Goal: Task Accomplishment & Management: Use online tool/utility

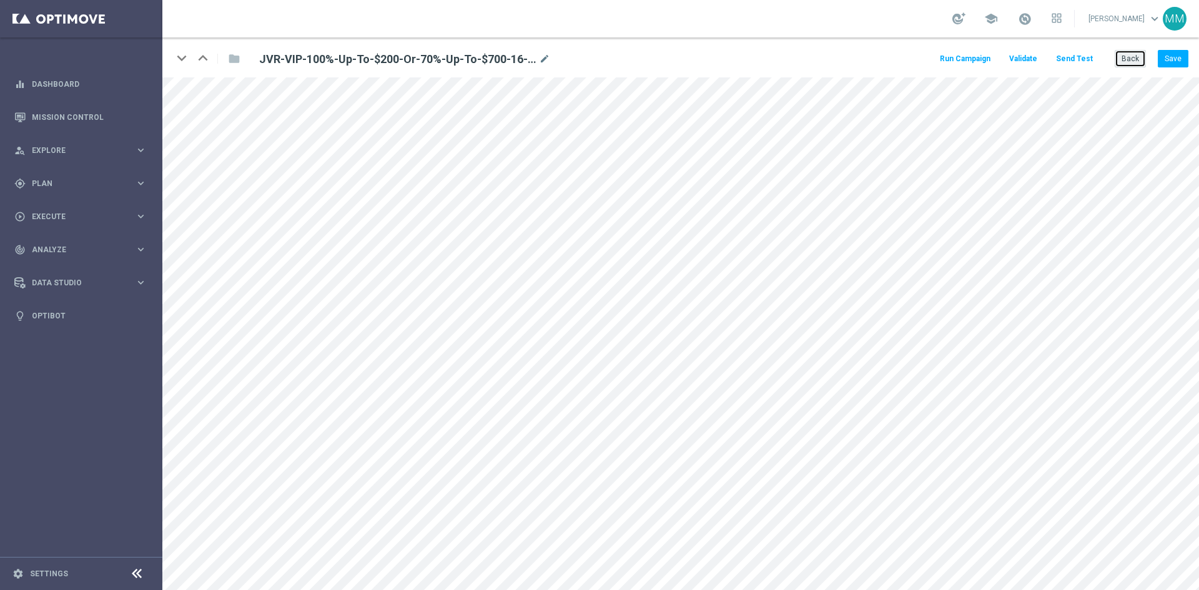
click at [1135, 63] on button "Back" at bounding box center [1130, 58] width 31 height 17
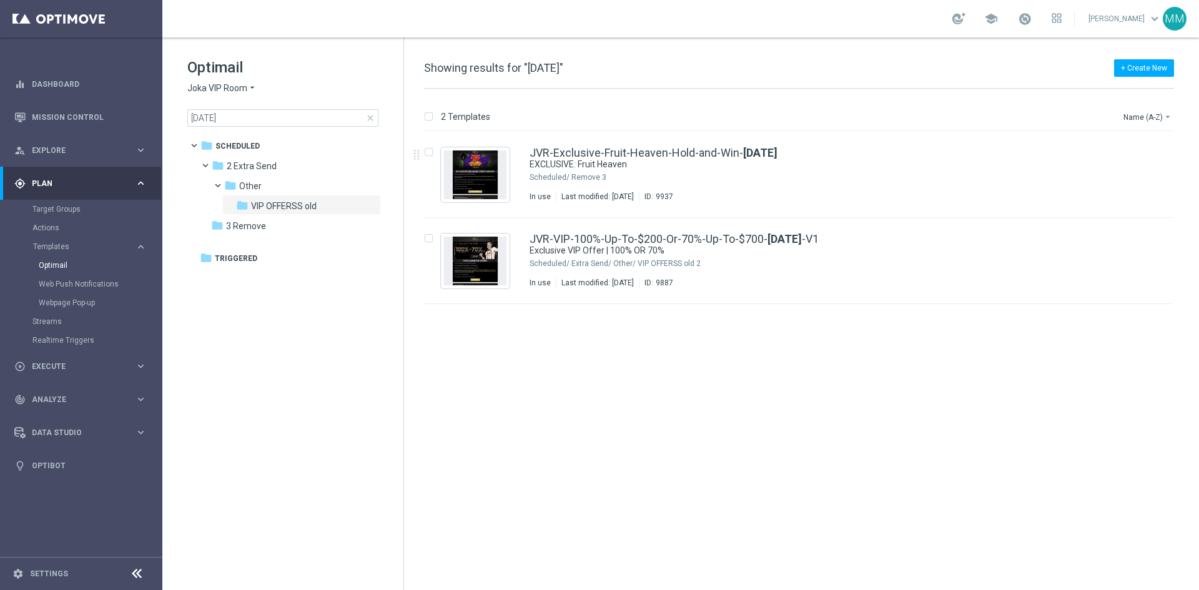
click at [372, 121] on span "close" at bounding box center [370, 118] width 10 height 10
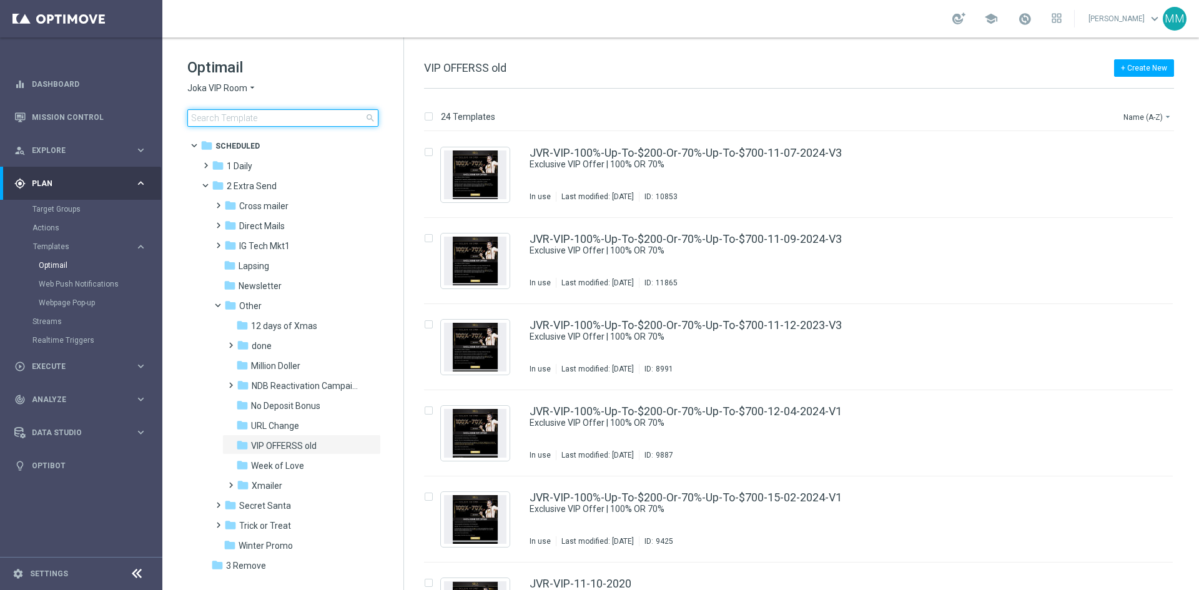
click at [267, 114] on input at bounding box center [282, 117] width 191 height 17
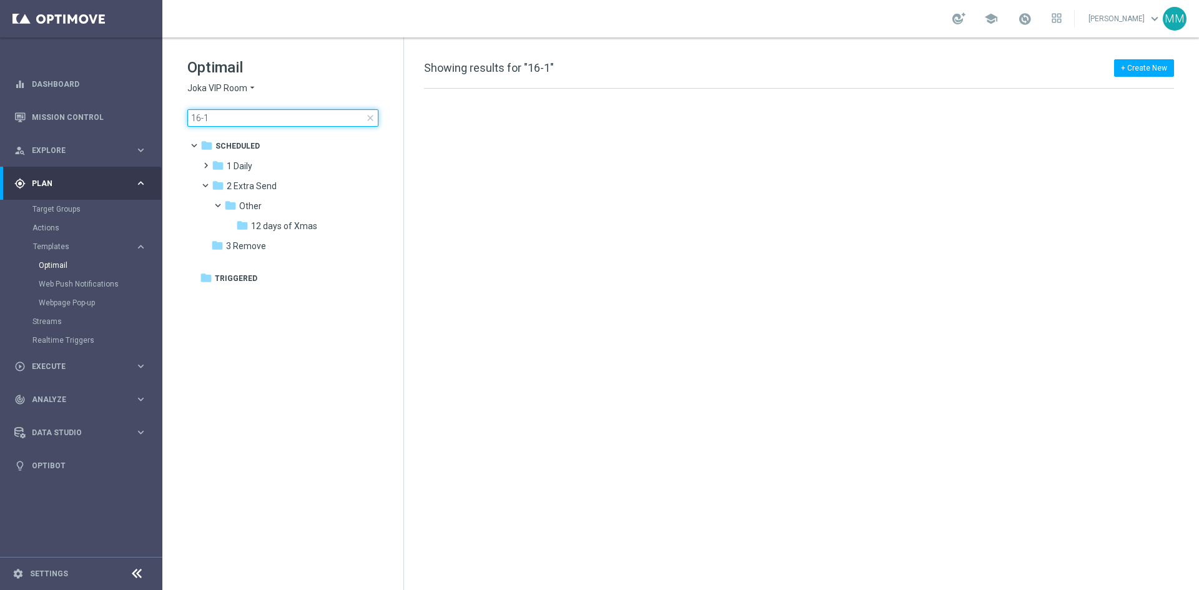
type input "16-10"
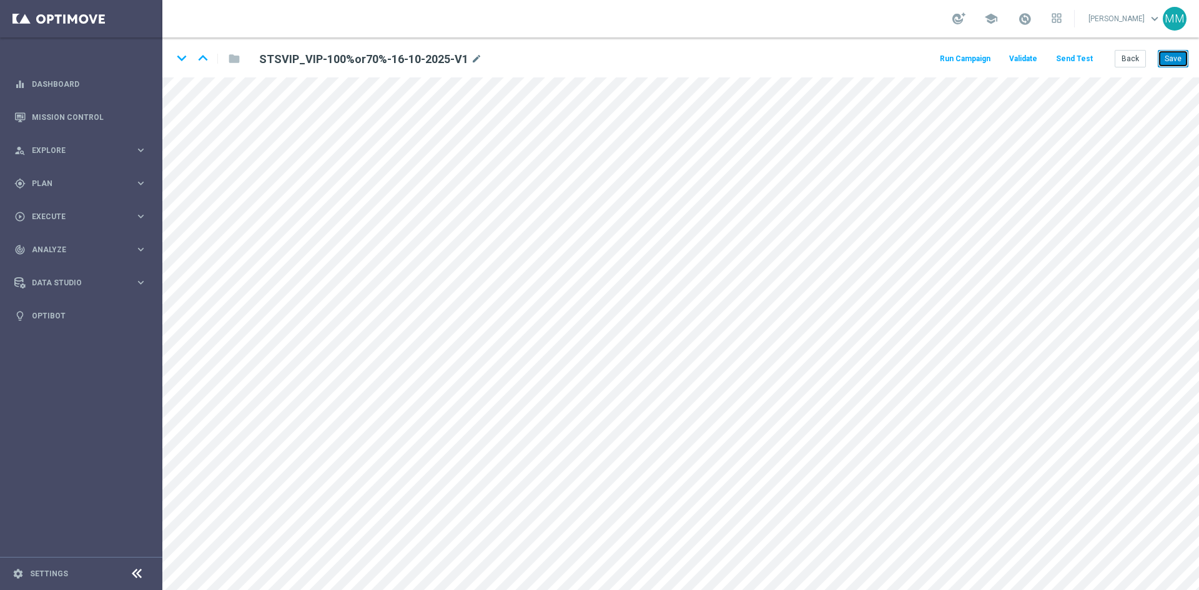
click at [1174, 65] on button "Save" at bounding box center [1173, 58] width 31 height 17
click at [1119, 59] on button "Back" at bounding box center [1130, 58] width 31 height 17
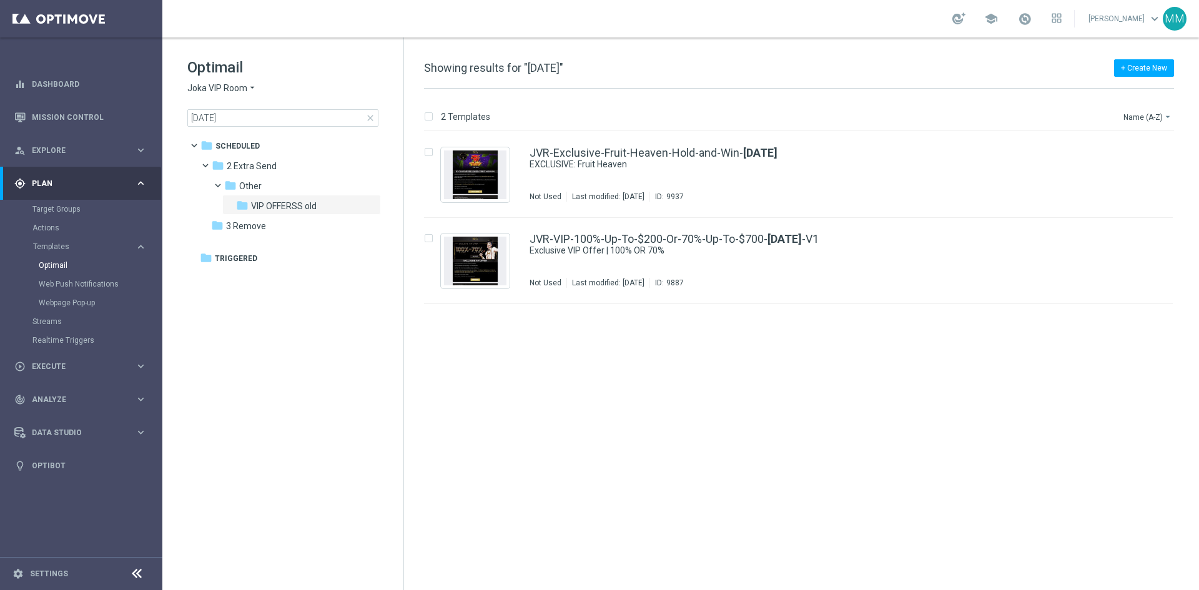
click at [372, 117] on span "close" at bounding box center [370, 118] width 10 height 10
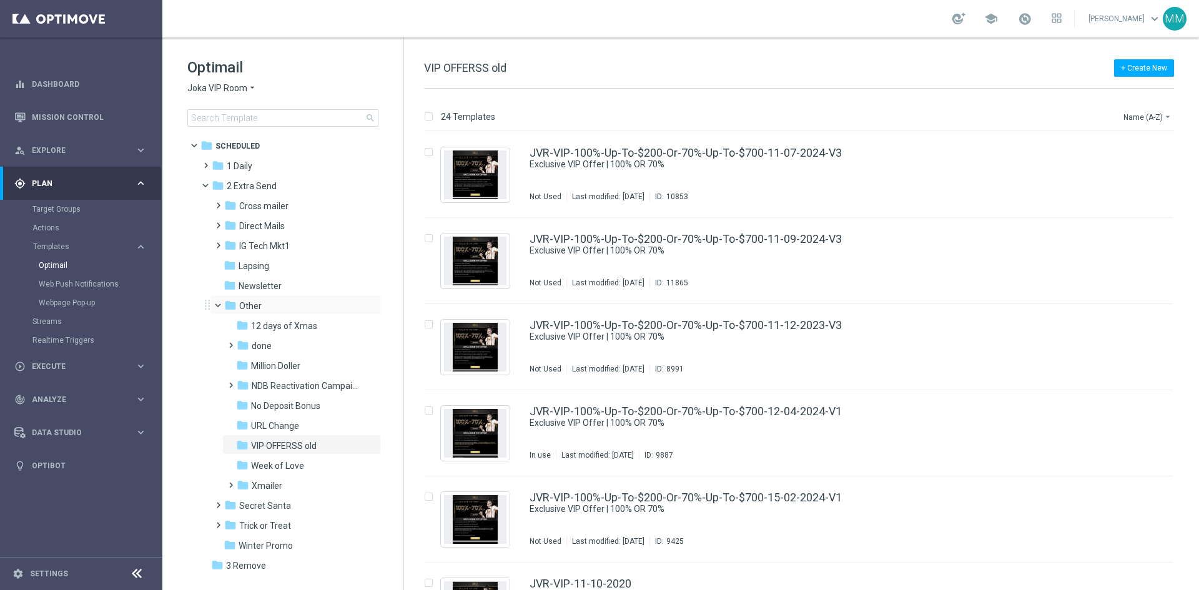
click at [221, 305] on span at bounding box center [223, 303] width 5 height 6
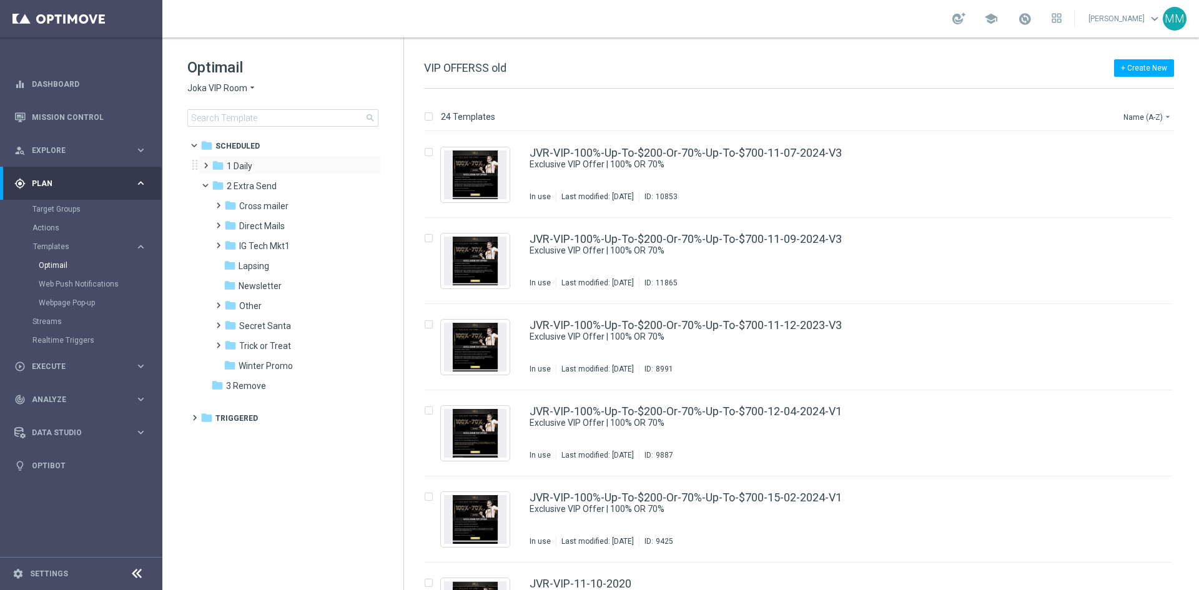
click at [231, 159] on div "folder 1 Daily more_vert" at bounding box center [289, 165] width 184 height 20
click at [232, 164] on span "1 Daily" at bounding box center [240, 165] width 26 height 11
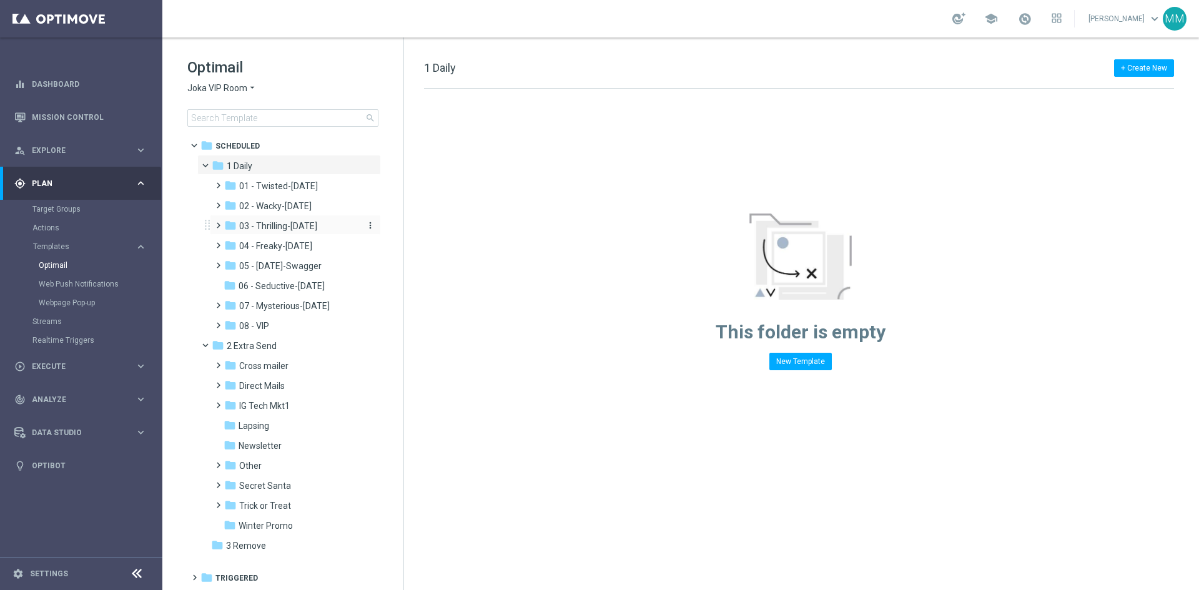
click at [317, 229] on span "03 - Thrilling-Thursday" at bounding box center [278, 225] width 78 height 11
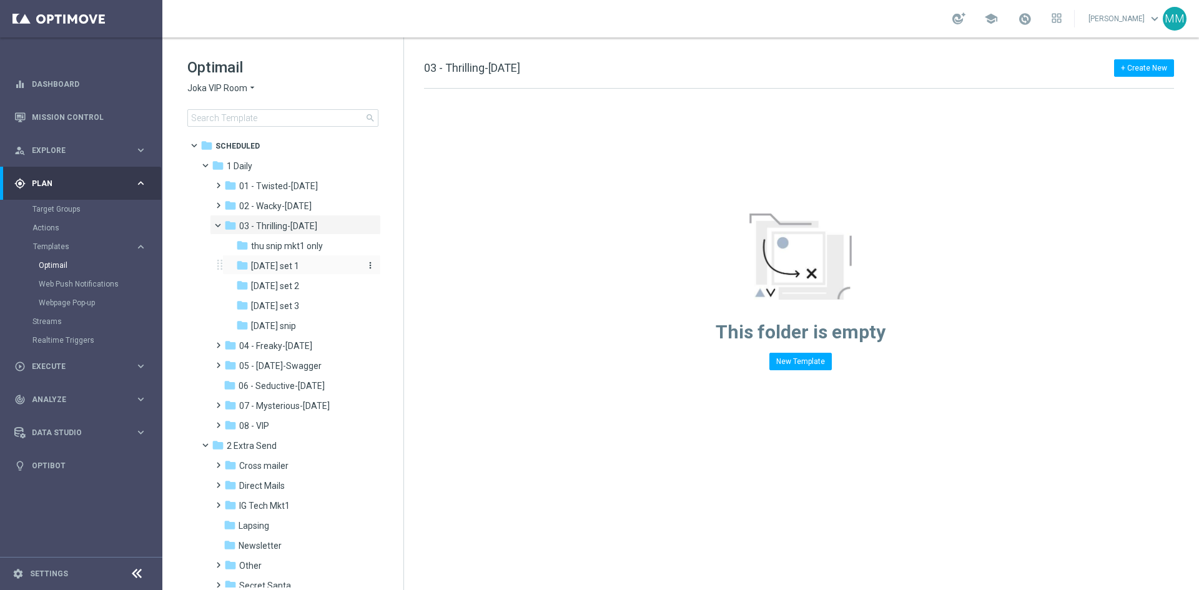
click at [296, 268] on span "Thursday set 1" at bounding box center [275, 265] width 48 height 11
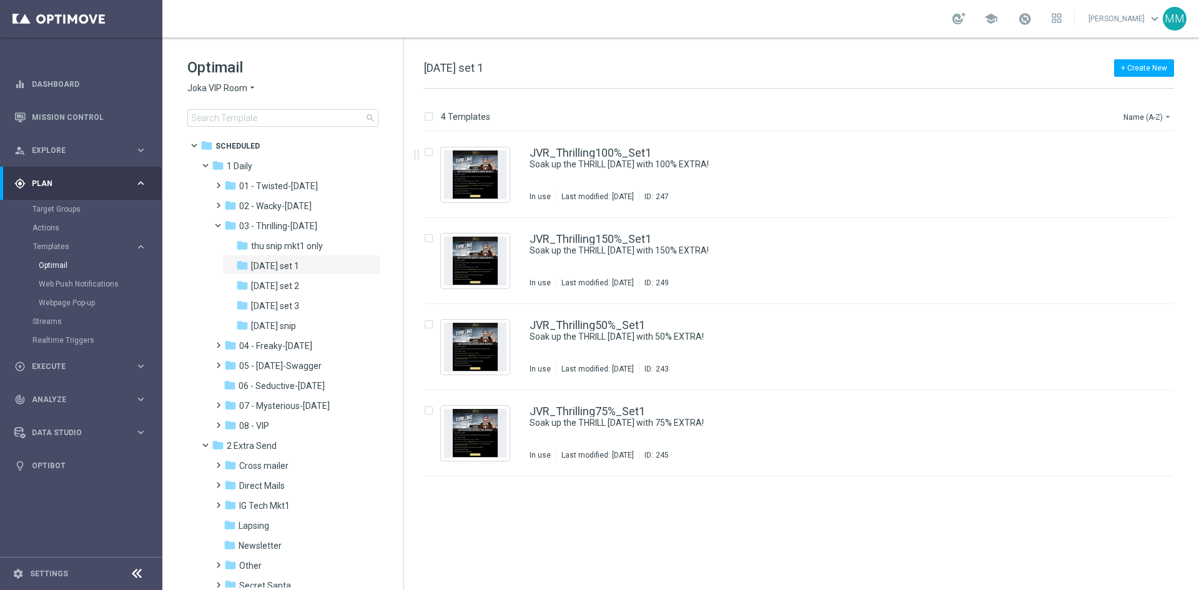
click at [623, 176] on div "JVR_Thrilling100%_Set1 Soak up the THRILL this Thursday with 100% EXTRA! In use…" at bounding box center [824, 174] width 591 height 54
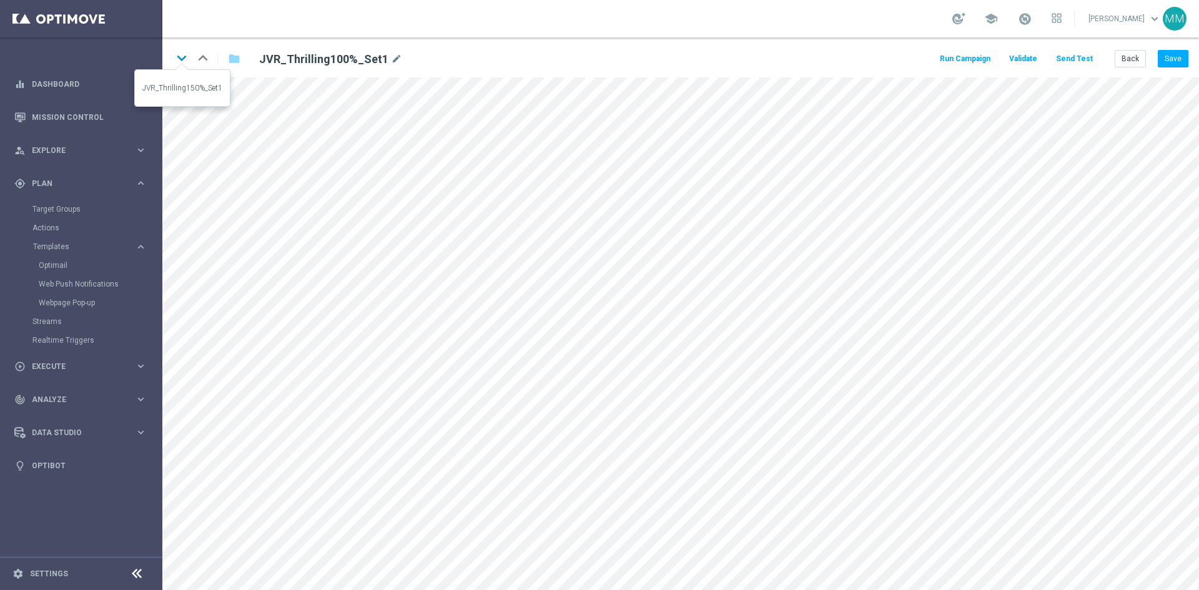
click at [184, 62] on icon "keyboard_arrow_down" at bounding box center [181, 58] width 19 height 19
click at [180, 57] on icon "keyboard_arrow_down" at bounding box center [181, 58] width 19 height 19
click at [185, 57] on icon "keyboard_arrow_down" at bounding box center [181, 58] width 19 height 19
click at [209, 61] on icon "keyboard_arrow_up" at bounding box center [203, 58] width 19 height 19
click at [199, 59] on icon "keyboard_arrow_up" at bounding box center [203, 58] width 19 height 19
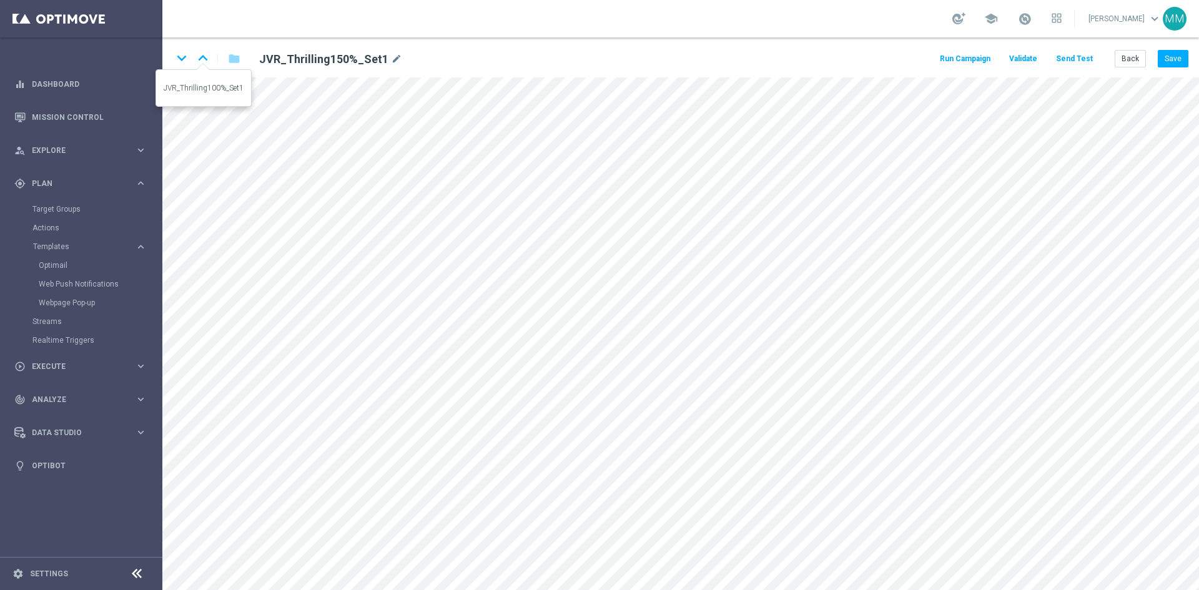
click at [214, 58] on div "keyboard_arrow_down keyboard_arrow_up folder JVR_Thrilling150%_Set1 mode_edit" at bounding box center [370, 59] width 397 height 20
click at [207, 59] on icon "keyboard_arrow_up" at bounding box center [203, 58] width 19 height 19
click at [1167, 57] on button "Save" at bounding box center [1173, 58] width 31 height 17
click at [175, 65] on icon "keyboard_arrow_down" at bounding box center [181, 58] width 19 height 19
click at [1171, 57] on button "Save" at bounding box center [1173, 58] width 31 height 17
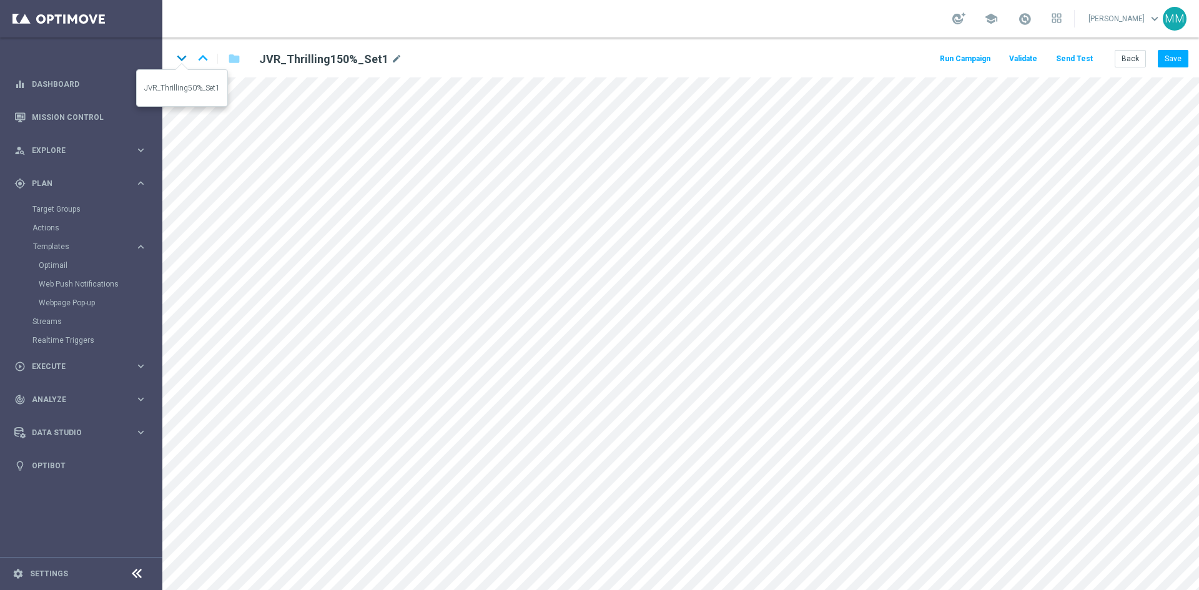
click at [186, 62] on icon "keyboard_arrow_down" at bounding box center [181, 58] width 19 height 19
click at [1173, 59] on button "Save" at bounding box center [1173, 58] width 31 height 17
click at [180, 57] on icon "keyboard_arrow_down" at bounding box center [181, 58] width 19 height 19
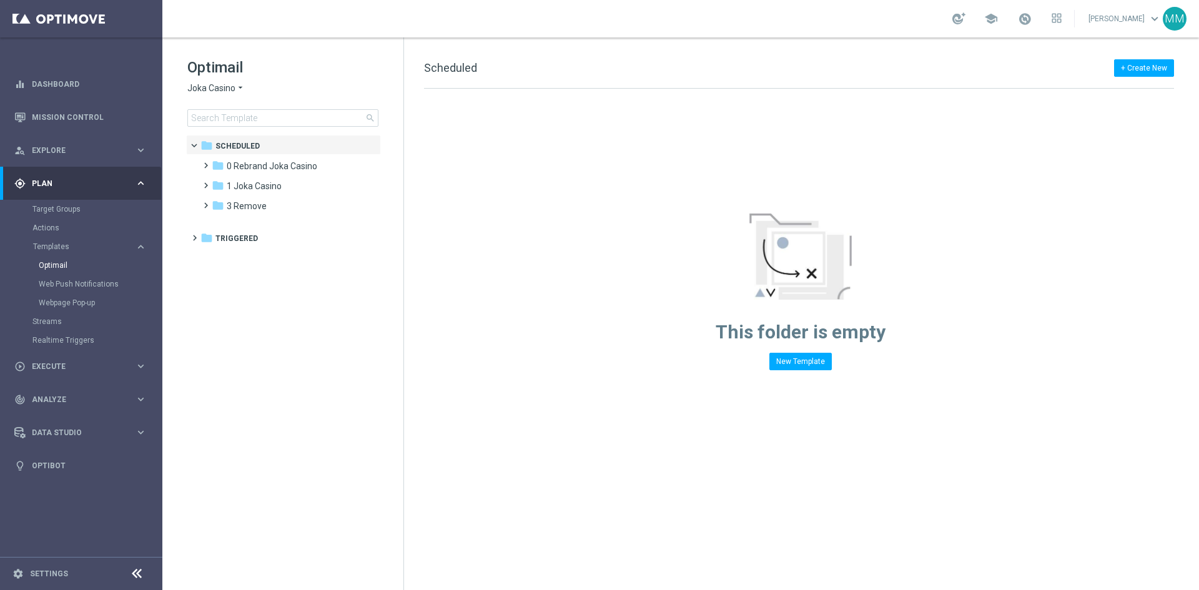
click at [221, 85] on span "Joka Casino" at bounding box center [211, 88] width 48 height 12
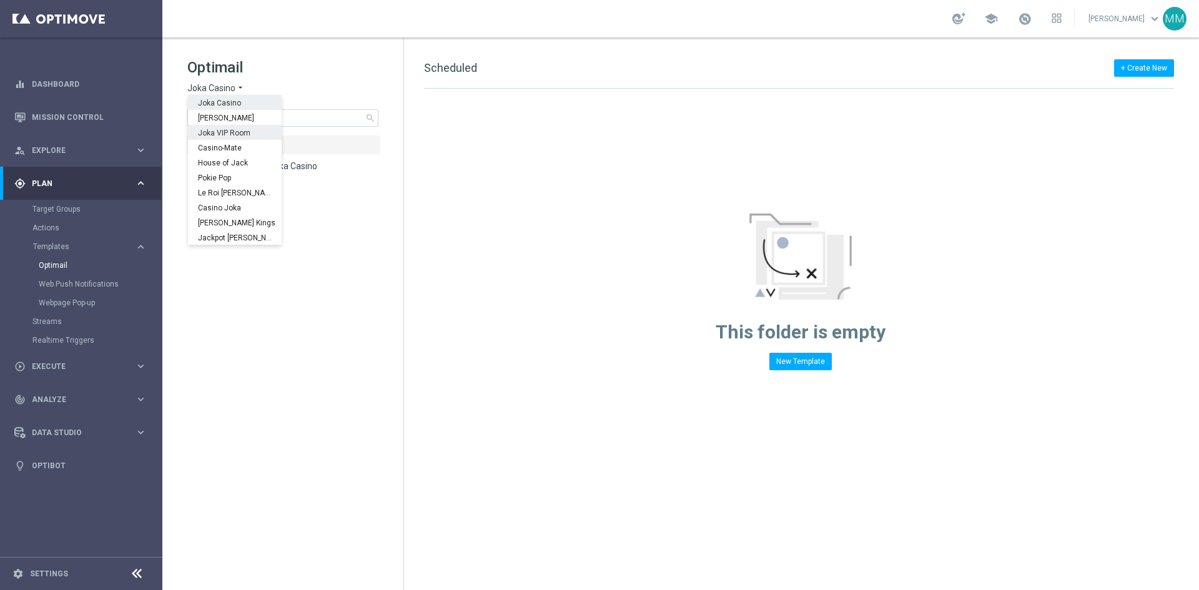
click at [0, 0] on span "Joka VIP Room" at bounding box center [0, 0] width 0 height 0
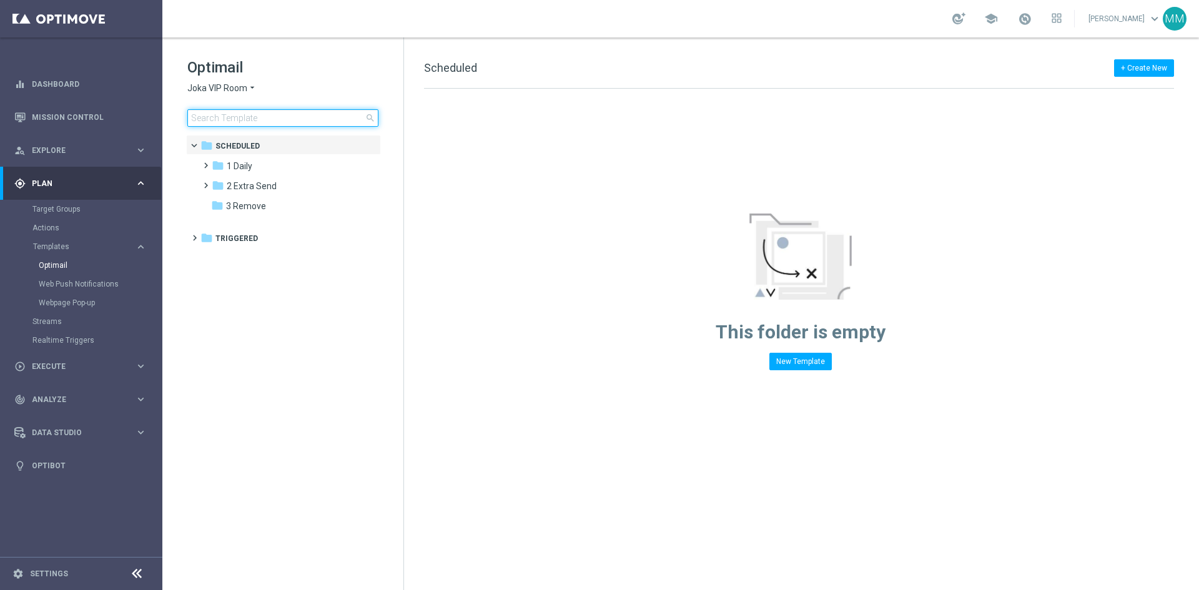
click at [264, 126] on input at bounding box center [282, 117] width 191 height 17
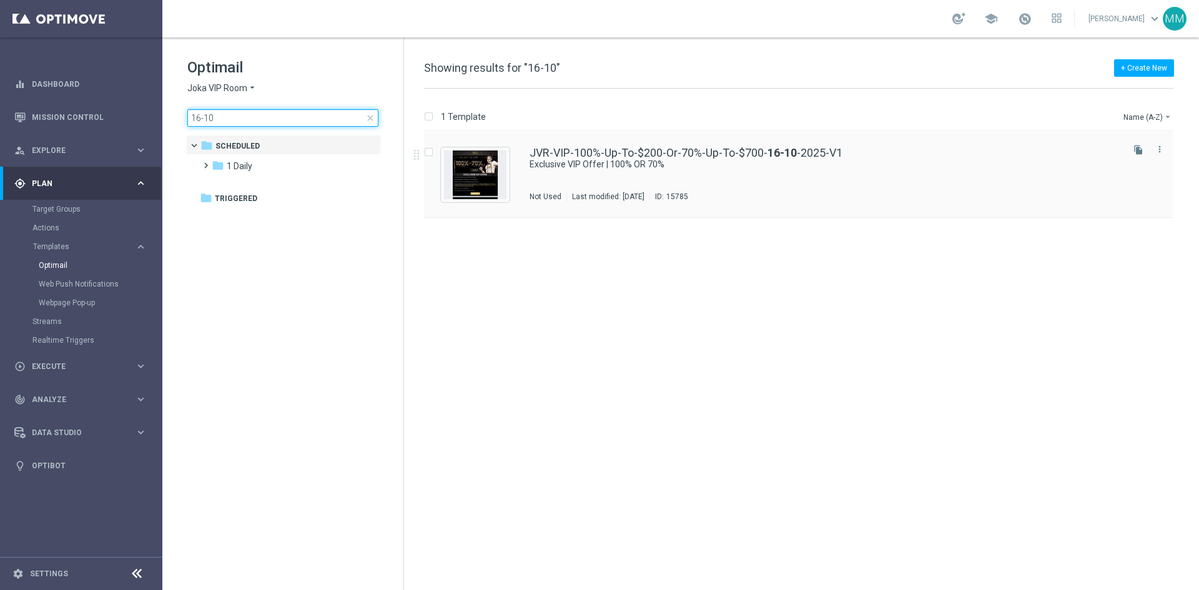
type input "16-10"
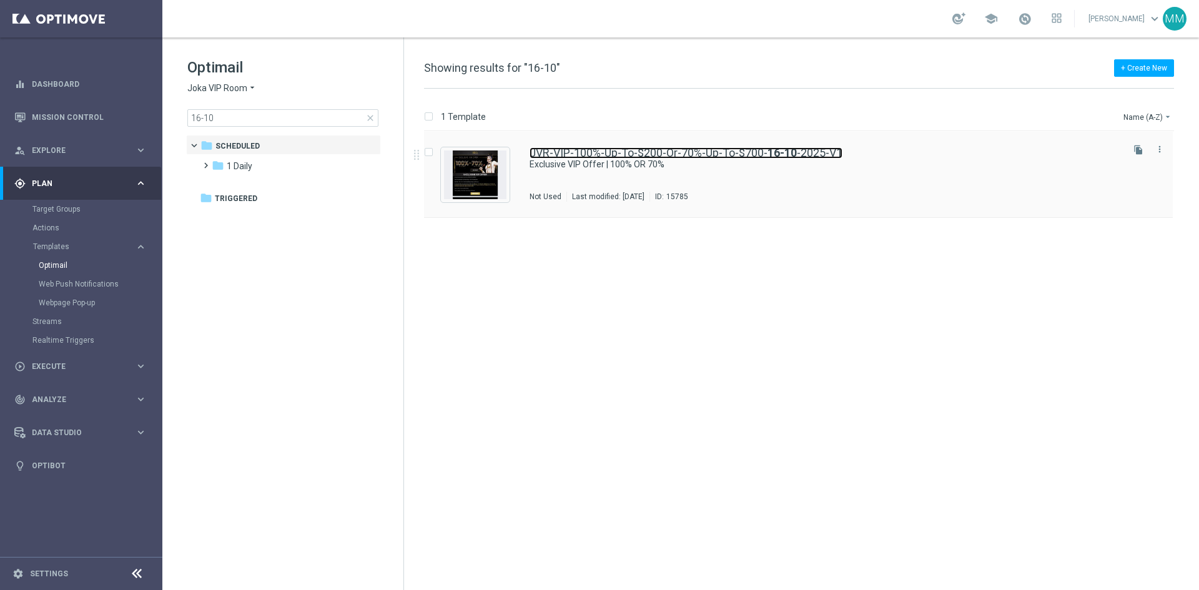
click at [616, 155] on link "JVR-VIP-100%-Up-To-$200-Or-70%-Up-To-$700- 16-10 -2025-V1" at bounding box center [685, 152] width 313 height 11
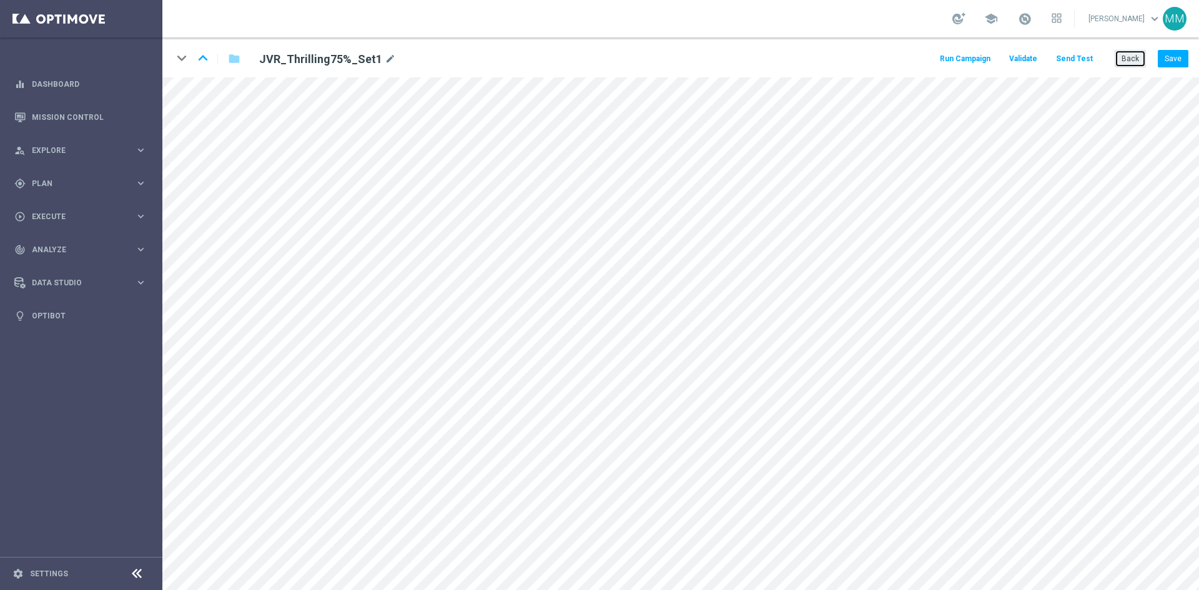
click at [1130, 60] on button "Back" at bounding box center [1130, 58] width 31 height 17
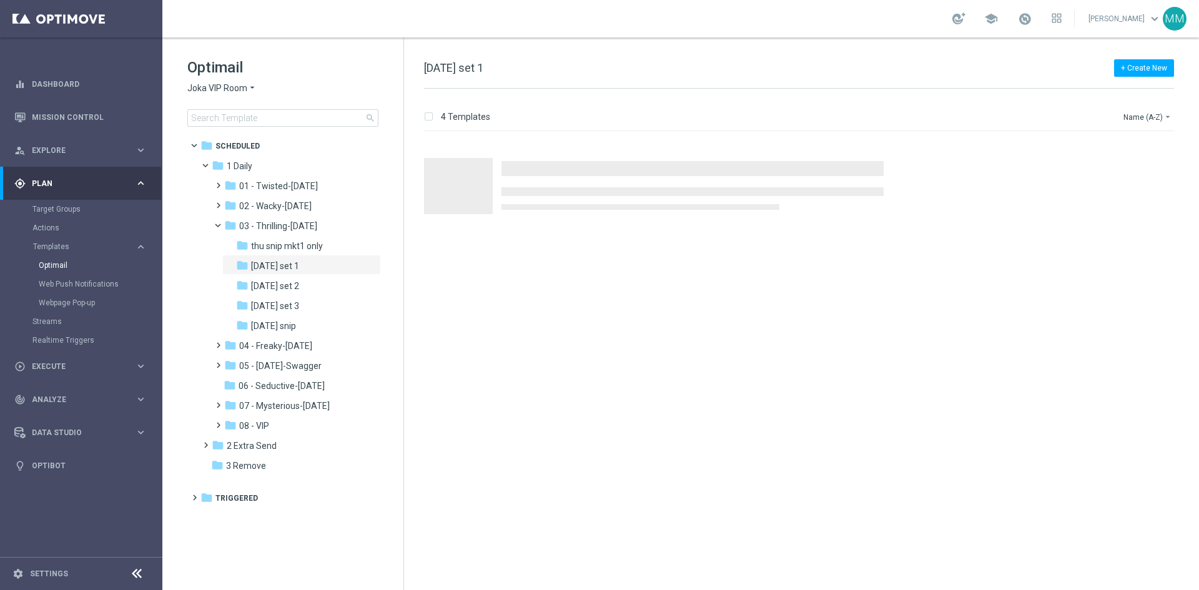
click at [237, 96] on div "Optimail Joka VIP Room arrow_drop_down × Joka VIP Room search" at bounding box center [295, 91] width 216 height 69
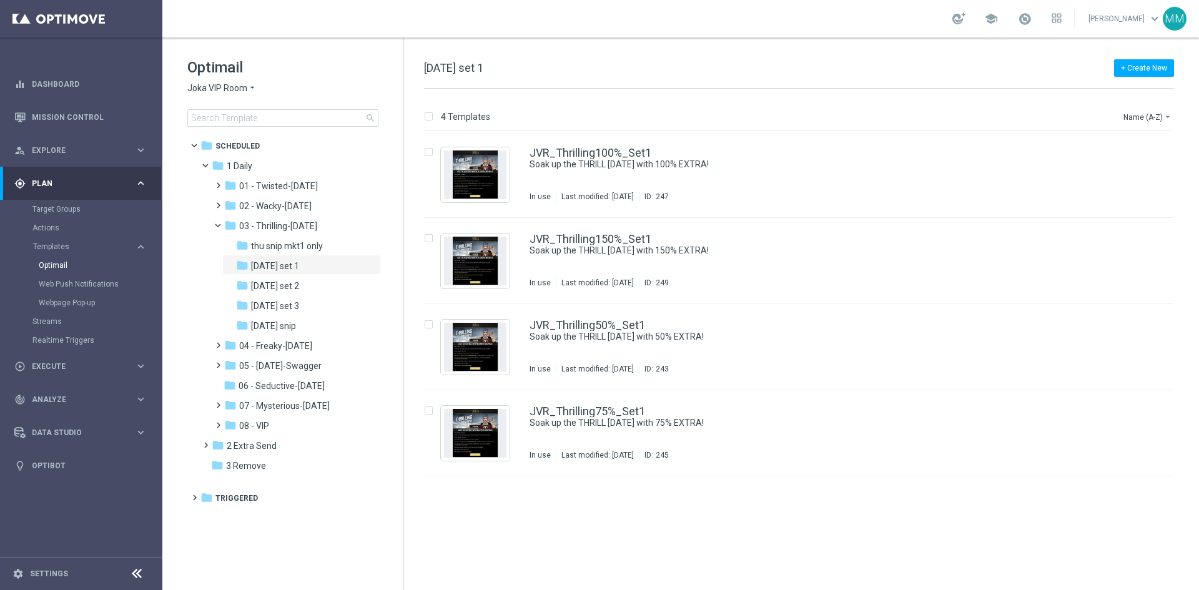
click at [238, 92] on span "Joka VIP Room" at bounding box center [217, 88] width 60 height 12
click at [312, 86] on div "Joka VIP Room arrow_drop_down × Joka VIP Room" at bounding box center [282, 88] width 191 height 12
click at [247, 85] on icon "arrow_drop_down" at bounding box center [252, 88] width 10 height 12
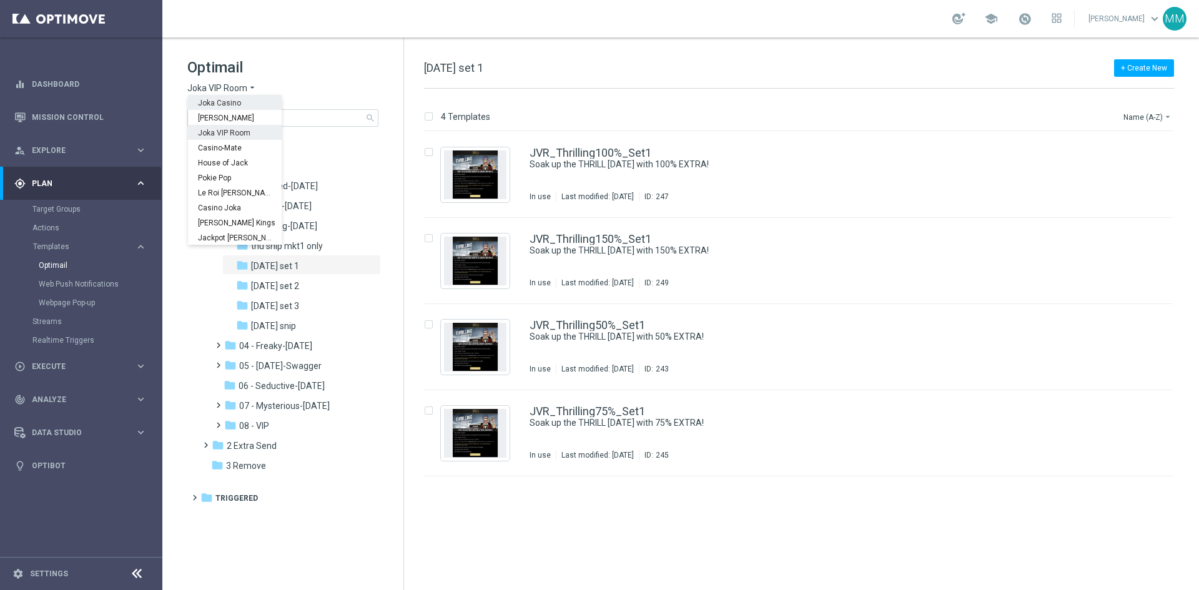
click at [239, 100] on div "Joka Casino" at bounding box center [235, 102] width 94 height 15
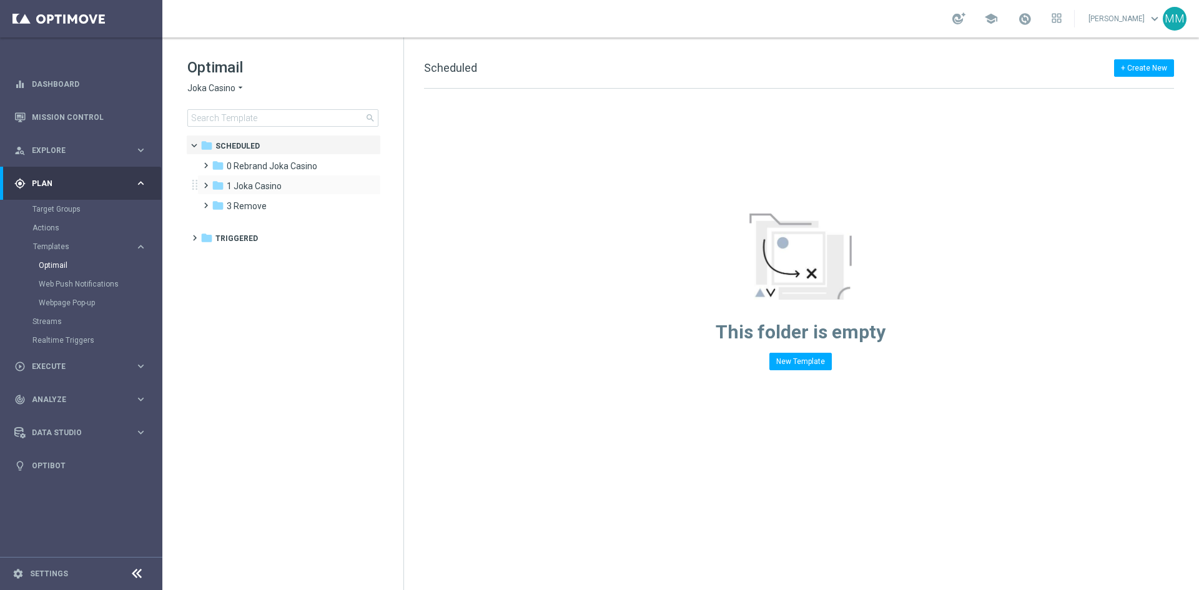
click at [206, 182] on span at bounding box center [203, 179] width 6 height 5
click at [249, 204] on span "1- Daily" at bounding box center [253, 205] width 29 height 11
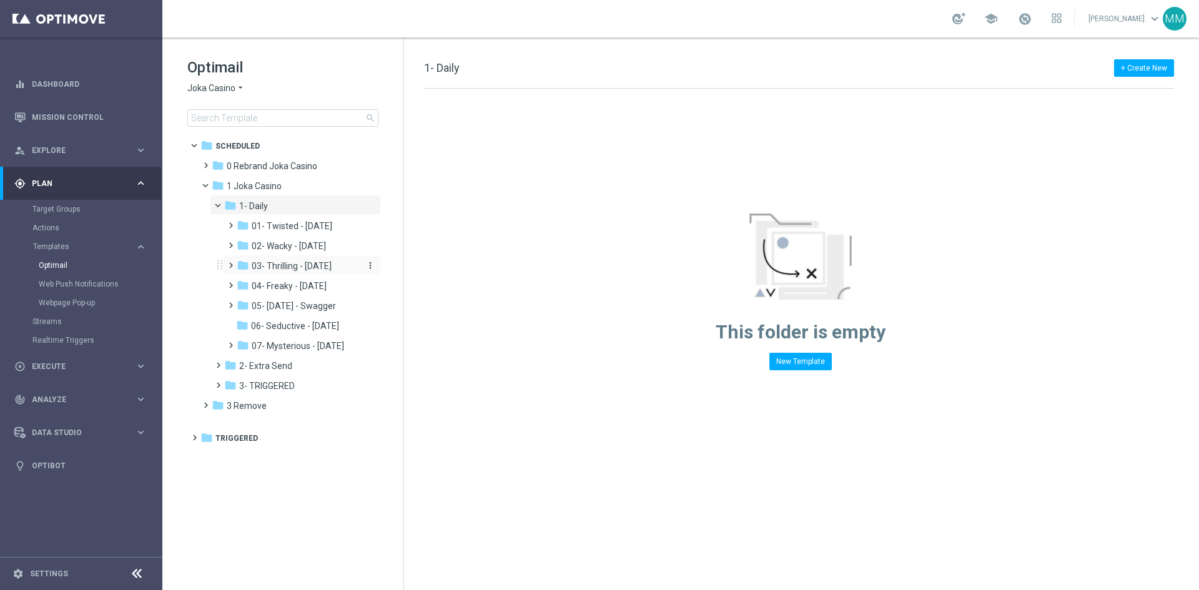
click at [330, 269] on span "03- Thrilling - Thursday" at bounding box center [292, 265] width 80 height 11
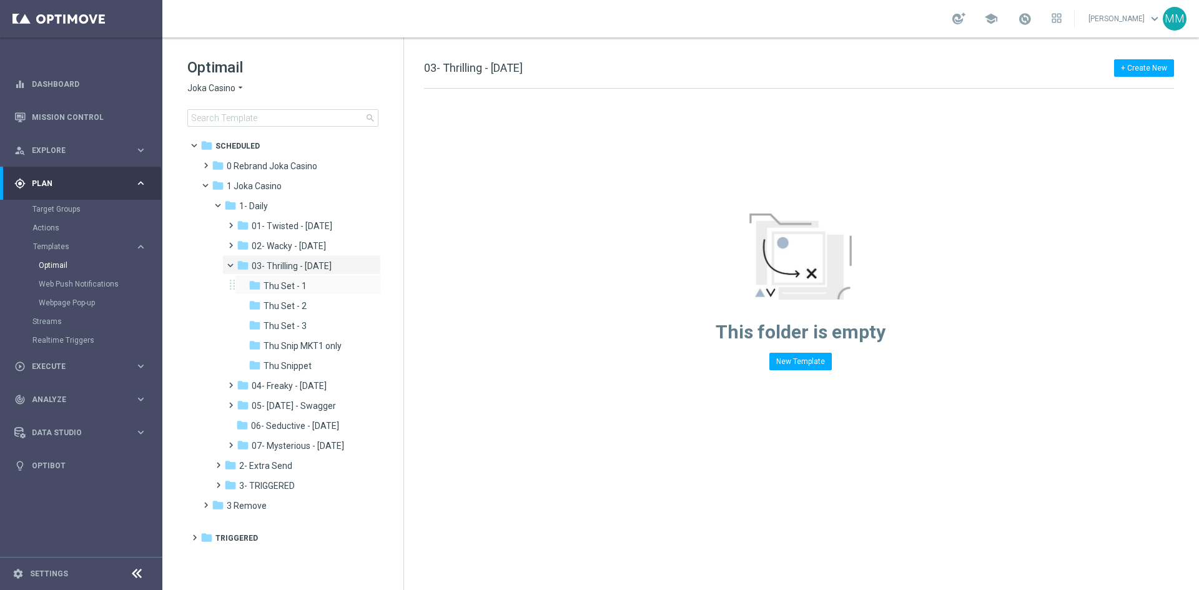
click at [292, 276] on div "folder Thu Set - 1 more_vert" at bounding box center [308, 285] width 146 height 20
click at [295, 289] on span "Thu Set - 1" at bounding box center [284, 285] width 43 height 11
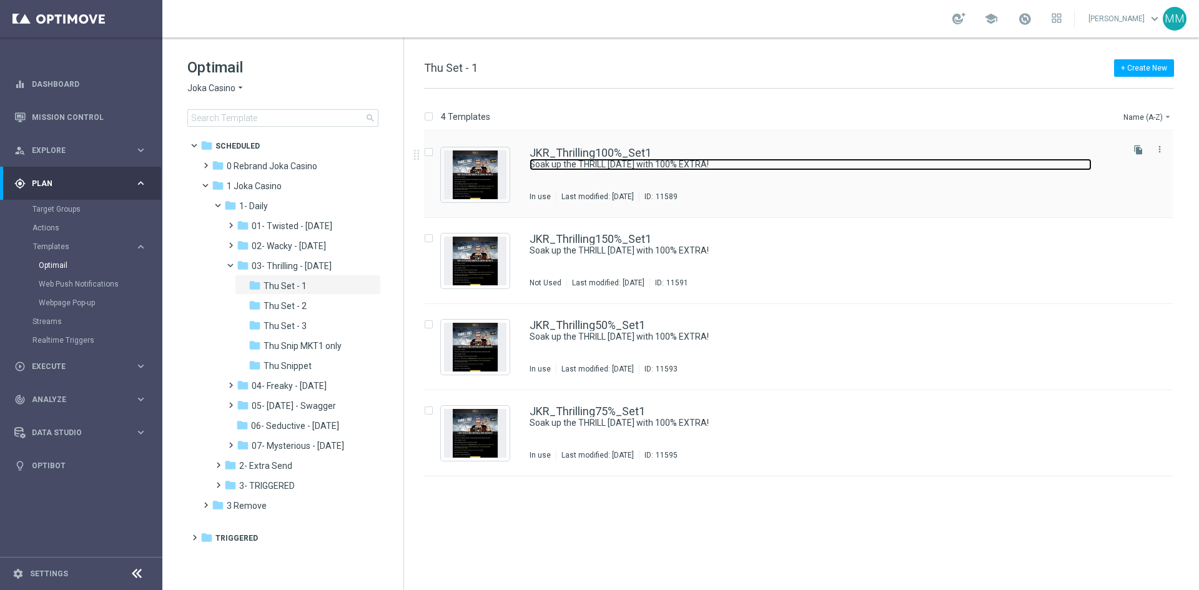
click at [611, 167] on link "Soak up the THRILL this Thursday with 100% EXTRA!" at bounding box center [810, 165] width 562 height 12
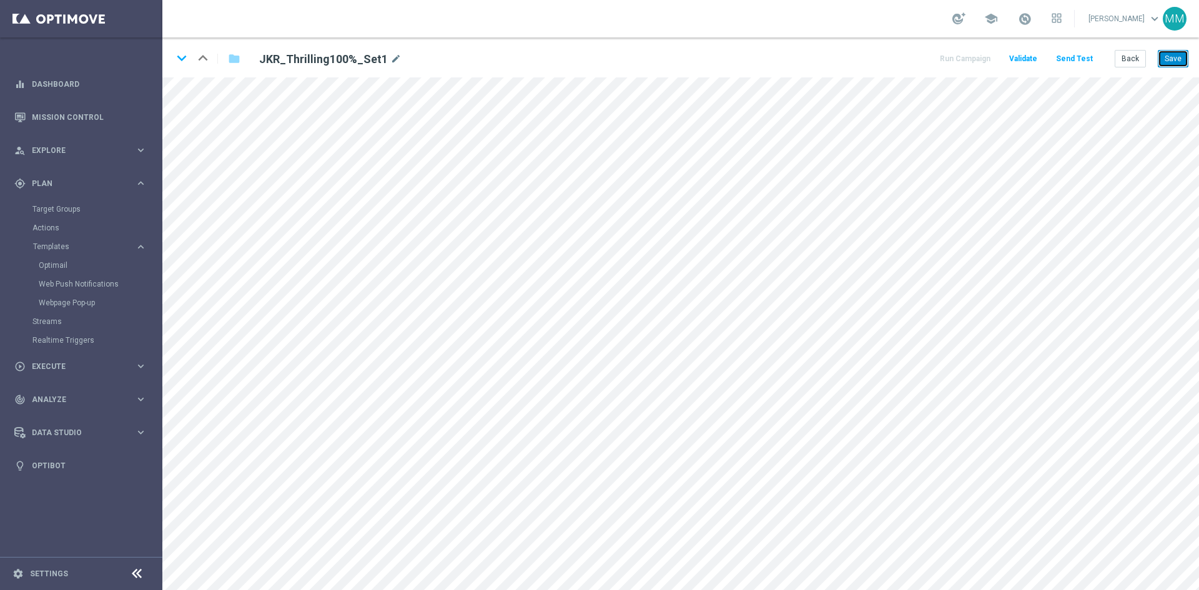
click at [1181, 57] on button "Save" at bounding box center [1173, 58] width 31 height 17
click at [183, 61] on icon "keyboard_arrow_down" at bounding box center [181, 58] width 19 height 19
click at [1166, 61] on button "Save" at bounding box center [1173, 58] width 31 height 17
click at [180, 59] on icon "keyboard_arrow_down" at bounding box center [181, 58] width 19 height 19
click at [1168, 59] on button "Save" at bounding box center [1173, 58] width 31 height 17
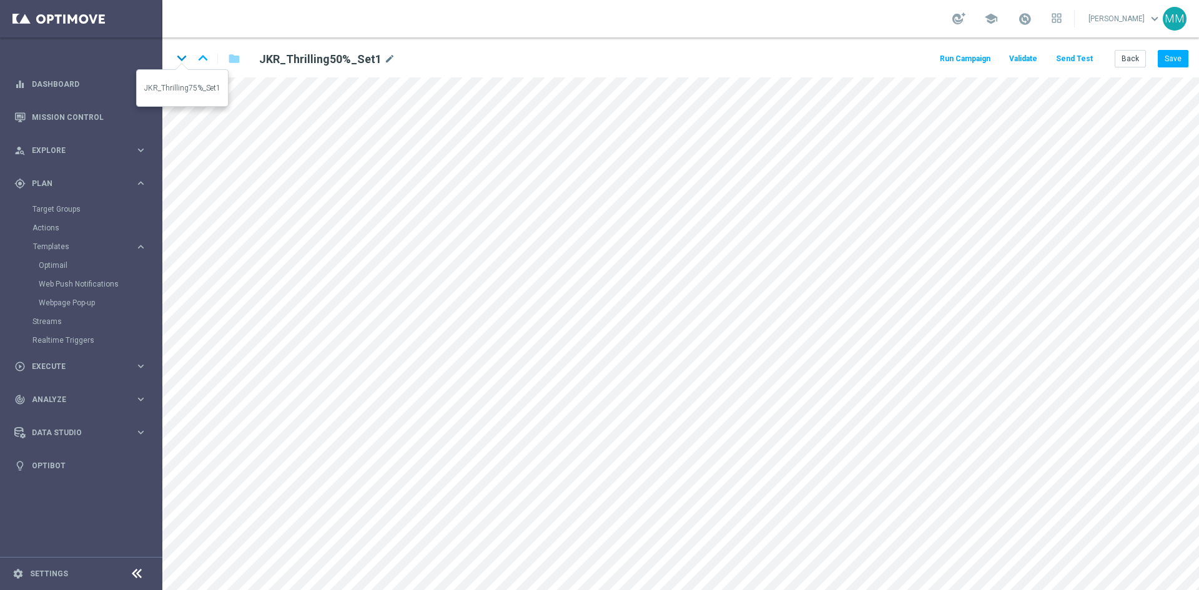
click at [186, 59] on icon "keyboard_arrow_down" at bounding box center [181, 58] width 19 height 19
click at [1173, 54] on button "Save" at bounding box center [1173, 58] width 31 height 17
click at [205, 61] on icon "keyboard_arrow_up" at bounding box center [203, 58] width 19 height 19
click at [1171, 63] on button "Save" at bounding box center [1173, 58] width 31 height 17
click at [197, 57] on icon "keyboard_arrow_up" at bounding box center [203, 58] width 19 height 19
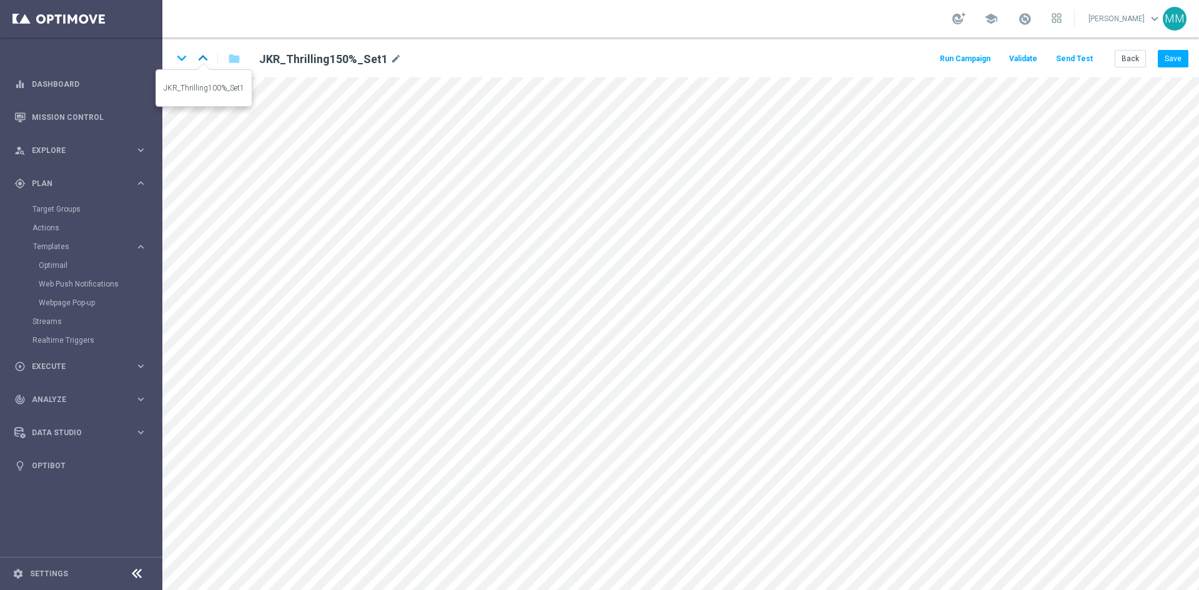
click at [209, 57] on icon "keyboard_arrow_up" at bounding box center [203, 58] width 19 height 19
click at [1161, 57] on button "Save" at bounding box center [1173, 58] width 31 height 17
click at [1087, 61] on button "Send Test" at bounding box center [1074, 59] width 41 height 17
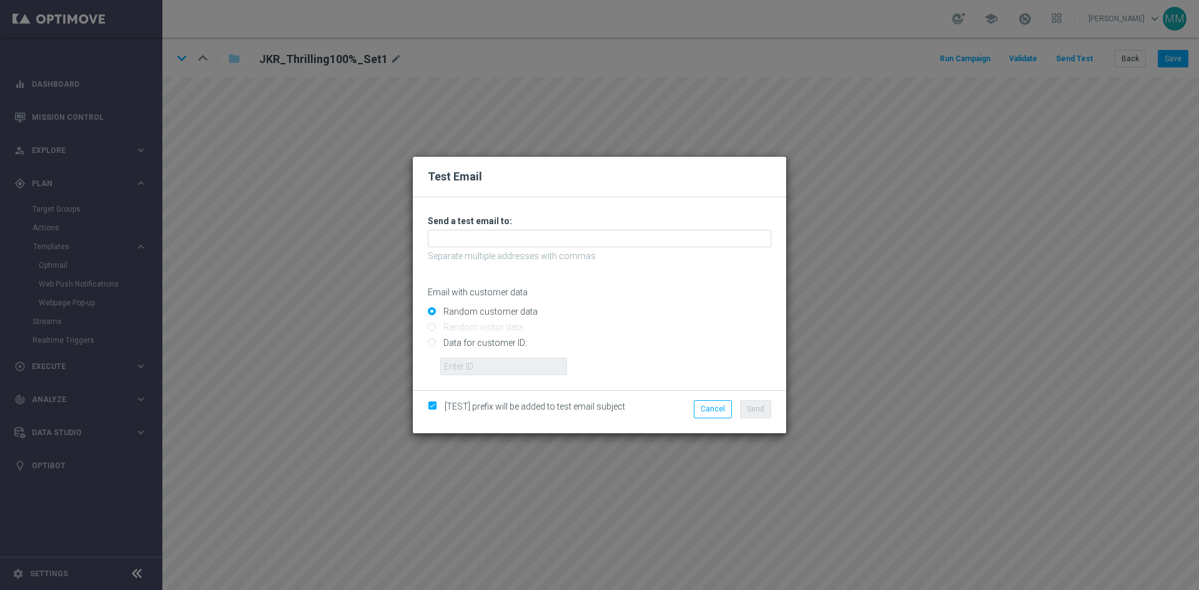
click at [564, 252] on p "Separate multiple addresses with commas" at bounding box center [599, 255] width 343 height 11
click at [564, 246] on input "text" at bounding box center [599, 238] width 343 height 17
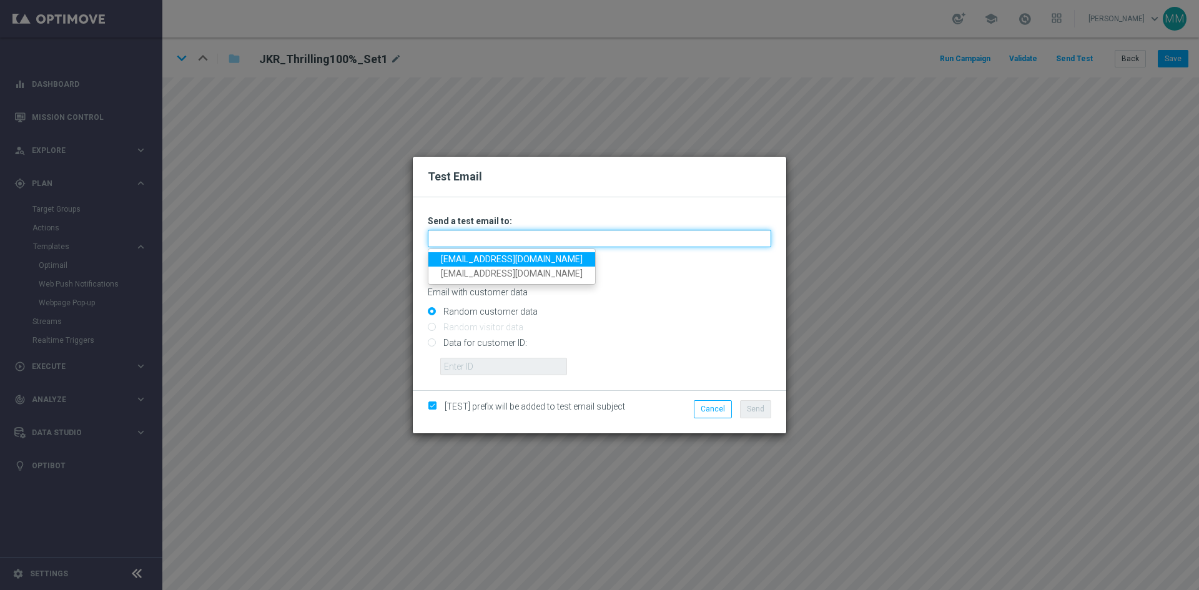
type input "mateigoldmedia@gmail.com"
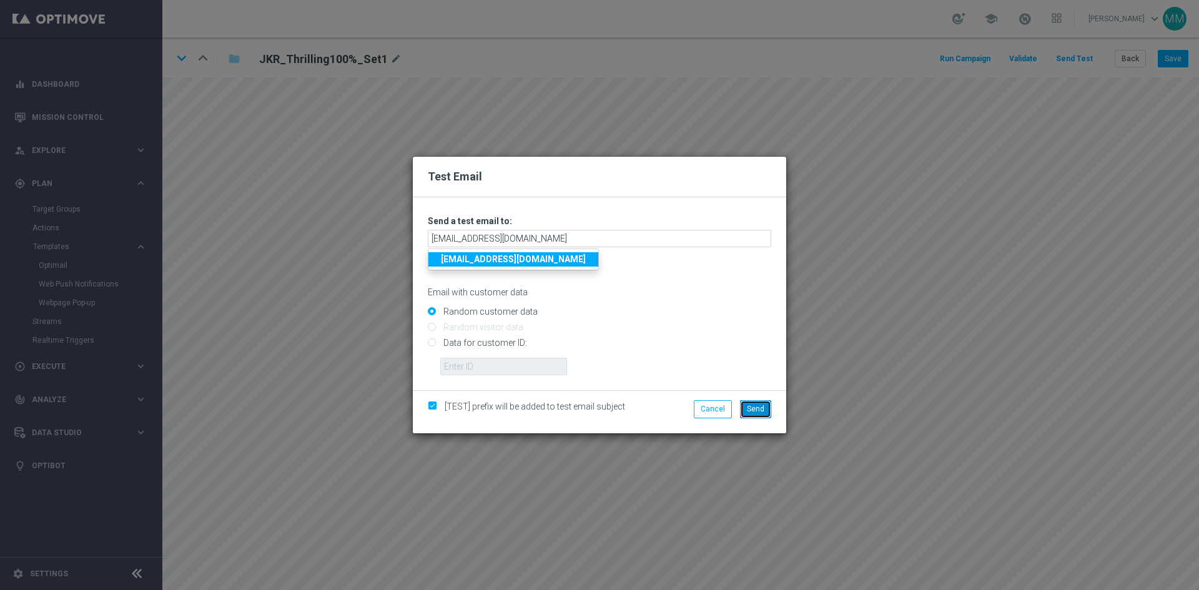
click at [765, 410] on button "Send" at bounding box center [755, 408] width 31 height 17
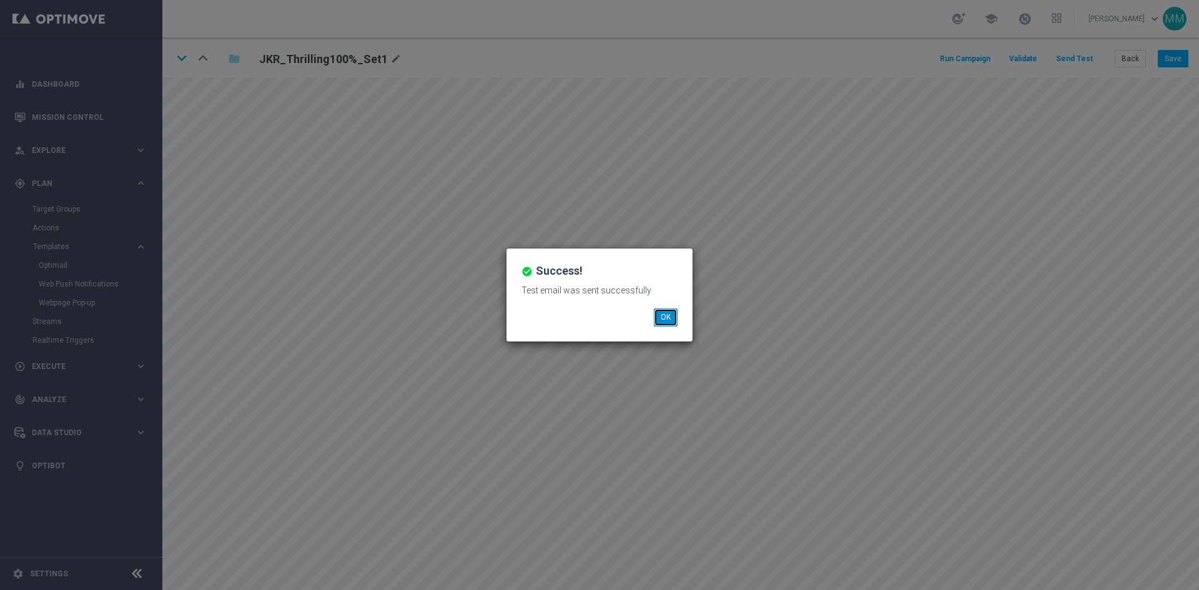
click at [659, 315] on button "OK" at bounding box center [666, 316] width 24 height 17
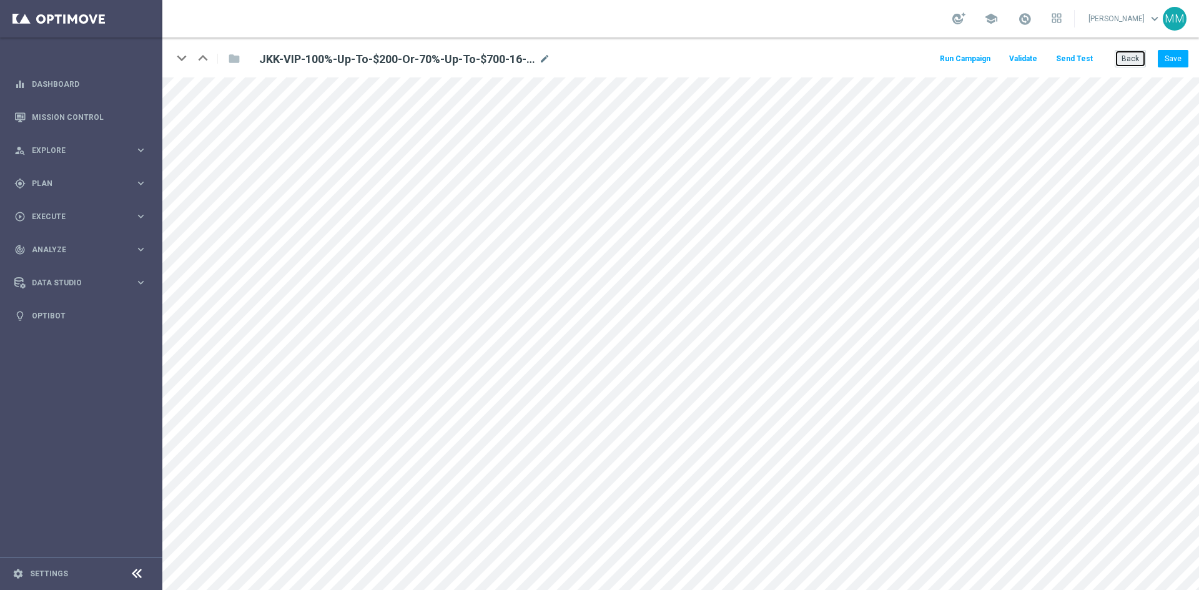
click at [1123, 57] on button "Back" at bounding box center [1130, 58] width 31 height 17
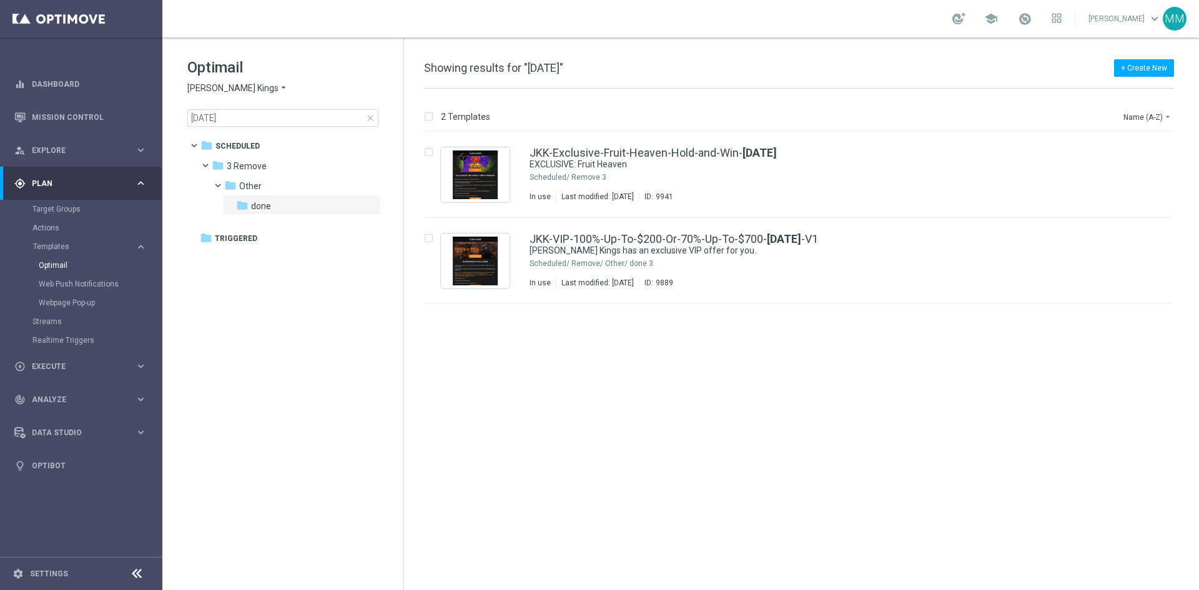
click at [372, 118] on span "close" at bounding box center [370, 118] width 10 height 10
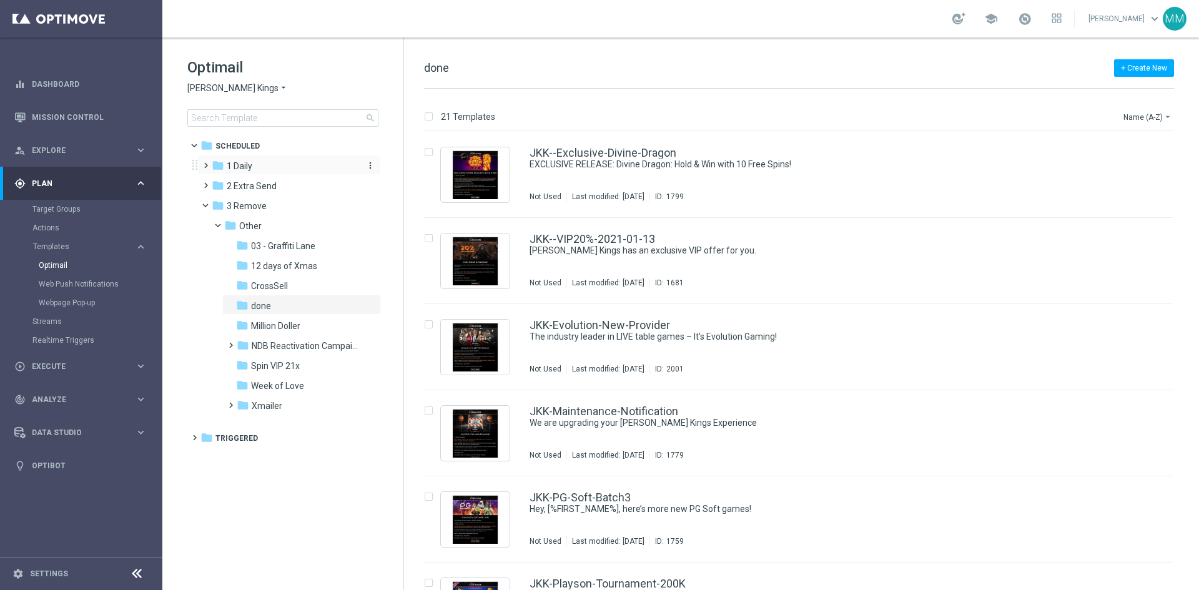
click at [252, 164] on span "1 Daily" at bounding box center [240, 165] width 26 height 11
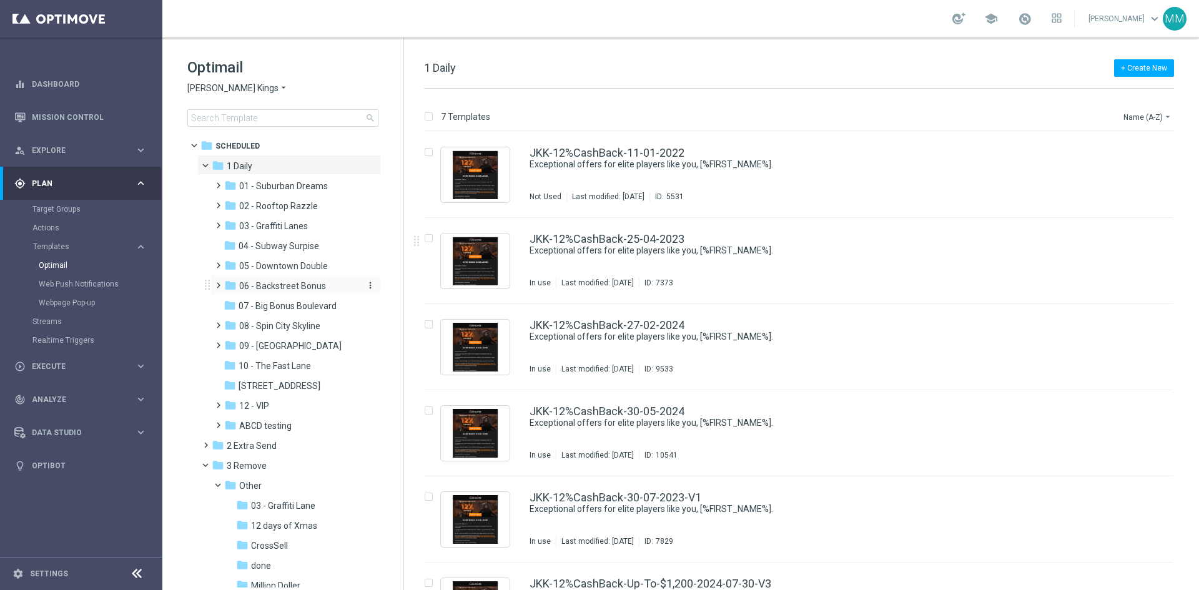
click at [322, 288] on span "06 - Backstreet Bonus" at bounding box center [282, 285] width 87 height 11
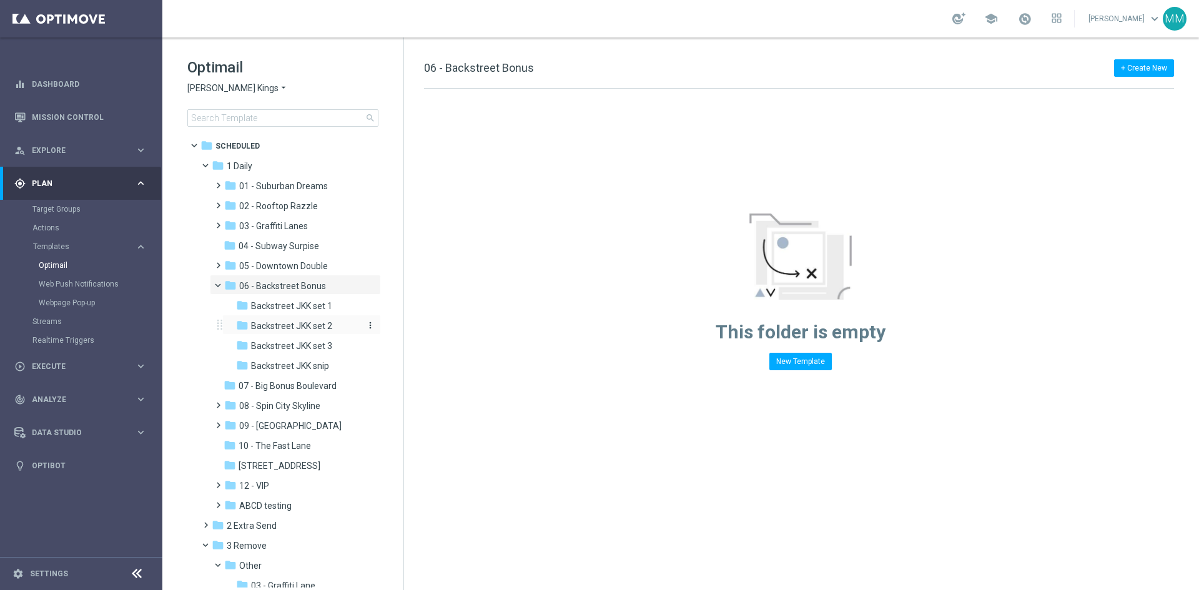
click at [291, 326] on span "Backstreet JKK set 2" at bounding box center [291, 325] width 81 height 11
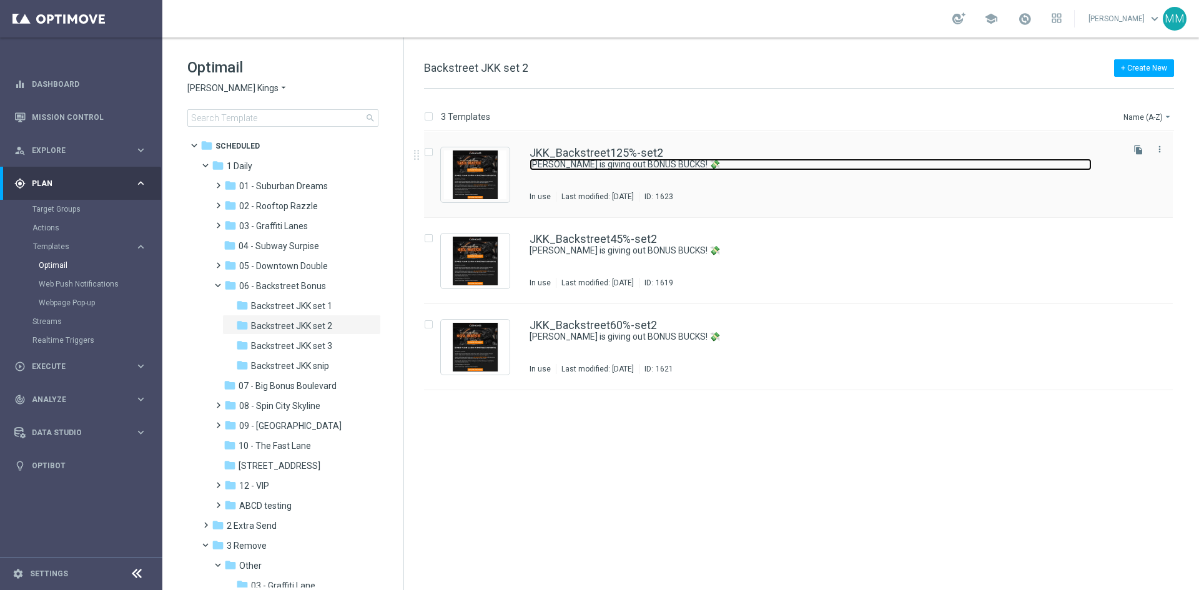
click at [591, 167] on link "Johnnie is giving out BONUS BUCKS! 💸" at bounding box center [810, 165] width 562 height 12
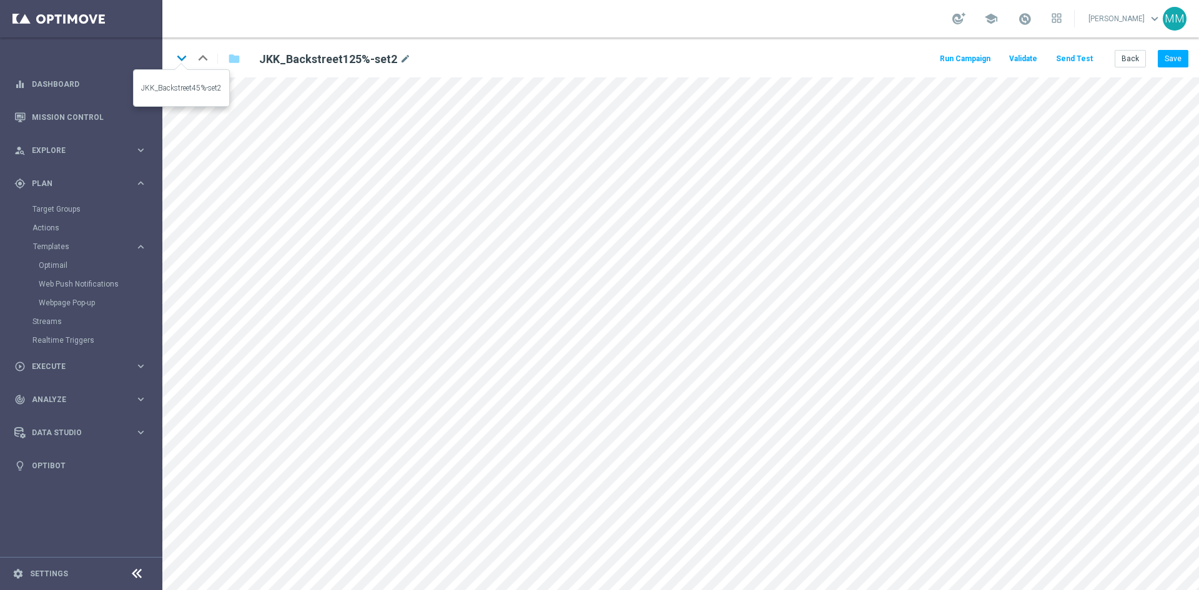
click at [183, 54] on icon "keyboard_arrow_down" at bounding box center [181, 58] width 19 height 19
click at [182, 56] on icon "keyboard_arrow_down" at bounding box center [181, 58] width 19 height 19
click at [1139, 59] on button "Back" at bounding box center [1130, 58] width 31 height 17
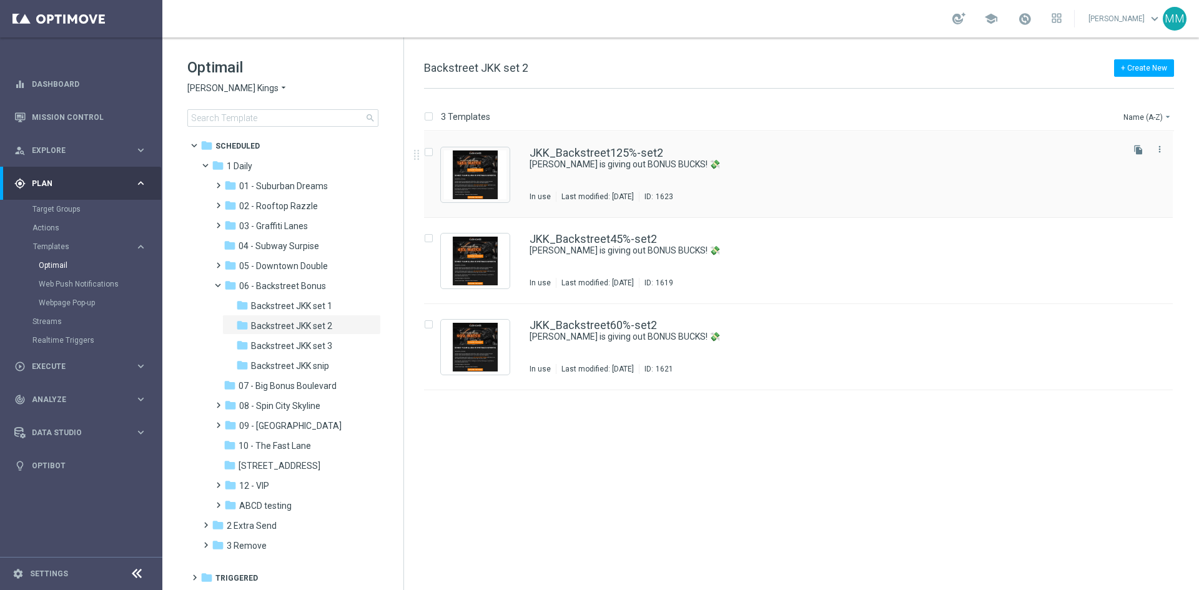
click at [632, 171] on div "JKK_Backstreet125%-set2 Johnnie is giving out BONUS BUCKS! 💸 In use Last modifi…" at bounding box center [824, 174] width 591 height 54
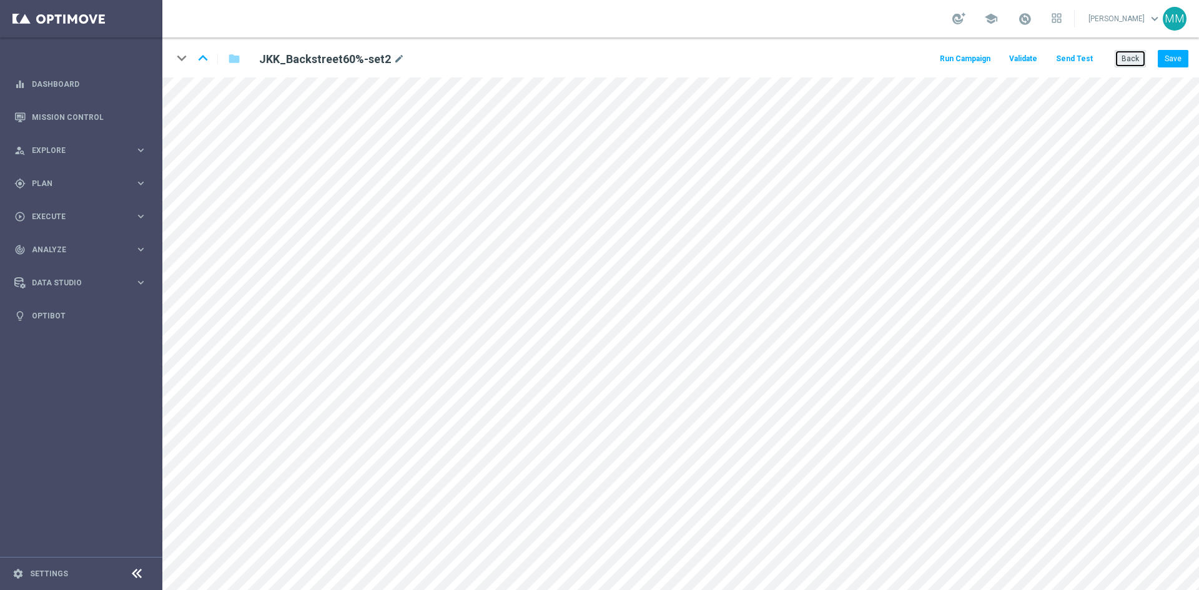
click at [1134, 55] on button "Back" at bounding box center [1130, 58] width 31 height 17
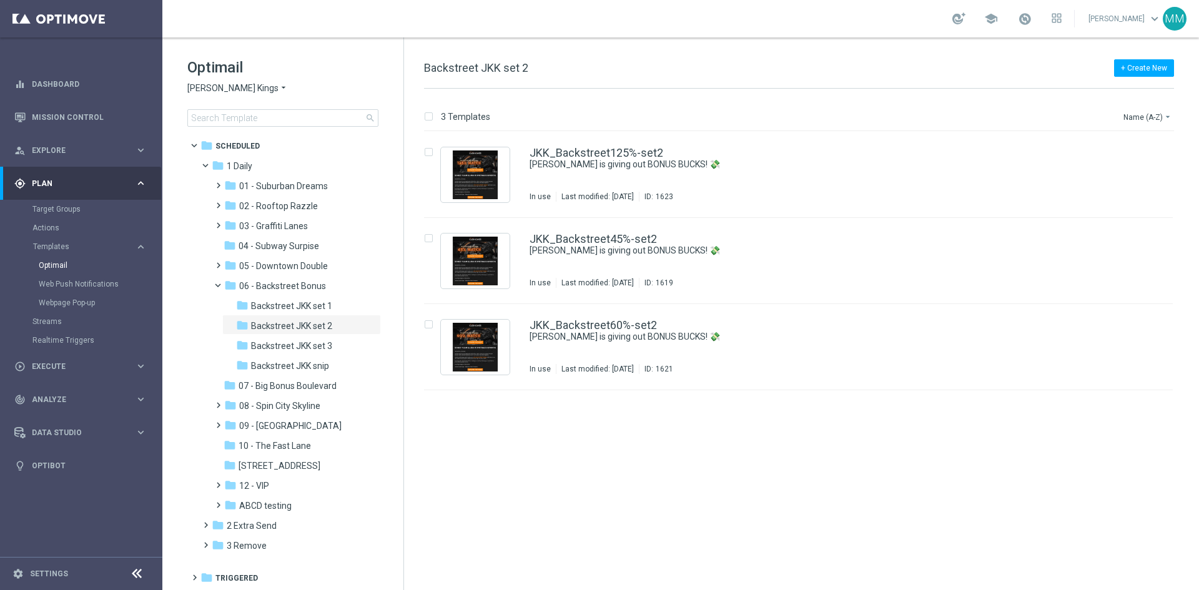
click at [227, 90] on span "[PERSON_NAME] Kings" at bounding box center [232, 88] width 91 height 12
click at [0, 0] on span "[PERSON_NAME]" at bounding box center [0, 0] width 0 height 0
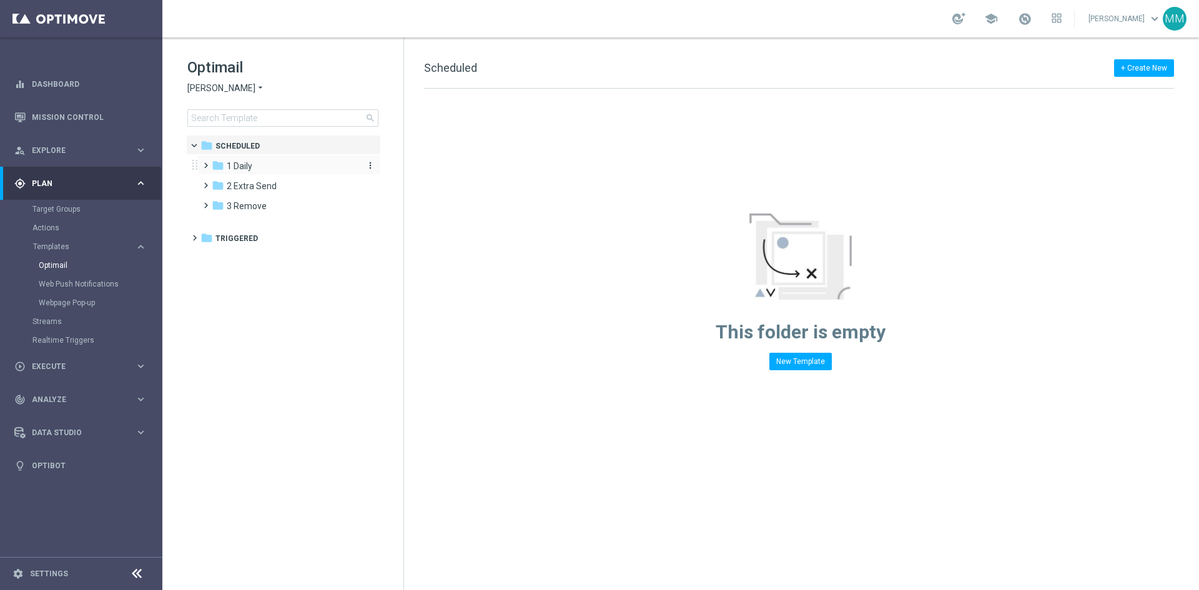
click at [246, 168] on span "1 Daily" at bounding box center [240, 165] width 26 height 11
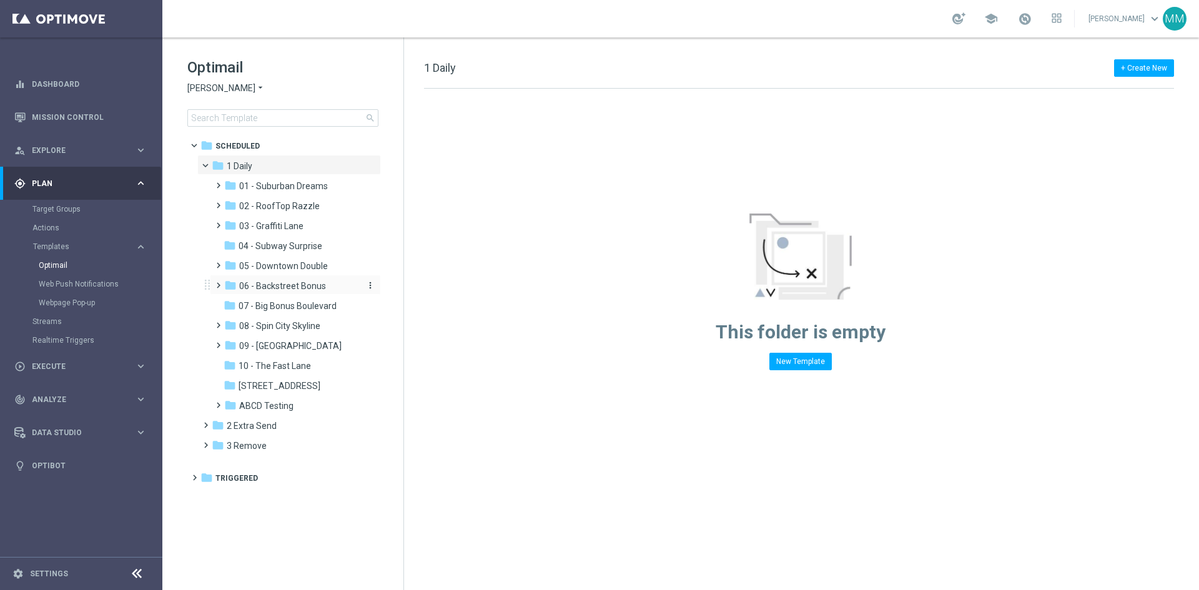
click at [297, 292] on div "folder 06 - Backstreet Bonus" at bounding box center [290, 286] width 133 height 14
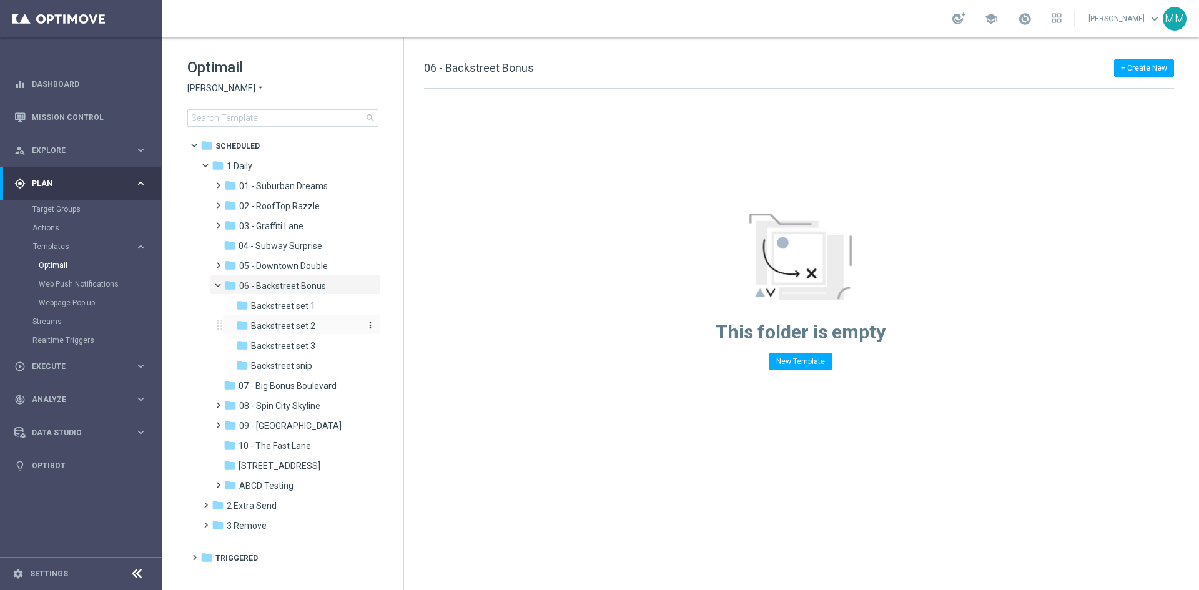
click at [310, 323] on span "Backstreet set 2" at bounding box center [283, 325] width 64 height 11
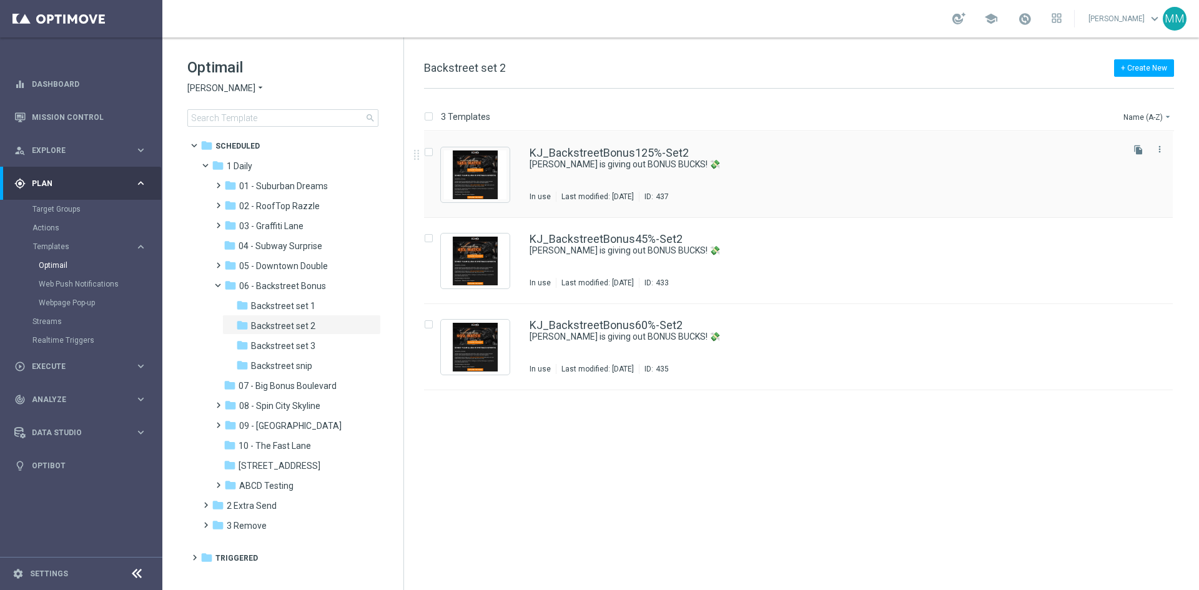
click at [604, 173] on div "KJ_BackstreetBonus125%-Set2 [PERSON_NAME] is giving out BONUS BUCKS! 💸 In use L…" at bounding box center [824, 174] width 591 height 54
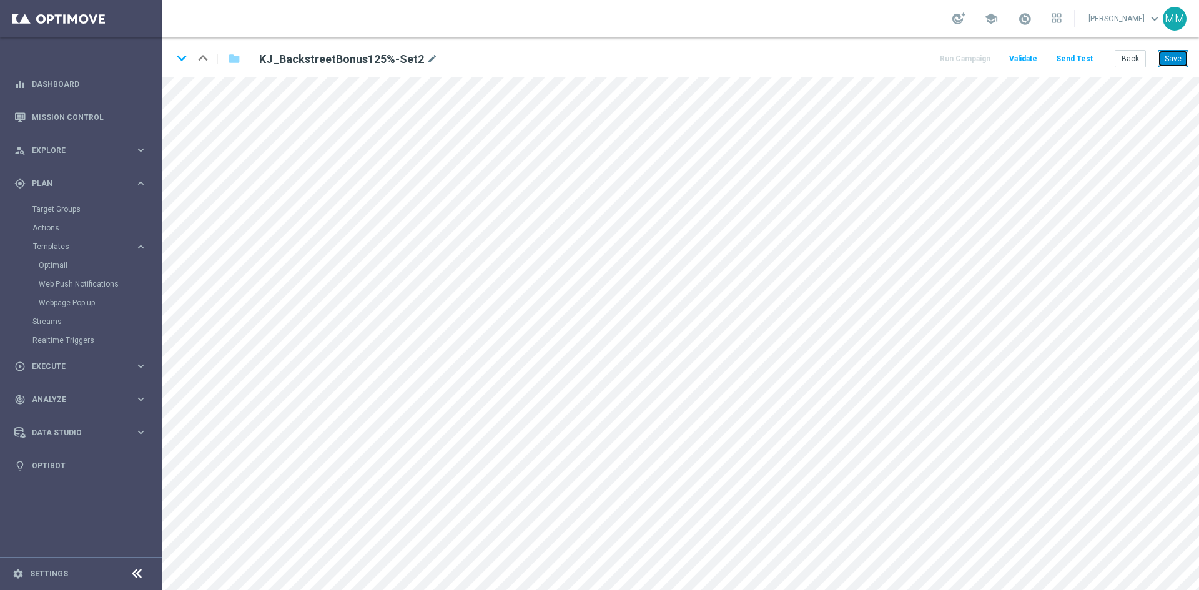
click at [1181, 60] on button "Save" at bounding box center [1173, 58] width 31 height 17
click at [181, 59] on icon "keyboard_arrow_down" at bounding box center [181, 58] width 19 height 19
click at [1164, 61] on button "Save" at bounding box center [1173, 58] width 31 height 17
click at [184, 52] on icon "keyboard_arrow_down" at bounding box center [181, 58] width 19 height 19
click at [1164, 61] on button "Save" at bounding box center [1173, 58] width 31 height 17
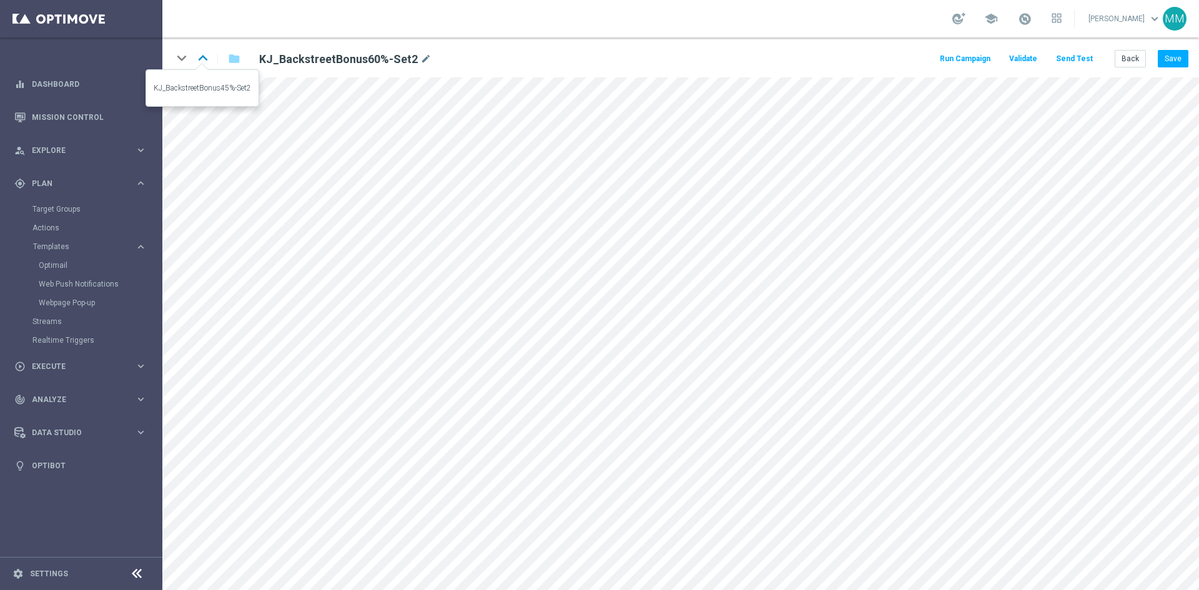
click at [209, 59] on icon "keyboard_arrow_up" at bounding box center [203, 58] width 19 height 19
click at [199, 61] on icon "keyboard_arrow_up" at bounding box center [203, 58] width 19 height 19
drag, startPoint x: 1173, startPoint y: 58, endPoint x: 1163, endPoint y: 74, distance: 18.5
click at [1173, 58] on button "Save" at bounding box center [1173, 58] width 31 height 17
click at [1127, 52] on button "Back" at bounding box center [1130, 58] width 31 height 17
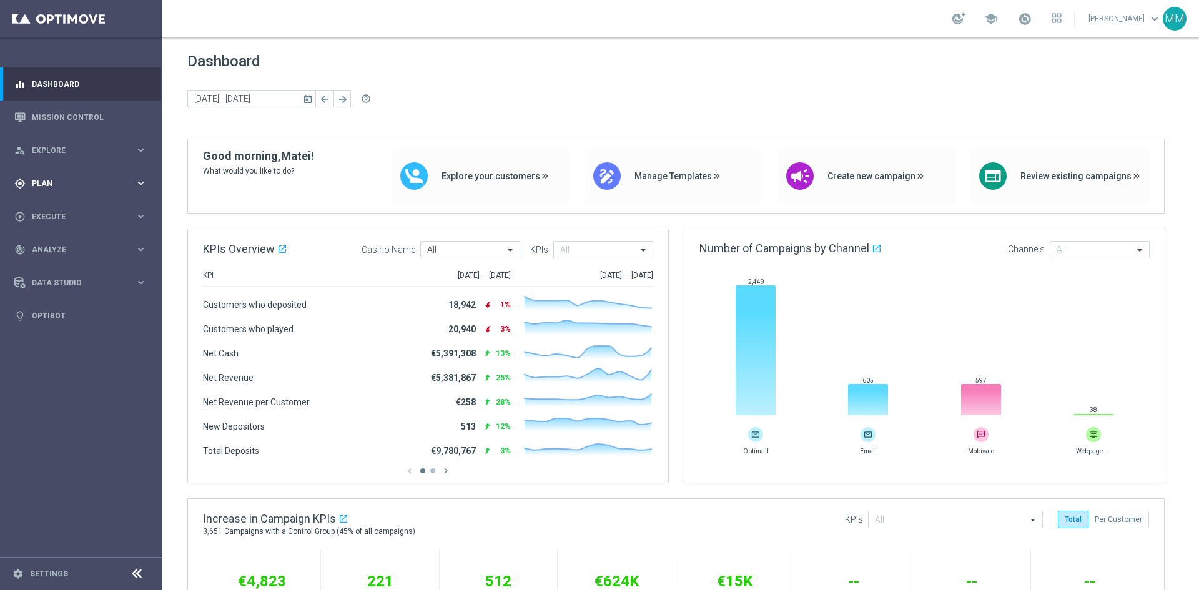
click at [140, 180] on icon "keyboard_arrow_right" at bounding box center [141, 183] width 12 height 12
click at [54, 247] on span "Templates" at bounding box center [77, 246] width 89 height 7
click at [56, 265] on link "Optimail" at bounding box center [84, 265] width 91 height 10
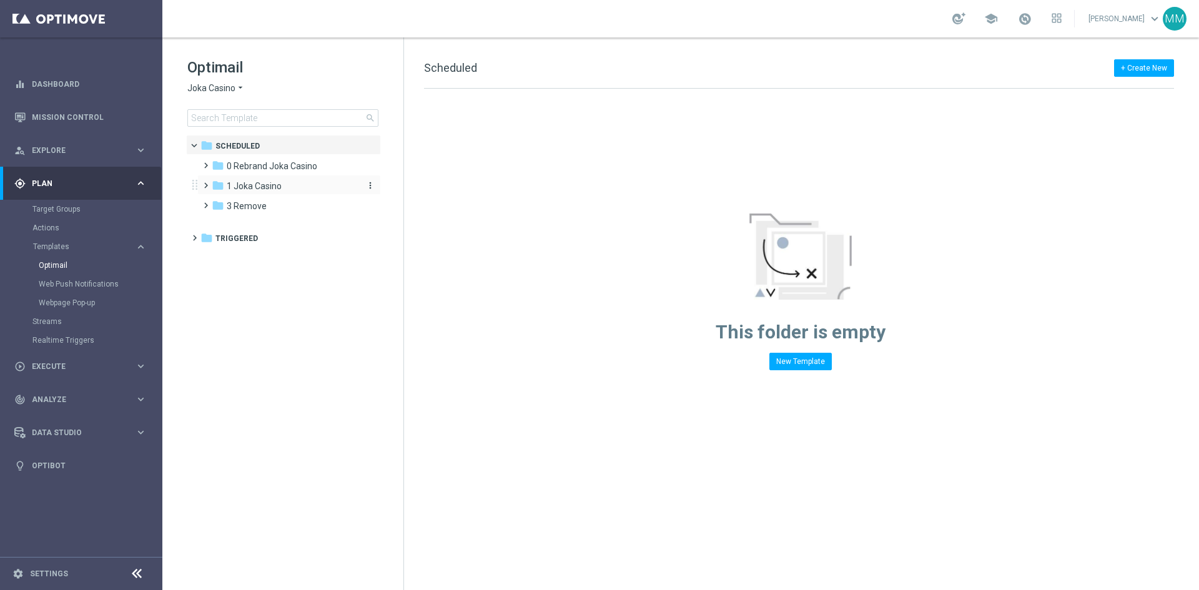
click at [265, 185] on span "1 Joka Casino" at bounding box center [254, 185] width 55 height 11
click at [230, 88] on span "Joka Casino" at bounding box center [211, 88] width 48 height 12
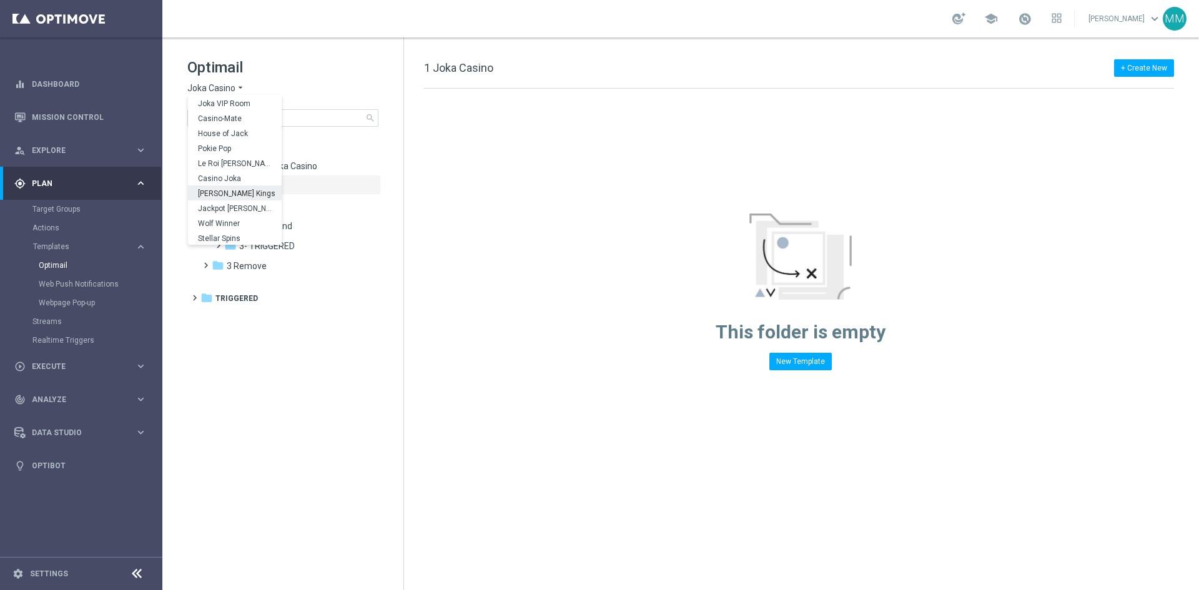
scroll to position [45, 0]
click at [0, 0] on span "Wolf Winner" at bounding box center [0, 0] width 0 height 0
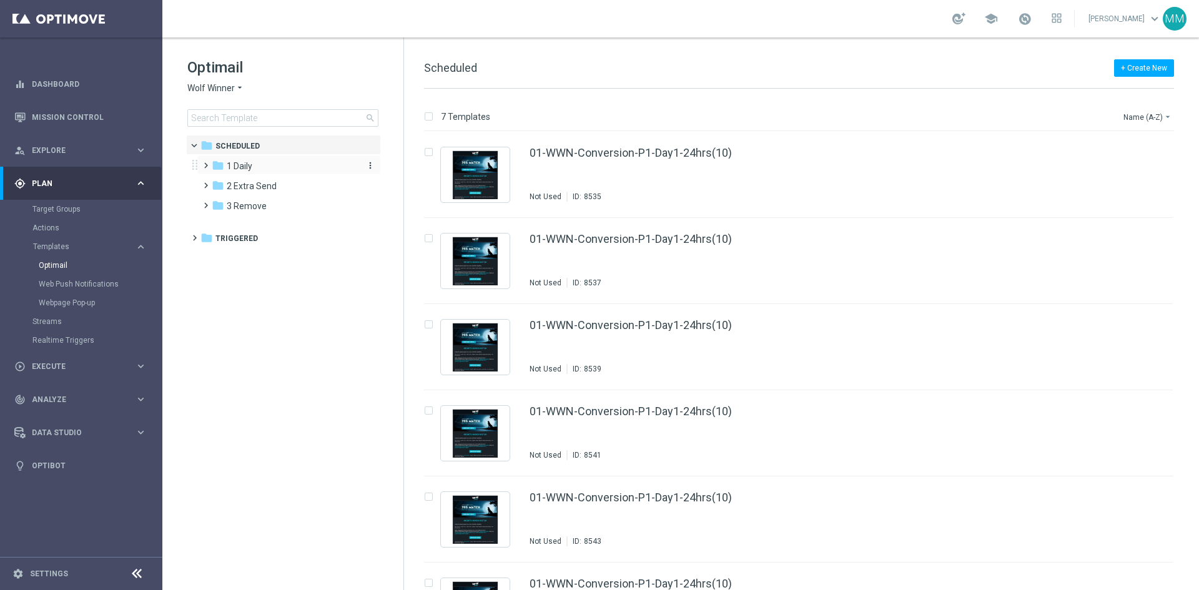
click at [240, 166] on span "1 Daily" at bounding box center [240, 165] width 26 height 11
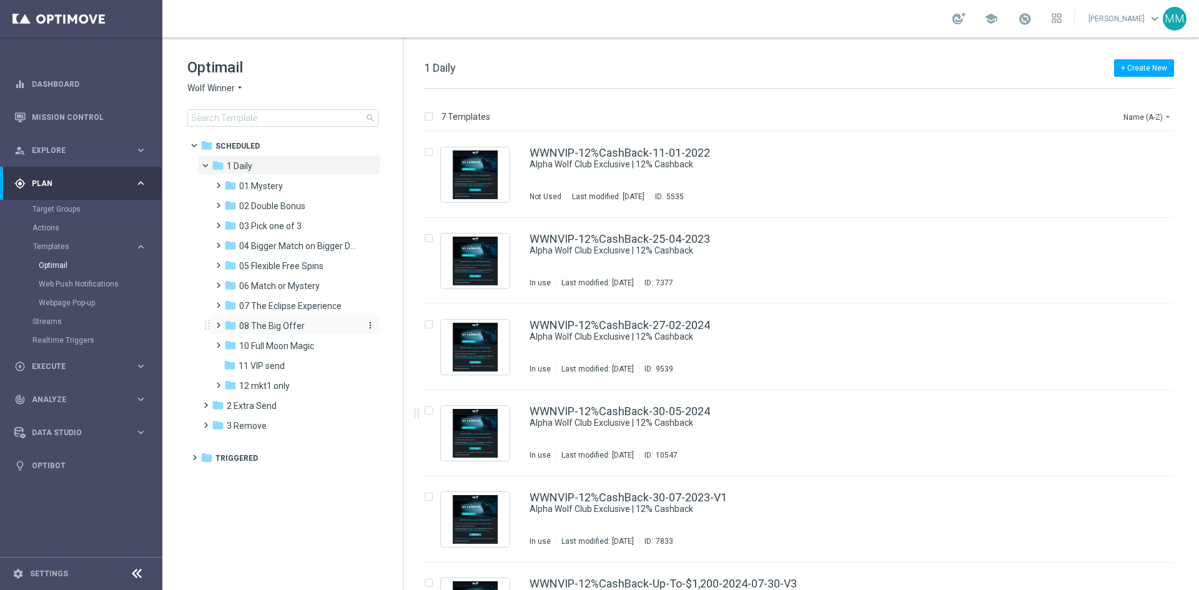
click at [293, 326] on span "08 The Big Offer" at bounding box center [272, 325] width 66 height 11
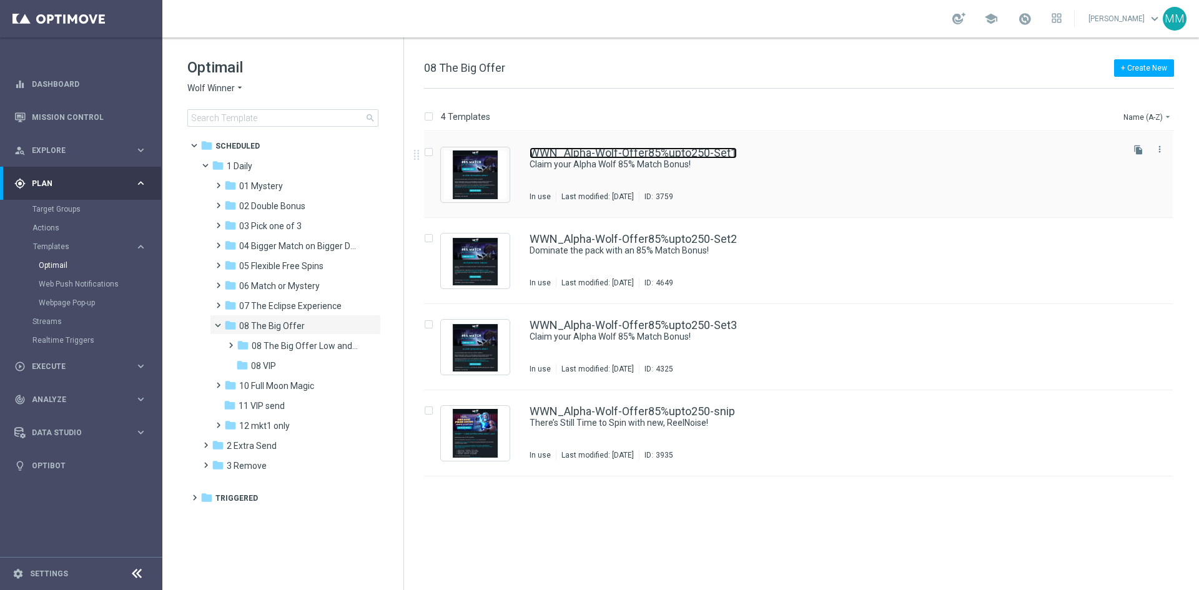
click at [644, 152] on link "WWN_Alpha-Wolf-Offer85%upto250-Set1" at bounding box center [632, 152] width 207 height 11
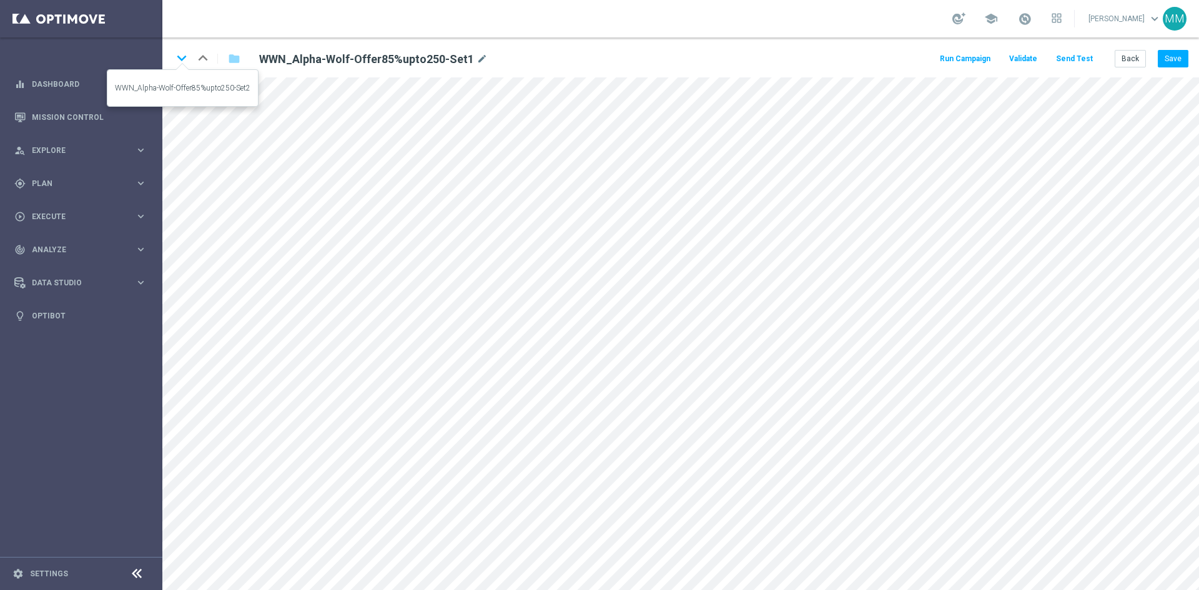
click at [184, 56] on icon "keyboard_arrow_down" at bounding box center [181, 58] width 19 height 19
click at [1139, 67] on button "Back" at bounding box center [1130, 58] width 31 height 17
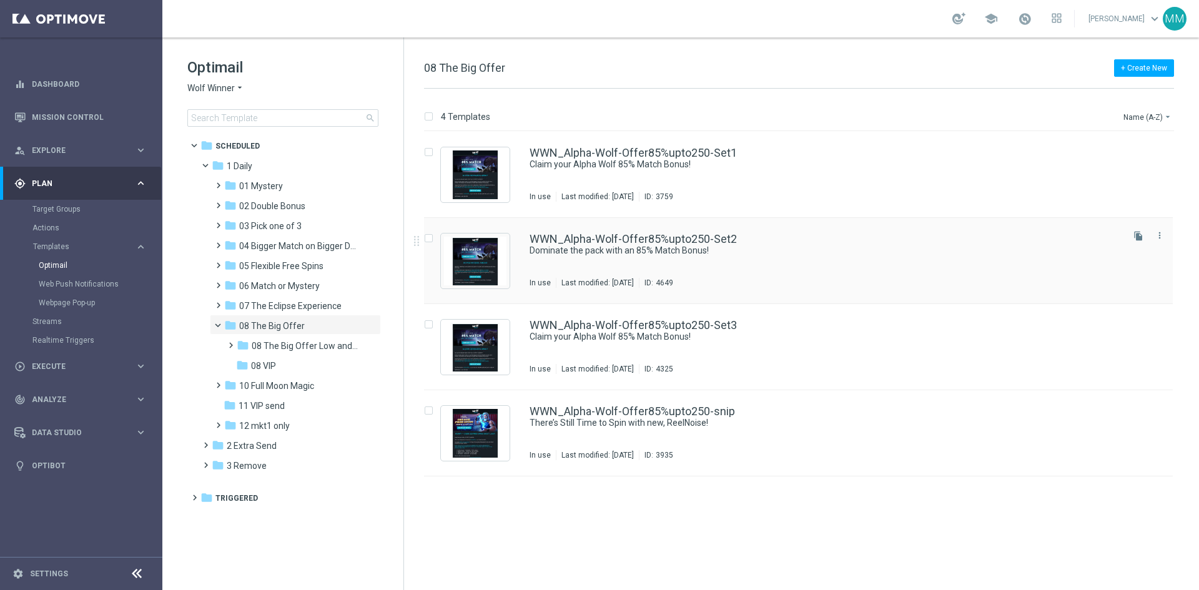
click at [740, 260] on div "WWN_Alpha-Wolf-Offer85%upto250-Set2 Dominate the pack with an 85% Match Bonus! …" at bounding box center [824, 261] width 591 height 54
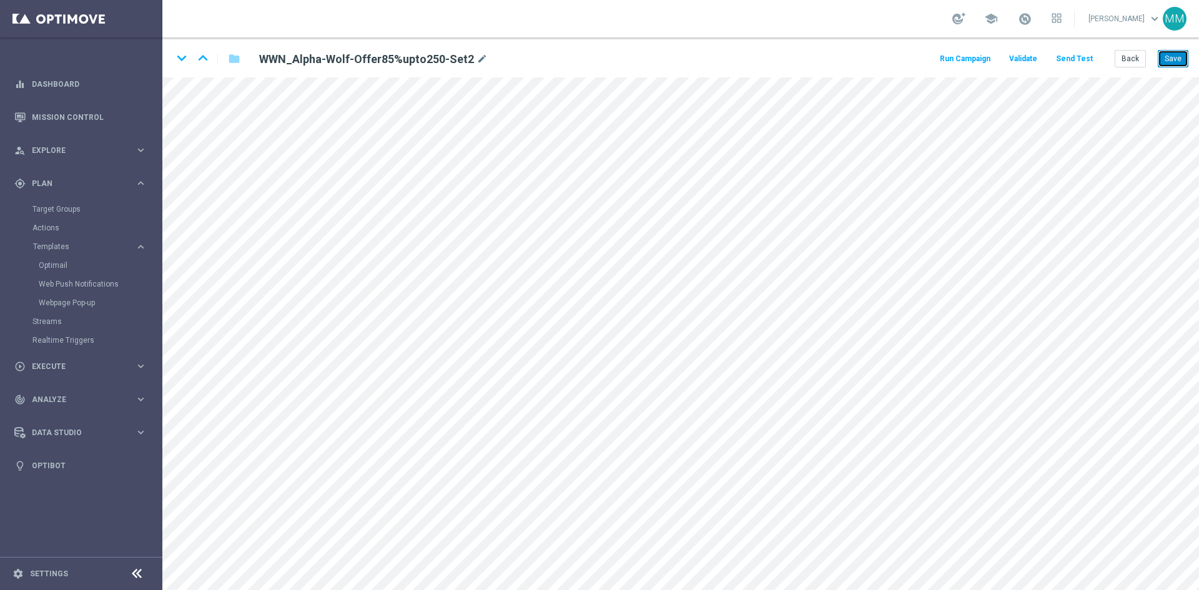
click at [1172, 61] on button "Save" at bounding box center [1173, 58] width 31 height 17
click at [1123, 58] on button "Back" at bounding box center [1130, 58] width 31 height 17
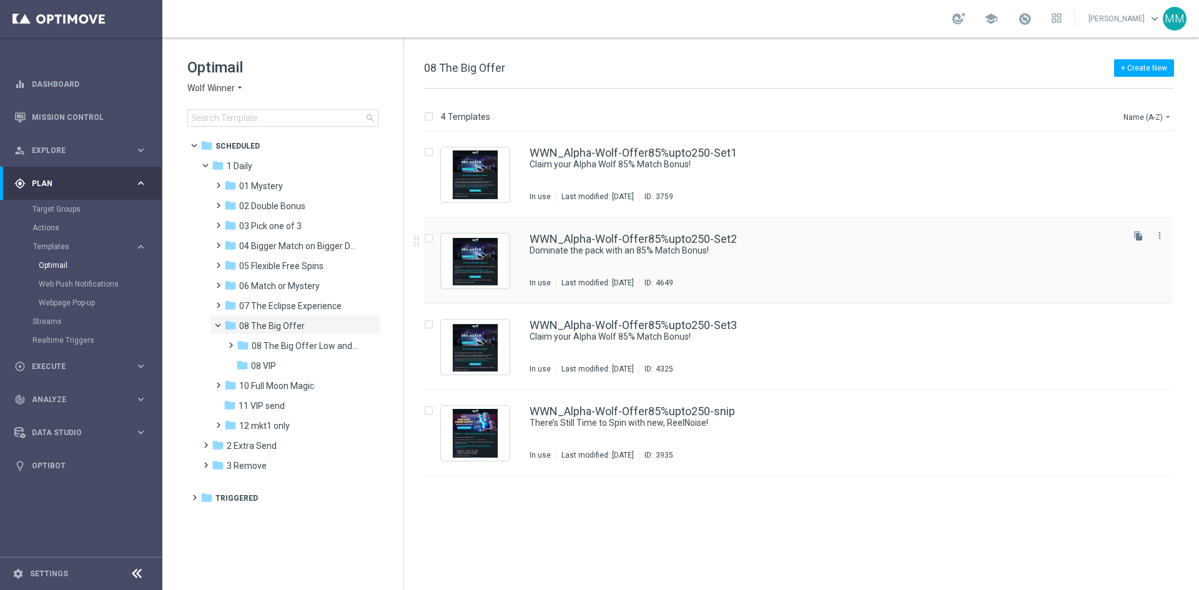
click at [717, 259] on div "WWN_Alpha-Wolf-Offer85%upto250-Set2 Dominate the pack with an 85% Match Bonus! …" at bounding box center [824, 261] width 591 height 54
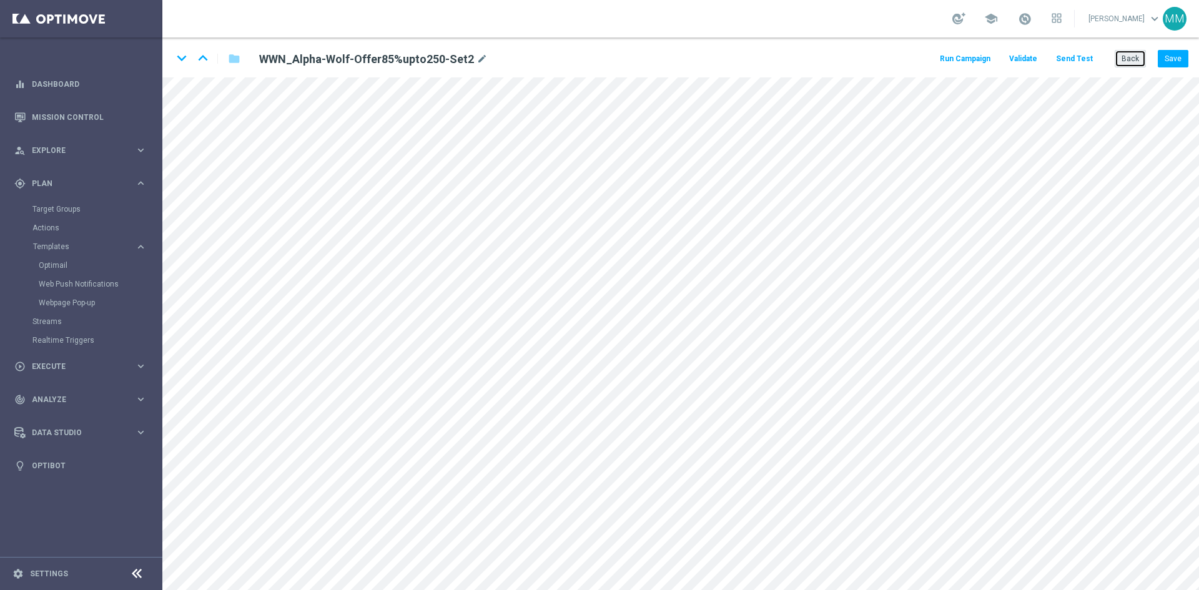
click at [1129, 59] on button "Back" at bounding box center [1130, 58] width 31 height 17
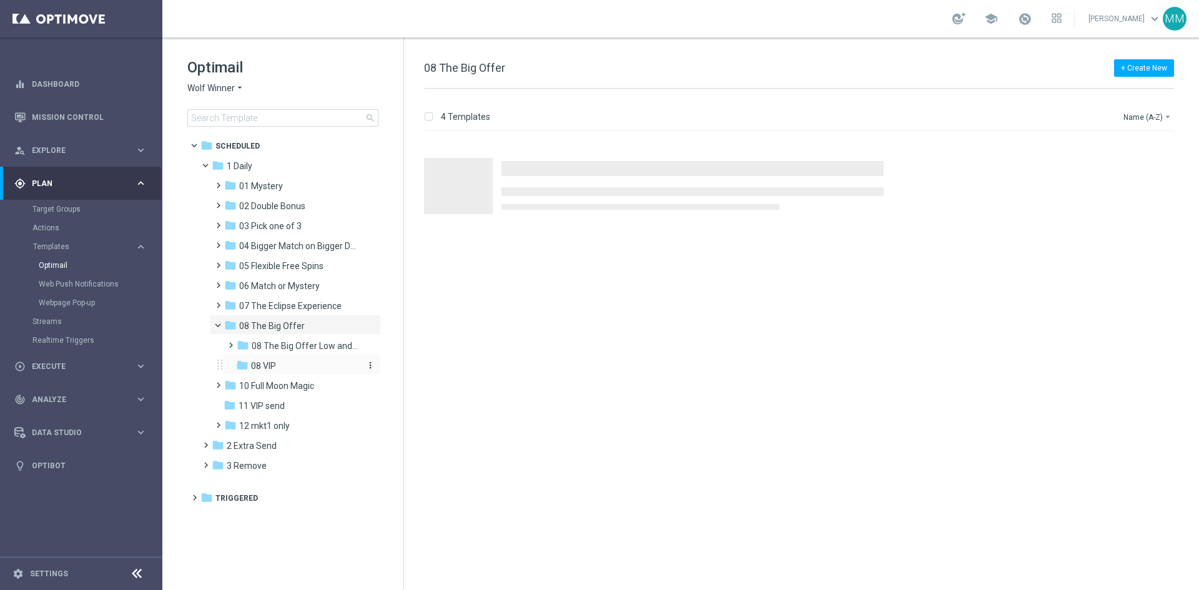
click at [293, 362] on div "folder 08 VIP" at bounding box center [297, 366] width 123 height 14
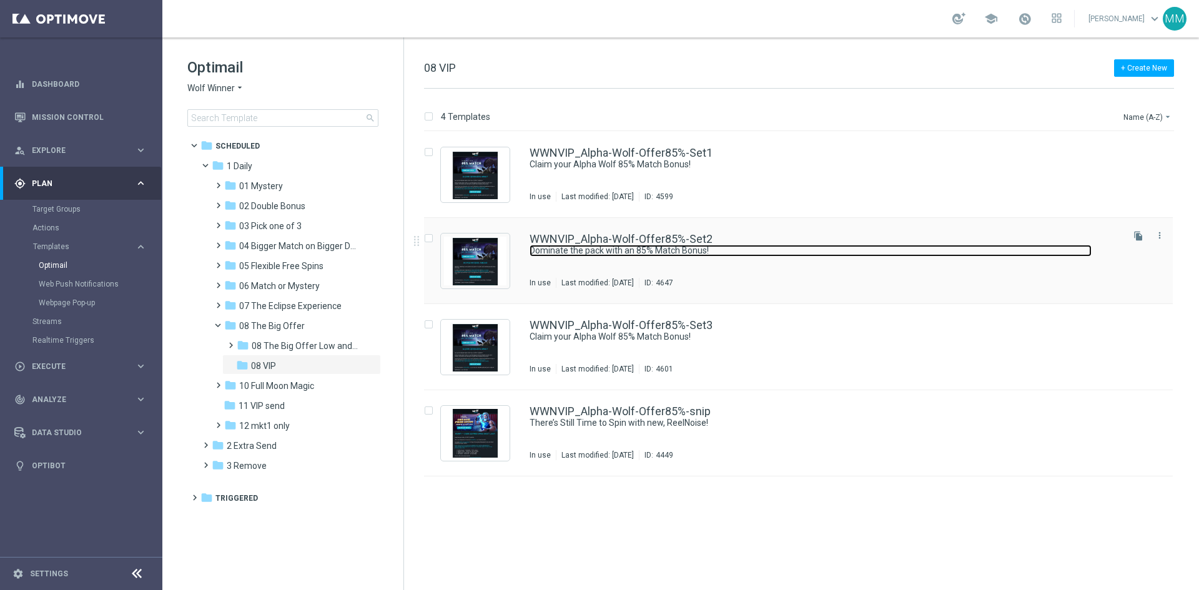
click at [704, 256] on link "Dominate the pack with an 85% Match Bonus!" at bounding box center [810, 251] width 562 height 12
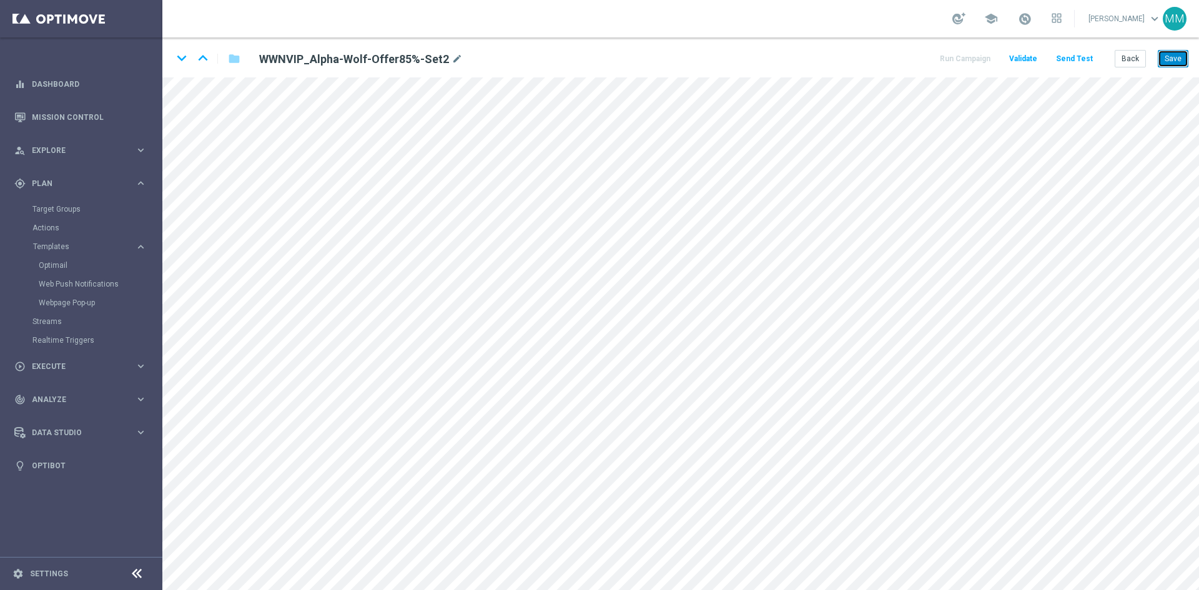
click at [1177, 59] on button "Save" at bounding box center [1173, 58] width 31 height 17
click at [1168, 58] on button "Save" at bounding box center [1173, 58] width 31 height 17
click at [1127, 61] on button "Back" at bounding box center [1130, 58] width 31 height 17
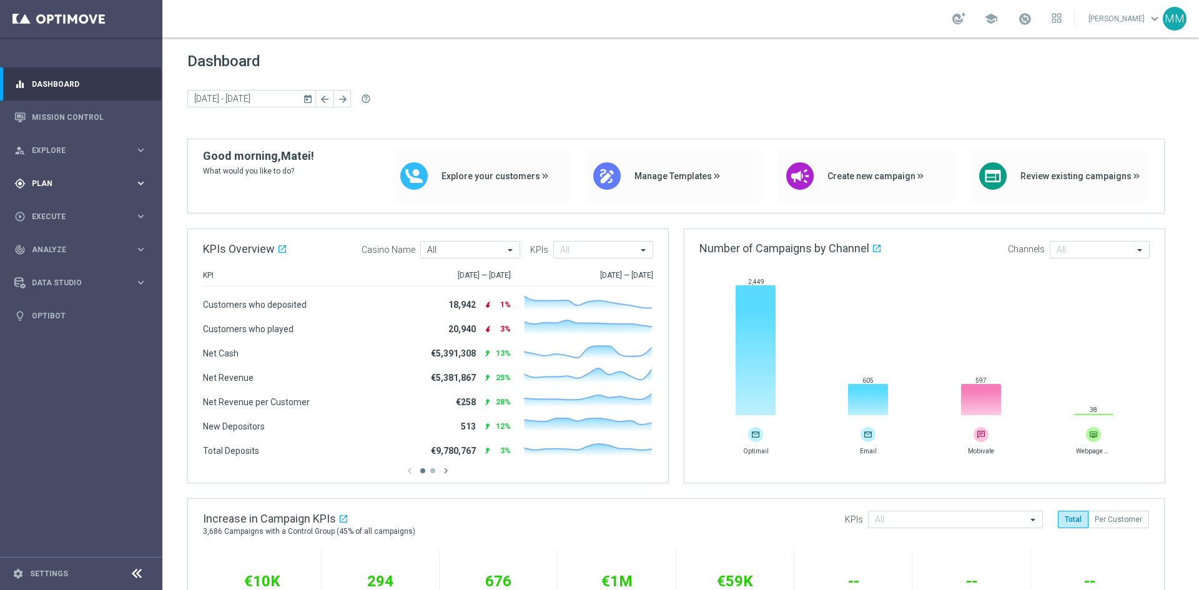
click at [139, 179] on icon "keyboard_arrow_right" at bounding box center [141, 183] width 12 height 12
click at [57, 246] on span "Templates" at bounding box center [77, 246] width 89 height 7
click at [57, 247] on span "Templates" at bounding box center [77, 246] width 89 height 7
click at [57, 263] on link "Optimail" at bounding box center [84, 265] width 91 height 10
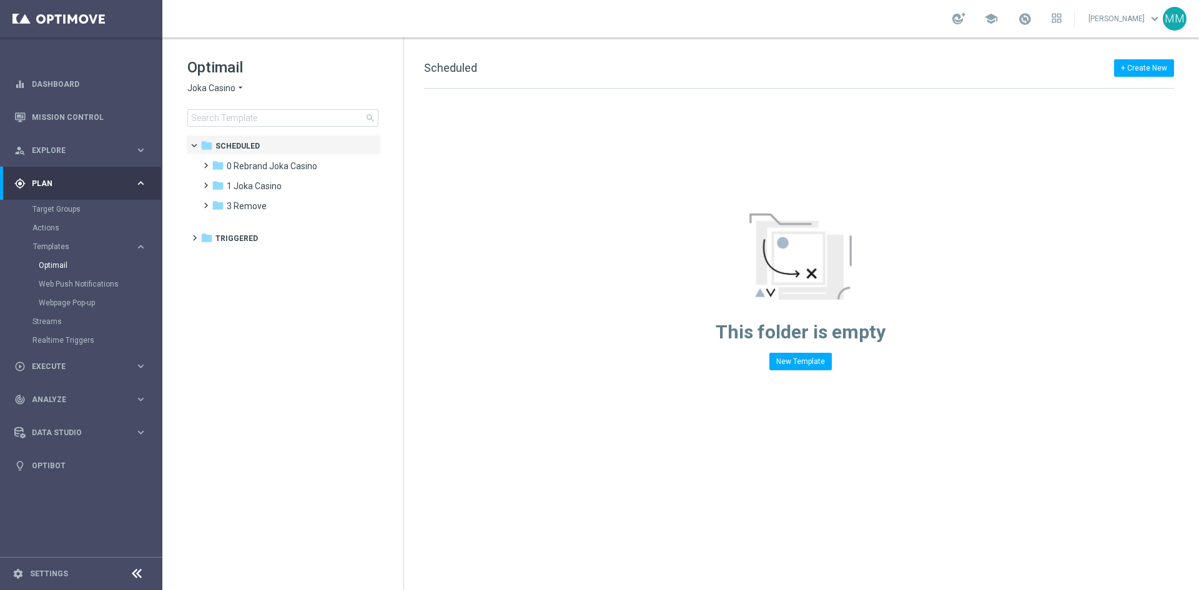
click at [232, 92] on span "Joka Casino" at bounding box center [211, 88] width 48 height 12
click at [0, 0] on span "Stellar Spins" at bounding box center [0, 0] width 0 height 0
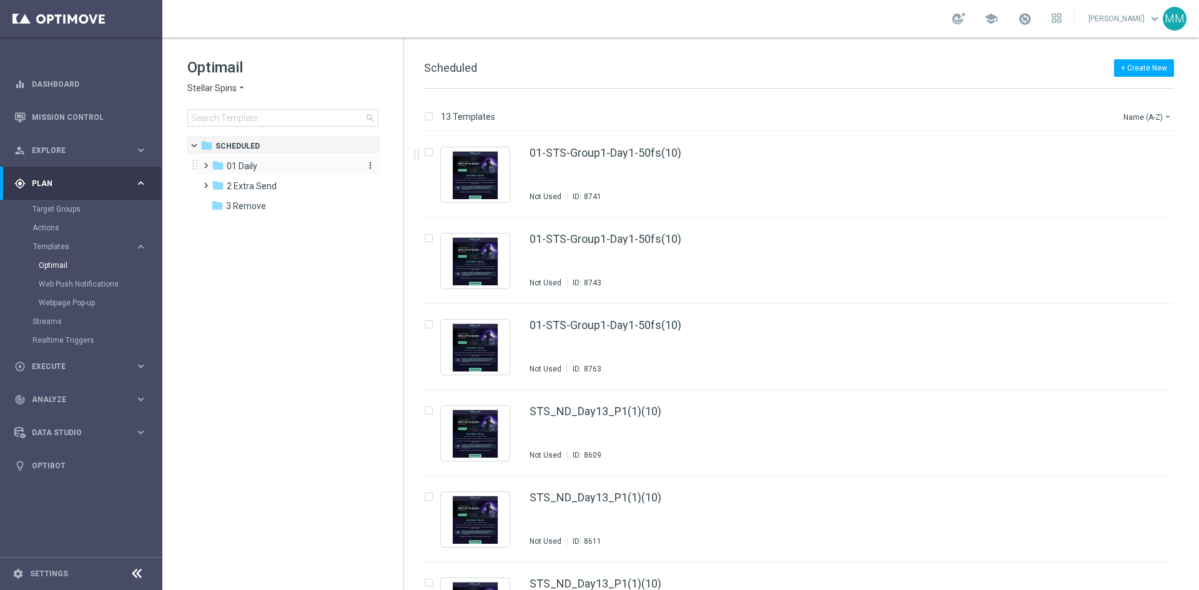
click at [244, 172] on div "folder 01 Daily" at bounding box center [284, 166] width 144 height 14
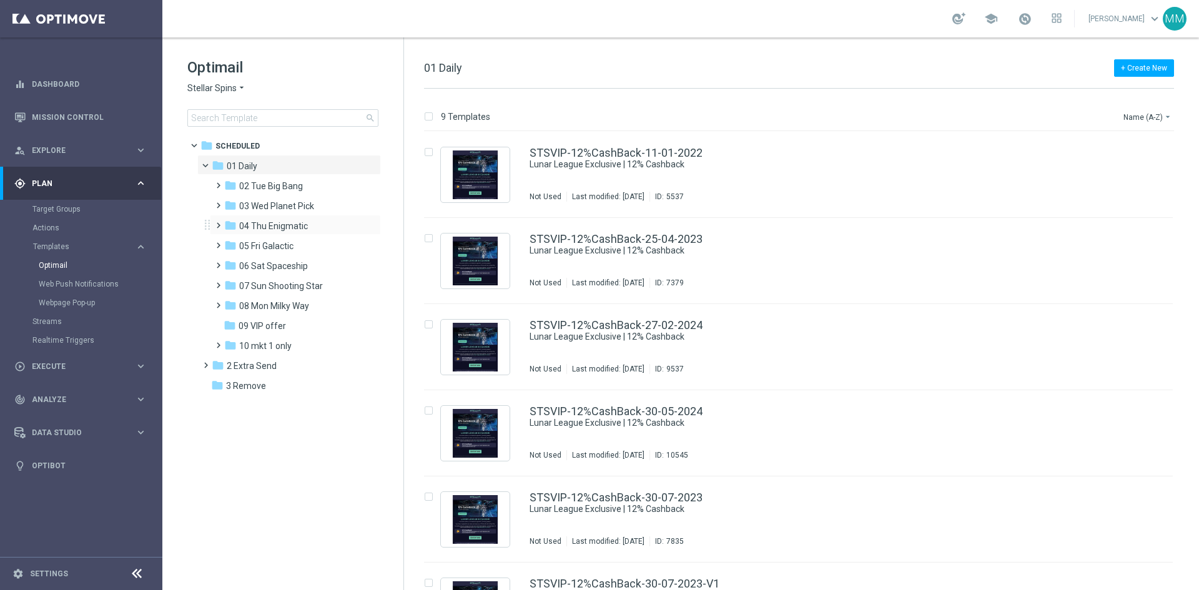
click at [313, 234] on div "folder 04 Thu Enigmatic more_vert" at bounding box center [295, 225] width 171 height 20
click at [297, 229] on span "04 Thu Enigmatic" at bounding box center [273, 225] width 69 height 11
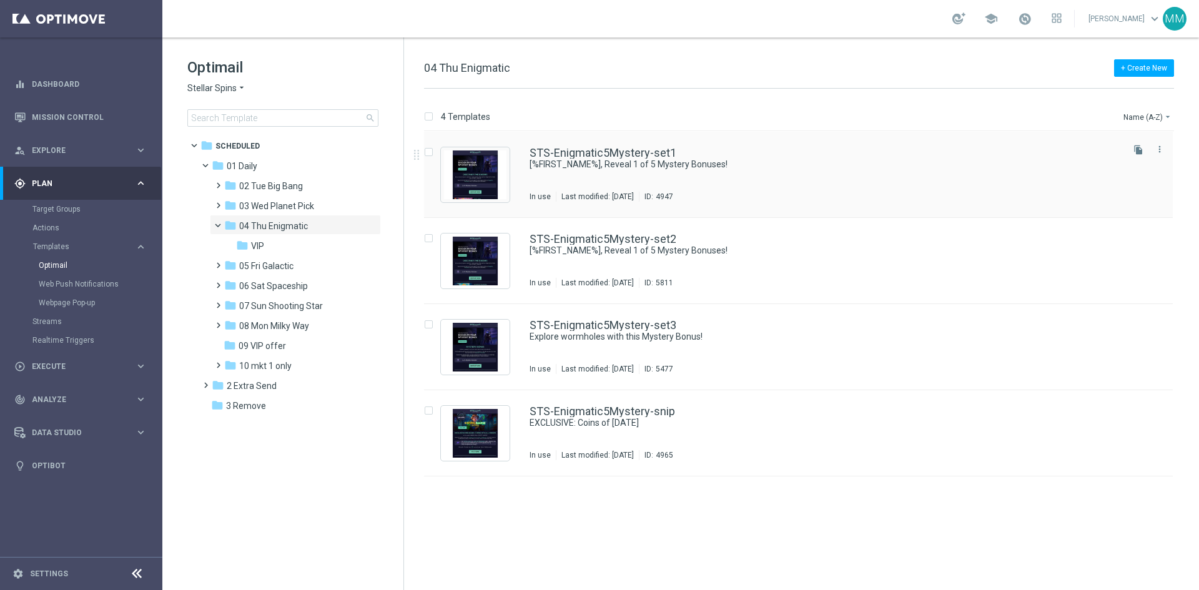
click at [651, 187] on div "STS-Enigmatic5Mystery-set1 [%FIRST_NAME%], Reveal 1 of 5 Mystery Bonuses! In us…" at bounding box center [824, 174] width 591 height 54
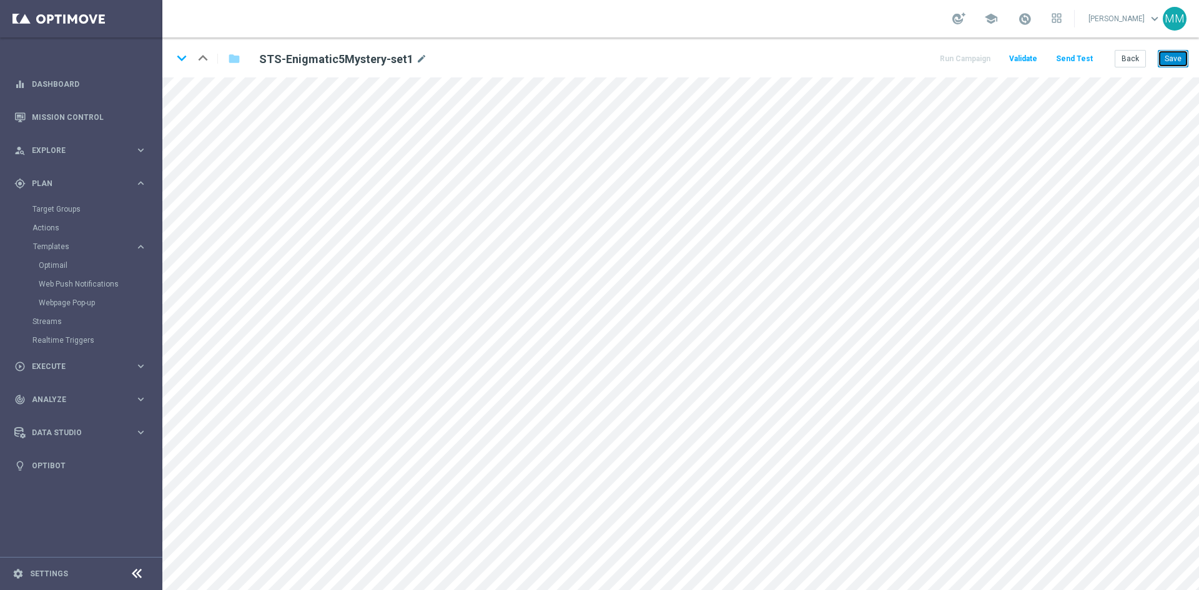
click at [1170, 57] on button "Save" at bounding box center [1173, 58] width 31 height 17
click at [1171, 62] on button "Save" at bounding box center [1173, 58] width 31 height 17
click at [1177, 58] on button "Save" at bounding box center [1173, 58] width 31 height 17
click at [1172, 55] on button "Save" at bounding box center [1173, 58] width 31 height 17
click at [1128, 57] on button "Back" at bounding box center [1130, 58] width 31 height 17
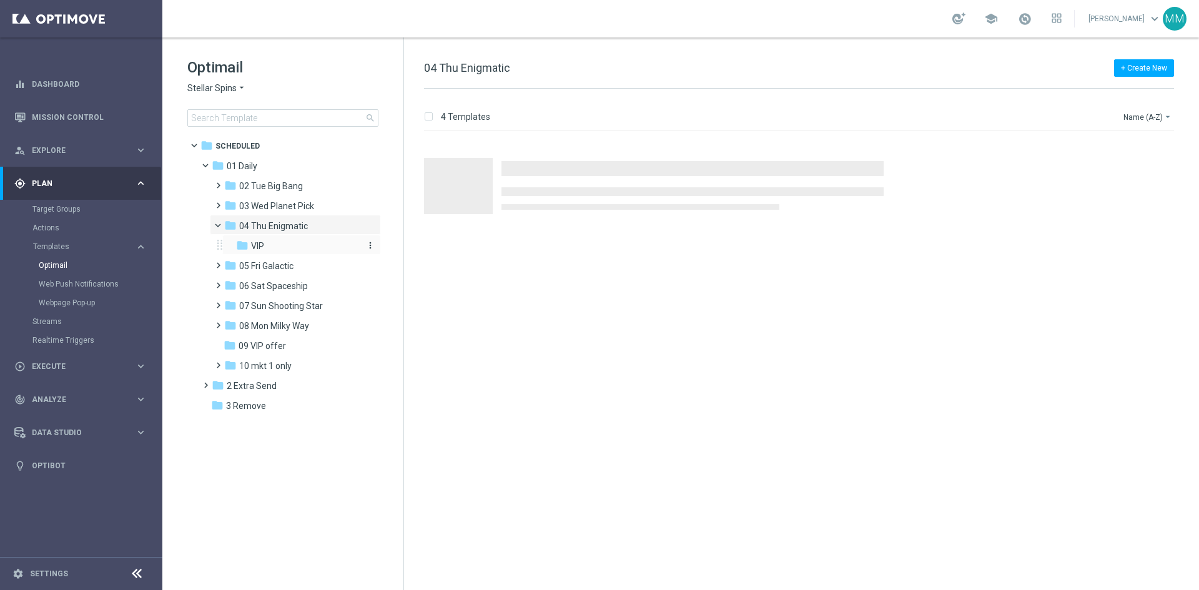
click at [288, 249] on div "folder VIP" at bounding box center [297, 246] width 123 height 14
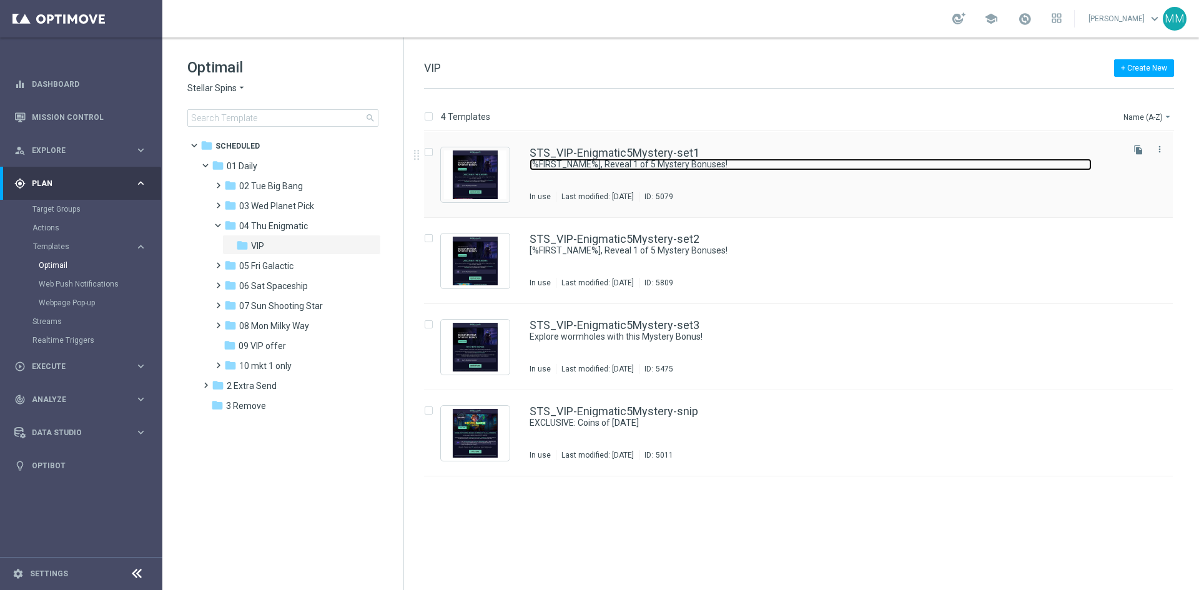
click at [643, 165] on link "[%FIRST_NAME%], Reveal 1 of 5 Mystery Bonuses!" at bounding box center [810, 165] width 562 height 12
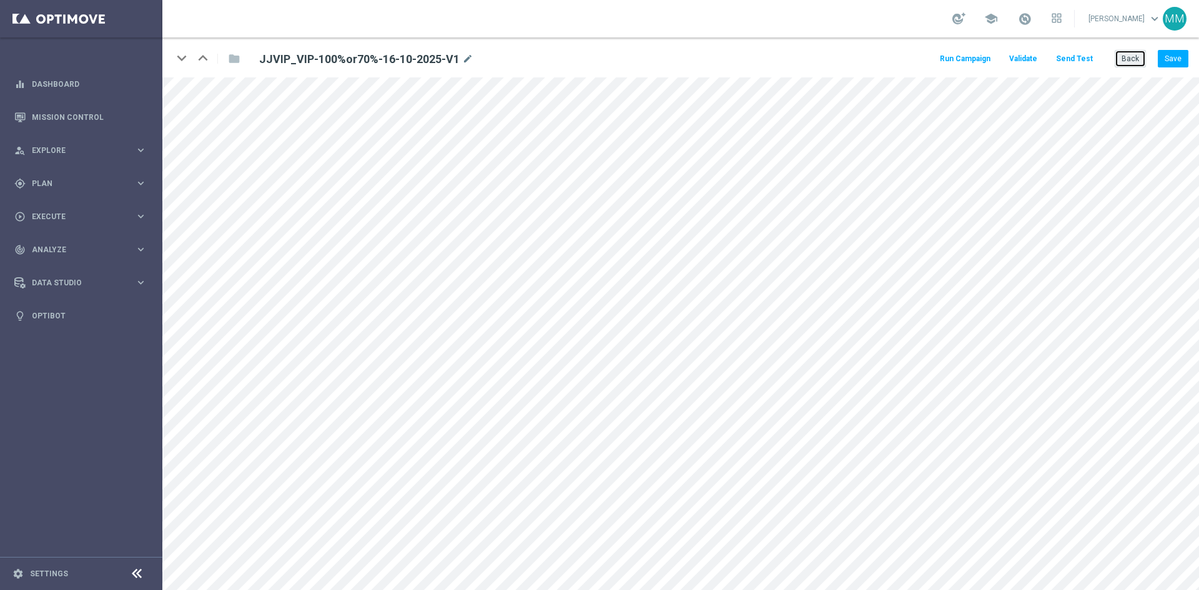
click at [1139, 62] on button "Back" at bounding box center [1130, 58] width 31 height 17
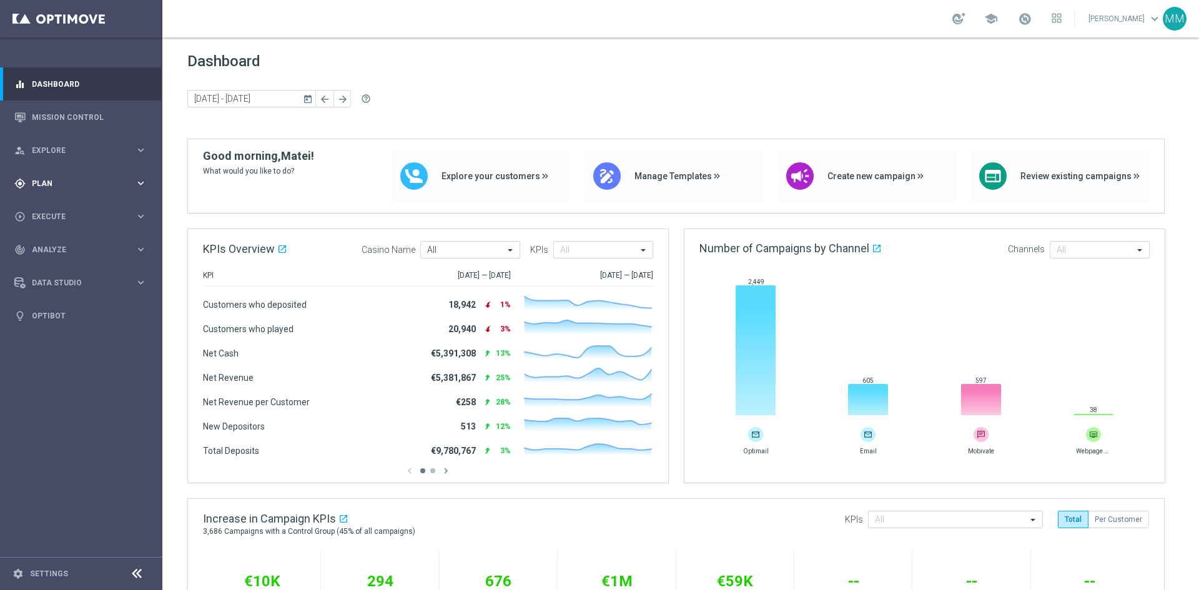
click at [127, 170] on div "gps_fixed Plan keyboard_arrow_right" at bounding box center [80, 183] width 161 height 33
click at [77, 245] on span "Templates" at bounding box center [77, 246] width 89 height 7
click at [64, 266] on link "Optimail" at bounding box center [84, 265] width 91 height 10
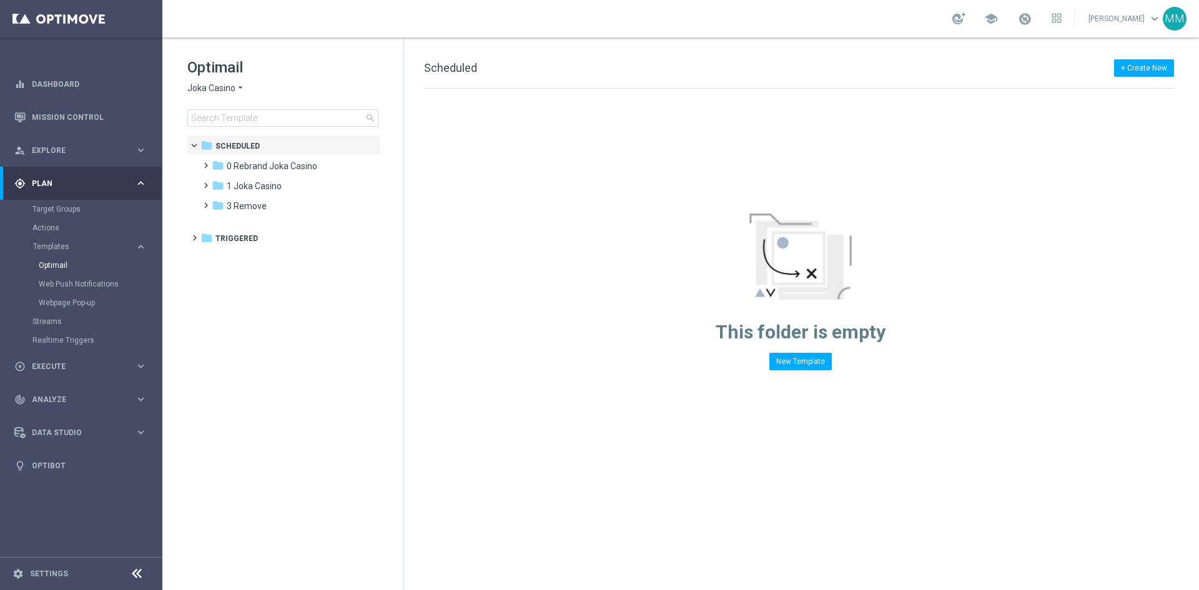
click at [232, 93] on span "Joka Casino" at bounding box center [211, 88] width 48 height 12
click at [0, 0] on span "Jackpot Jill" at bounding box center [0, 0] width 0 height 0
click at [268, 165] on div "folder 1 Daily" at bounding box center [284, 166] width 144 height 14
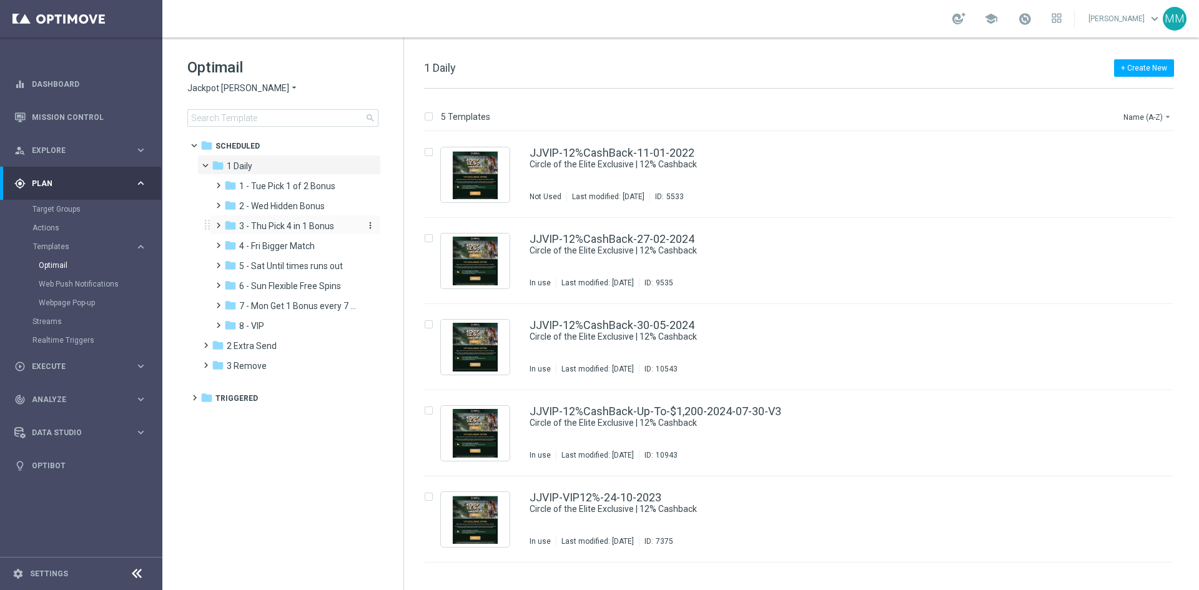
click at [319, 226] on span "3 - Thu Pick 4 in 1 Bonus" at bounding box center [286, 225] width 95 height 11
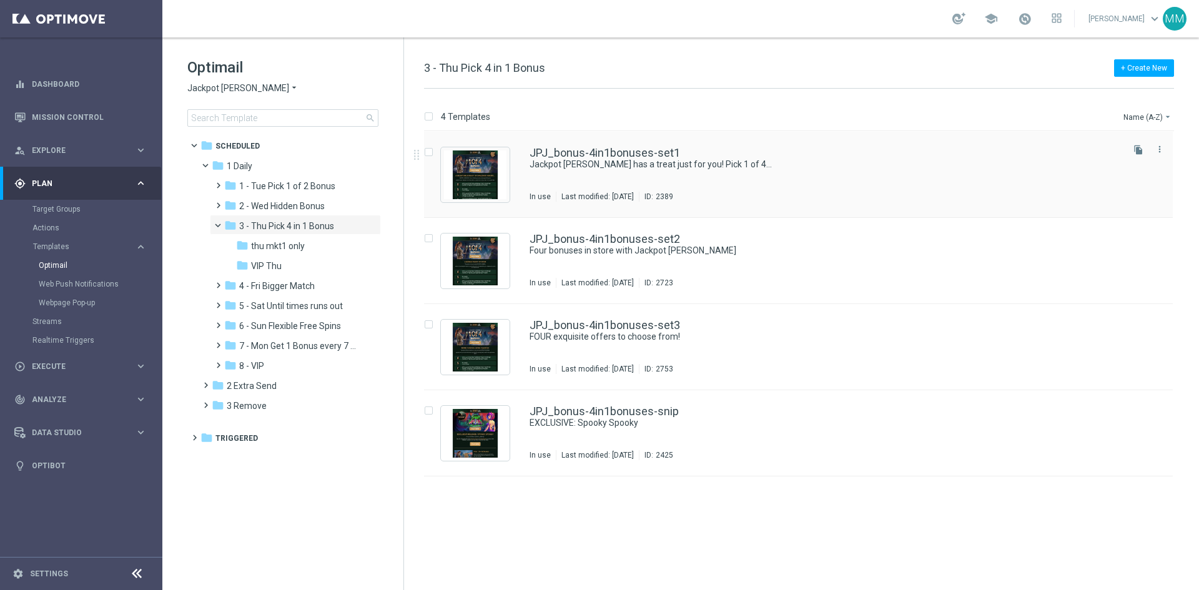
click at [598, 172] on div "JPJ_bonus-4in1bonuses-set1 Jackpot Jill has a treat just for you! Pick 1 of 4..…" at bounding box center [824, 174] width 591 height 54
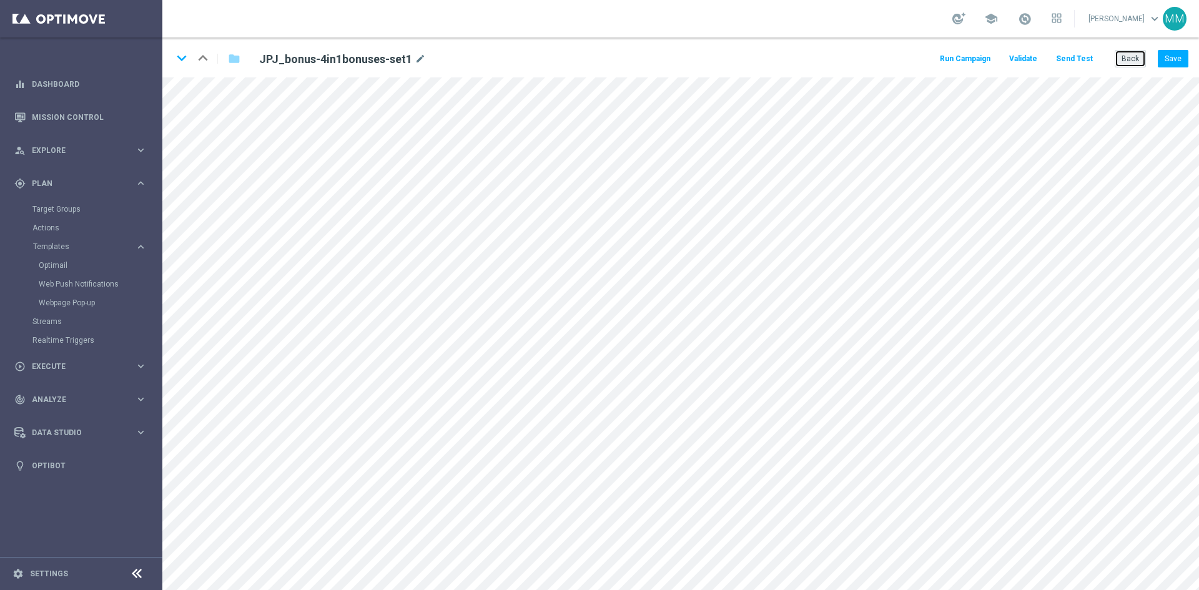
click at [1135, 67] on button "Back" at bounding box center [1130, 58] width 31 height 17
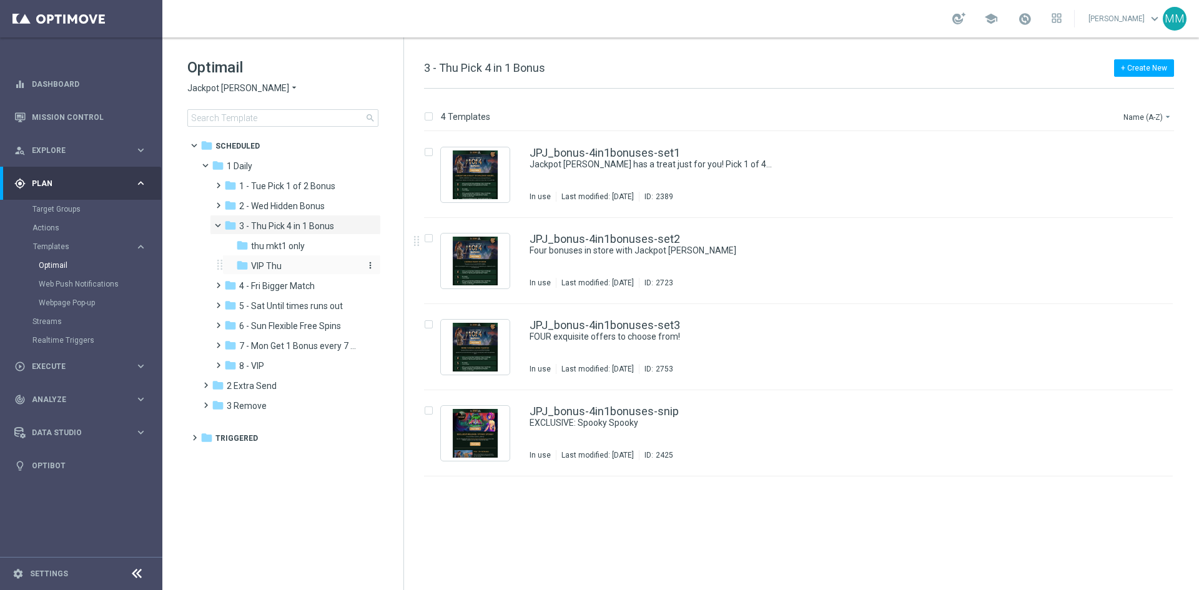
click at [288, 267] on div "folder VIP Thu" at bounding box center [297, 266] width 123 height 14
click at [631, 192] on div "Last modified: Tuesday, October 14, 2025" at bounding box center [597, 197] width 82 height 10
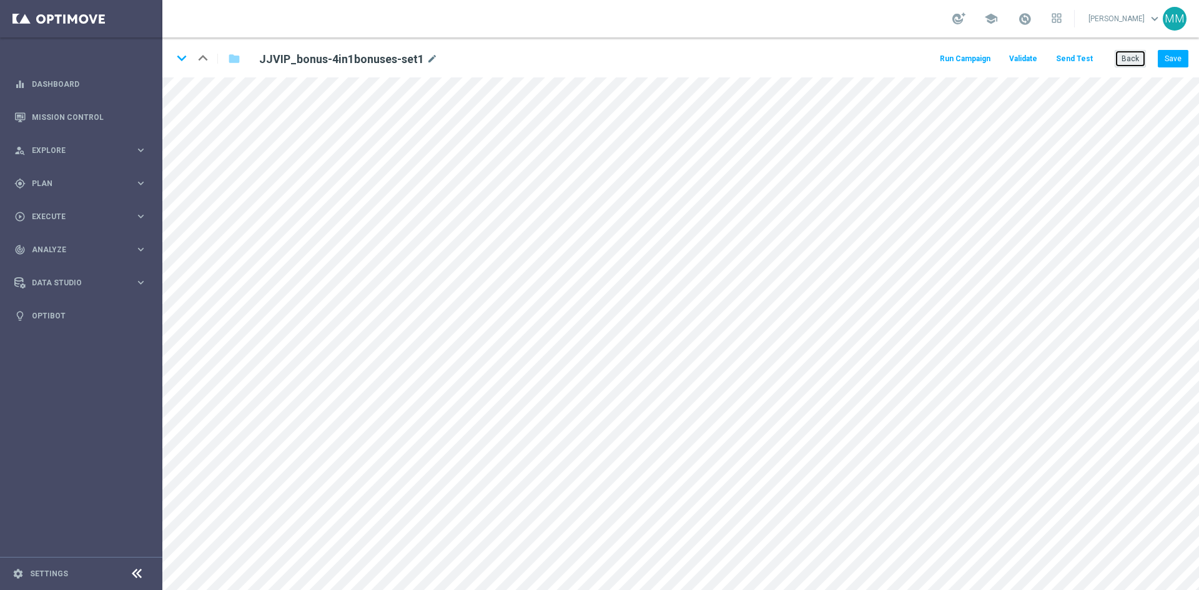
click at [1116, 57] on button "Back" at bounding box center [1130, 58] width 31 height 17
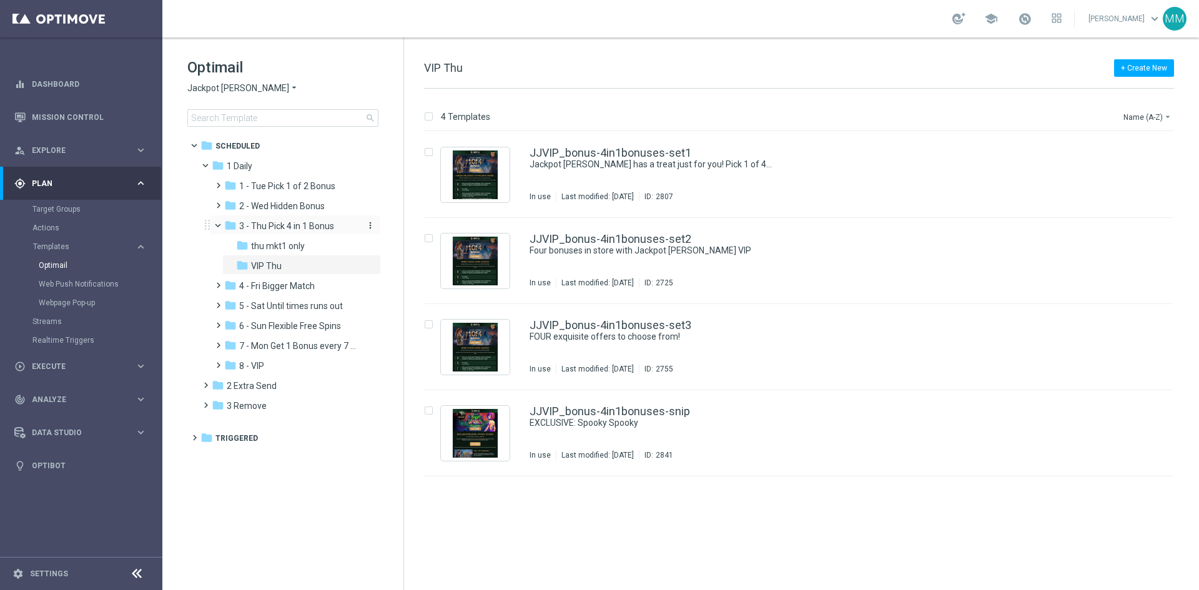
click at [312, 225] on span "3 - Thu Pick 4 in 1 Bonus" at bounding box center [286, 225] width 95 height 11
click at [657, 150] on link "JPJ_bonus-4in1bonuses-set1" at bounding box center [604, 152] width 150 height 11
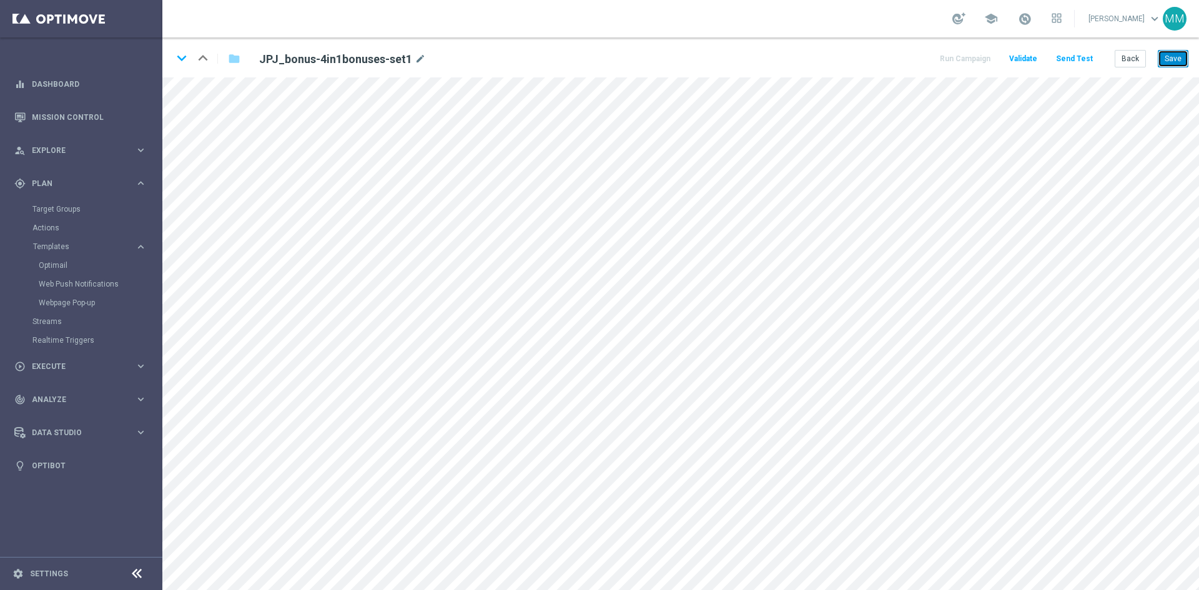
click at [1188, 66] on button "Save" at bounding box center [1173, 58] width 31 height 17
click at [1180, 60] on button "Save" at bounding box center [1173, 58] width 31 height 17
click at [1173, 61] on button "Save" at bounding box center [1173, 58] width 31 height 17
click at [1170, 61] on button "Save" at bounding box center [1173, 58] width 31 height 17
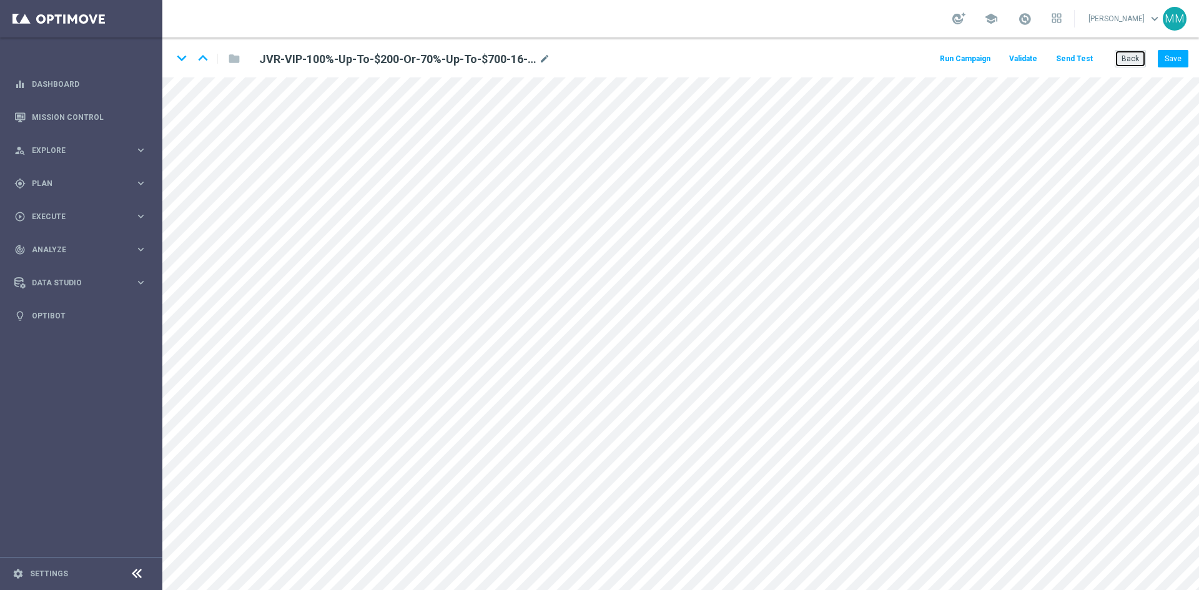
click at [1126, 56] on button "Back" at bounding box center [1130, 58] width 31 height 17
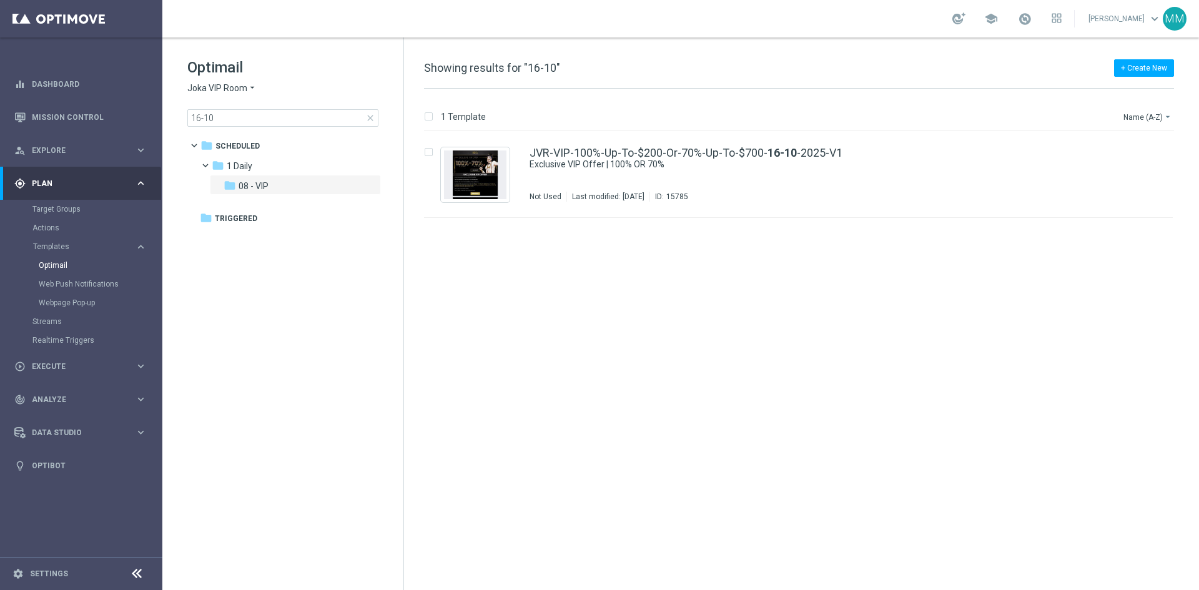
click at [368, 116] on span "close" at bounding box center [370, 118] width 10 height 10
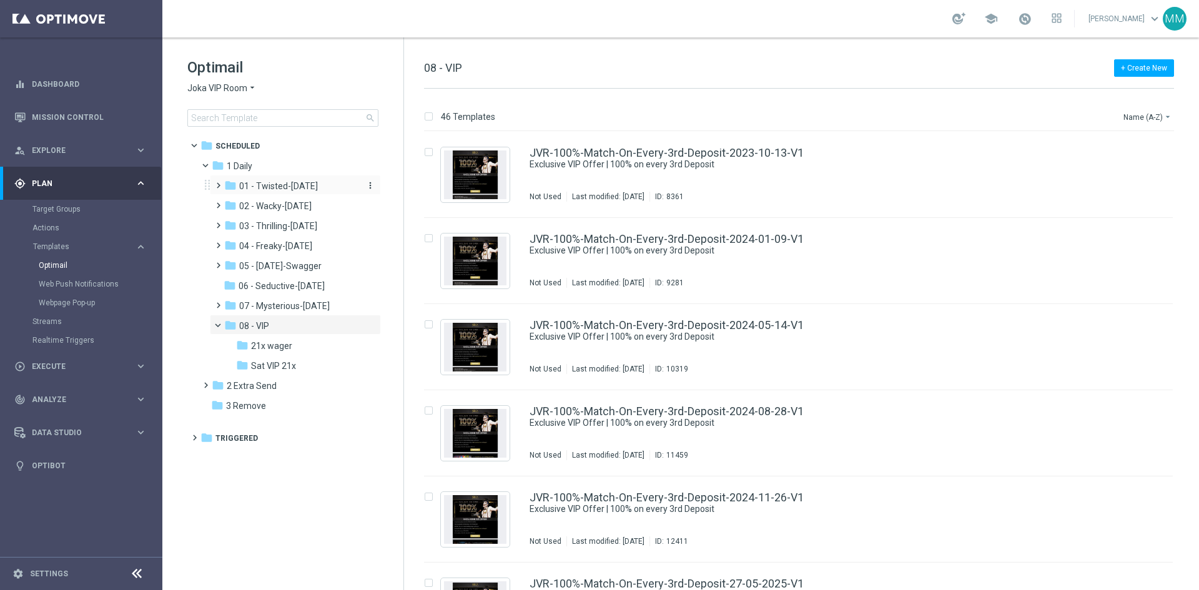
click at [282, 185] on span "01 - Twisted-[DATE]" at bounding box center [278, 185] width 79 height 11
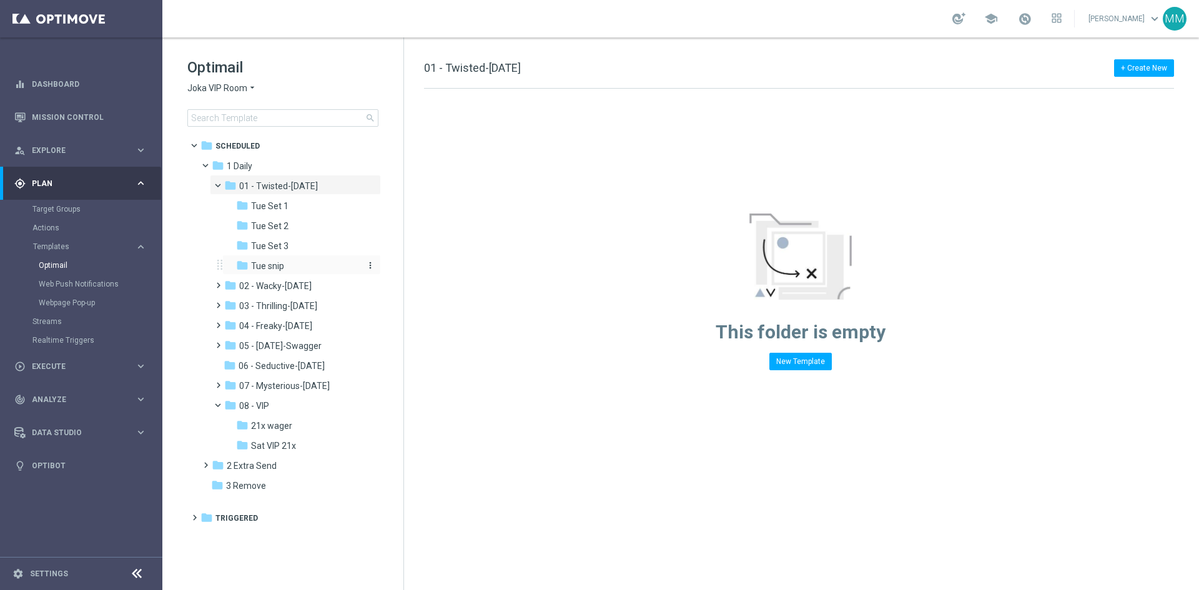
click at [294, 266] on div "folder Tue snip" at bounding box center [297, 266] width 123 height 14
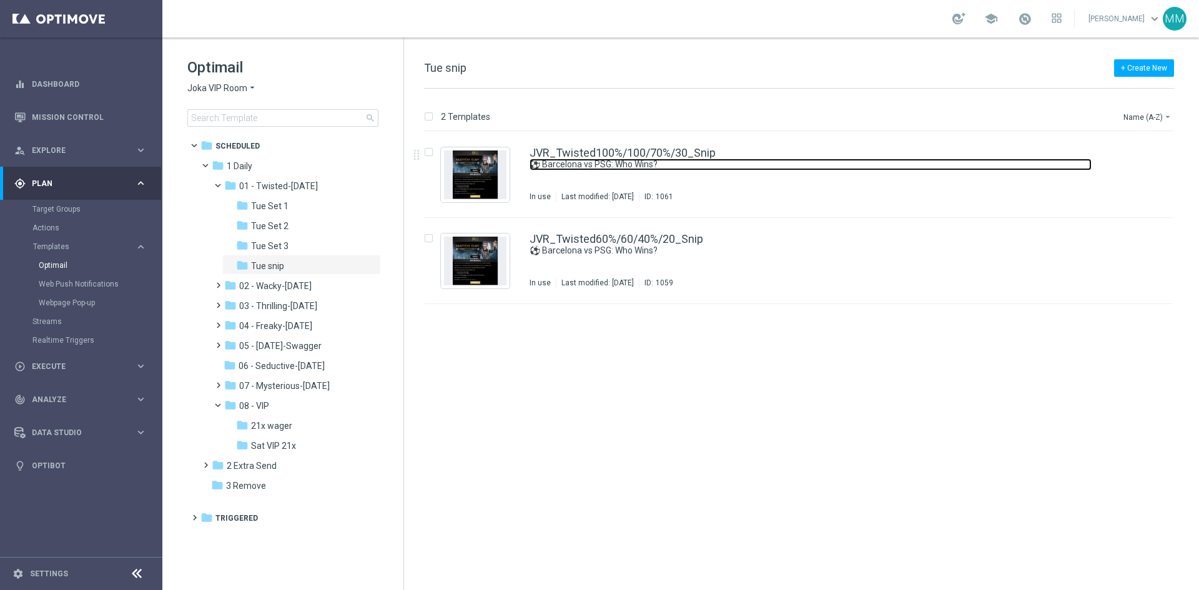
click at [694, 162] on link "⚽ Barcelona vs PSG: Who Wins?" at bounding box center [810, 165] width 562 height 12
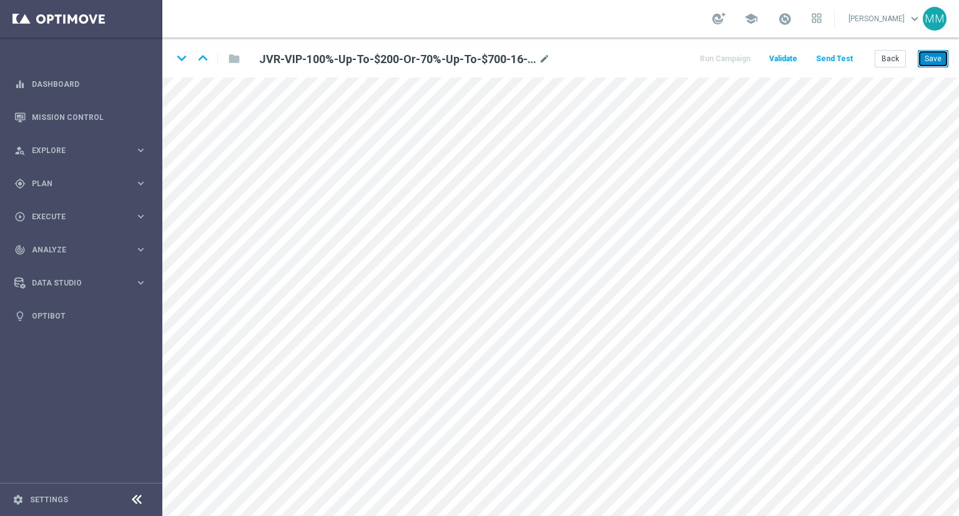
click at [925, 62] on button "Save" at bounding box center [933, 58] width 31 height 17
drag, startPoint x: 945, startPoint y: 61, endPoint x: 944, endPoint y: 69, distance: 8.2
click at [945, 61] on button "Save" at bounding box center [933, 58] width 31 height 17
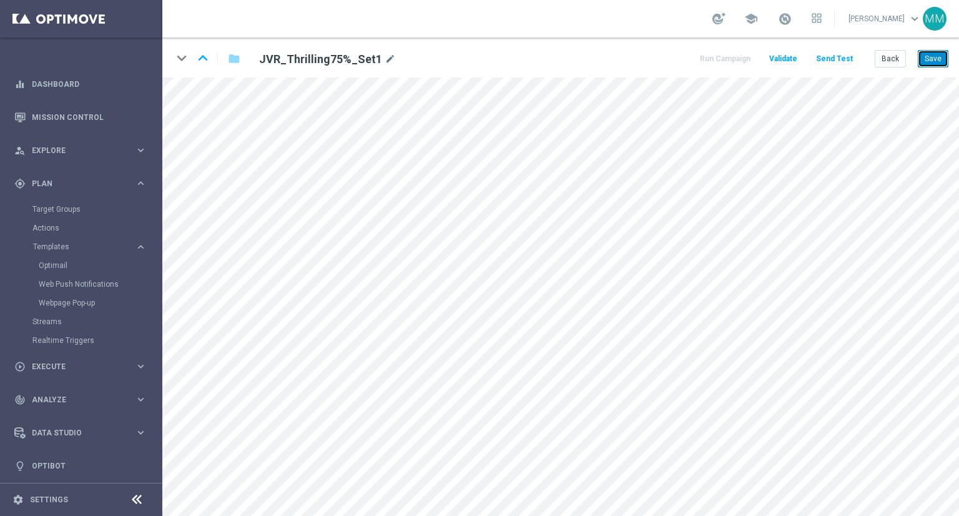
click at [924, 60] on button "Save" at bounding box center [933, 58] width 31 height 17
click at [202, 58] on icon "keyboard_arrow_up" at bounding box center [203, 58] width 19 height 19
click at [925, 63] on button "Save" at bounding box center [933, 58] width 31 height 17
click at [199, 58] on icon "keyboard_arrow_up" at bounding box center [203, 58] width 19 height 19
click at [934, 55] on button "Save" at bounding box center [933, 58] width 31 height 17
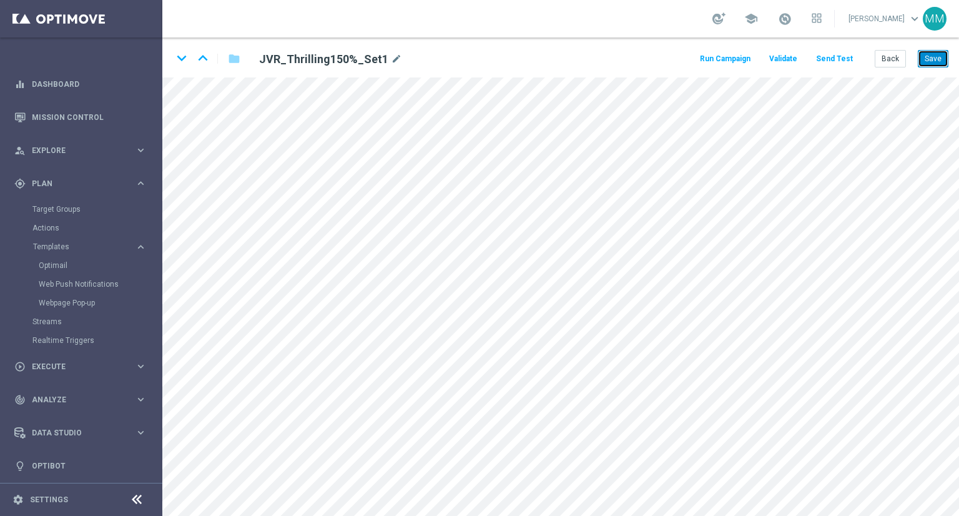
click at [929, 56] on button "Save" at bounding box center [933, 58] width 31 height 17
click at [937, 61] on button "Save" at bounding box center [933, 58] width 31 height 17
click at [938, 56] on button "Save" at bounding box center [933, 58] width 31 height 17
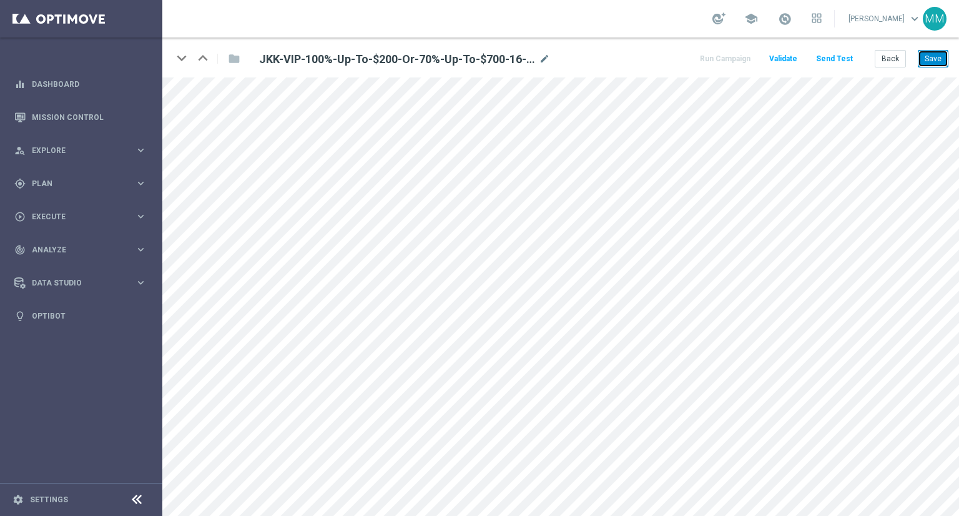
click at [939, 59] on button "Save" at bounding box center [933, 58] width 31 height 17
click at [934, 52] on button "Save" at bounding box center [933, 58] width 31 height 17
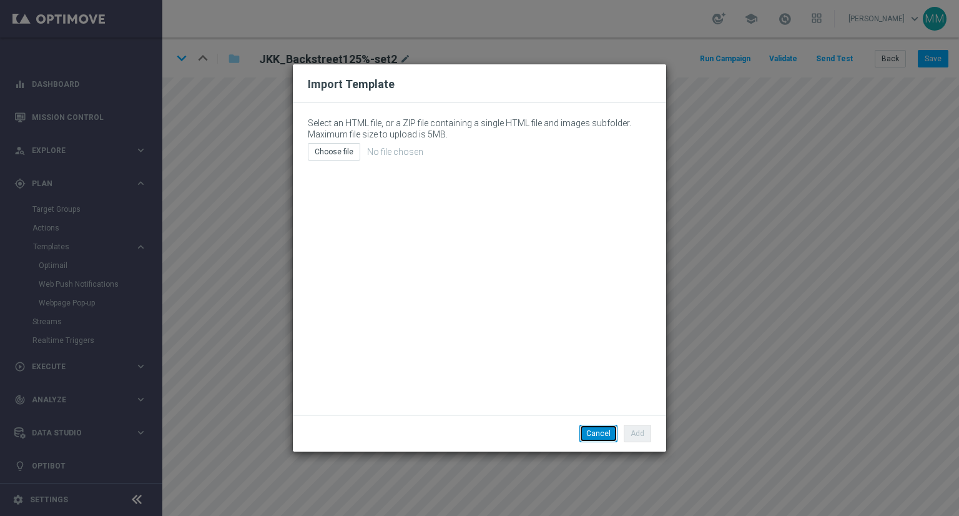
click at [604, 439] on button "Cancel" at bounding box center [598, 433] width 38 height 17
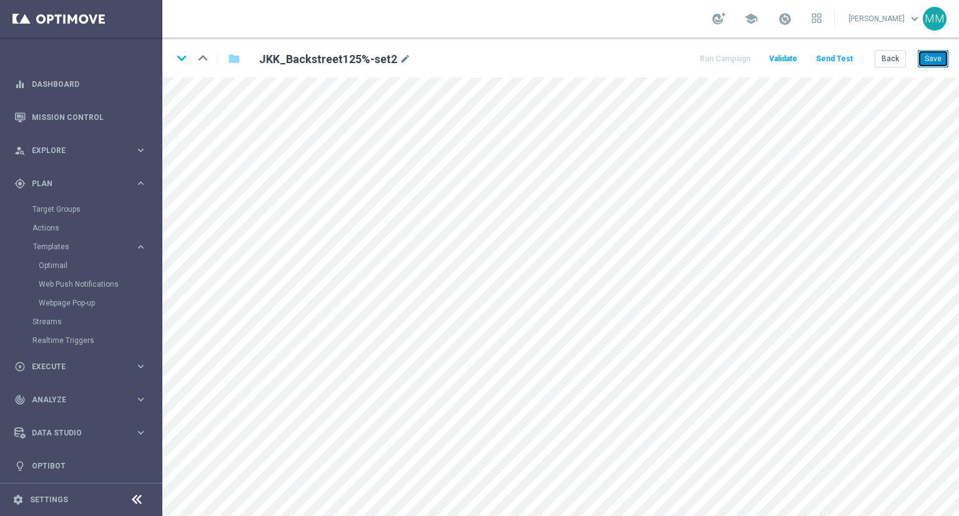
click at [927, 60] on button "Save" at bounding box center [933, 58] width 31 height 17
click at [182, 54] on icon "keyboard_arrow_down" at bounding box center [181, 58] width 19 height 19
click at [939, 64] on button "Save" at bounding box center [933, 58] width 31 height 17
click at [182, 61] on icon "keyboard_arrow_down" at bounding box center [181, 58] width 19 height 19
click at [932, 57] on button "Save" at bounding box center [933, 58] width 31 height 17
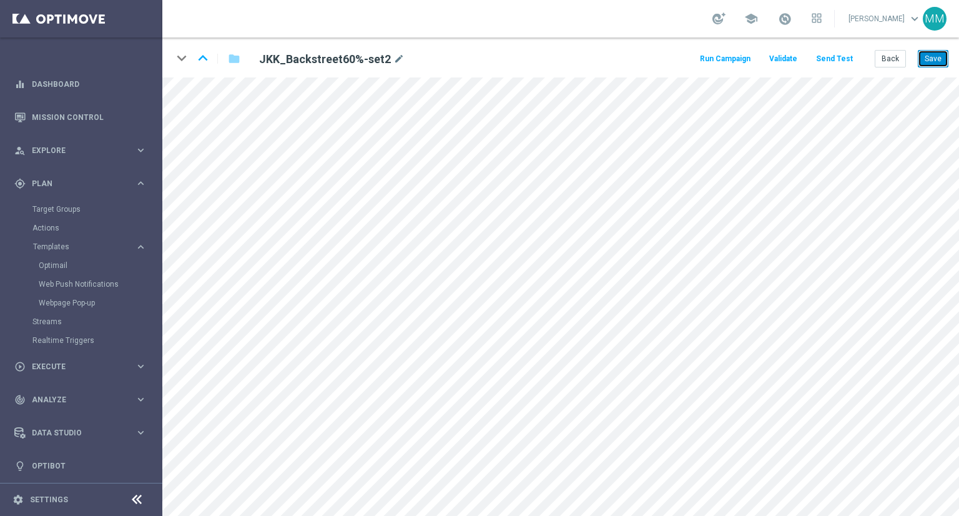
click at [943, 56] on button "Save" at bounding box center [933, 58] width 31 height 17
click at [929, 62] on button "Save" at bounding box center [933, 58] width 31 height 17
click at [189, 63] on icon "keyboard_arrow_down" at bounding box center [181, 58] width 19 height 19
click at [924, 56] on button "Save" at bounding box center [933, 58] width 31 height 17
click at [185, 61] on icon "keyboard_arrow_down" at bounding box center [181, 58] width 19 height 19
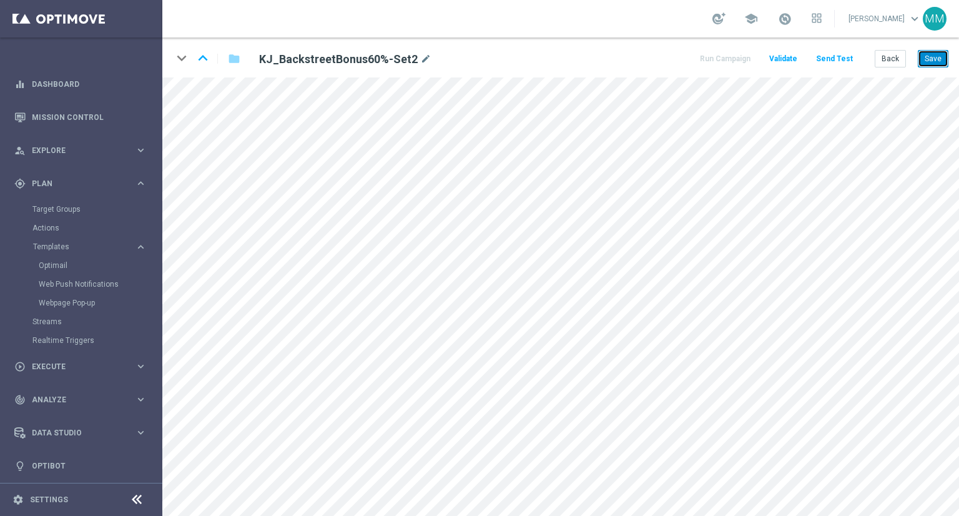
click at [930, 56] on button "Save" at bounding box center [933, 58] width 31 height 17
click at [934, 56] on button "Save" at bounding box center [933, 58] width 31 height 17
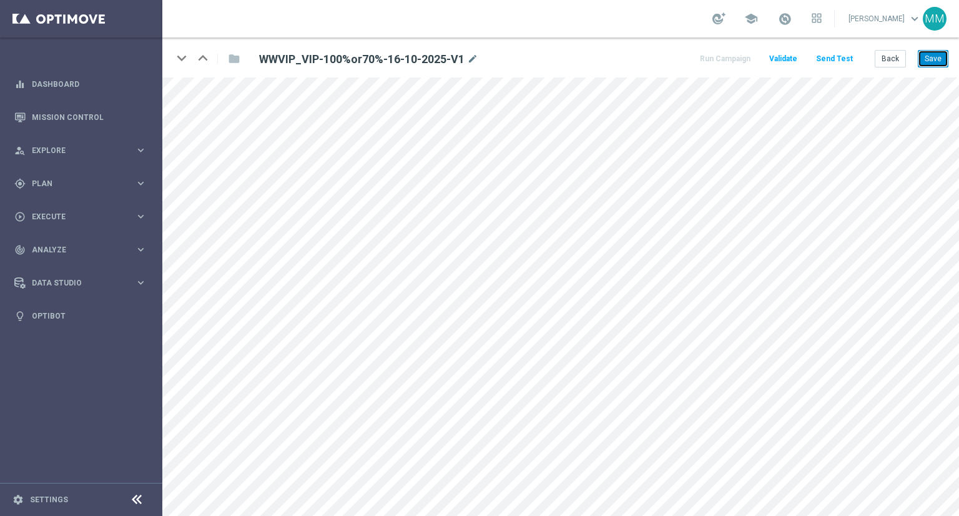
click at [926, 61] on button "Save" at bounding box center [933, 58] width 31 height 17
drag, startPoint x: 935, startPoint y: 61, endPoint x: 928, endPoint y: 73, distance: 14.3
click at [936, 61] on button "Save" at bounding box center [933, 58] width 31 height 17
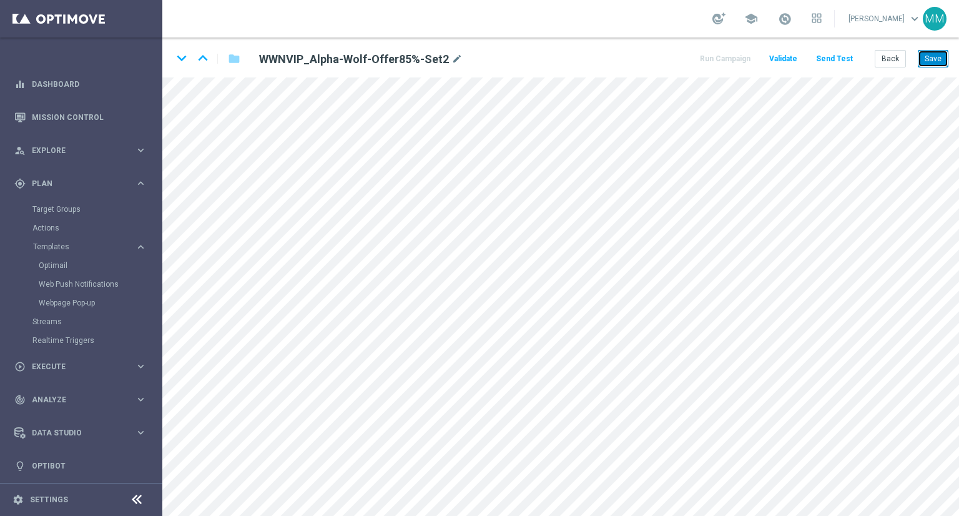
drag, startPoint x: 926, startPoint y: 57, endPoint x: 917, endPoint y: 74, distance: 19.3
click at [927, 57] on button "Save" at bounding box center [933, 58] width 31 height 17
click at [929, 65] on button "Save" at bounding box center [933, 58] width 31 height 17
click at [188, 63] on icon "keyboard_arrow_down" at bounding box center [181, 58] width 19 height 19
click at [203, 58] on icon "keyboard_arrow_up" at bounding box center [203, 58] width 19 height 19
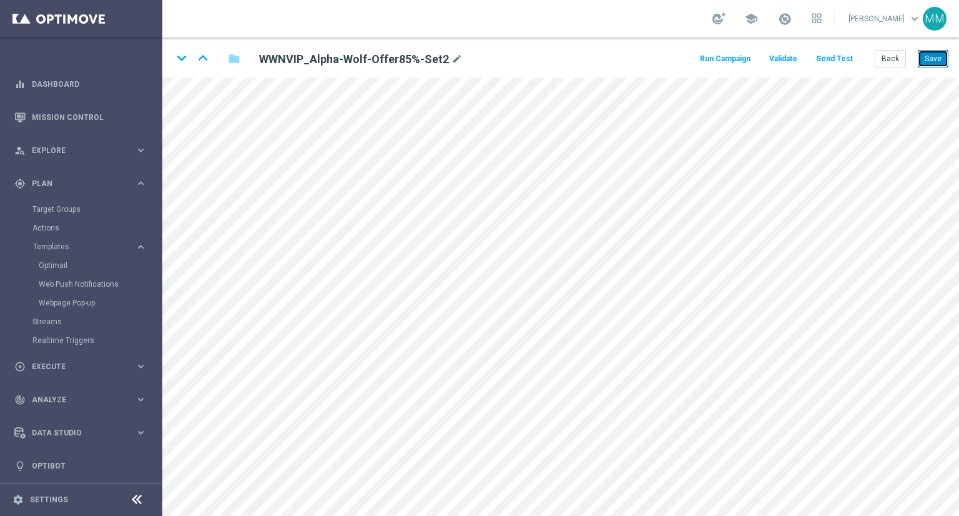
click at [924, 62] on button "Save" at bounding box center [933, 58] width 31 height 17
click at [940, 53] on button "Save" at bounding box center [933, 58] width 31 height 17
click at [920, 52] on button "Save" at bounding box center [933, 58] width 31 height 17
drag, startPoint x: 933, startPoint y: 60, endPoint x: 920, endPoint y: 73, distance: 18.5
click at [934, 60] on button "Save" at bounding box center [933, 58] width 31 height 17
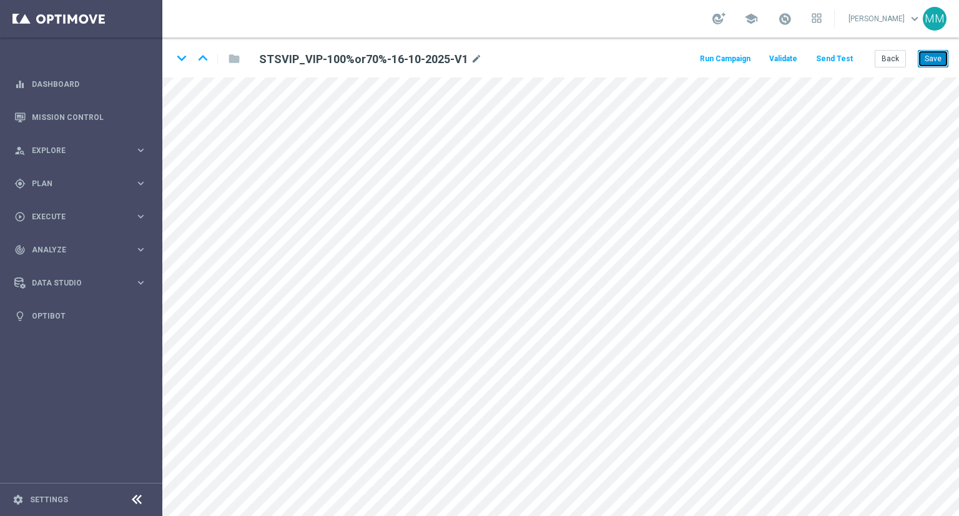
click at [930, 51] on button "Save" at bounding box center [933, 58] width 31 height 17
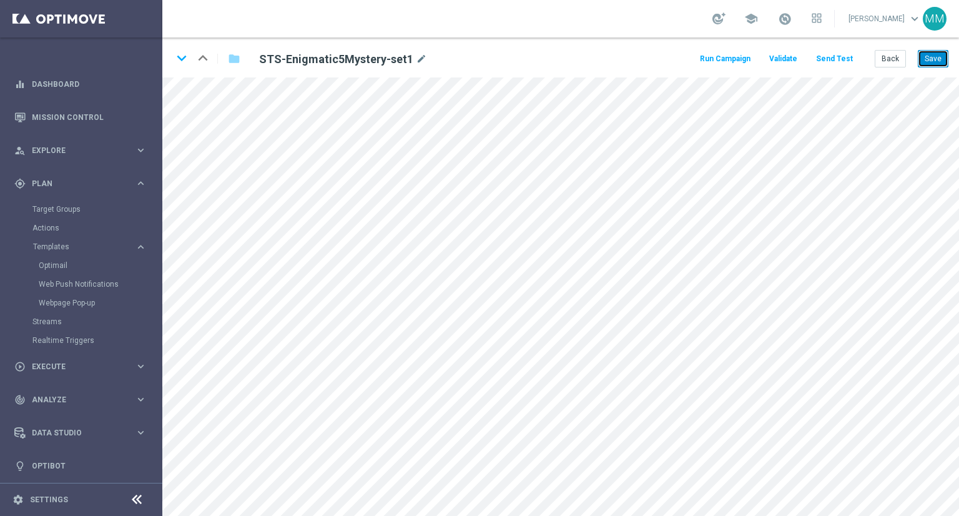
click at [936, 62] on button "Save" at bounding box center [933, 58] width 31 height 17
click at [939, 65] on button "Save" at bounding box center [933, 58] width 31 height 17
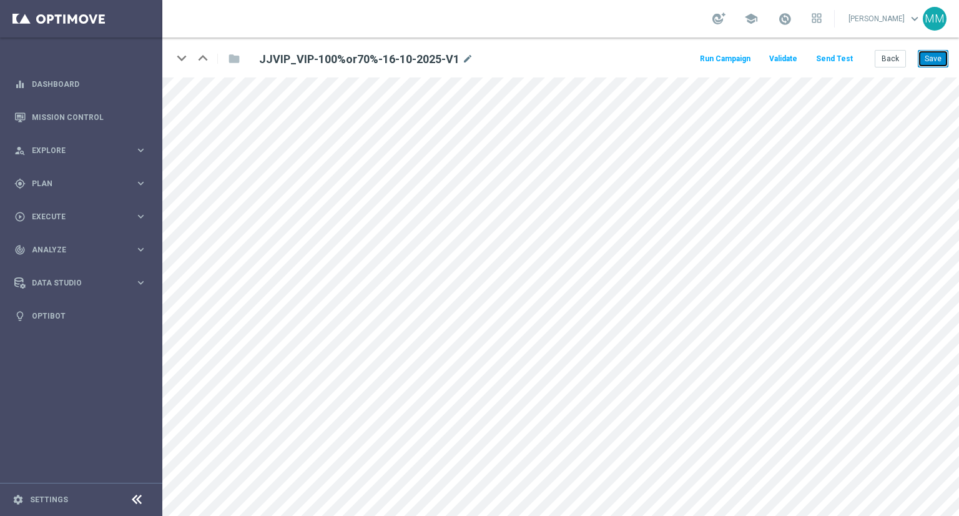
click at [928, 56] on button "Save" at bounding box center [933, 58] width 31 height 17
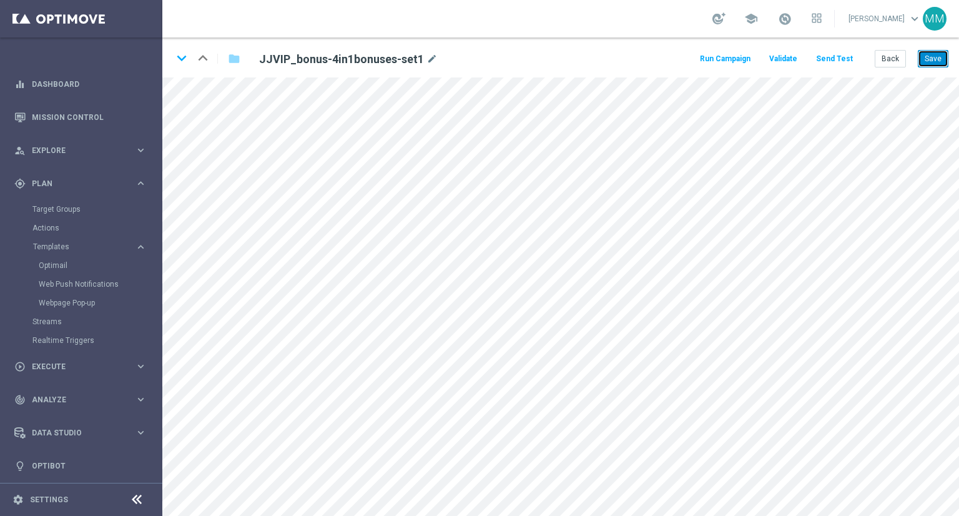
click at [947, 62] on button "Save" at bounding box center [933, 58] width 31 height 17
click at [942, 51] on button "Save" at bounding box center [933, 58] width 31 height 17
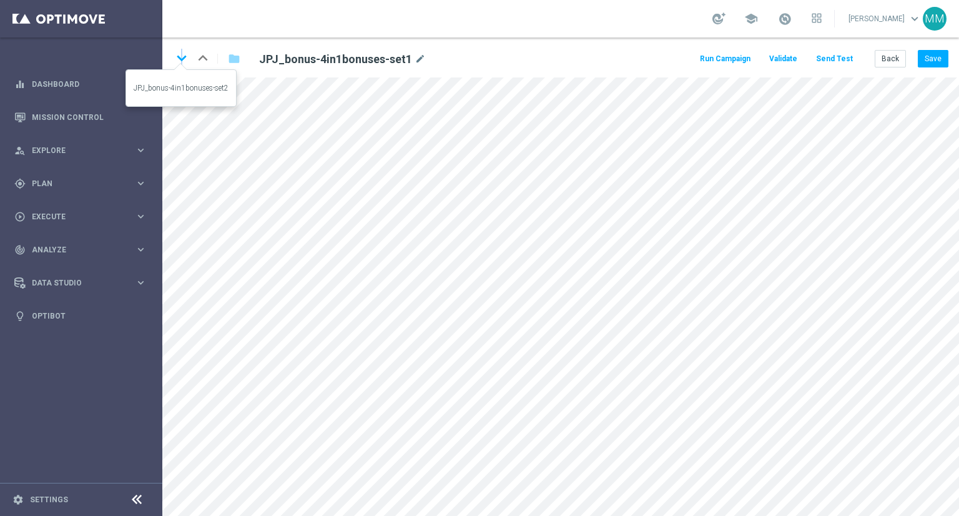
click at [182, 58] on icon "keyboard_arrow_down" at bounding box center [181, 58] width 19 height 19
click at [183, 59] on icon "keyboard_arrow_down" at bounding box center [181, 58] width 19 height 19
click at [893, 59] on button "Back" at bounding box center [890, 58] width 31 height 17
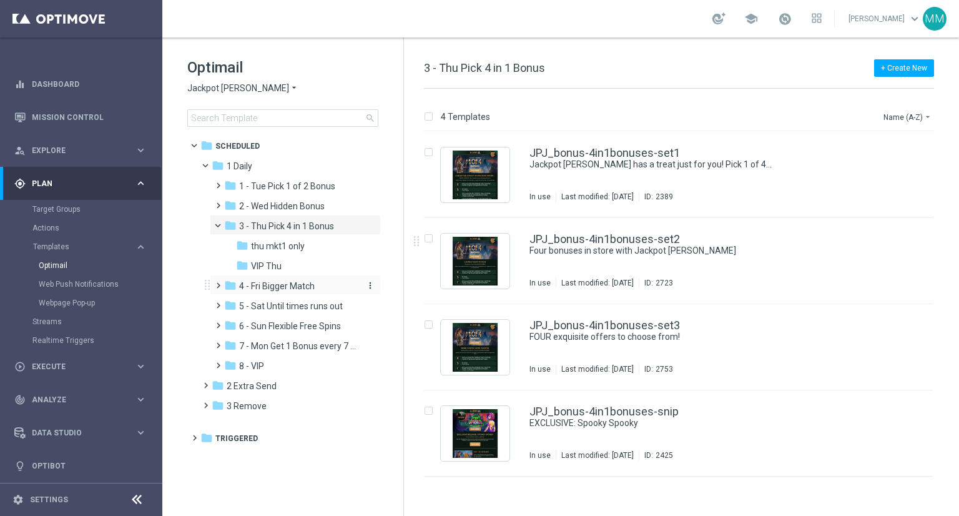
click at [297, 287] on span "4 - Fri Bigger Match" at bounding box center [277, 285] width 76 height 11
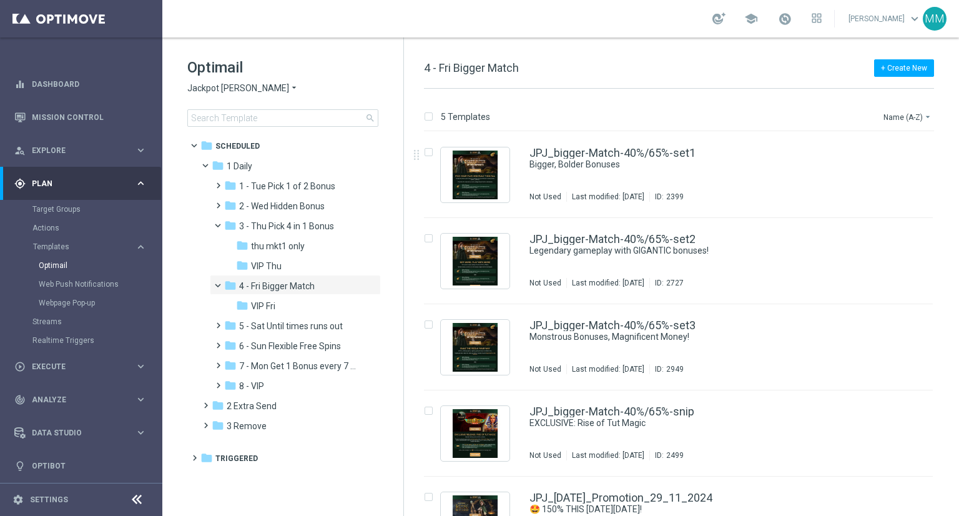
drag, startPoint x: 672, startPoint y: 177, endPoint x: 649, endPoint y: 179, distance: 23.8
click at [672, 177] on div "JPJ_bigger-Match-40%/65%-set1 Bigger, Bolder Bonuses Not Used Last modified: Th…" at bounding box center [704, 174] width 351 height 54
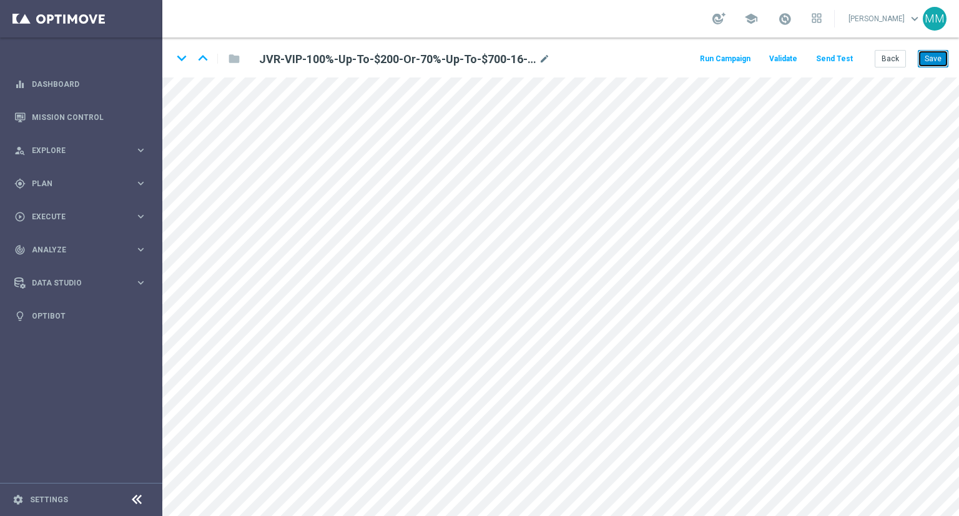
drag, startPoint x: 920, startPoint y: 58, endPoint x: 917, endPoint y: 69, distance: 11.3
click at [922, 58] on button "Save" at bounding box center [933, 58] width 31 height 17
click at [327, 431] on icon "open_in_new" at bounding box center [329, 432] width 9 height 10
click at [347, 367] on div "open_in_new" at bounding box center [347, 373] width 17 height 16
click at [942, 59] on button "Save" at bounding box center [933, 58] width 31 height 17
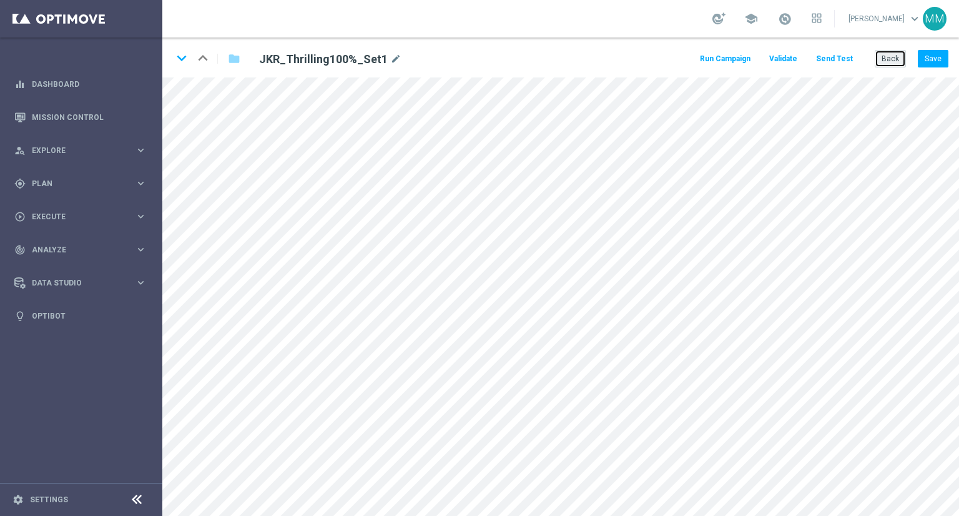
click at [883, 59] on button "Back" at bounding box center [890, 58] width 31 height 17
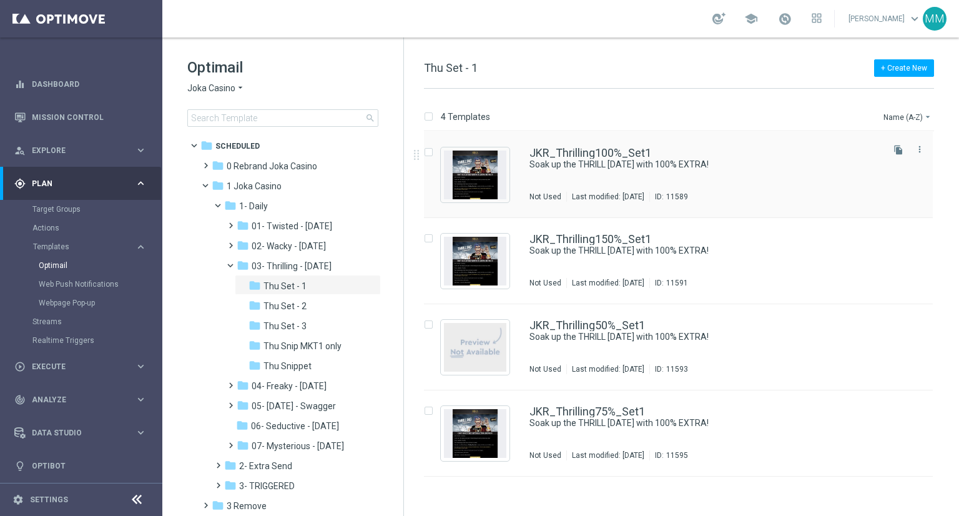
click at [644, 175] on div "JKR_Thrilling100%_Set1 Soak up the THRILL this Thursday with 100% EXTRA! Not Us…" at bounding box center [704, 174] width 351 height 54
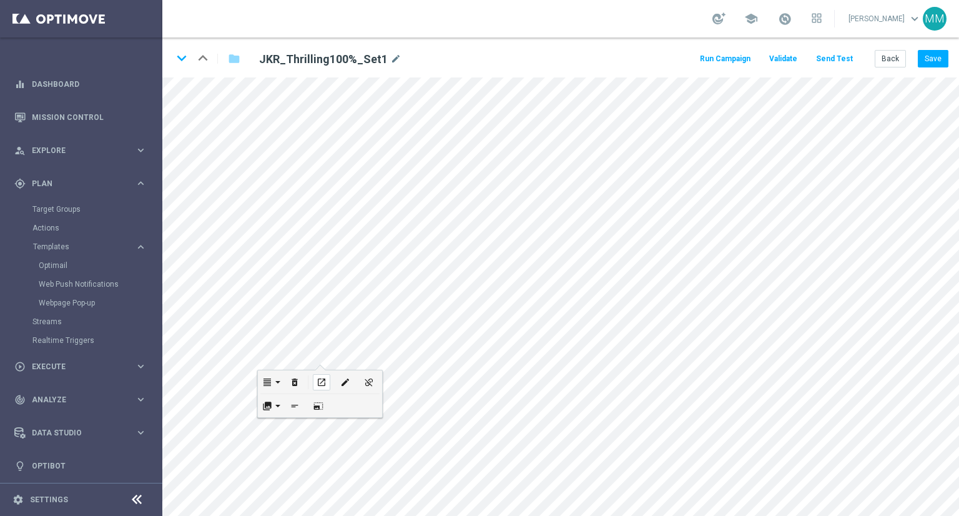
click at [323, 385] on icon "open_in_new" at bounding box center [321, 382] width 9 height 10
click at [463, 250] on icon "open_in_new" at bounding box center [464, 250] width 9 height 10
click at [944, 57] on button "Save" at bounding box center [933, 58] width 31 height 17
click at [180, 54] on icon "keyboard_arrow_down" at bounding box center [181, 58] width 19 height 19
click at [895, 60] on button "Back" at bounding box center [890, 58] width 31 height 17
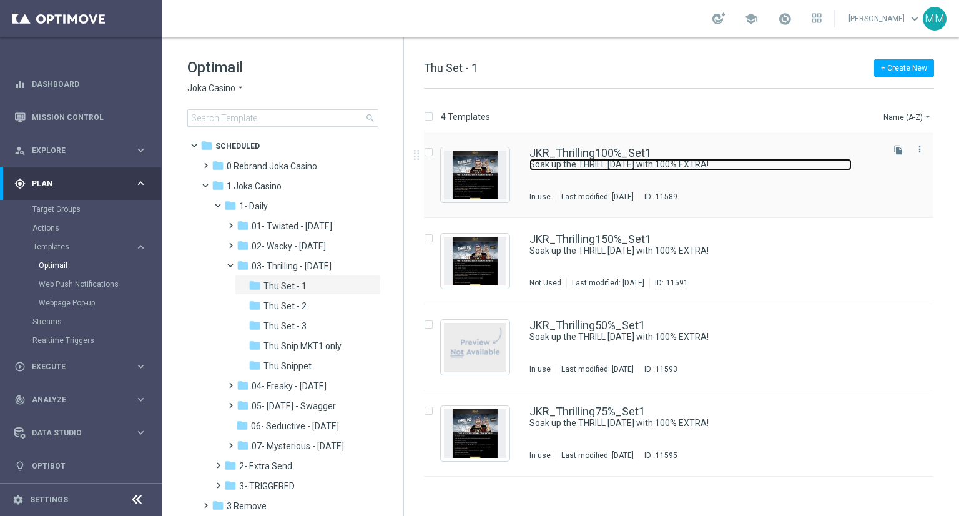
click at [632, 168] on link "Soak up the THRILL this Thursday with 100% EXTRA!" at bounding box center [690, 165] width 322 height 12
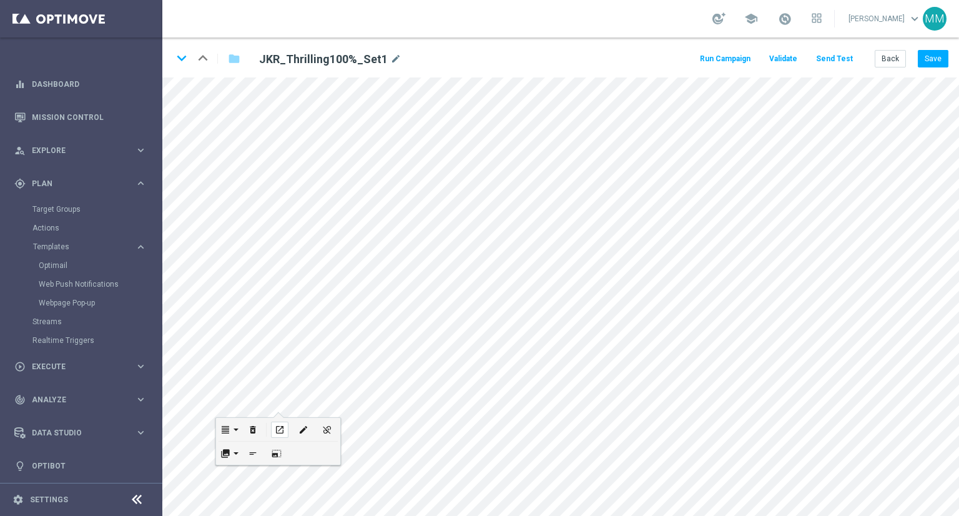
click at [277, 428] on icon "open_in_new" at bounding box center [279, 430] width 9 height 10
click at [178, 51] on icon "keyboard_arrow_down" at bounding box center [181, 58] width 19 height 19
click at [939, 60] on button "Save" at bounding box center [933, 58] width 31 height 17
click at [183, 61] on icon "keyboard_arrow_down" at bounding box center [181, 58] width 19 height 19
click at [938, 63] on button "Save" at bounding box center [933, 58] width 31 height 17
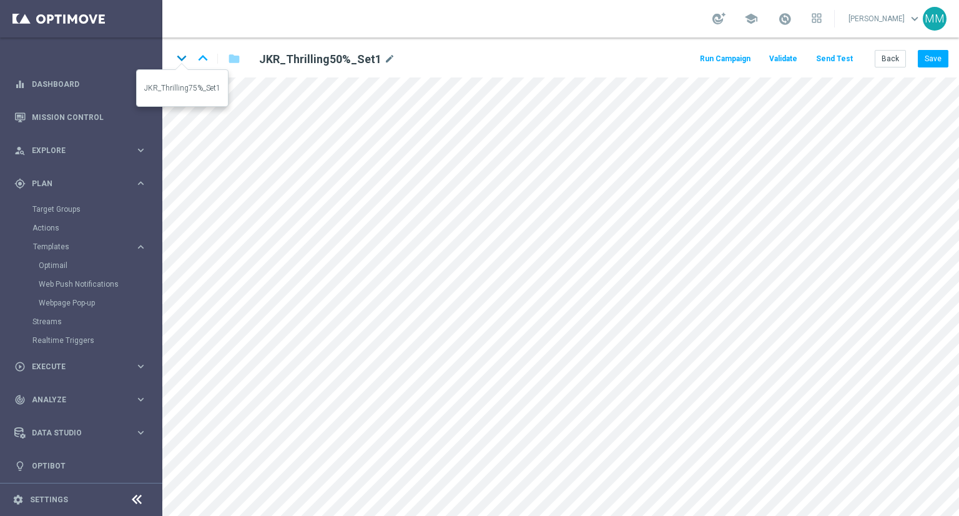
click at [185, 64] on icon "keyboard_arrow_down" at bounding box center [181, 58] width 19 height 19
click at [937, 63] on button "Save" at bounding box center [933, 58] width 31 height 17
click at [338, 343] on div "open_in_new" at bounding box center [333, 348] width 17 height 16
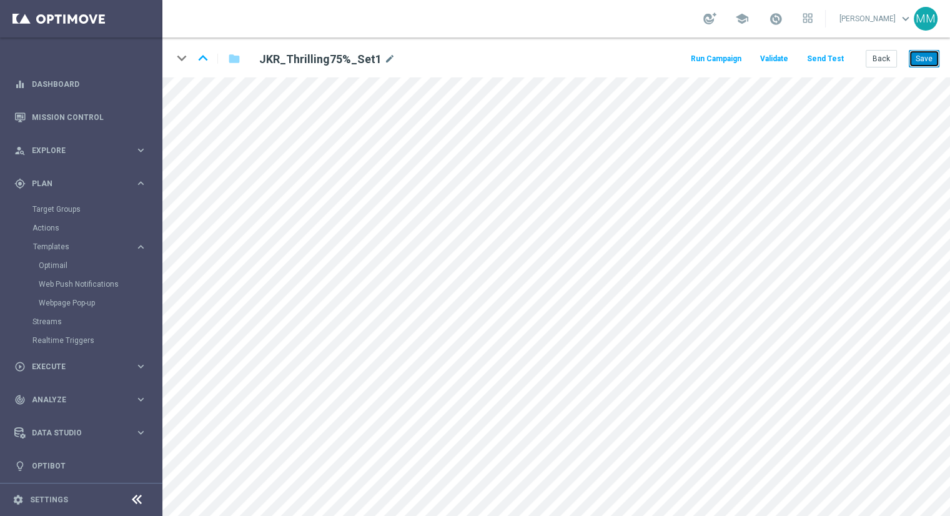
click at [937, 61] on button "Save" at bounding box center [923, 58] width 31 height 17
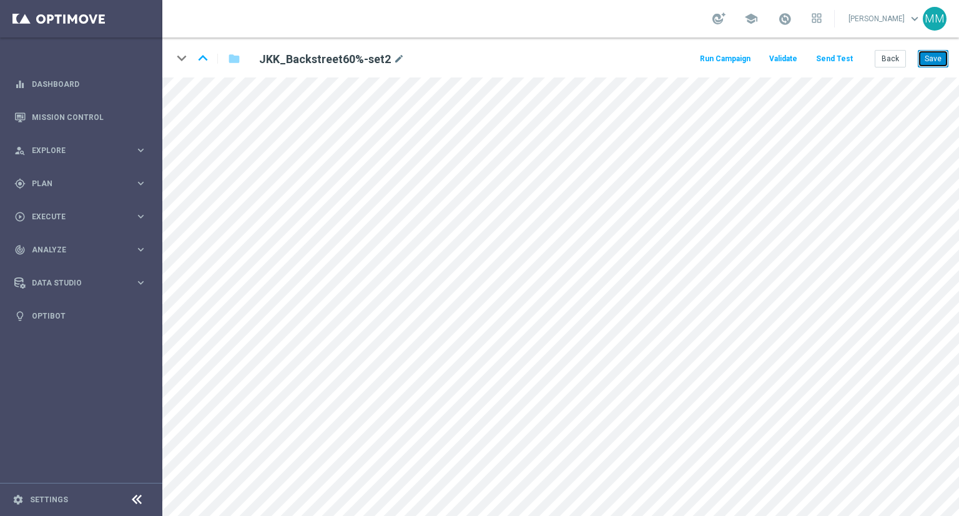
click at [937, 61] on button "Save" at bounding box center [933, 58] width 31 height 17
click at [347, 252] on icon "open_in_new" at bounding box center [343, 252] width 9 height 10
click at [337, 358] on icon "open_in_new" at bounding box center [332, 355] width 9 height 10
click at [928, 58] on button "Save" at bounding box center [933, 58] width 31 height 17
click at [362, 415] on icon "open_in_new" at bounding box center [362, 411] width 9 height 10
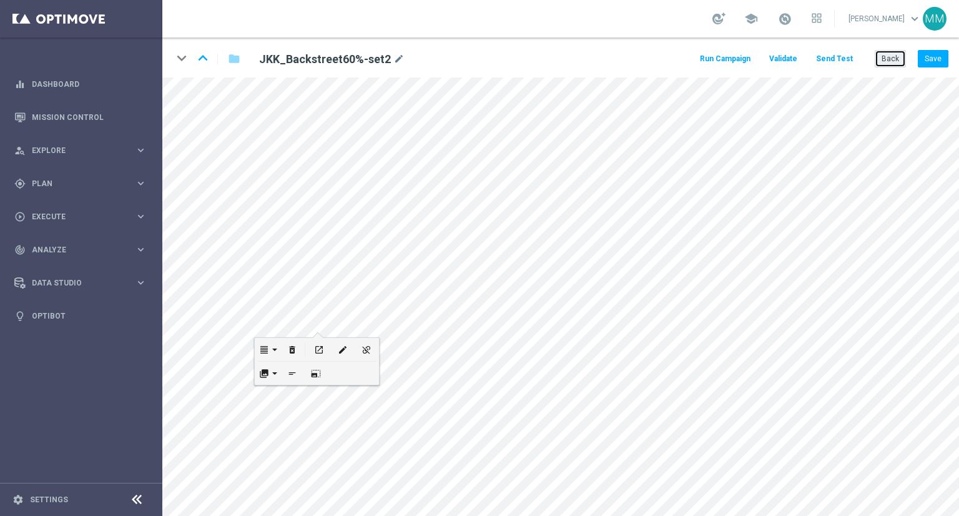
click at [884, 61] on button "Back" at bounding box center [890, 58] width 31 height 17
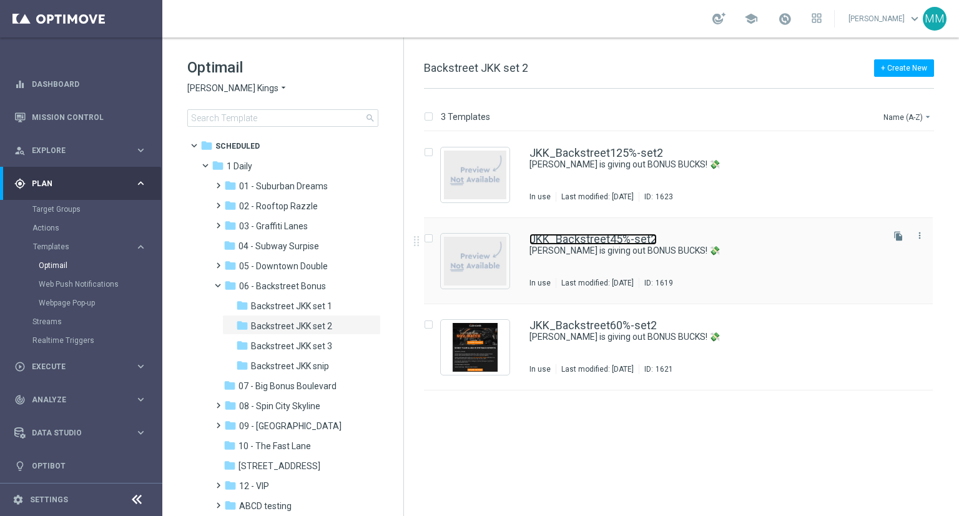
click at [641, 242] on link "JKK_Backstreet45%-set2" at bounding box center [592, 239] width 127 height 11
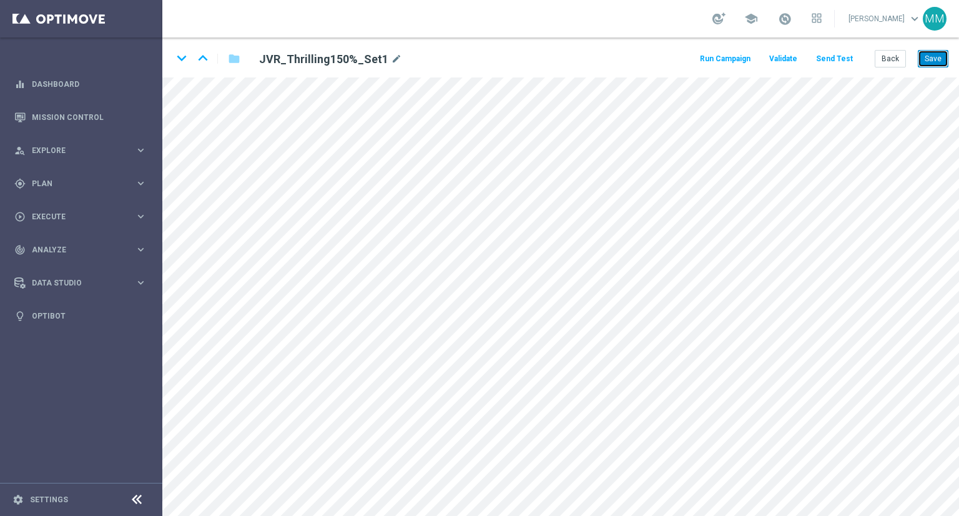
click at [937, 64] on button "Save" at bounding box center [933, 58] width 31 height 17
click at [327, 163] on icon "open_in_new" at bounding box center [322, 160] width 9 height 10
click at [325, 357] on icon "open_in_new" at bounding box center [325, 360] width 9 height 10
click at [924, 66] on button "Save" at bounding box center [933, 58] width 31 height 17
click at [321, 315] on icon "open_in_new" at bounding box center [319, 314] width 9 height 10
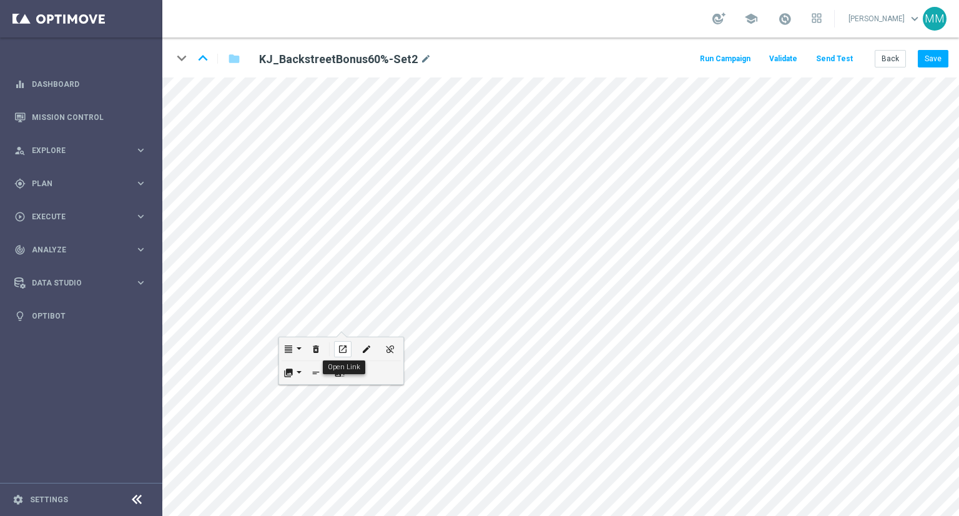
click at [343, 345] on icon "open_in_new" at bounding box center [342, 349] width 9 height 10
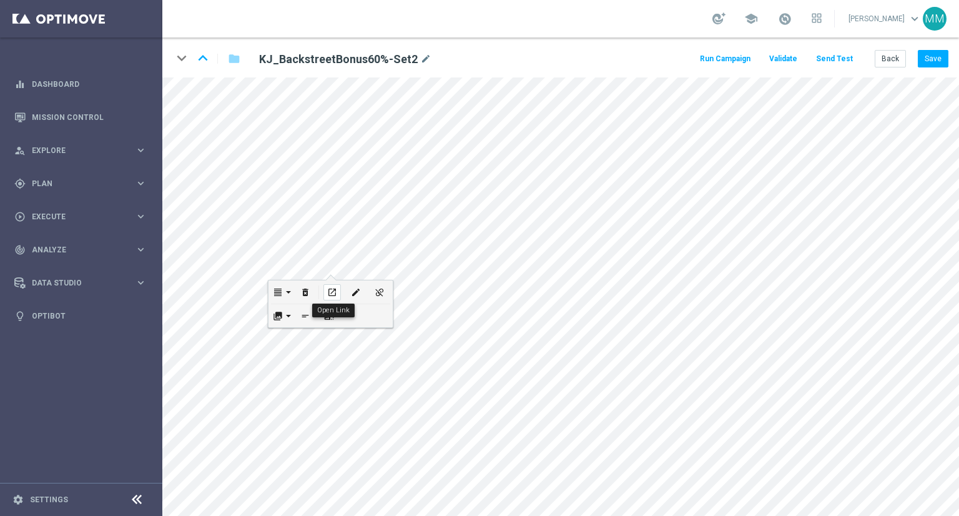
click at [332, 293] on icon "open_in_new" at bounding box center [331, 292] width 9 height 10
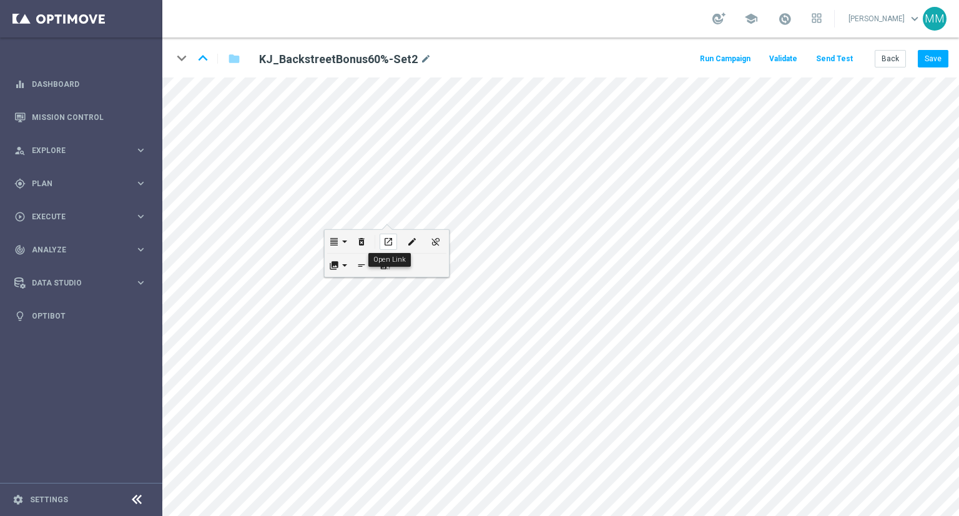
click at [383, 240] on icon "open_in_new" at bounding box center [387, 242] width 9 height 10
click at [932, 57] on button "Save" at bounding box center [933, 58] width 31 height 17
click at [883, 56] on button "Back" at bounding box center [890, 58] width 31 height 17
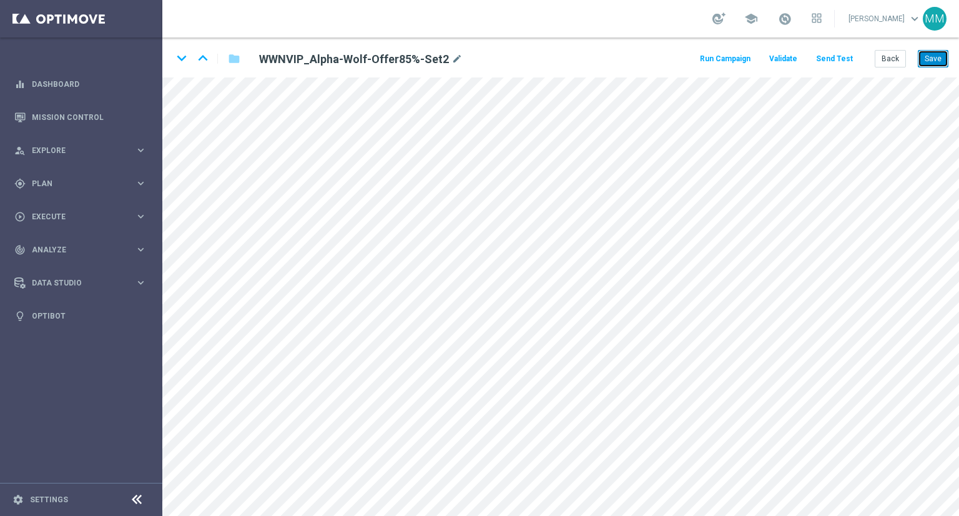
click at [938, 64] on button "Save" at bounding box center [933, 58] width 31 height 17
click at [371, 170] on div "open_in_new" at bounding box center [366, 173] width 17 height 16
click at [343, 350] on icon "open_in_new" at bounding box center [341, 350] width 9 height 10
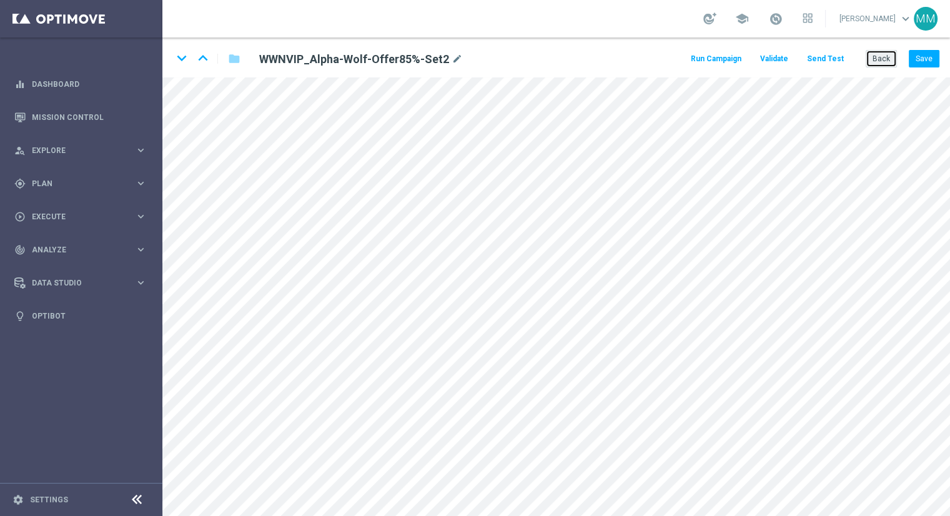
click at [887, 67] on button "Back" at bounding box center [880, 58] width 31 height 17
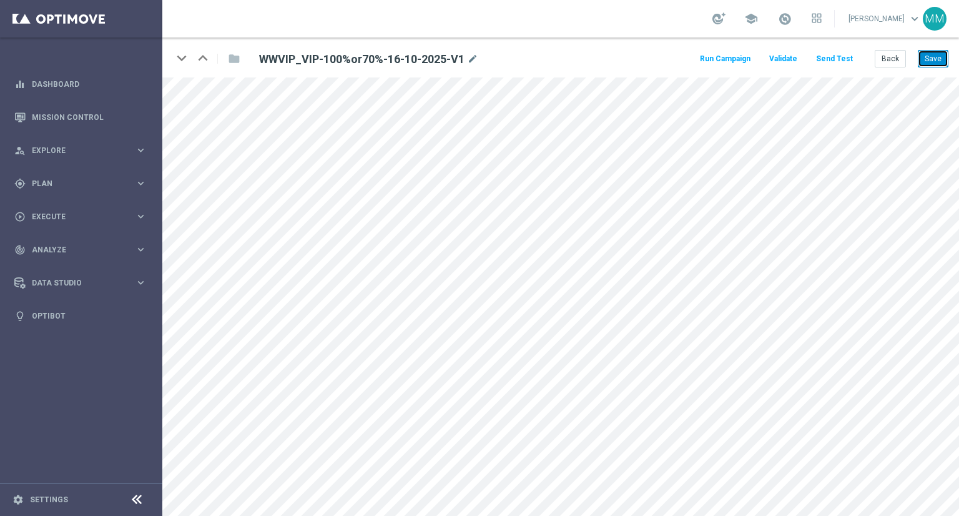
click at [937, 61] on button "Save" at bounding box center [933, 58] width 31 height 17
click at [937, 63] on button "Save" at bounding box center [933, 58] width 31 height 17
click at [315, 393] on icon "open_in_new" at bounding box center [317, 390] width 9 height 10
click at [320, 460] on icon "open_in_new" at bounding box center [322, 460] width 9 height 10
click at [933, 64] on button "Save" at bounding box center [933, 58] width 31 height 17
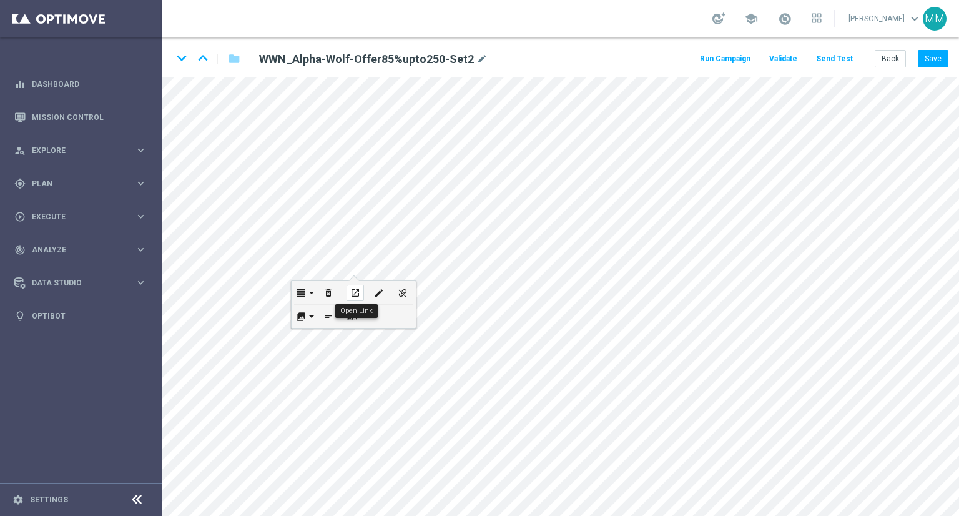
click at [354, 287] on div "open_in_new" at bounding box center [355, 293] width 17 height 16
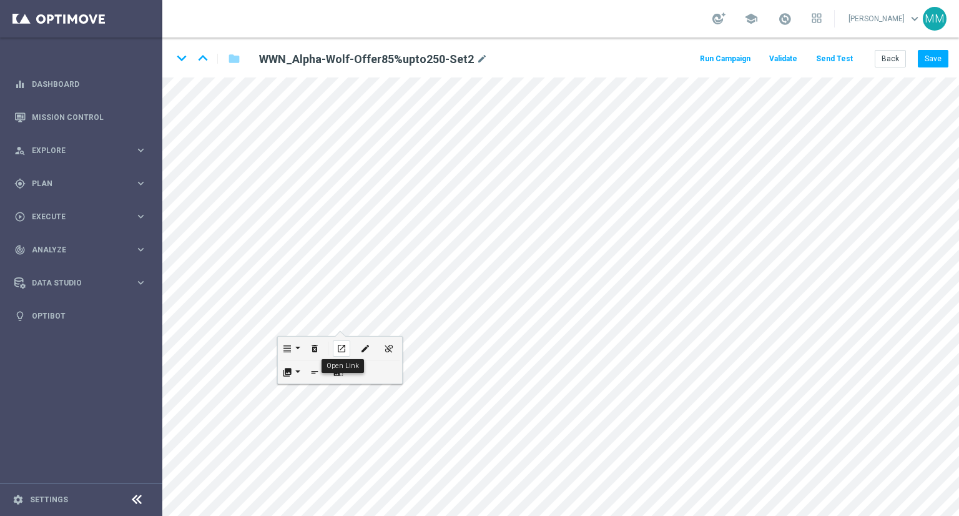
click at [345, 342] on div "open_in_new" at bounding box center [341, 348] width 17 height 16
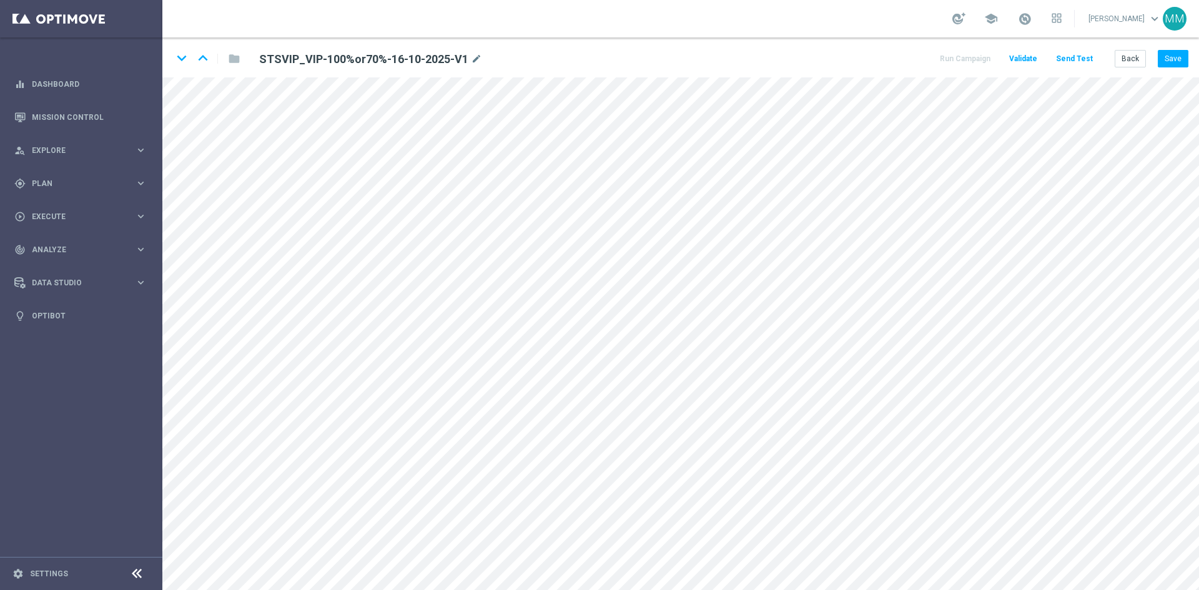
click at [958, 49] on div "keyboard_arrow_down keyboard_arrow_up folder STSVIP_VIP-100%or70%-16-10-2025-V1…" at bounding box center [680, 57] width 1036 height 40
click at [958, 62] on button "Save" at bounding box center [1173, 58] width 31 height 17
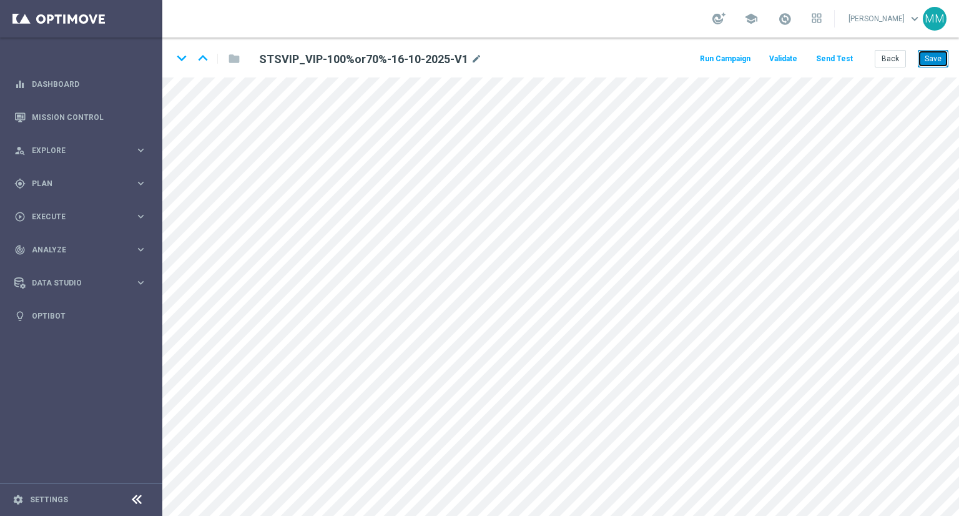
click at [929, 62] on button "Save" at bounding box center [933, 58] width 31 height 17
click at [357, 253] on icon "open_in_new" at bounding box center [352, 258] width 9 height 10
click at [350, 421] on icon "open_in_new" at bounding box center [351, 422] width 9 height 10
click at [403, 310] on div "open_in_new" at bounding box center [404, 305] width 17 height 16
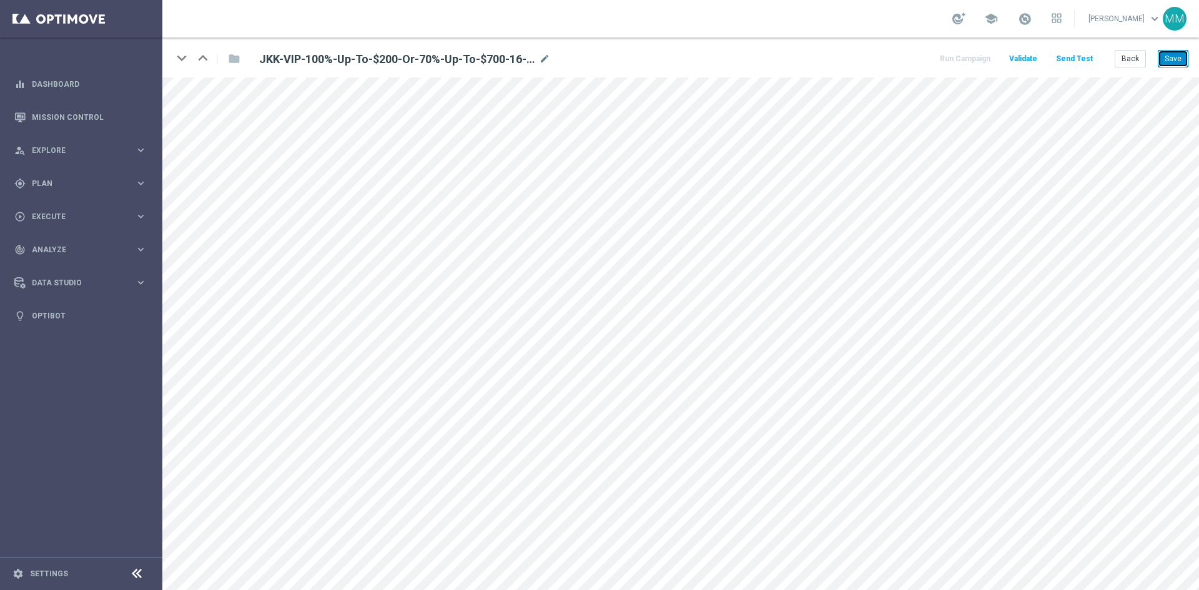
click at [1172, 56] on button "Save" at bounding box center [1173, 58] width 31 height 17
click at [1165, 61] on button "Save" at bounding box center [1173, 58] width 31 height 17
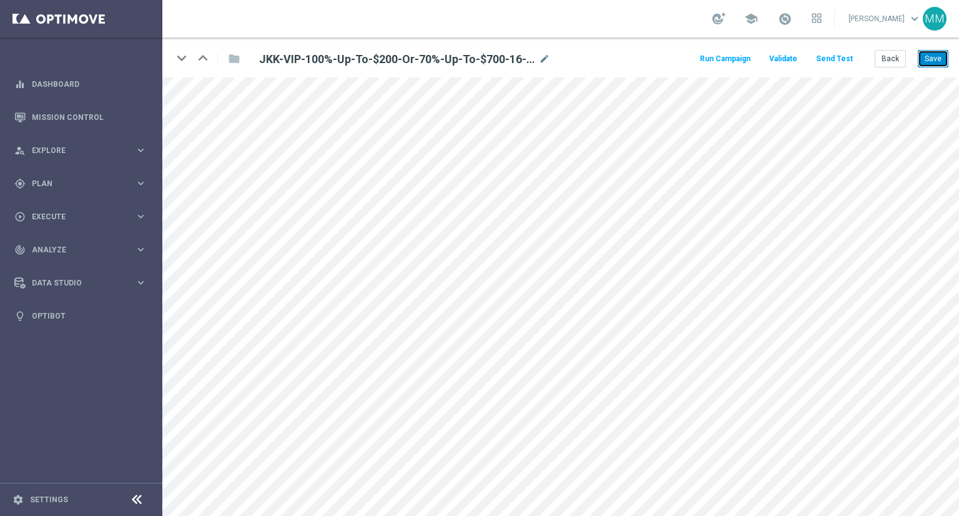
click at [938, 53] on button "Save" at bounding box center [933, 58] width 31 height 17
click at [332, 227] on icon "open_in_new" at bounding box center [331, 230] width 9 height 10
click at [342, 356] on icon "open_in_new" at bounding box center [341, 353] width 9 height 10
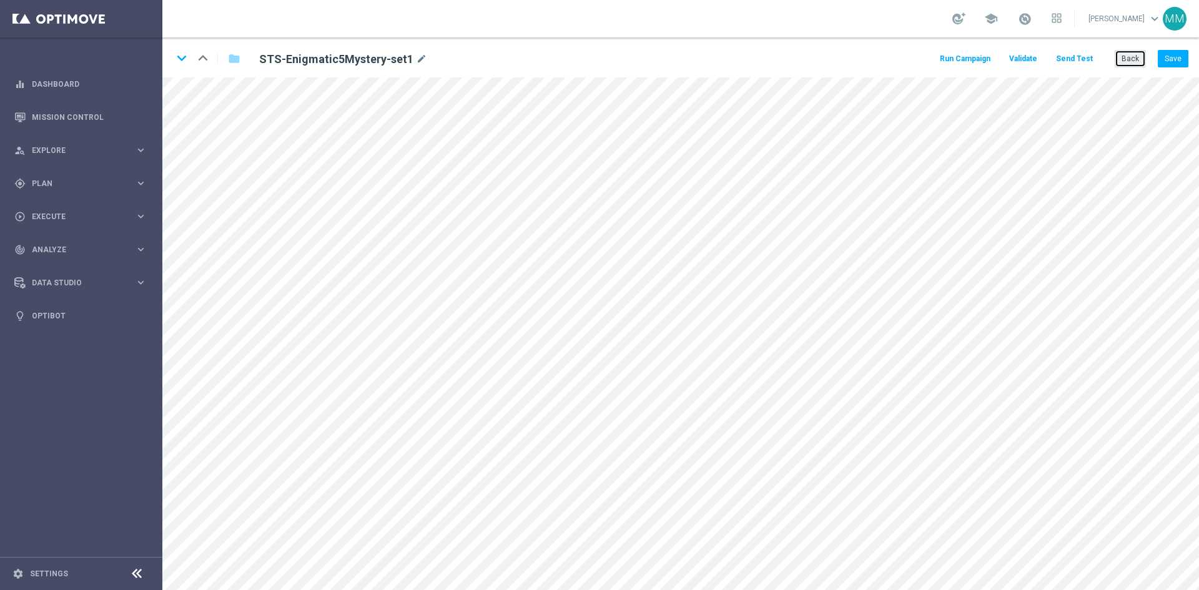
drag, startPoint x: 1134, startPoint y: 55, endPoint x: 1115, endPoint y: 69, distance: 23.7
click at [1133, 57] on button "Back" at bounding box center [1130, 58] width 31 height 17
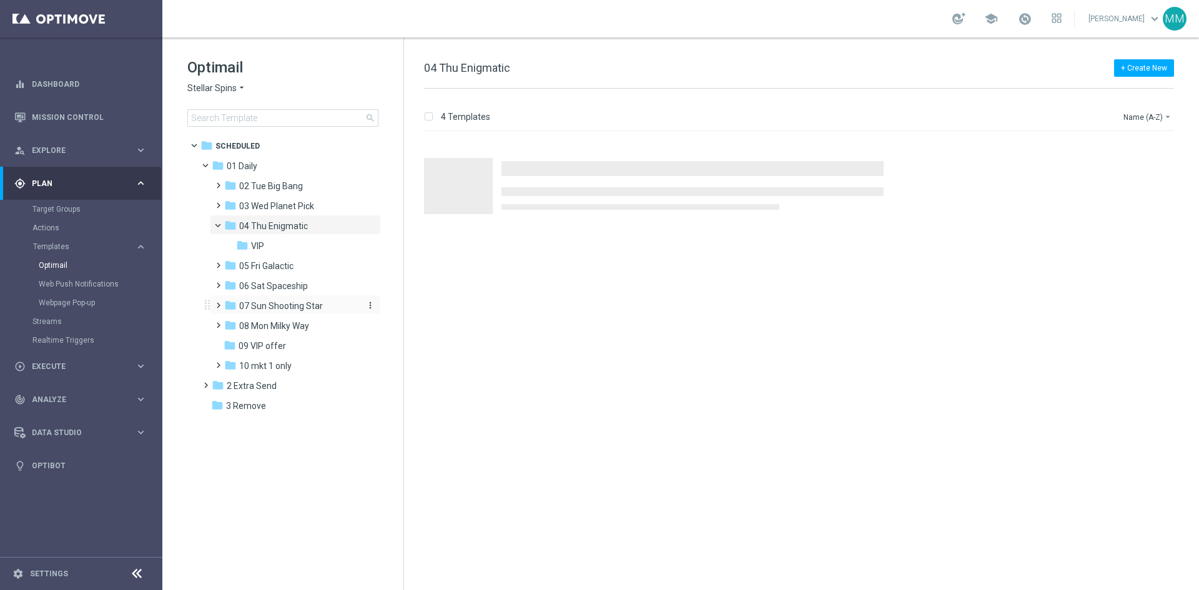
click at [279, 304] on span "07 Sun Shooting Star" at bounding box center [281, 305] width 84 height 11
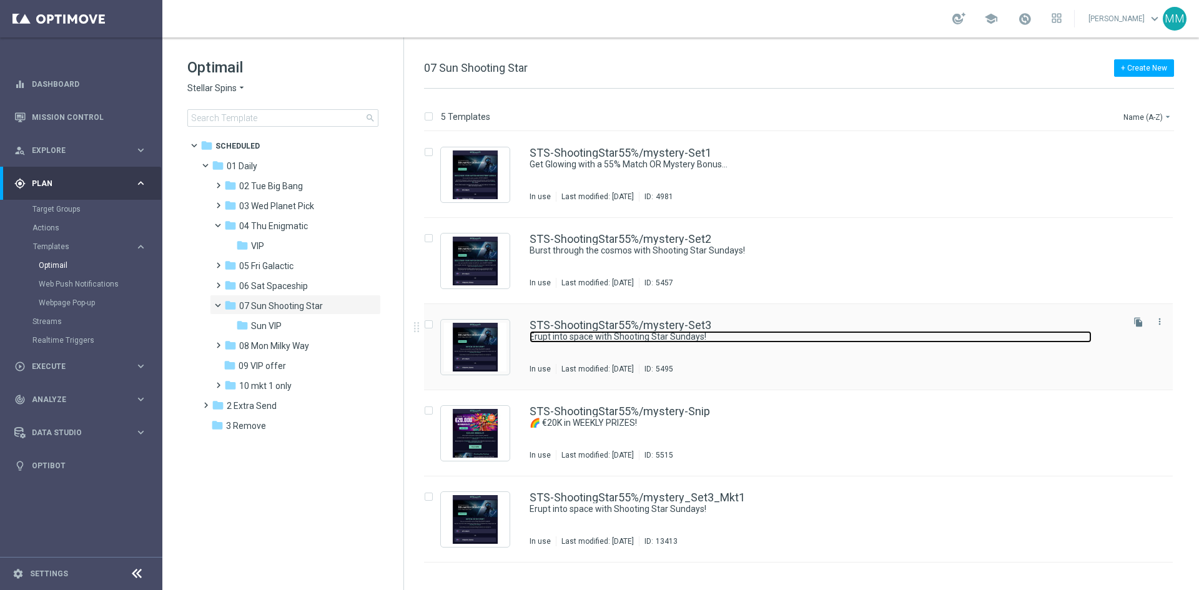
click at [653, 338] on link "Erupt into space with Shooting Star Sundays!" at bounding box center [810, 337] width 562 height 12
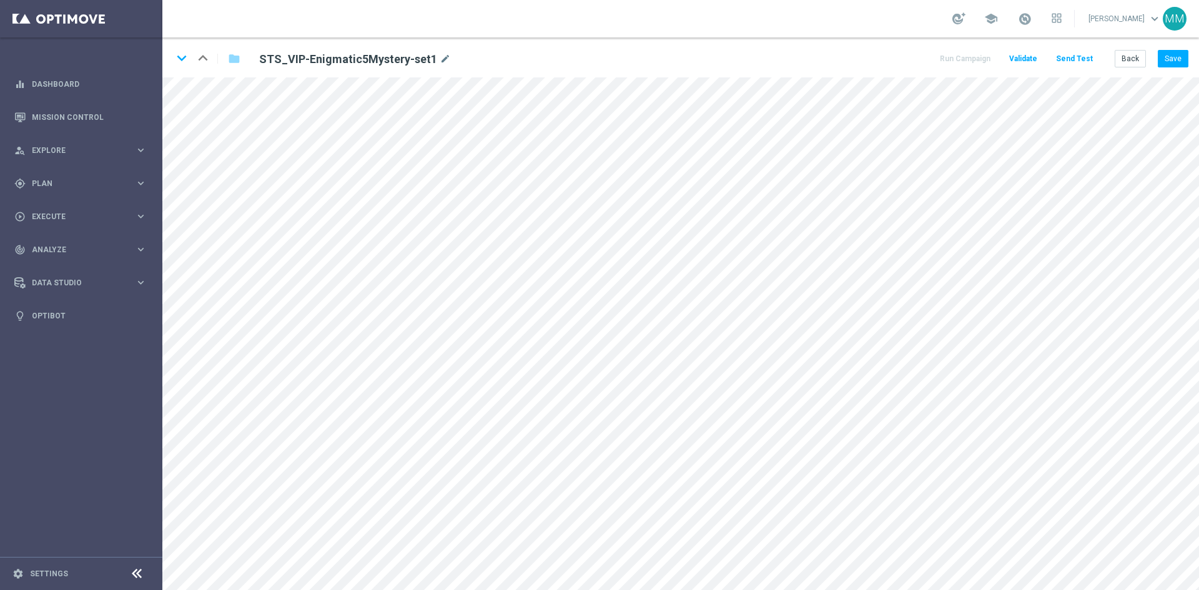
click at [1167, 47] on div "keyboard_arrow_down keyboard_arrow_up folder STS_VIP-Enigmatic5Mystery-set1 mod…" at bounding box center [680, 57] width 1036 height 40
click at [1174, 64] on button "Save" at bounding box center [1173, 58] width 31 height 17
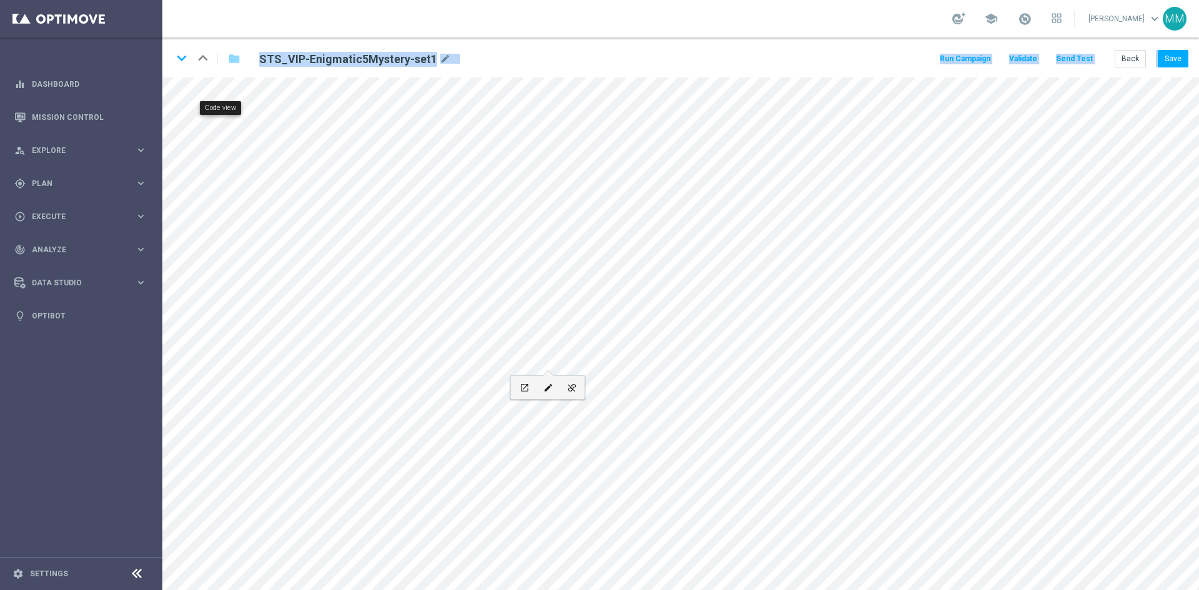
click at [224, 81] on form "keyboard_arrow_down keyboard_arrow_up folder STS_VIP-Enigmatic5Mystery-set1 mod…" at bounding box center [680, 313] width 1036 height 553
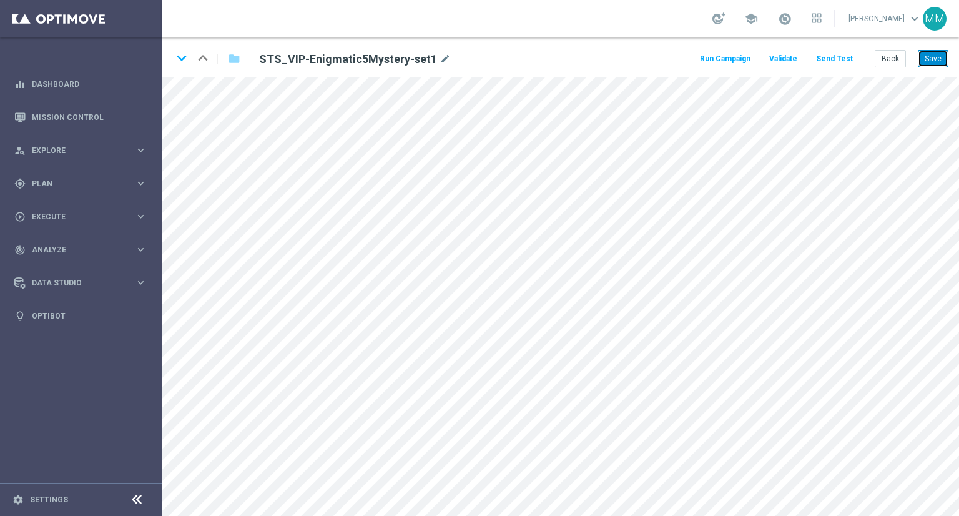
click at [928, 62] on button "Save" at bounding box center [933, 58] width 31 height 17
click at [407, 463] on icon "open_in_new" at bounding box center [403, 464] width 9 height 10
click at [405, 349] on icon "open_in_new" at bounding box center [403, 351] width 9 height 10
click at [367, 265] on div "photo_size_select_large" at bounding box center [360, 273] width 17 height 16
click at [347, 235] on icon "open_in_new" at bounding box center [343, 238] width 9 height 10
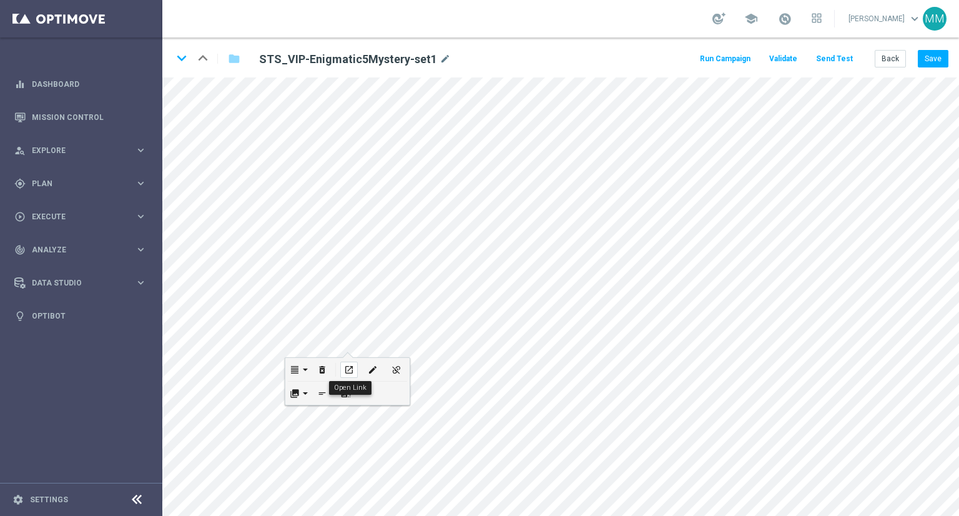
click at [347, 368] on icon "open_in_new" at bounding box center [348, 370] width 9 height 10
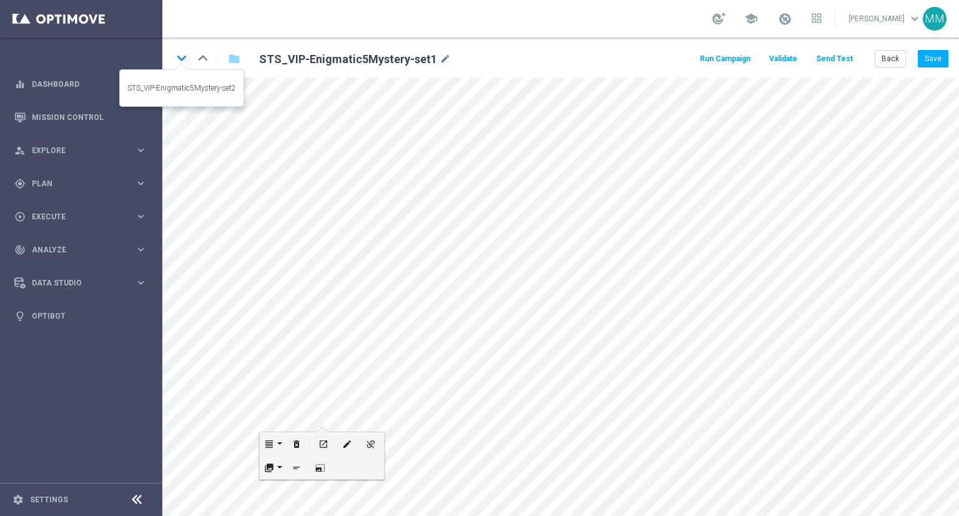
click at [185, 59] on icon "keyboard_arrow_down" at bounding box center [181, 58] width 19 height 19
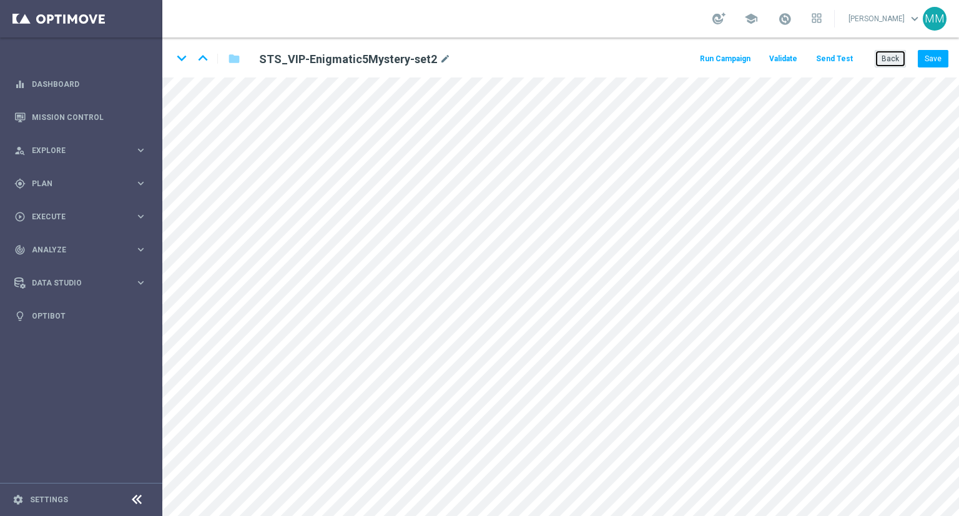
click at [888, 54] on button "Back" at bounding box center [890, 58] width 31 height 17
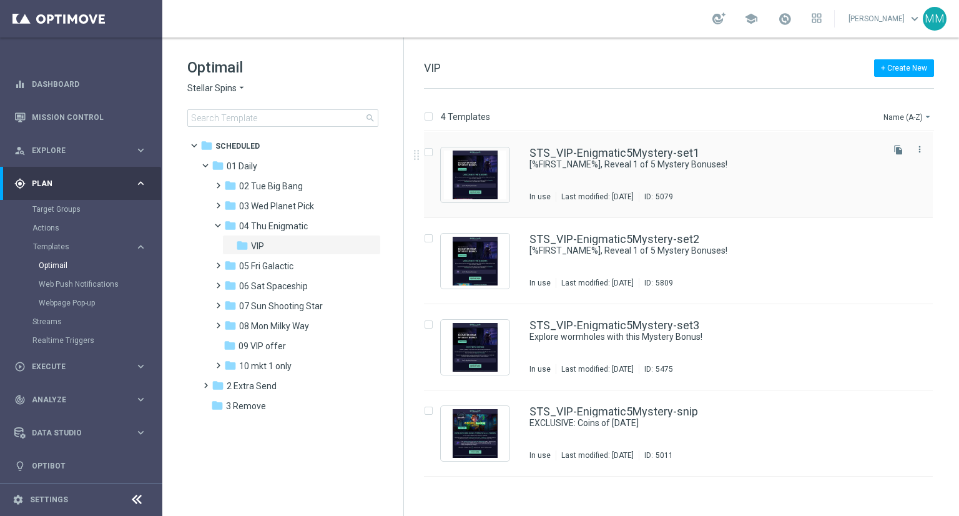
click at [672, 190] on div "STS_VIP-Enigmatic5Mystery-set1 [%FIRST_NAME%], Reveal 1 of 5 Mystery Bonuses! I…" at bounding box center [704, 174] width 351 height 54
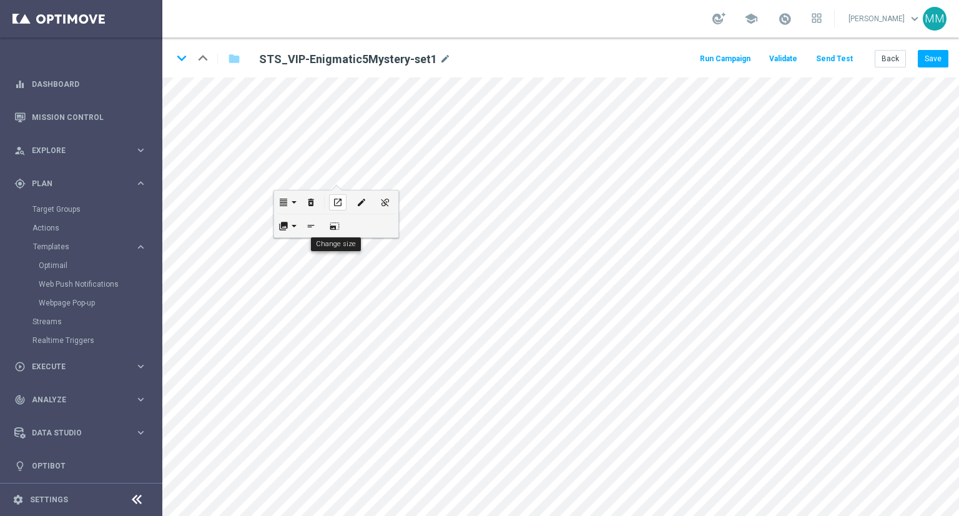
click at [337, 201] on icon "open_in_new" at bounding box center [337, 202] width 9 height 10
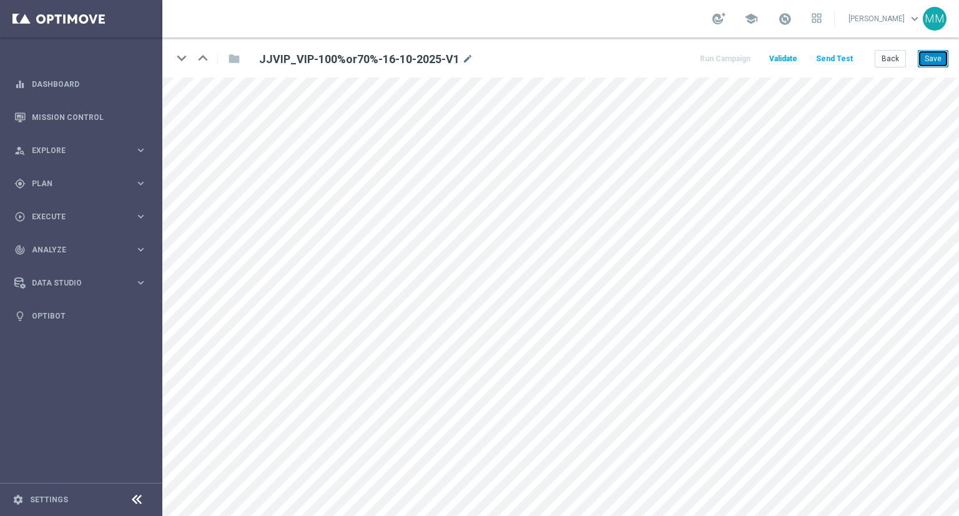
click at [934, 60] on button "Save" at bounding box center [933, 58] width 31 height 17
click at [348, 210] on icon "open_in_new" at bounding box center [348, 207] width 9 height 10
click at [406, 420] on icon "open_in_new" at bounding box center [403, 418] width 9 height 10
click at [926, 58] on button "Save" at bounding box center [933, 58] width 31 height 17
click at [484, 247] on icon "open_in_new" at bounding box center [483, 250] width 9 height 10
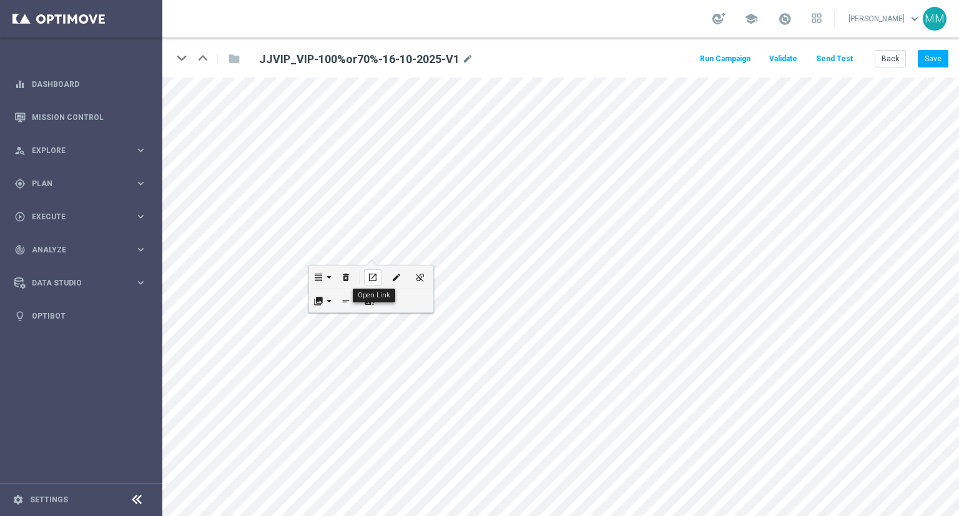
click at [372, 278] on icon "open_in_new" at bounding box center [372, 277] width 9 height 10
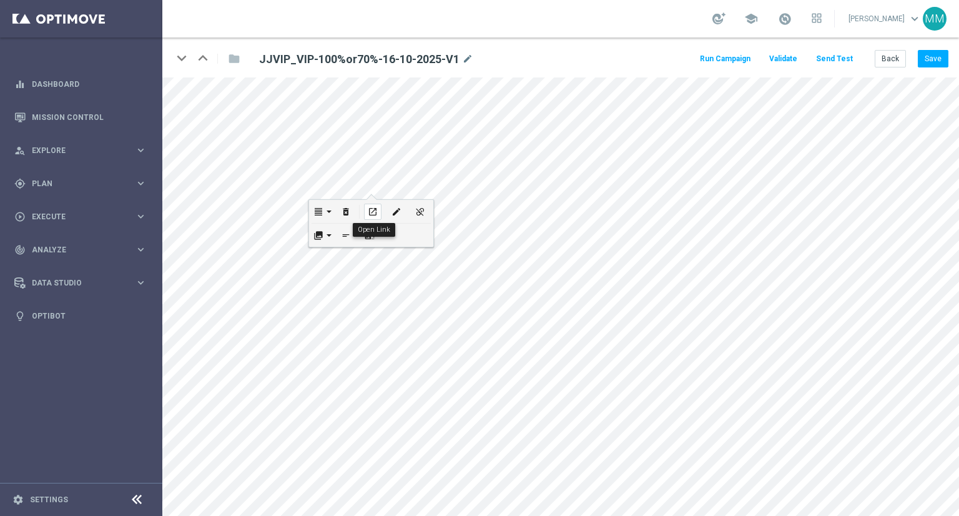
click at [373, 209] on icon "open_in_new" at bounding box center [372, 212] width 9 height 10
click at [408, 302] on icon "open_in_new" at bounding box center [403, 303] width 9 height 10
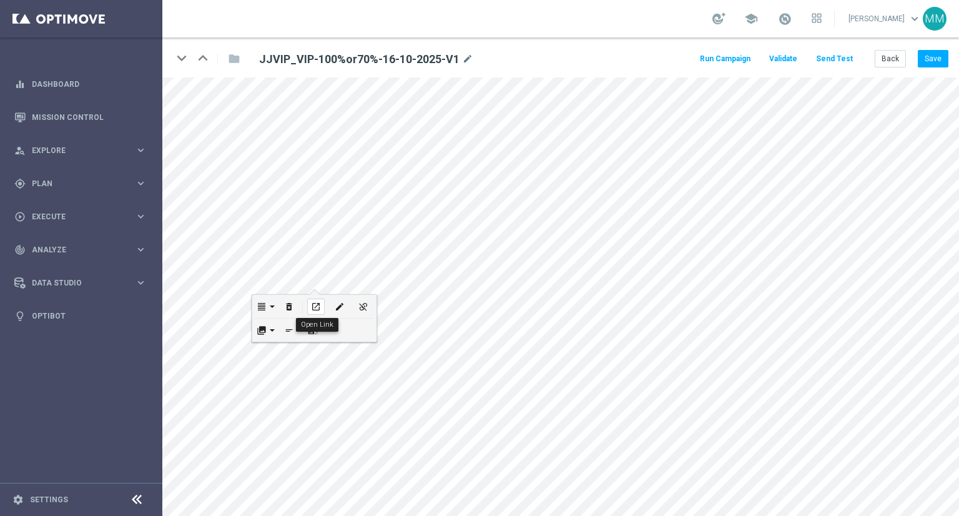
click at [310, 308] on div "open_in_new" at bounding box center [315, 306] width 17 height 16
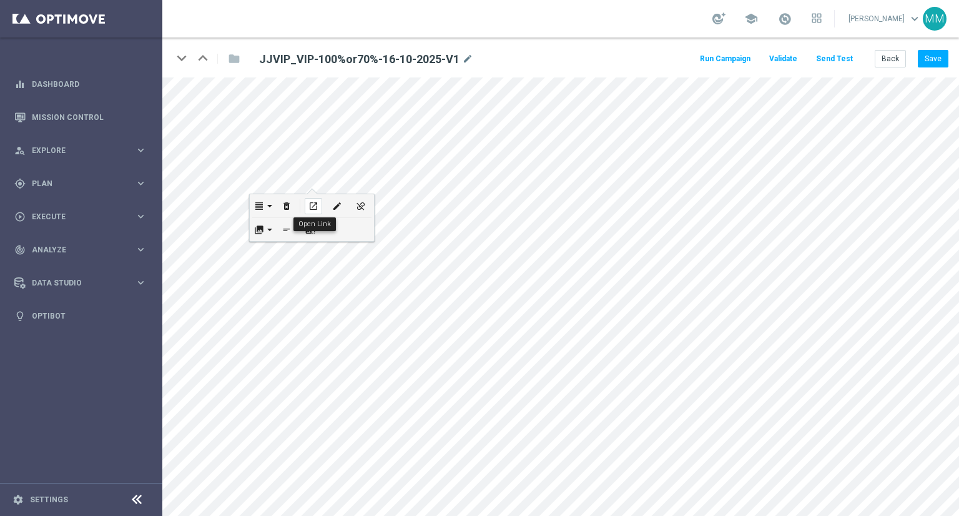
click at [313, 208] on icon "open_in_new" at bounding box center [312, 206] width 9 height 10
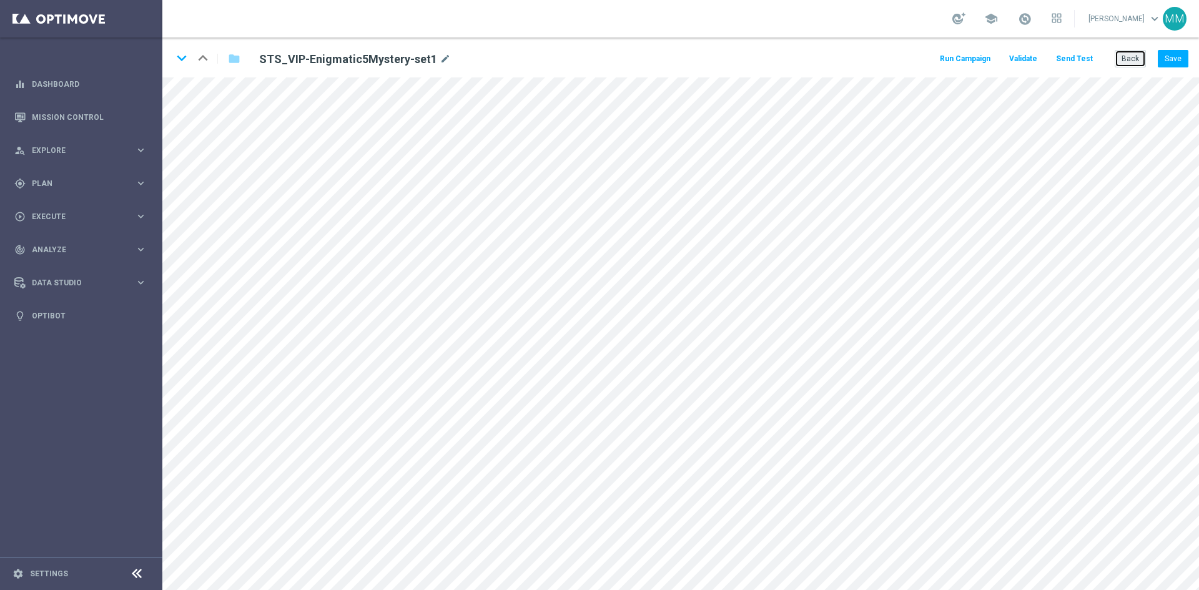
click at [1121, 56] on button "Back" at bounding box center [1130, 58] width 31 height 17
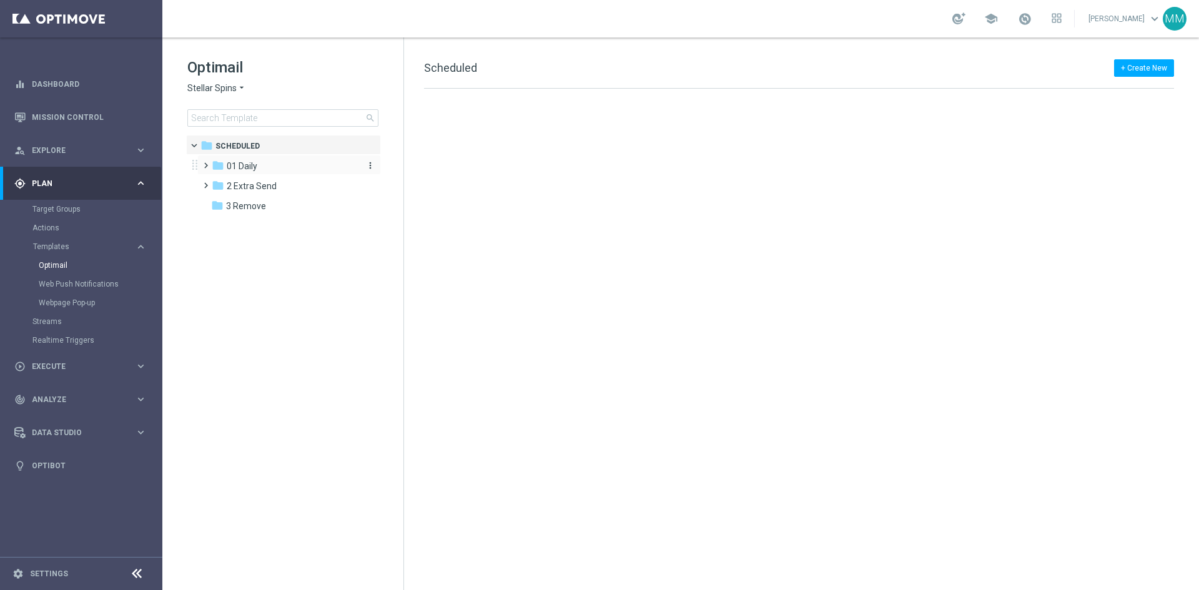
click at [252, 163] on span "01 Daily" at bounding box center [242, 165] width 31 height 11
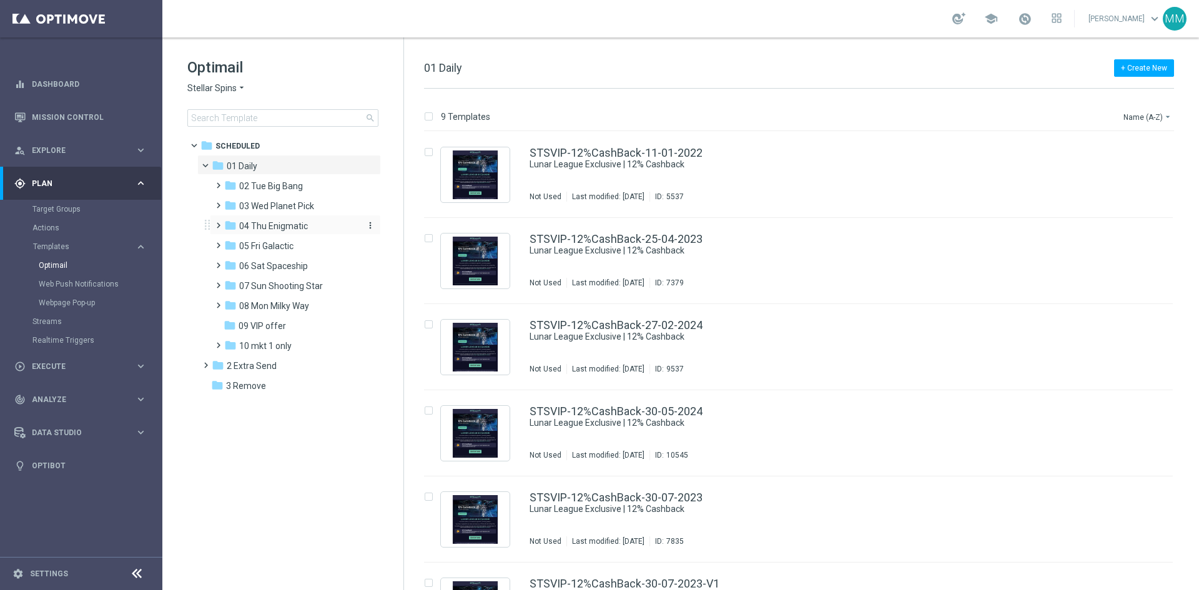
click at [275, 225] on span "04 Thu Enigmatic" at bounding box center [273, 225] width 69 height 11
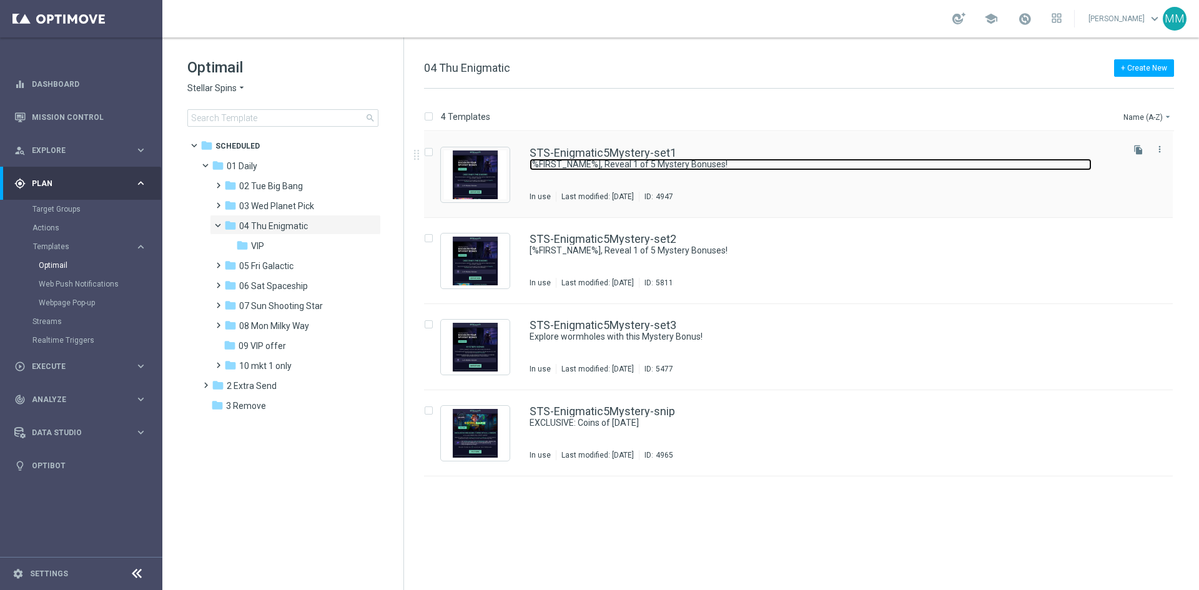
click at [737, 170] on link "[%FIRST_NAME%], Reveal 1 of 5 Mystery Bonuses!" at bounding box center [810, 165] width 562 height 12
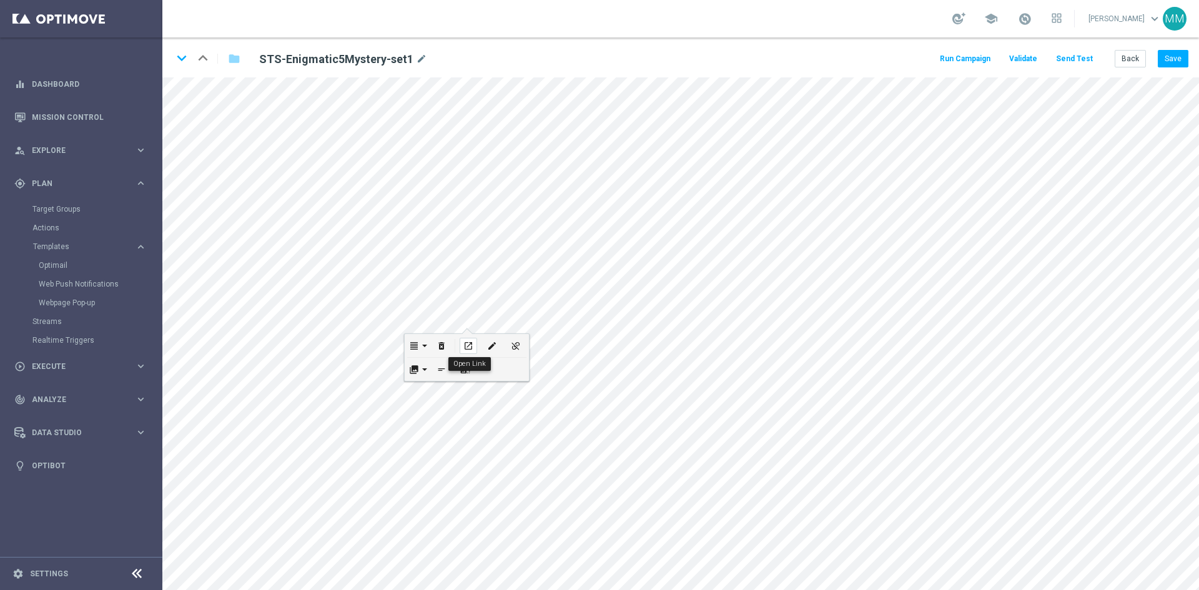
click at [463, 337] on button "open_in_new" at bounding box center [468, 345] width 24 height 23
click at [1168, 61] on button "Save" at bounding box center [1173, 58] width 31 height 17
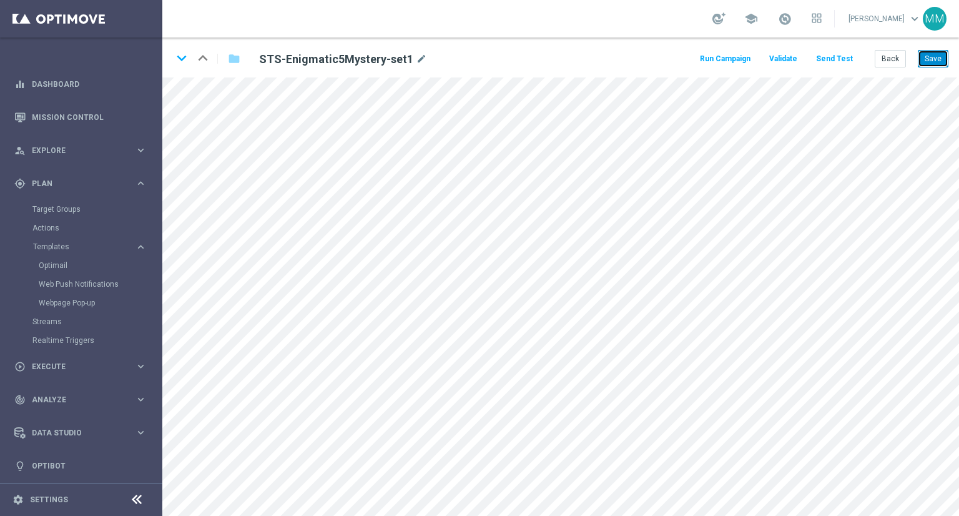
click at [935, 58] on button "Save" at bounding box center [933, 58] width 31 height 17
click at [410, 304] on div "open_in_new" at bounding box center [404, 306] width 17 height 16
click at [370, 260] on icon "open_in_new" at bounding box center [368, 264] width 9 height 10
click at [405, 376] on icon "open_in_new" at bounding box center [403, 374] width 9 height 10
click at [329, 315] on div "open_in_new" at bounding box center [323, 313] width 17 height 16
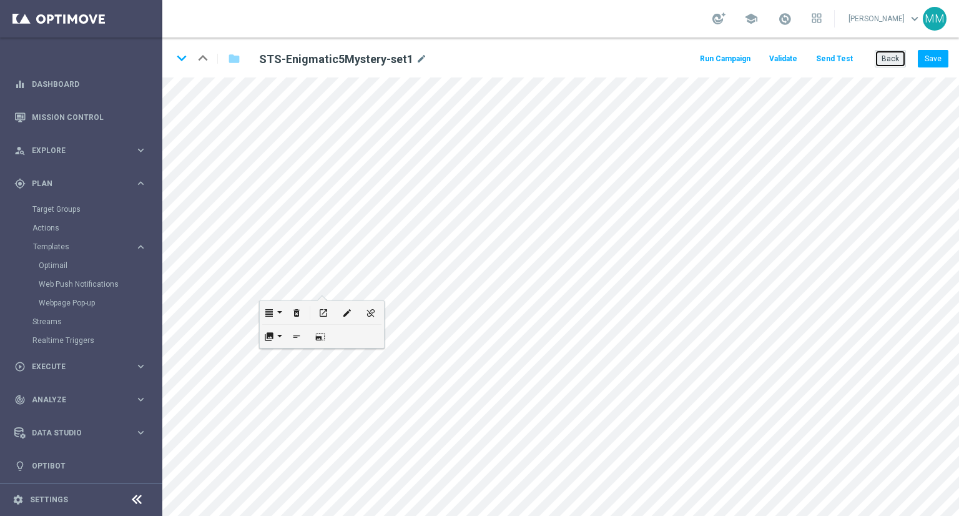
click at [885, 61] on button "Back" at bounding box center [890, 58] width 31 height 17
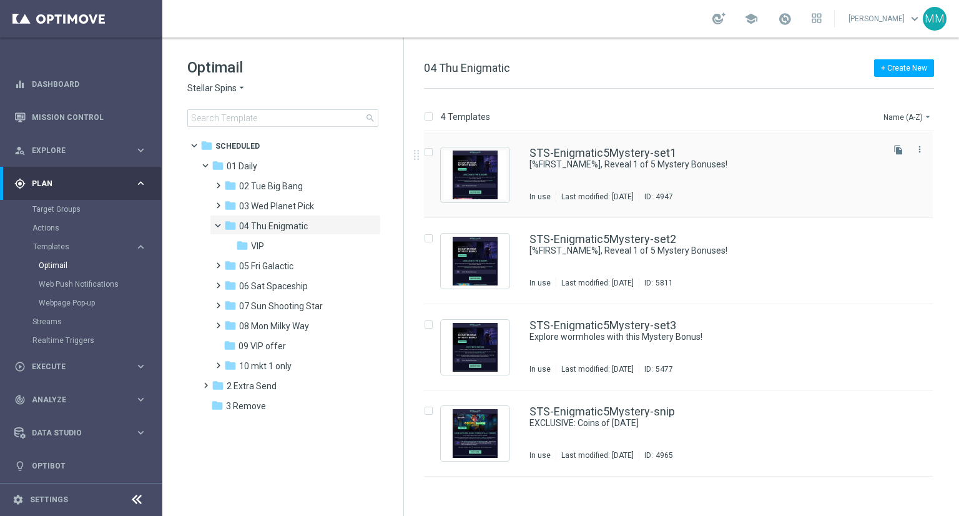
click at [583, 195] on div "Last modified: [DATE]" at bounding box center [597, 197] width 82 height 10
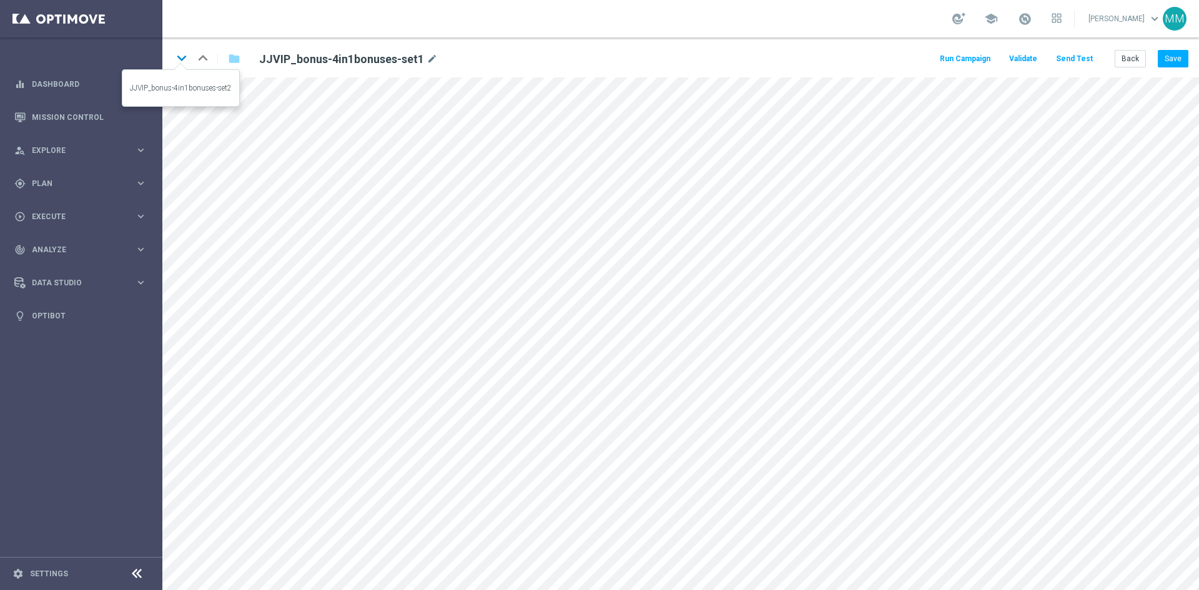
click at [181, 60] on icon "keyboard_arrow_down" at bounding box center [181, 58] width 19 height 19
click at [186, 59] on icon "keyboard_arrow_down" at bounding box center [181, 58] width 19 height 19
click at [203, 55] on icon "keyboard_arrow_up" at bounding box center [203, 58] width 19 height 19
click at [205, 57] on icon "keyboard_arrow_up" at bounding box center [203, 58] width 19 height 19
click at [1183, 61] on button "Save" at bounding box center [1173, 58] width 31 height 17
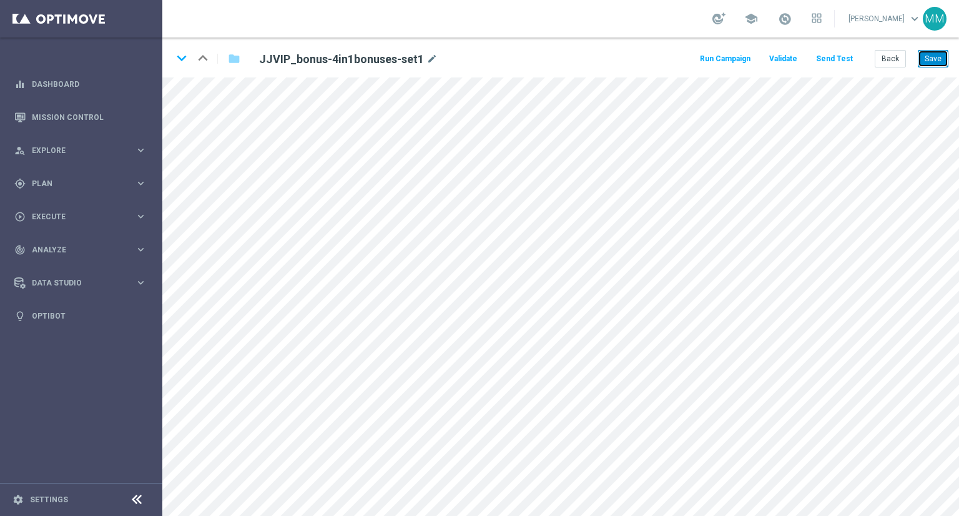
click at [931, 63] on button "Save" at bounding box center [933, 58] width 31 height 17
click at [470, 188] on icon "open_in_new" at bounding box center [469, 186] width 9 height 10
click at [935, 51] on button "Save" at bounding box center [933, 58] width 31 height 17
click at [406, 372] on icon "open_in_new" at bounding box center [403, 370] width 9 height 10
click at [927, 58] on button "Save" at bounding box center [933, 58] width 31 height 17
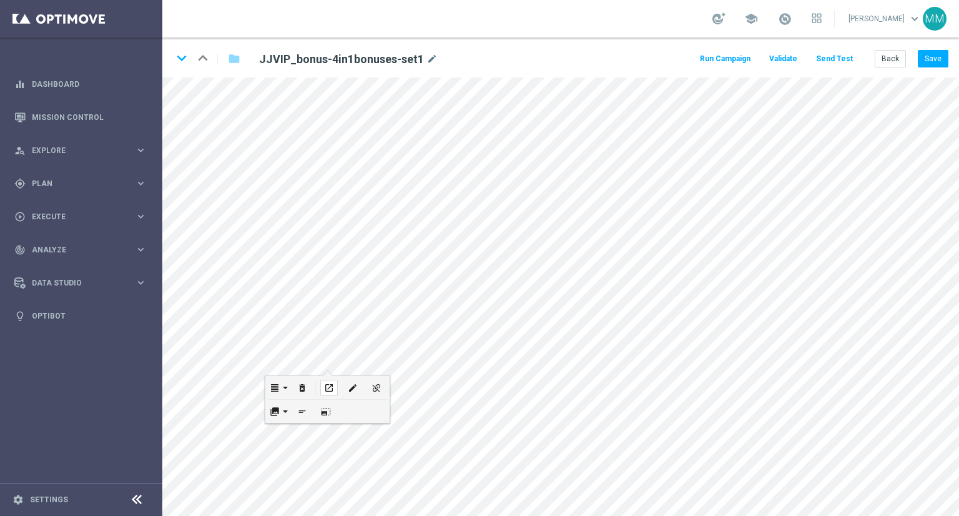
click at [330, 389] on icon "open_in_new" at bounding box center [328, 388] width 9 height 10
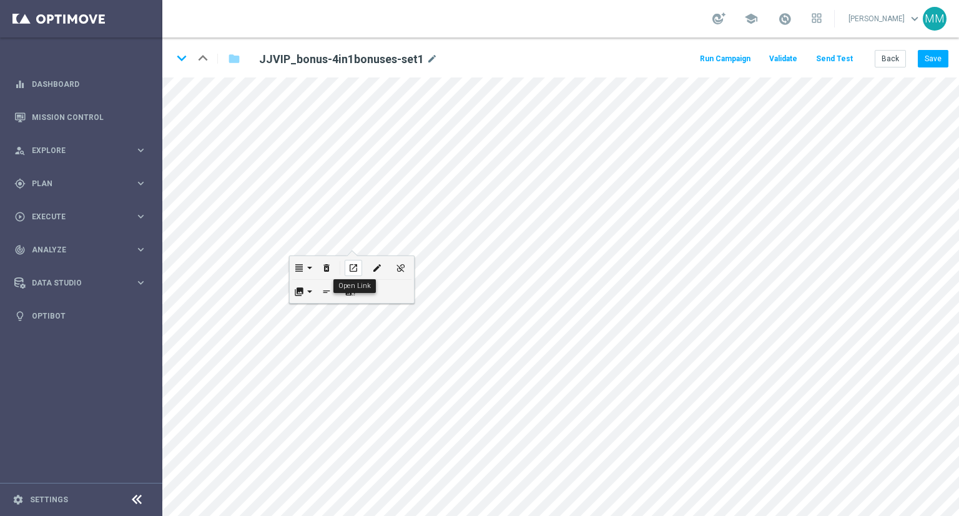
click at [355, 266] on icon "open_in_new" at bounding box center [352, 268] width 9 height 10
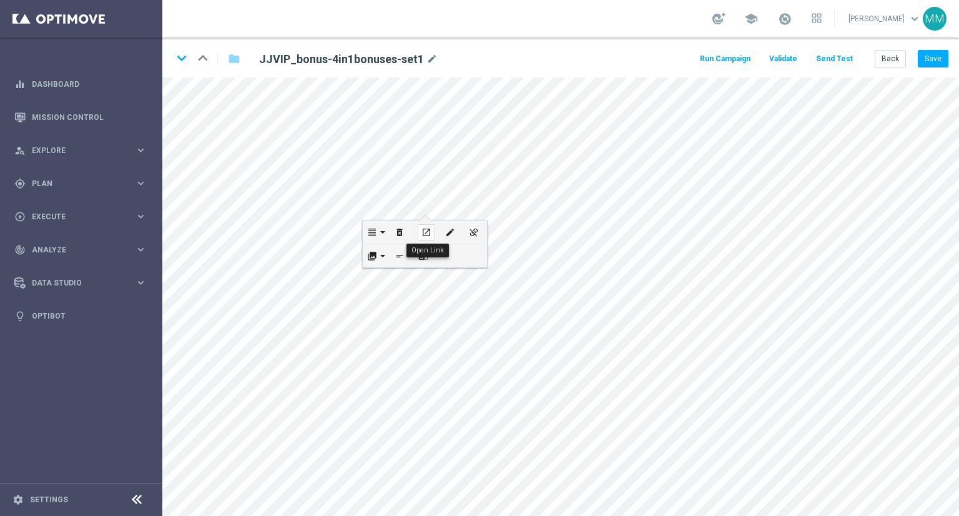
click at [418, 234] on div "open_in_new" at bounding box center [426, 232] width 17 height 16
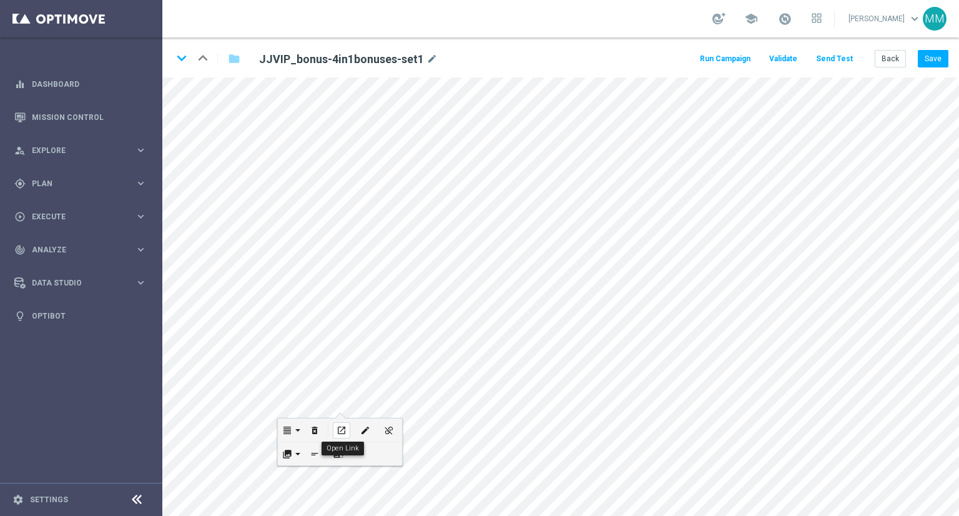
click at [341, 433] on icon "open_in_new" at bounding box center [341, 430] width 9 height 10
click at [893, 56] on button "Back" at bounding box center [890, 58] width 31 height 17
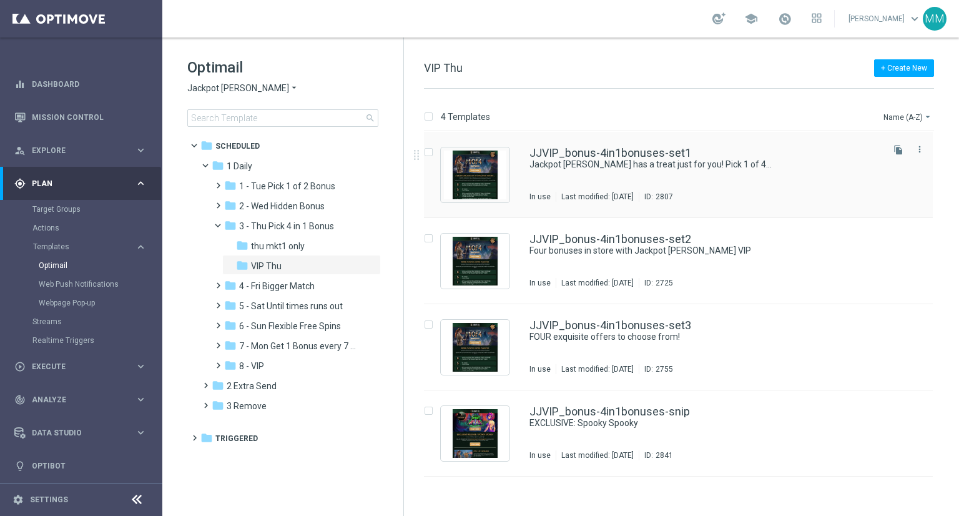
click at [653, 179] on div "JJVIP_bonus-4in1bonuses-set1 Jackpot Jill has a treat just for you! Pick 1 of 4…" at bounding box center [704, 174] width 351 height 54
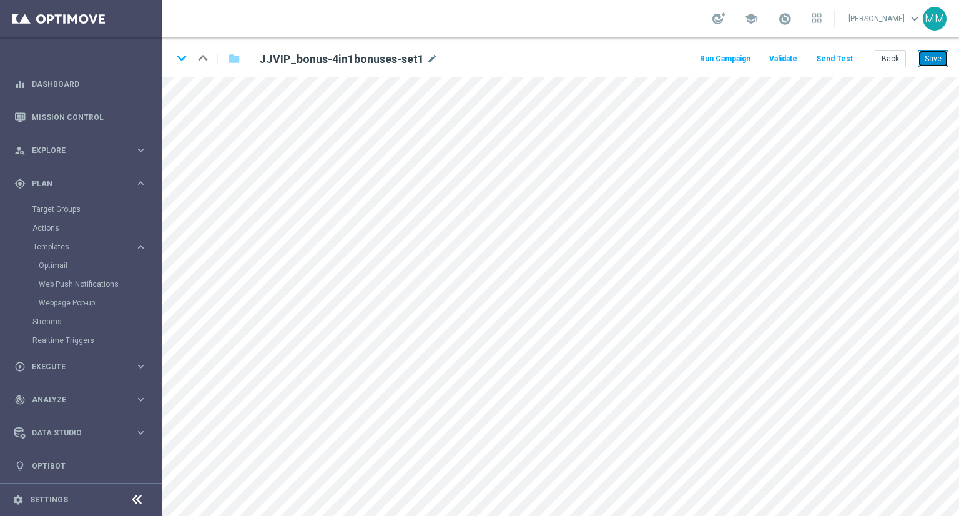
drag, startPoint x: 933, startPoint y: 63, endPoint x: 927, endPoint y: 76, distance: 13.7
click at [933, 63] on button "Save" at bounding box center [933, 58] width 31 height 17
click at [411, 315] on div "open_in_new" at bounding box center [404, 317] width 17 height 16
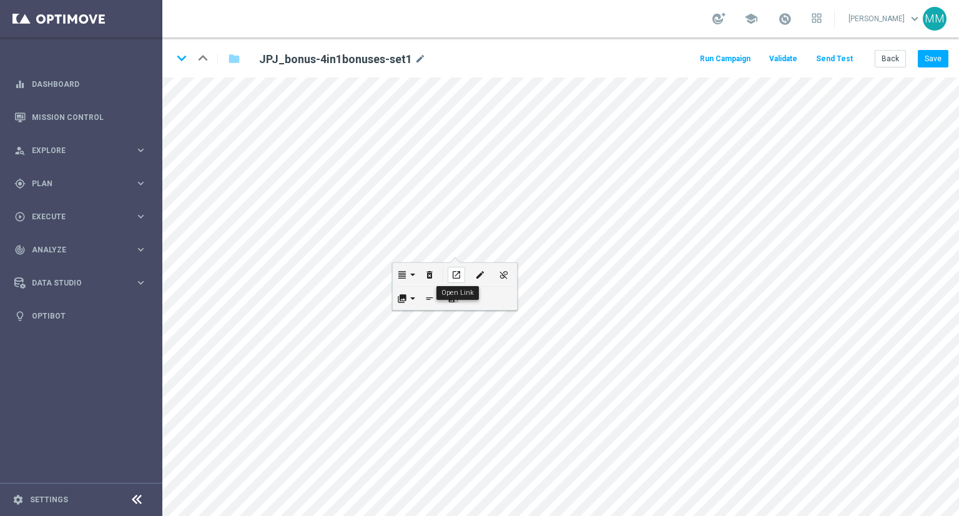
click at [455, 276] on icon "open_in_new" at bounding box center [455, 275] width 9 height 10
click at [938, 61] on button "Save" at bounding box center [933, 58] width 31 height 17
click at [408, 355] on icon "open_in_new" at bounding box center [403, 357] width 9 height 10
click at [405, 430] on icon "open_in_new" at bounding box center [403, 426] width 9 height 10
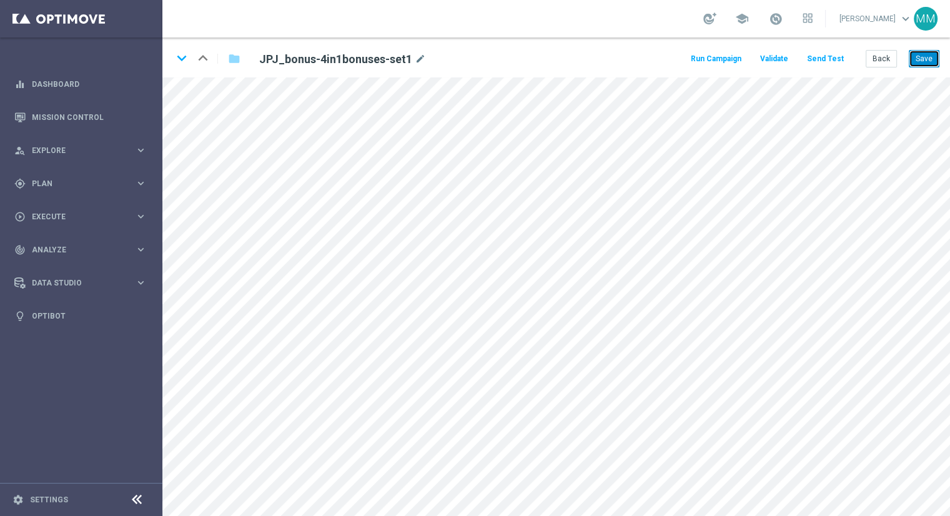
click at [929, 59] on button "Save" at bounding box center [923, 58] width 31 height 17
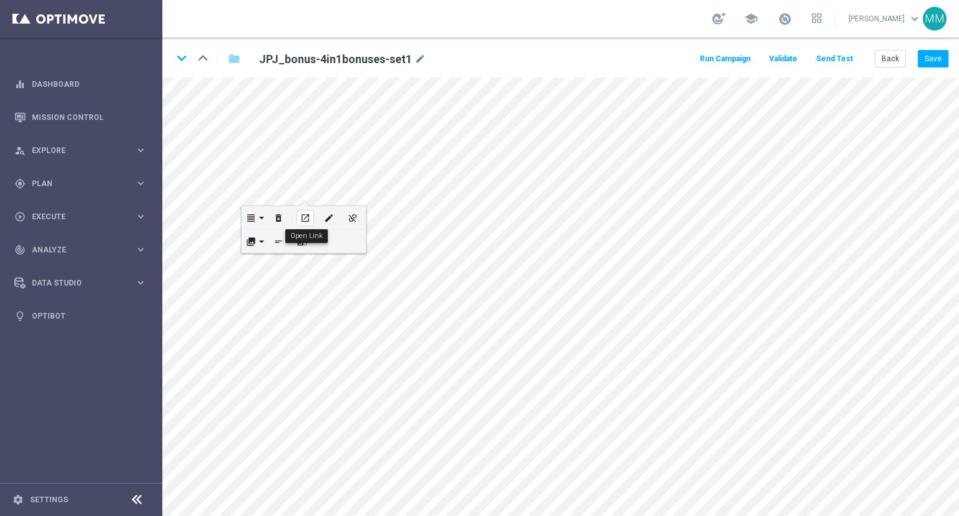
click at [310, 219] on icon "open_in_new" at bounding box center [304, 218] width 9 height 10
click at [889, 58] on button "Back" at bounding box center [890, 58] width 31 height 17
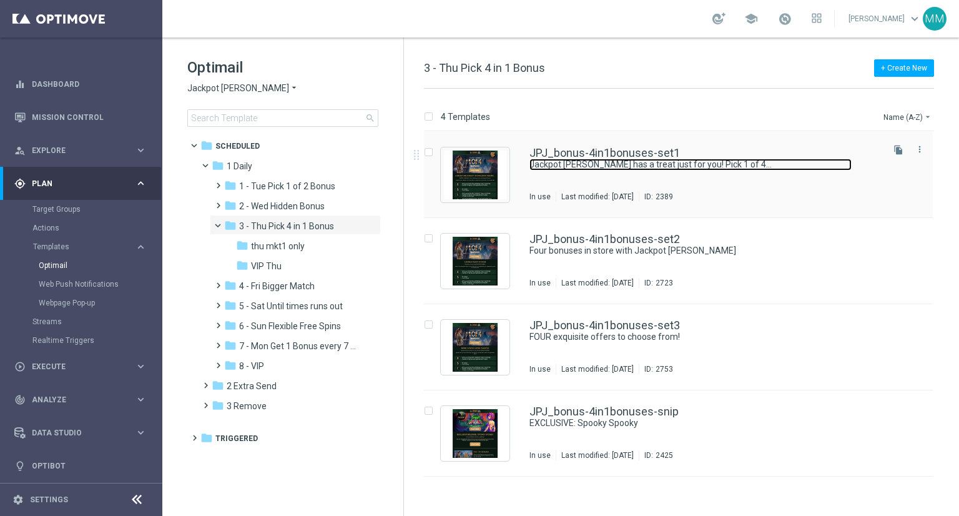
click at [604, 164] on link "Jackpot [PERSON_NAME] has a treat just for you! Pick 1 of 4..." at bounding box center [690, 165] width 322 height 12
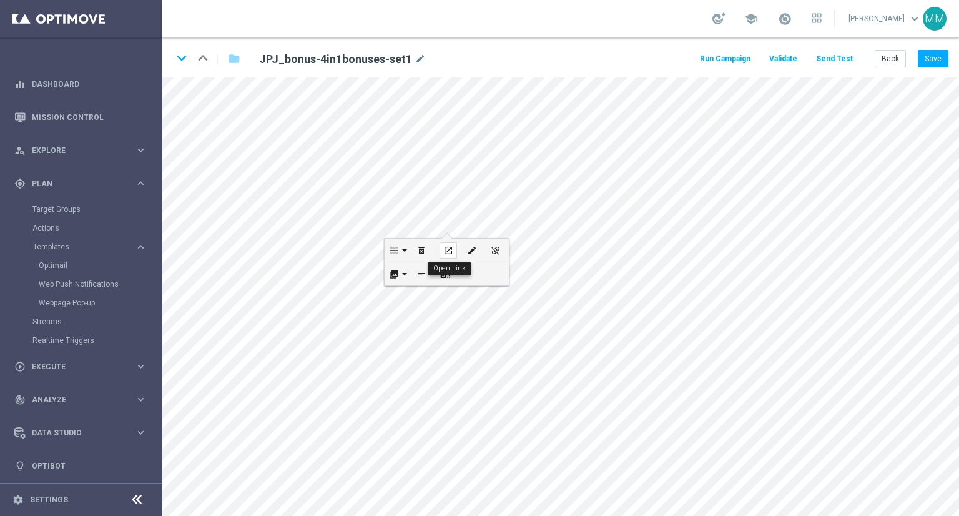
click at [452, 248] on icon "open_in_new" at bounding box center [447, 250] width 9 height 10
click at [937, 62] on button "Save" at bounding box center [933, 58] width 31 height 17
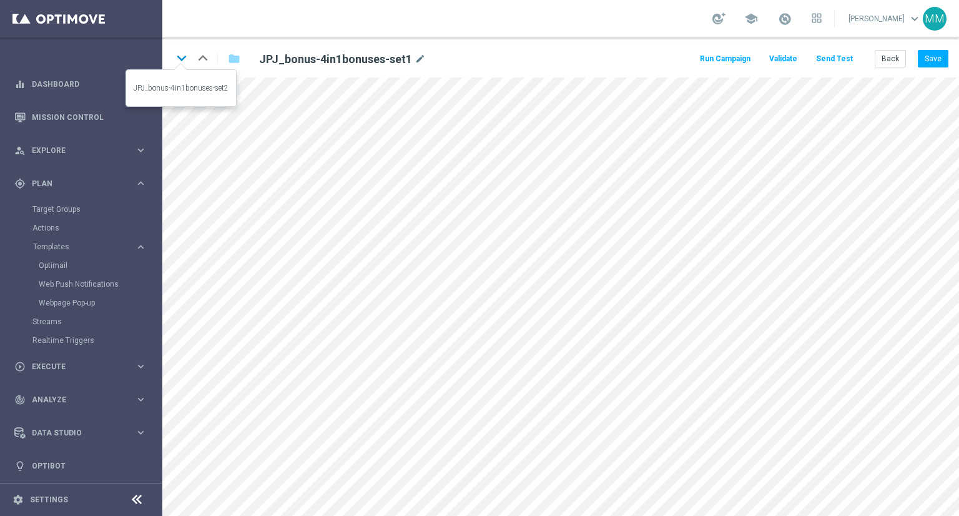
click at [182, 62] on icon "keyboard_arrow_down" at bounding box center [181, 58] width 19 height 19
click at [206, 54] on icon "keyboard_arrow_up" at bounding box center [203, 58] width 19 height 19
click at [925, 61] on button "Save" at bounding box center [933, 58] width 31 height 17
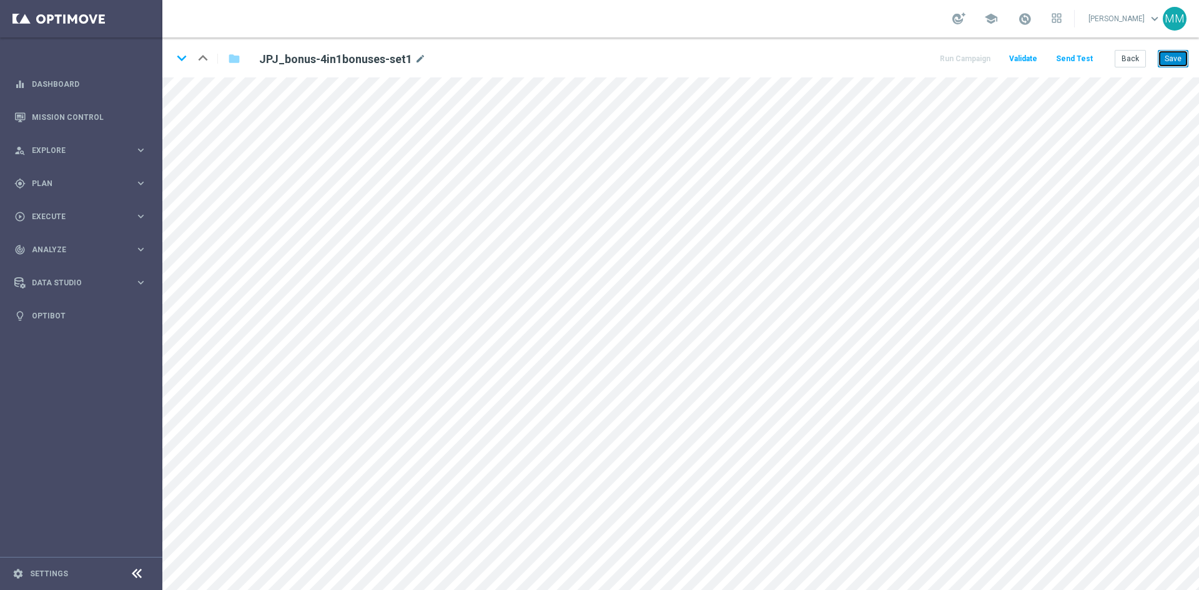
click at [958, 58] on button "Save" at bounding box center [1173, 58] width 31 height 17
click at [958, 50] on button "Save" at bounding box center [1173, 58] width 31 height 17
drag, startPoint x: 187, startPoint y: 61, endPoint x: 179, endPoint y: 62, distance: 7.7
click at [185, 61] on icon "keyboard_arrow_down" at bounding box center [181, 58] width 19 height 19
click at [202, 63] on icon "keyboard_arrow_up" at bounding box center [203, 58] width 19 height 19
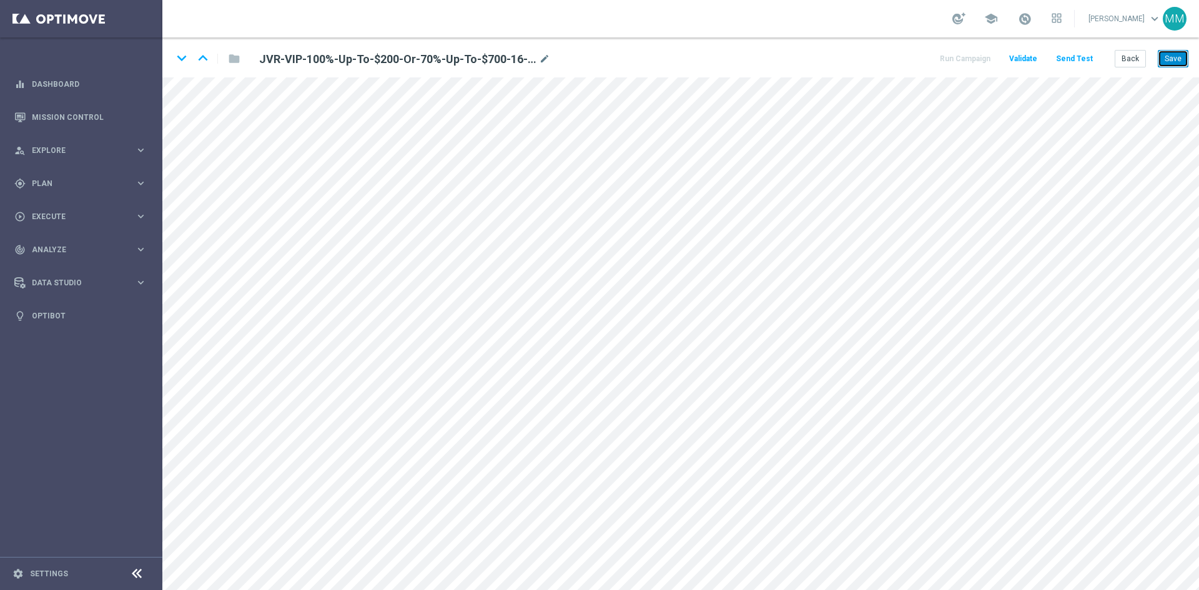
click at [958, 55] on button "Save" at bounding box center [1173, 58] width 31 height 17
click at [958, 59] on button "Save" at bounding box center [1173, 58] width 31 height 17
click at [958, 56] on button "Save" at bounding box center [1173, 58] width 31 height 17
click at [202, 62] on icon "keyboard_arrow_up" at bounding box center [203, 58] width 19 height 19
click at [958, 56] on button "Save" at bounding box center [1173, 58] width 31 height 17
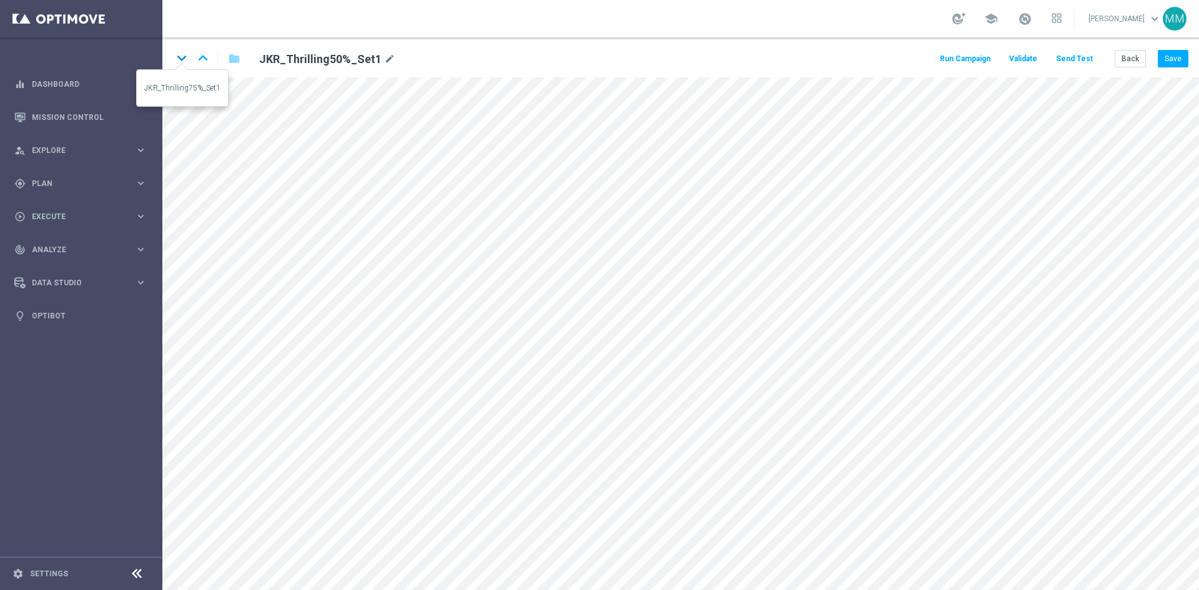
click at [188, 58] on icon "keyboard_arrow_down" at bounding box center [181, 58] width 19 height 19
click at [958, 60] on button "Save" at bounding box center [1173, 58] width 31 height 17
click at [210, 59] on icon "keyboard_arrow_up" at bounding box center [203, 58] width 19 height 19
drag, startPoint x: 205, startPoint y: 55, endPoint x: 225, endPoint y: 76, distance: 29.2
click at [205, 55] on icon "keyboard_arrow_up" at bounding box center [203, 58] width 19 height 19
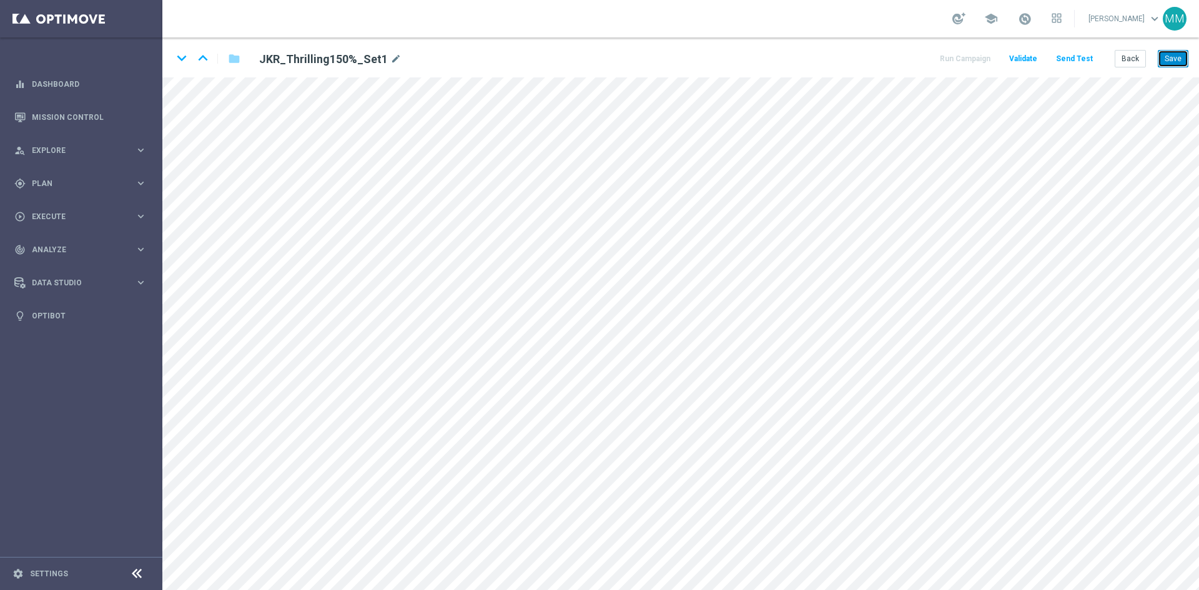
click at [958, 59] on button "Save" at bounding box center [1173, 58] width 31 height 17
click at [202, 57] on icon "keyboard_arrow_up" at bounding box center [203, 58] width 19 height 19
click at [958, 52] on button "Save" at bounding box center [1173, 58] width 31 height 17
click at [186, 57] on icon "keyboard_arrow_down" at bounding box center [181, 58] width 19 height 19
click at [184, 58] on icon "keyboard_arrow_down" at bounding box center [181, 58] width 19 height 19
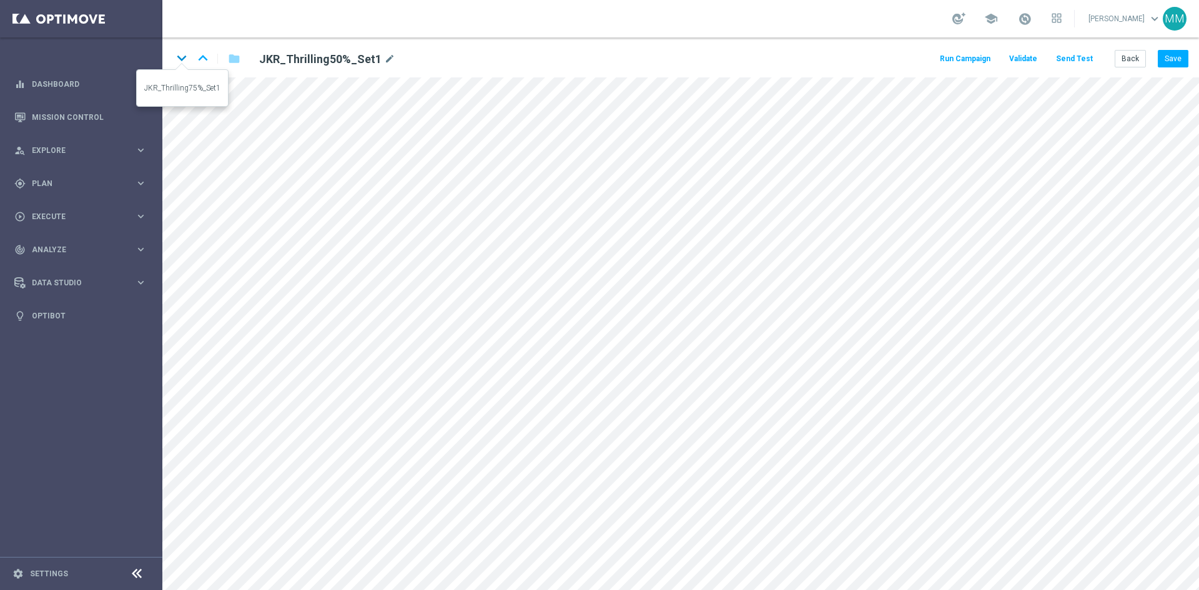
click at [188, 56] on icon "keyboard_arrow_down" at bounding box center [181, 58] width 19 height 19
click at [958, 61] on button "Save" at bounding box center [1173, 58] width 31 height 17
click at [958, 59] on button "Save" at bounding box center [1173, 58] width 31 height 17
click at [958, 62] on button "Back" at bounding box center [1130, 58] width 31 height 17
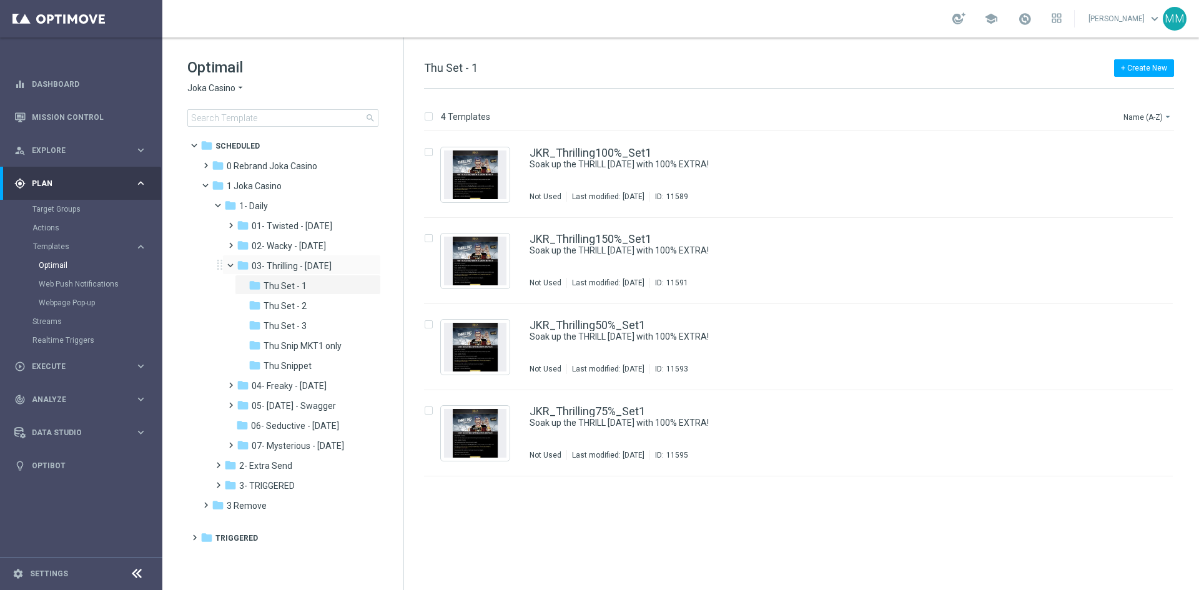
click at [224, 260] on span at bounding box center [231, 264] width 15 height 11
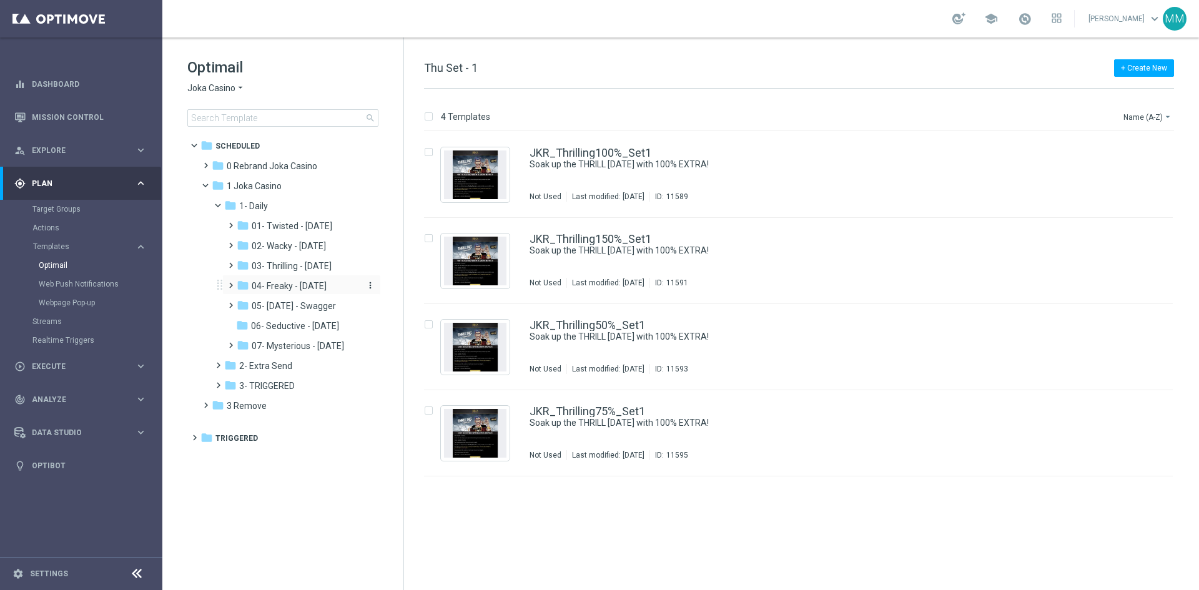
click at [313, 284] on span "04- Freaky - Friday" at bounding box center [289, 285] width 75 height 11
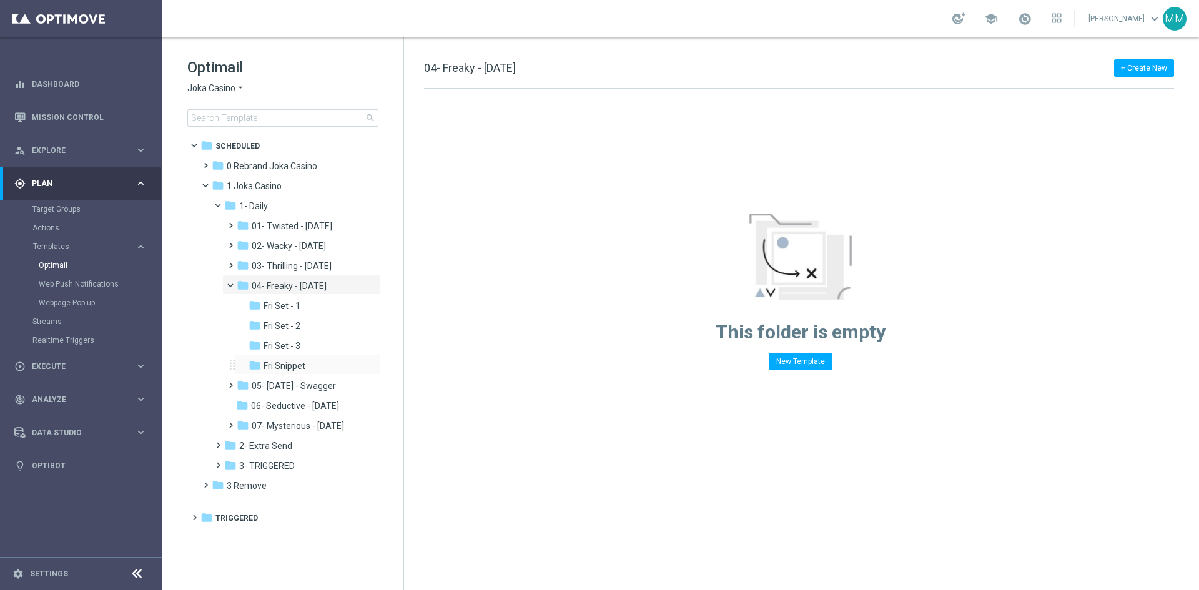
click at [302, 357] on div "folder Fri Snippet more_vert" at bounding box center [308, 365] width 146 height 20
click at [302, 358] on div "folder Fri Snippet more_vert" at bounding box center [308, 365] width 146 height 20
click at [283, 366] on span "Fri Snippet" at bounding box center [284, 365] width 42 height 11
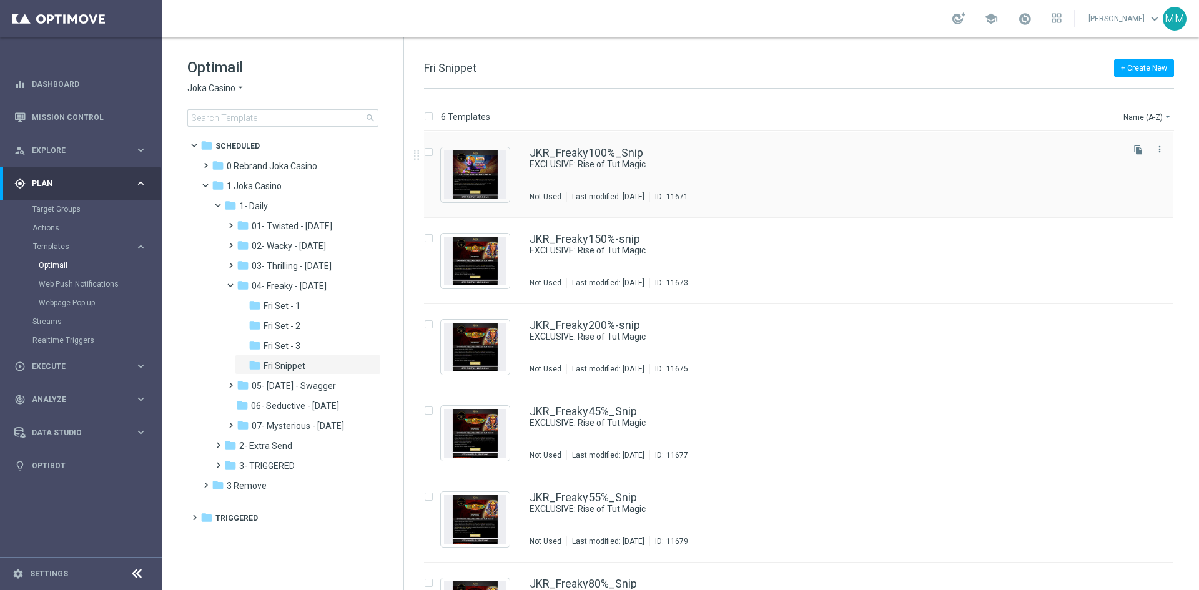
click at [637, 192] on div "Last modified: Wednesday, October 8, 2025" at bounding box center [608, 197] width 82 height 10
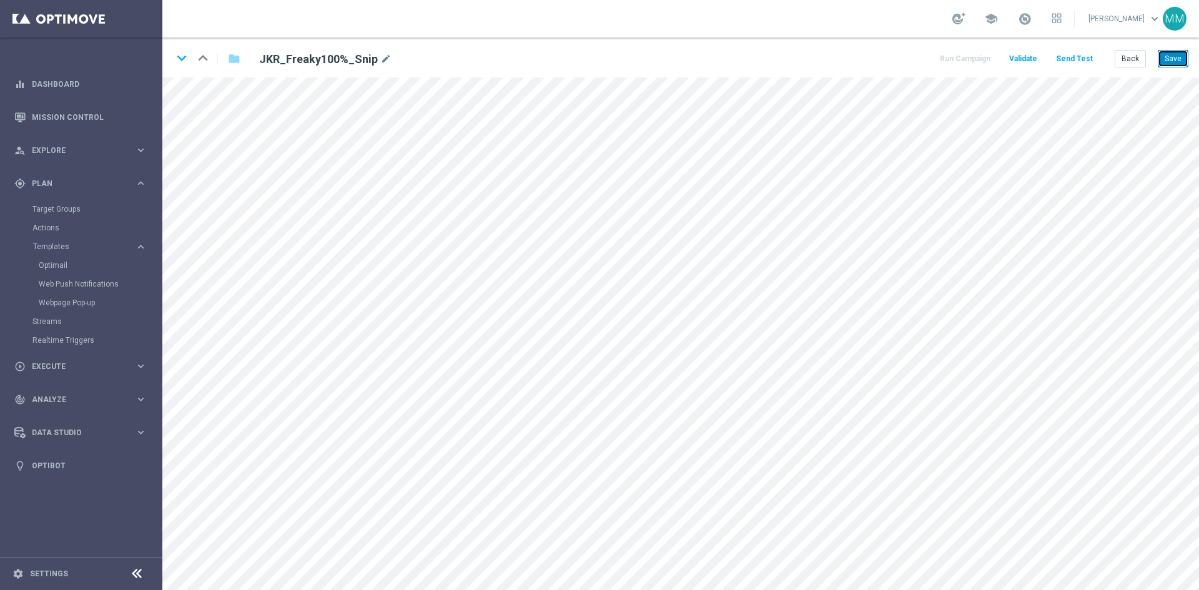
click at [958, 61] on button "Save" at bounding box center [1173, 58] width 31 height 17
click at [958, 58] on button "Save" at bounding box center [1173, 58] width 31 height 17
click at [958, 48] on div "keyboard_arrow_down keyboard_arrow_up folder JKR_Freaky100%_Snip mode_edit Run …" at bounding box center [680, 57] width 1036 height 40
click at [958, 59] on button "Save" at bounding box center [1173, 58] width 31 height 17
click at [958, 50] on button "Save" at bounding box center [1173, 58] width 31 height 17
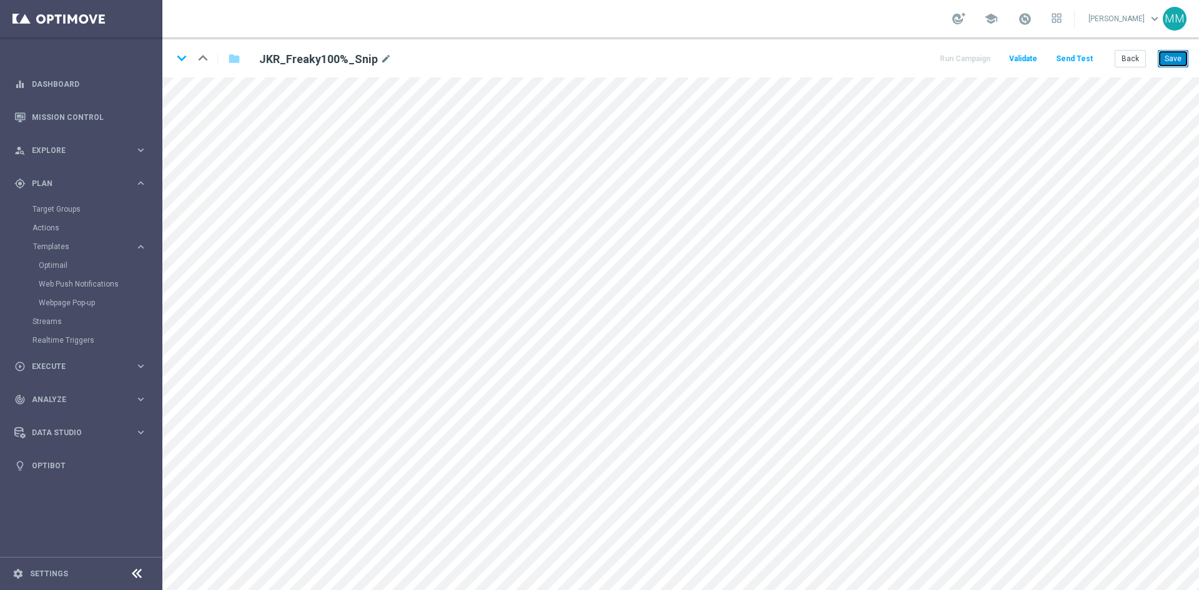
click at [958, 56] on button "Save" at bounding box center [1173, 58] width 31 height 17
click at [958, 62] on button "Save" at bounding box center [1173, 58] width 31 height 17
click at [958, 52] on button "Save" at bounding box center [1173, 58] width 31 height 17
drag, startPoint x: 1166, startPoint y: 57, endPoint x: 1161, endPoint y: 67, distance: 11.5
click at [958, 57] on button "Save" at bounding box center [1173, 58] width 31 height 17
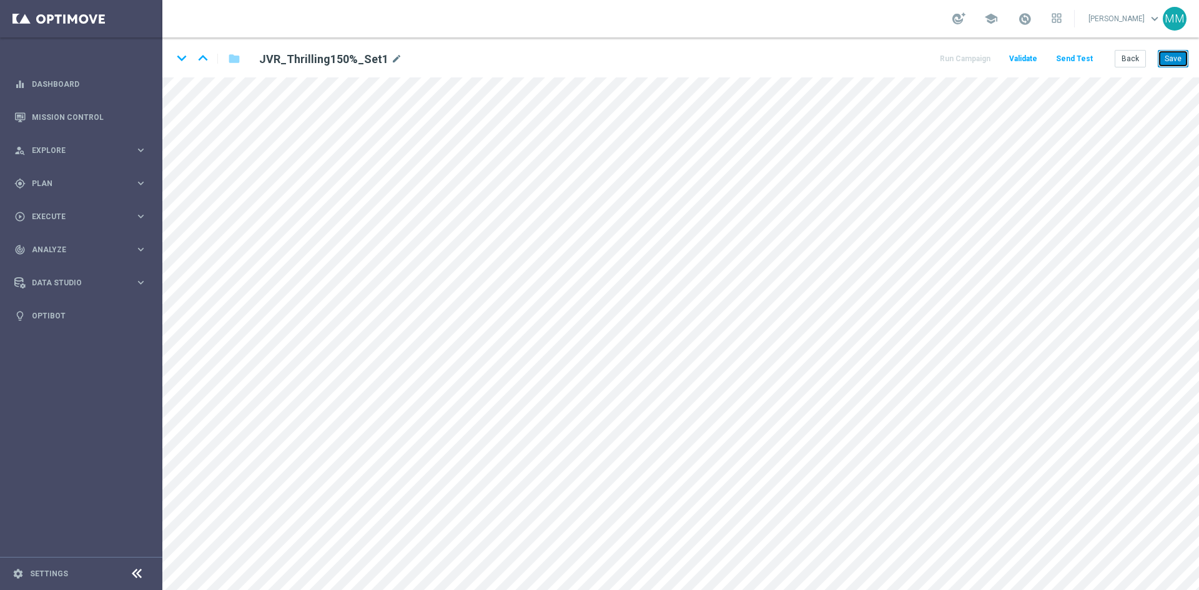
click at [958, 56] on button "Save" at bounding box center [1173, 58] width 31 height 17
click at [179, 57] on icon "keyboard_arrow_down" at bounding box center [181, 58] width 19 height 19
click at [958, 50] on button "Save" at bounding box center [1173, 58] width 31 height 17
click at [183, 61] on icon "keyboard_arrow_down" at bounding box center [181, 58] width 19 height 19
click at [958, 55] on button "Save" at bounding box center [1173, 58] width 31 height 17
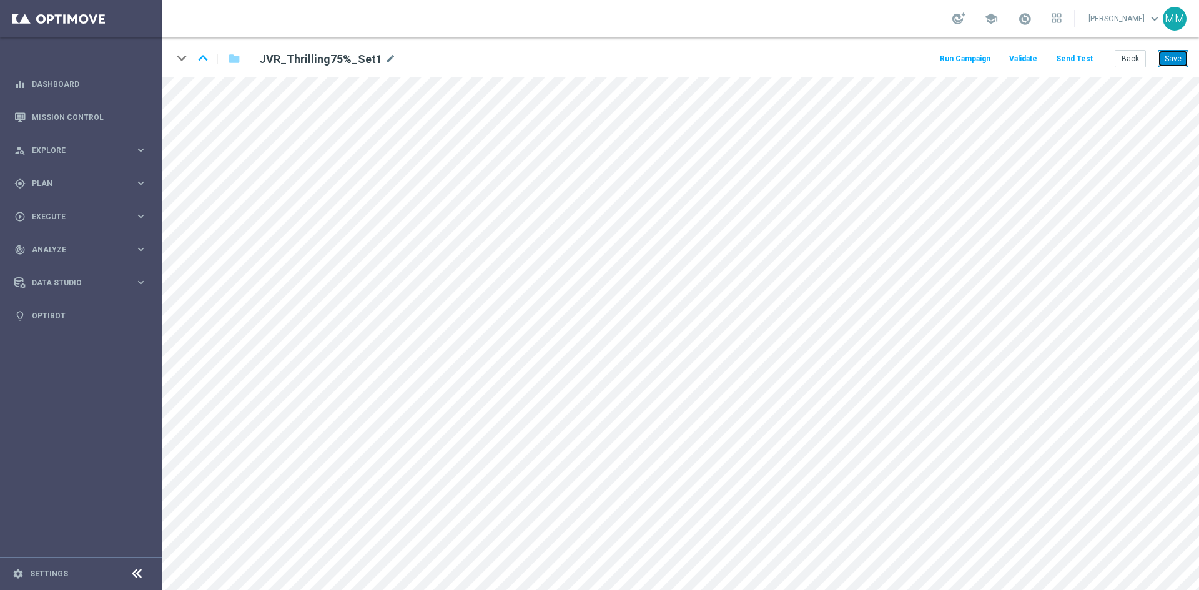
click at [958, 57] on button "Save" at bounding box center [1173, 58] width 31 height 17
click at [205, 63] on icon "keyboard_arrow_up" at bounding box center [203, 58] width 19 height 19
click at [205, 60] on icon "keyboard_arrow_up" at bounding box center [203, 58] width 19 height 19
click at [204, 57] on icon "keyboard_arrow_up" at bounding box center [203, 58] width 19 height 19
click at [958, 54] on button "Save" at bounding box center [1173, 58] width 31 height 17
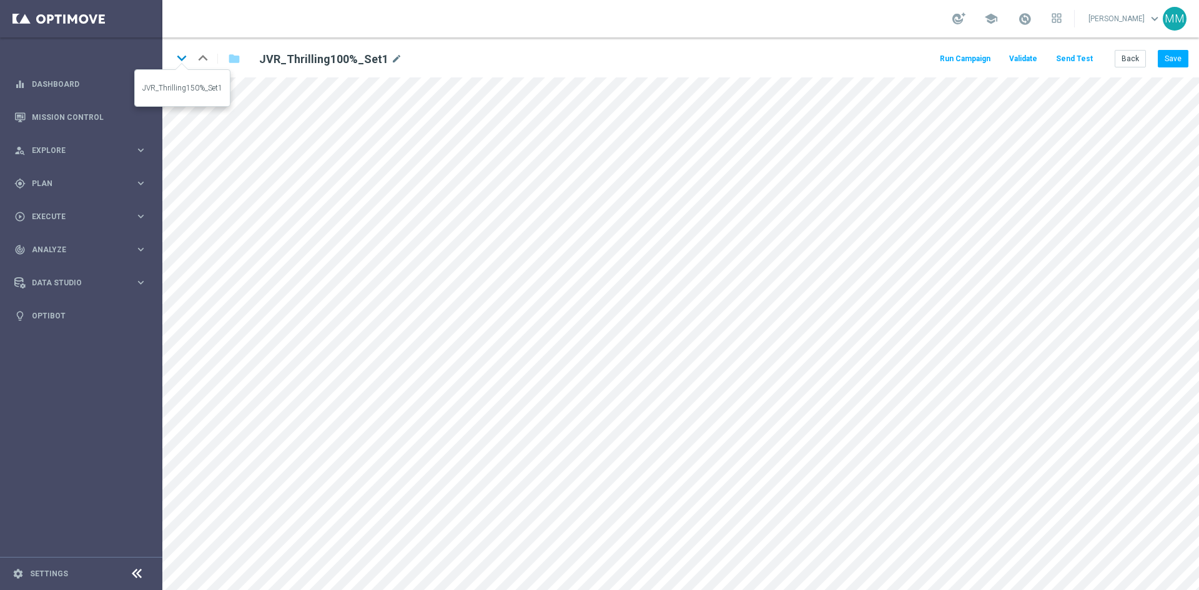
click at [189, 59] on icon "keyboard_arrow_down" at bounding box center [181, 58] width 19 height 19
click at [180, 62] on icon "keyboard_arrow_down" at bounding box center [181, 58] width 19 height 19
click at [184, 56] on icon "keyboard_arrow_down" at bounding box center [181, 58] width 19 height 19
click at [204, 57] on icon "keyboard_arrow_up" at bounding box center [203, 58] width 19 height 19
click at [958, 54] on button "Save" at bounding box center [1173, 58] width 31 height 17
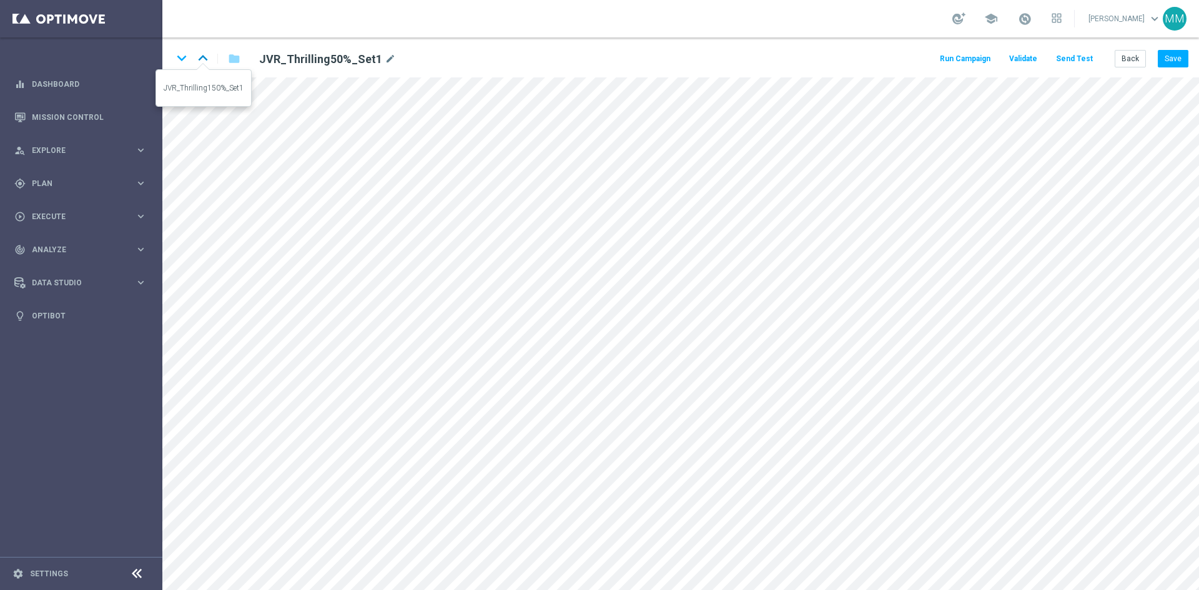
click at [205, 59] on icon "keyboard_arrow_up" at bounding box center [203, 58] width 19 height 19
click at [958, 55] on button "Save" at bounding box center [1173, 58] width 31 height 17
click at [958, 61] on button "Back" at bounding box center [1130, 58] width 31 height 17
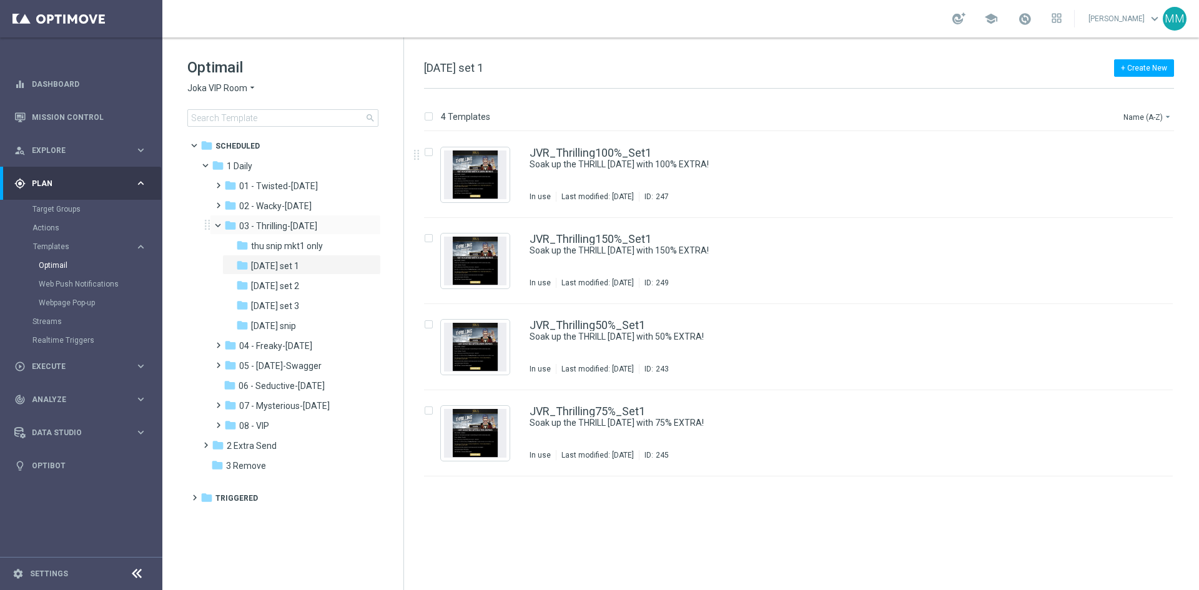
click at [221, 225] on span at bounding box center [223, 223] width 5 height 6
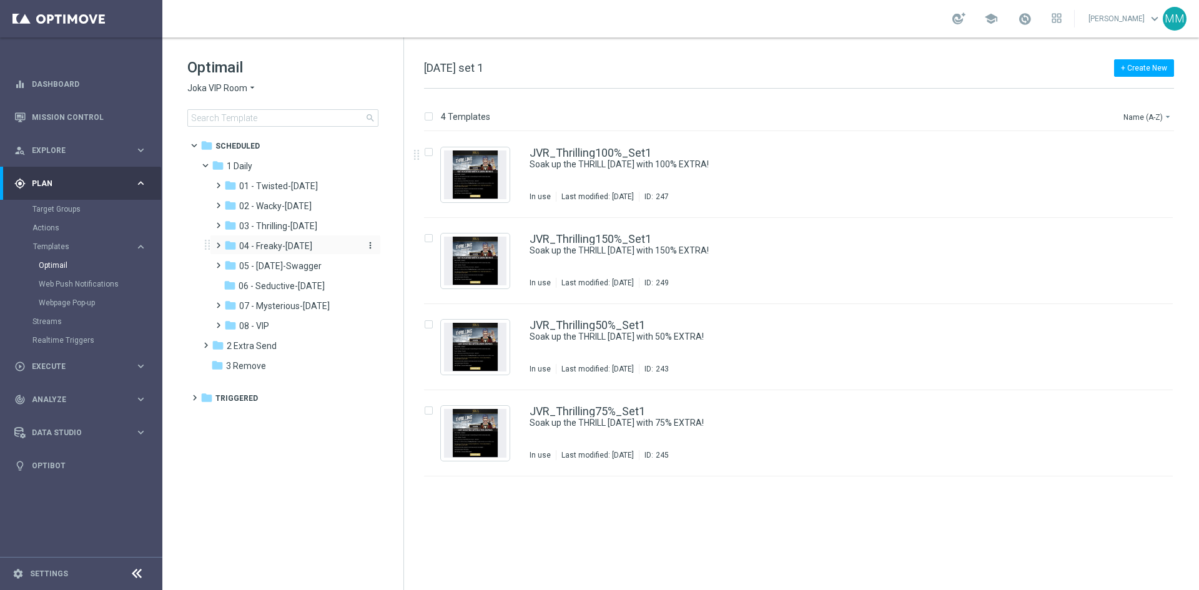
click at [314, 249] on div "folder 04 - Freaky-Friday" at bounding box center [290, 246] width 133 height 14
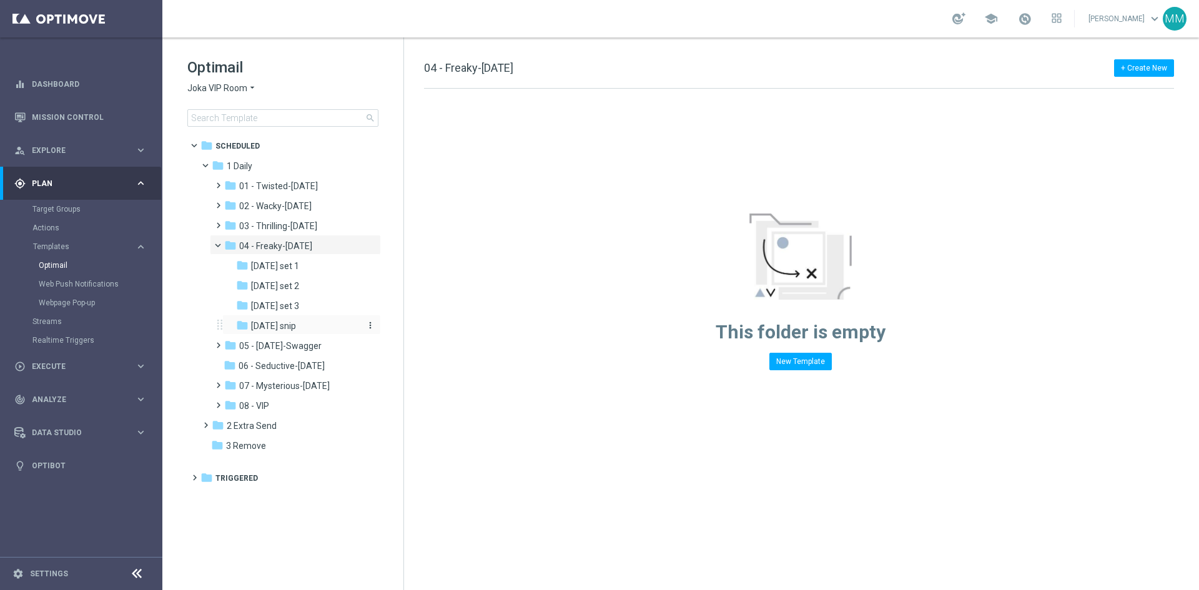
click at [288, 331] on span "Friday snip" at bounding box center [273, 325] width 45 height 11
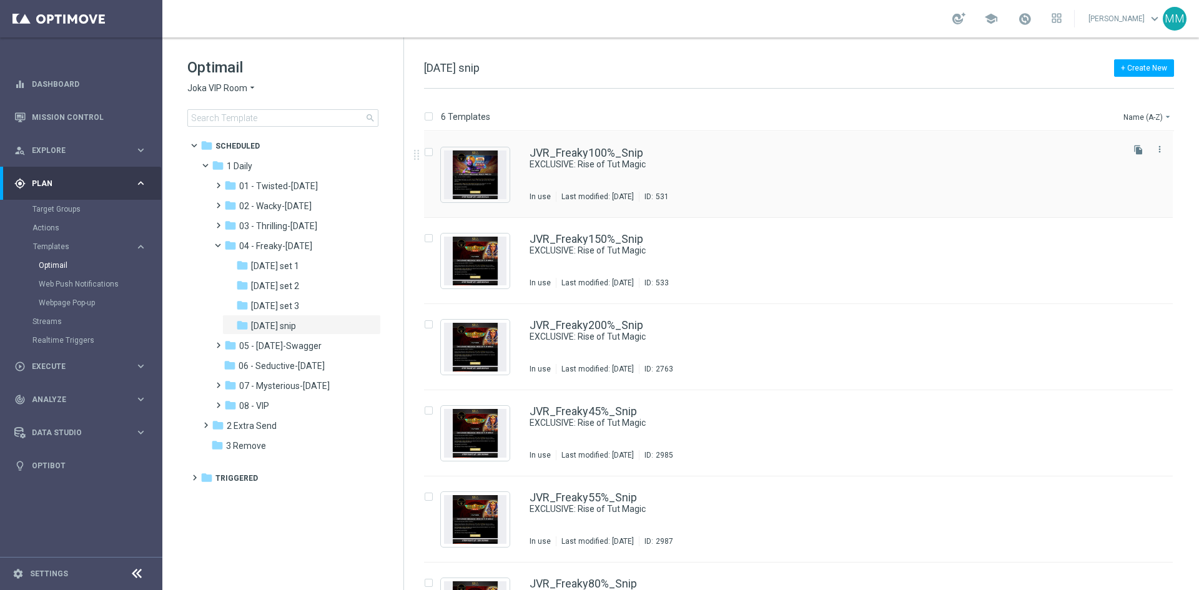
click at [722, 171] on div "JVR_Freaky100%_Snip EXCLUSIVE: Rise of Tut Magic In use Last modified: Wednesda…" at bounding box center [824, 174] width 591 height 54
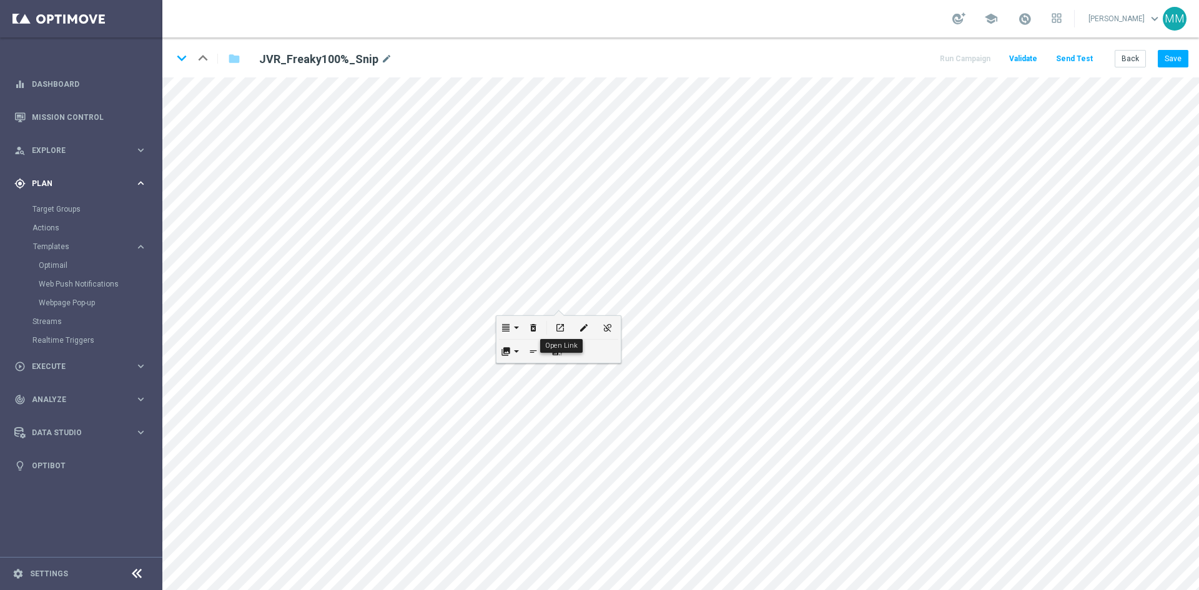
click at [558, 318] on button "open_in_new" at bounding box center [560, 327] width 24 height 23
click at [958, 67] on button "Save" at bounding box center [1173, 58] width 31 height 17
click at [958, 59] on button "Save" at bounding box center [1173, 58] width 31 height 17
click at [958, 53] on button "Save" at bounding box center [1173, 58] width 31 height 17
click at [958, 54] on button "Save" at bounding box center [1173, 58] width 31 height 17
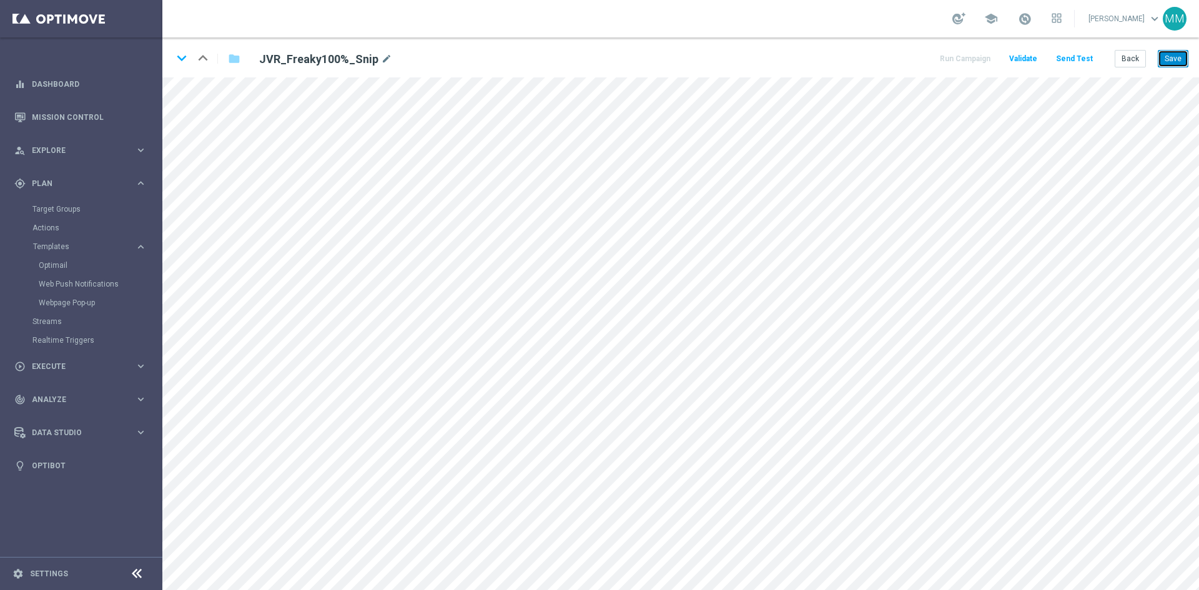
click at [958, 56] on button "Save" at bounding box center [1173, 58] width 31 height 17
click at [958, 57] on button "Save" at bounding box center [1173, 58] width 31 height 17
click at [958, 62] on button "Save" at bounding box center [1173, 58] width 31 height 17
click at [958, 59] on button "Save" at bounding box center [1173, 58] width 31 height 17
drag, startPoint x: 1175, startPoint y: 57, endPoint x: 1158, endPoint y: 76, distance: 25.2
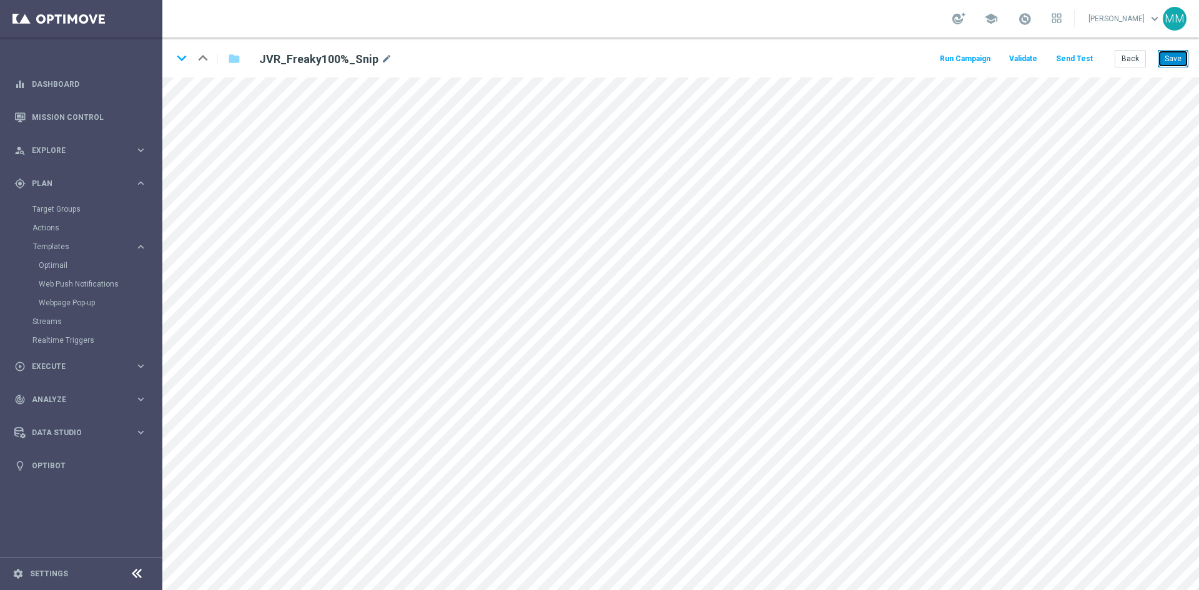
click at [958, 57] on button "Save" at bounding box center [1173, 58] width 31 height 17
click at [958, 62] on button "Save" at bounding box center [1173, 58] width 31 height 17
click at [958, 57] on button "Save" at bounding box center [1173, 58] width 31 height 17
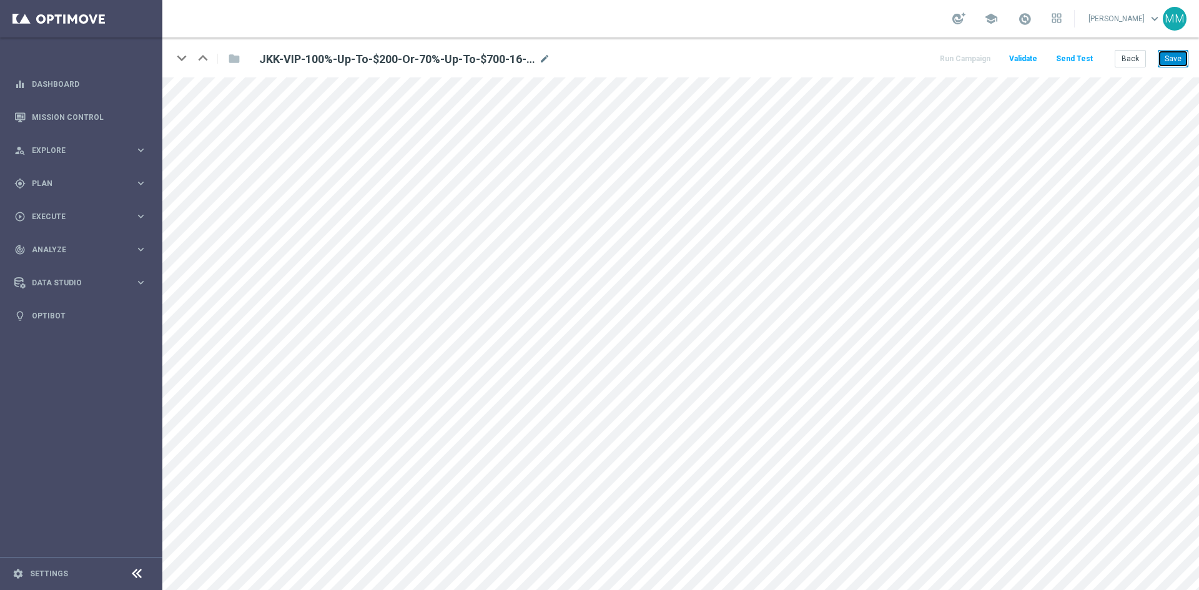
click at [958, 56] on button "Save" at bounding box center [1173, 58] width 31 height 17
click at [958, 59] on div "Back Save" at bounding box center [1152, 58] width 74 height 17
click at [958, 58] on button "Save" at bounding box center [1173, 58] width 31 height 17
click at [958, 53] on button "Save" at bounding box center [1173, 58] width 31 height 17
click at [185, 59] on icon "keyboard_arrow_down" at bounding box center [181, 58] width 19 height 19
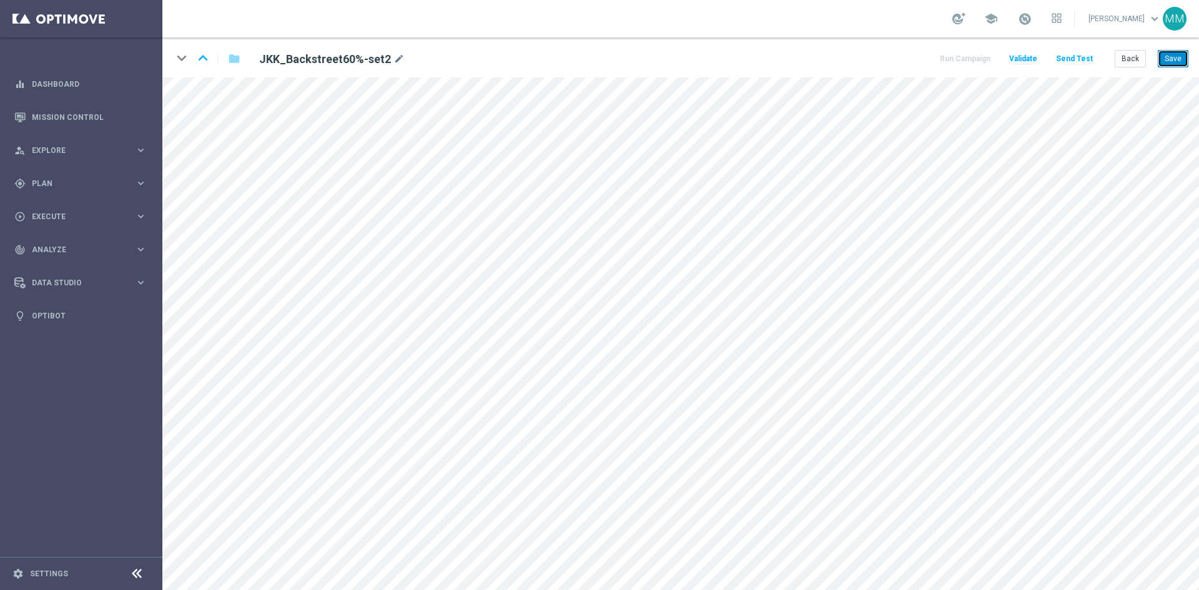
click at [958, 62] on button "Save" at bounding box center [1173, 58] width 31 height 17
click at [208, 59] on icon "keyboard_arrow_up" at bounding box center [203, 58] width 19 height 19
click at [207, 52] on icon "keyboard_arrow_up" at bounding box center [203, 58] width 19 height 19
click at [958, 58] on button "Save" at bounding box center [1173, 58] width 31 height 17
click at [958, 57] on button "Save" at bounding box center [1173, 58] width 31 height 17
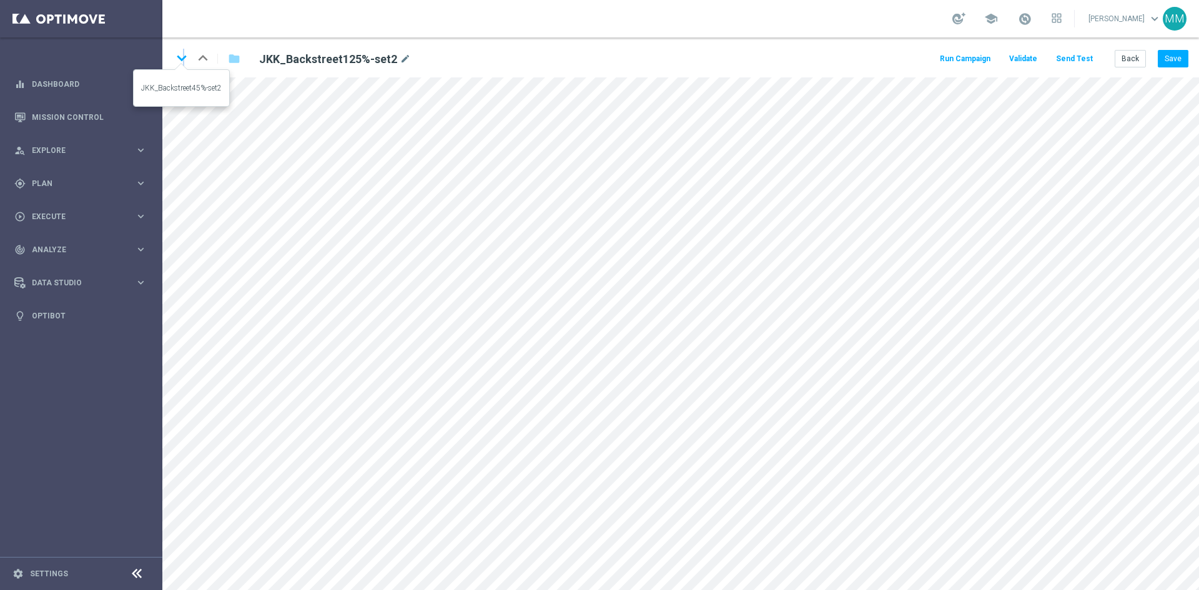
click at [184, 59] on icon "keyboard_arrow_down" at bounding box center [181, 58] width 19 height 19
click at [958, 42] on div "keyboard_arrow_down keyboard_arrow_up folder JKK_Backstreet45%-set2 mode_edit R…" at bounding box center [680, 57] width 1036 height 40
click at [958, 59] on div "keyboard_arrow_down keyboard_arrow_up folder JKK_Backstreet45%-set2 mode_edit R…" at bounding box center [680, 57] width 1036 height 40
click at [958, 57] on button "Save" at bounding box center [1173, 58] width 31 height 17
click at [184, 57] on icon "keyboard_arrow_down" at bounding box center [181, 58] width 19 height 19
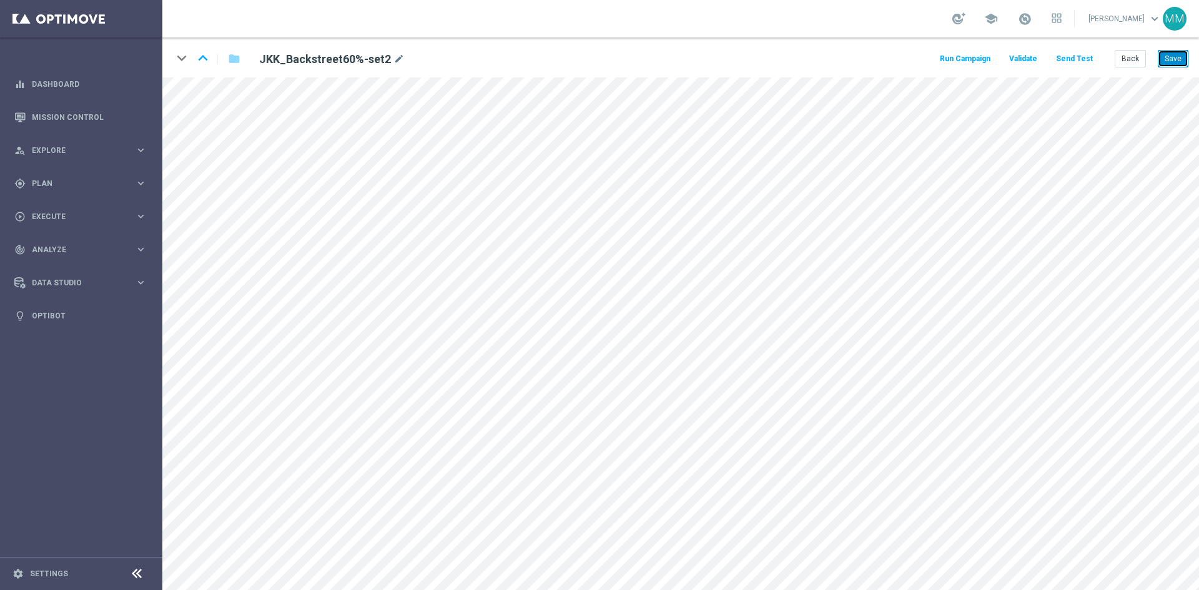
click at [958, 56] on button "Save" at bounding box center [1173, 58] width 31 height 17
click at [958, 57] on button "Back" at bounding box center [1130, 58] width 31 height 17
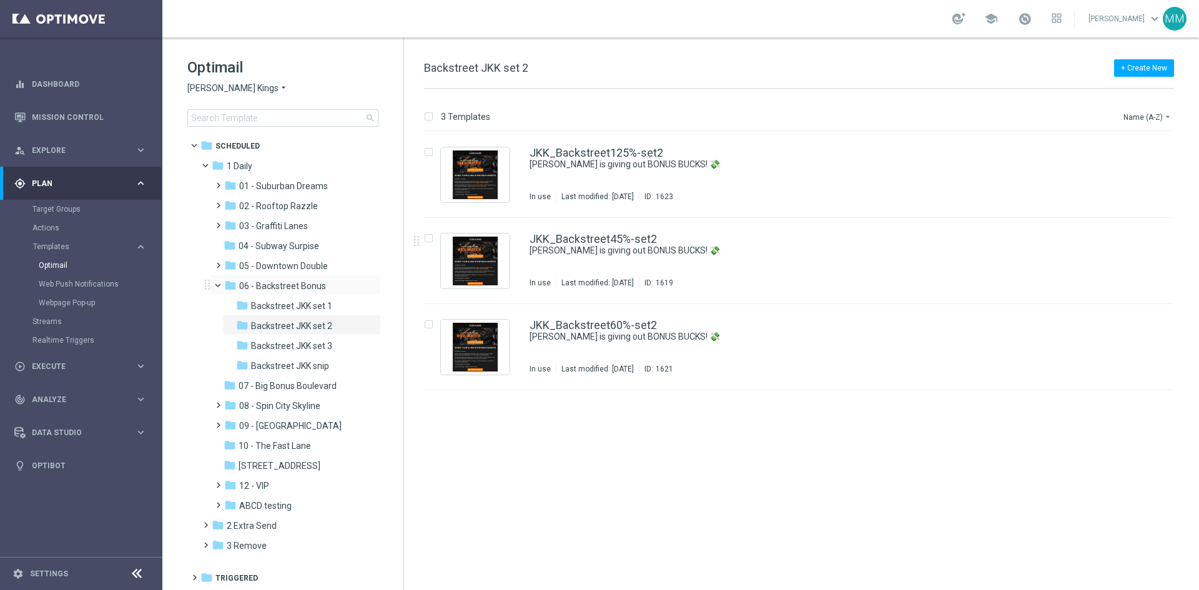
click at [221, 283] on span at bounding box center [223, 283] width 5 height 6
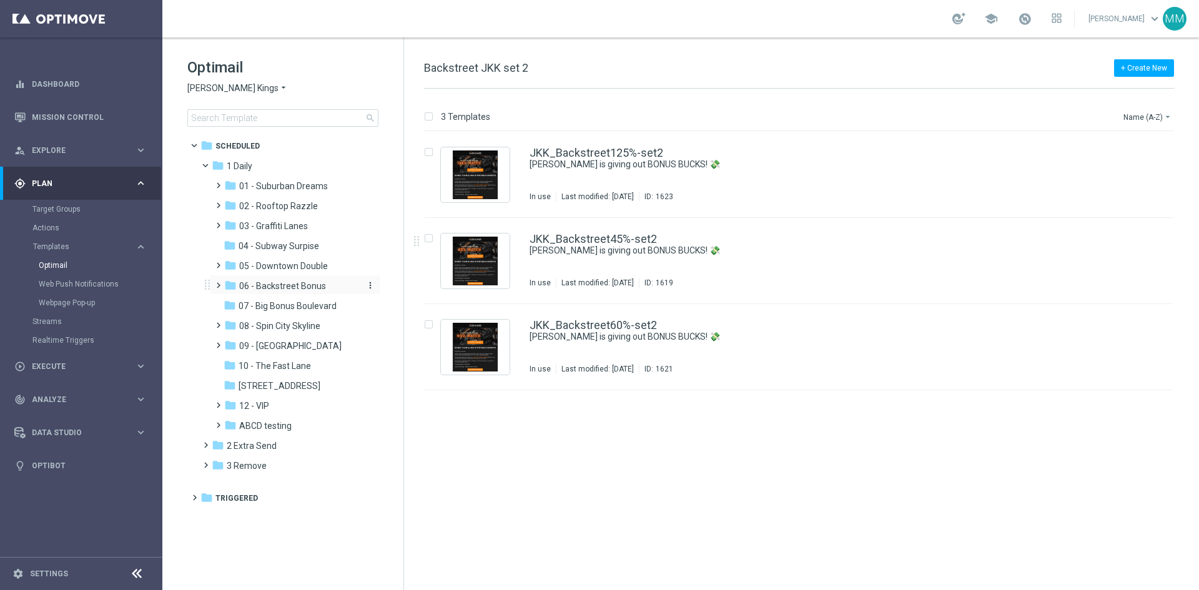
click at [301, 283] on span "06 - Backstreet Bonus" at bounding box center [282, 285] width 87 height 11
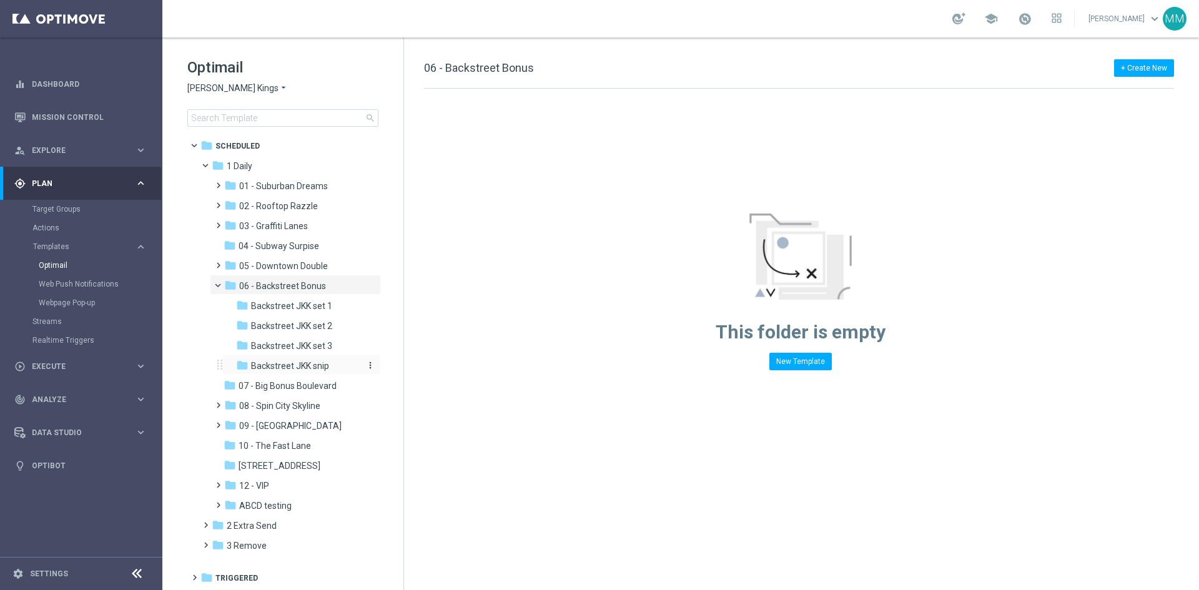
click at [320, 361] on span "Backstreet JKK snip" at bounding box center [290, 365] width 78 height 11
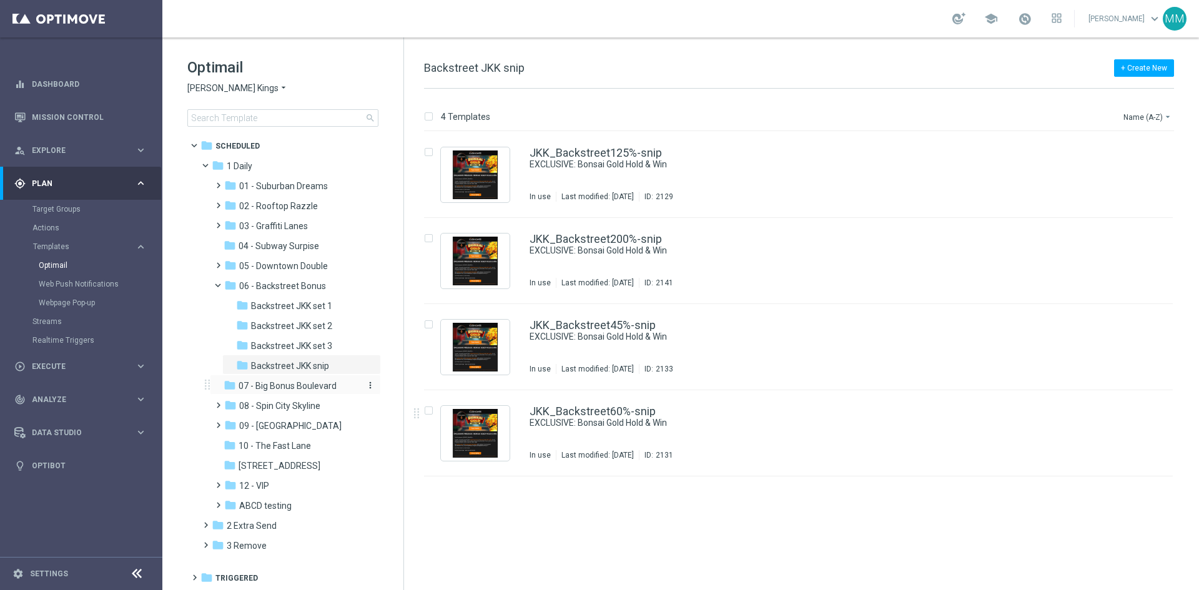
click at [310, 386] on span "07 - Big Bonus Boulevard" at bounding box center [288, 385] width 98 height 11
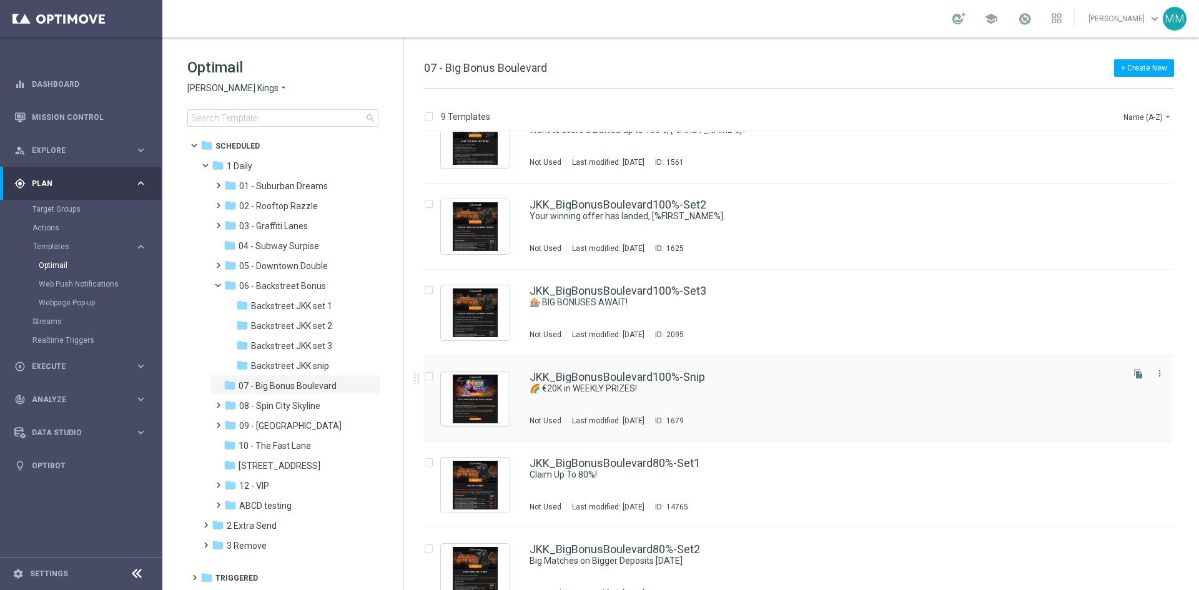
scroll to position [62, 0]
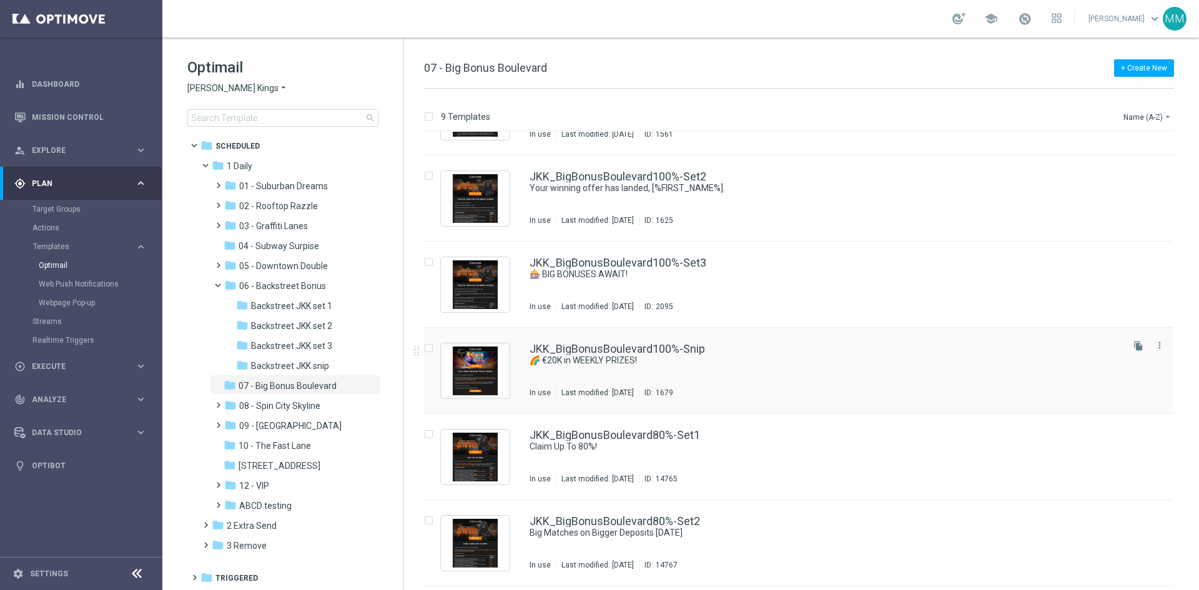
click at [705, 371] on div "JKK_BigBonusBoulevard100%-Snip 🌈 €20K in WEEKLY PRIZES! In use Last modified: T…" at bounding box center [824, 370] width 591 height 54
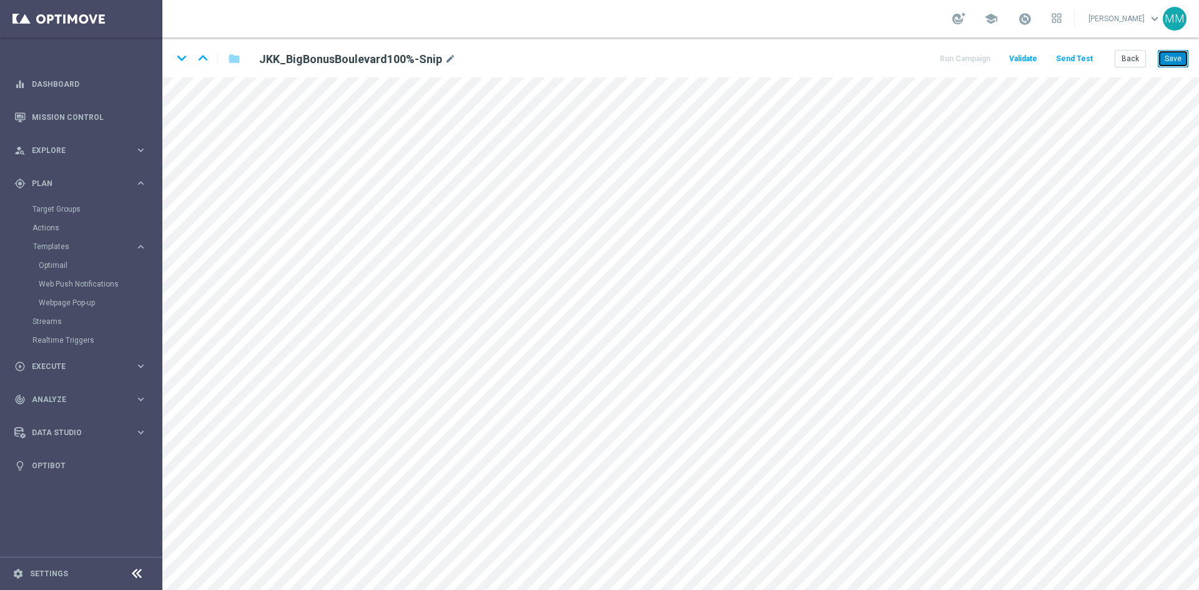
click at [958, 56] on button "Save" at bounding box center [1173, 58] width 31 height 17
drag, startPoint x: 1173, startPoint y: 59, endPoint x: 1158, endPoint y: 71, distance: 19.6
click at [958, 59] on button "Save" at bounding box center [1173, 58] width 31 height 17
click at [958, 64] on button "Save" at bounding box center [1173, 58] width 31 height 17
click at [958, 57] on button "Save" at bounding box center [1173, 58] width 31 height 17
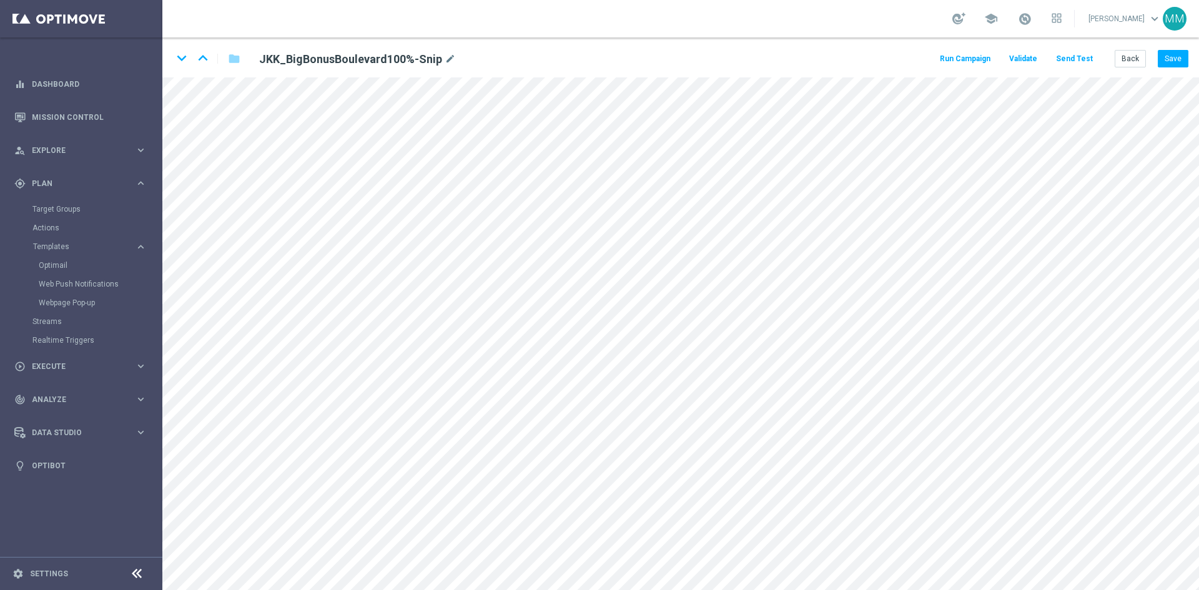
click at [958, 71] on div "keyboard_arrow_down keyboard_arrow_up folder JKK_BigBonusBoulevard100%-Snip mod…" at bounding box center [680, 57] width 1036 height 40
click at [958, 54] on button "Save" at bounding box center [1173, 58] width 31 height 17
click at [958, 60] on button "Save" at bounding box center [1173, 58] width 31 height 17
click at [958, 54] on button "Save" at bounding box center [1173, 58] width 31 height 17
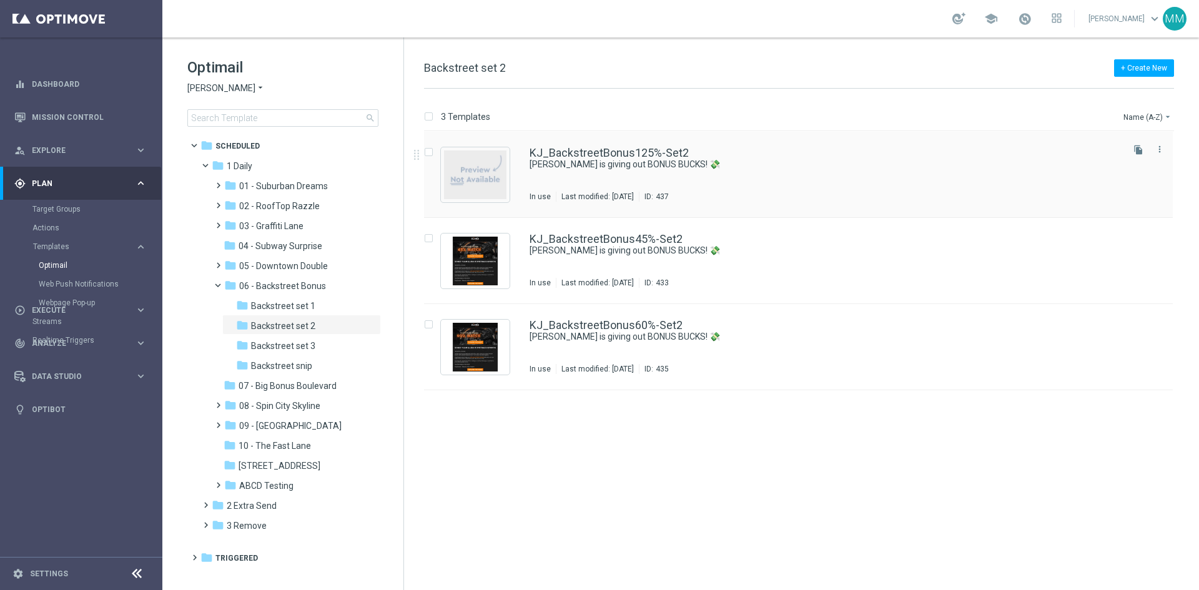
click at [785, 172] on div "KJ_BackstreetBonus125%-Set2 [PERSON_NAME] is giving out BONUS BUCKS! 💸 In use L…" at bounding box center [824, 174] width 591 height 54
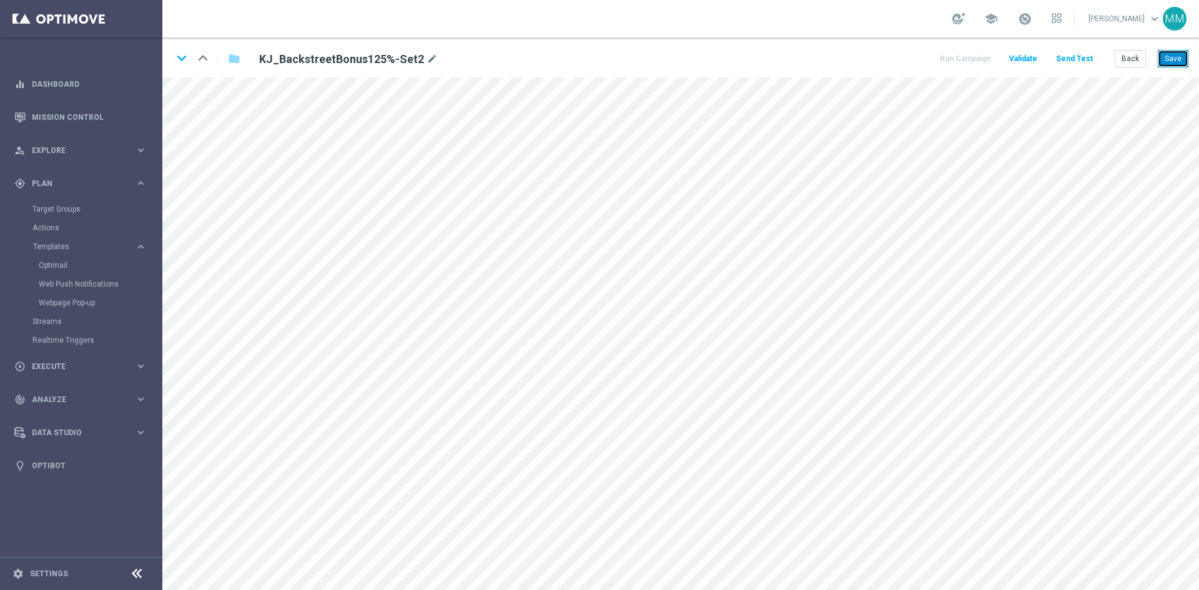
drag, startPoint x: 1167, startPoint y: 56, endPoint x: 1139, endPoint y: 74, distance: 32.9
click at [958, 57] on button "Save" at bounding box center [1173, 58] width 31 height 17
click at [179, 59] on icon "keyboard_arrow_down" at bounding box center [181, 58] width 19 height 19
click at [958, 60] on button "Save" at bounding box center [1173, 58] width 31 height 17
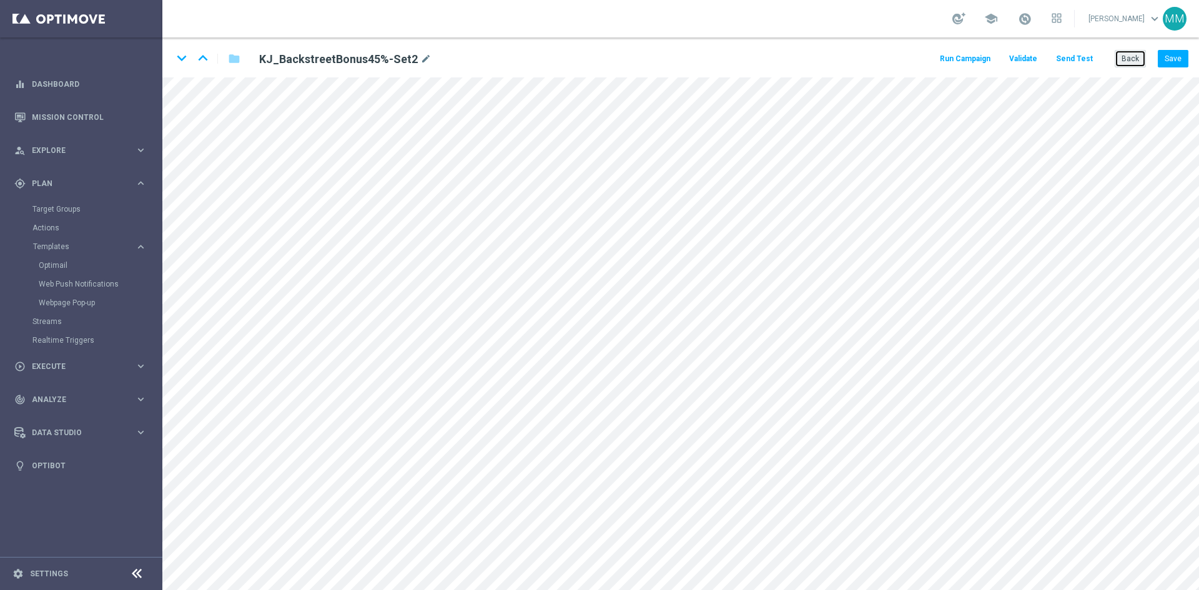
click at [958, 58] on button "Back" at bounding box center [1130, 58] width 31 height 17
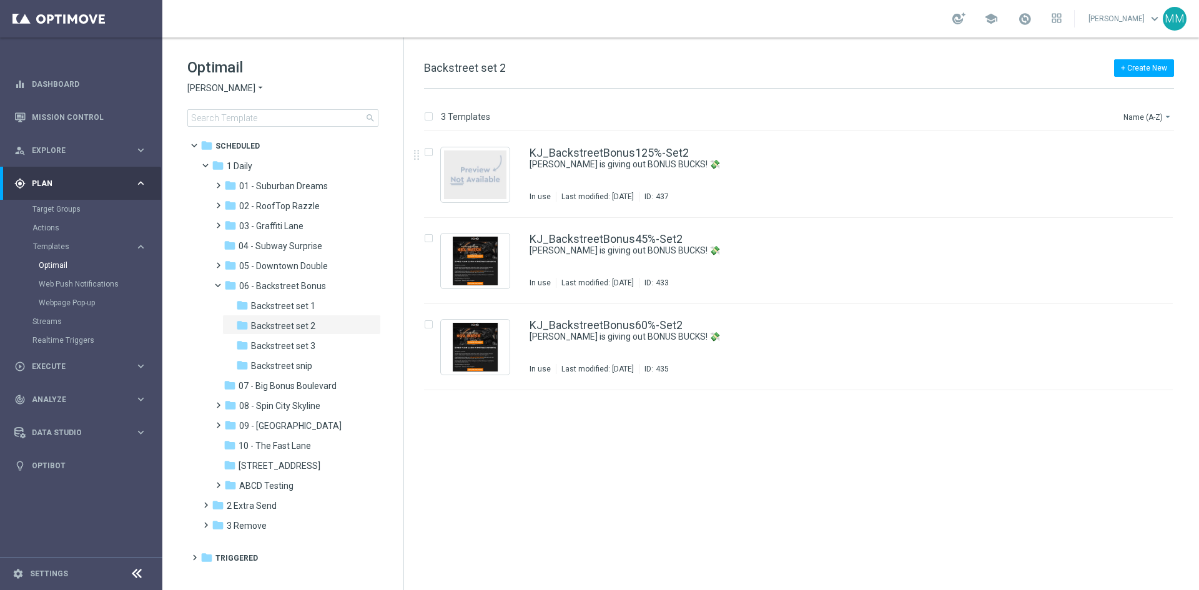
click at [703, 180] on div "KJ_BackstreetBonus125%-Set2 Johnnie is giving out BONUS BUCKS! 💸 In use Last mo…" at bounding box center [824, 174] width 591 height 54
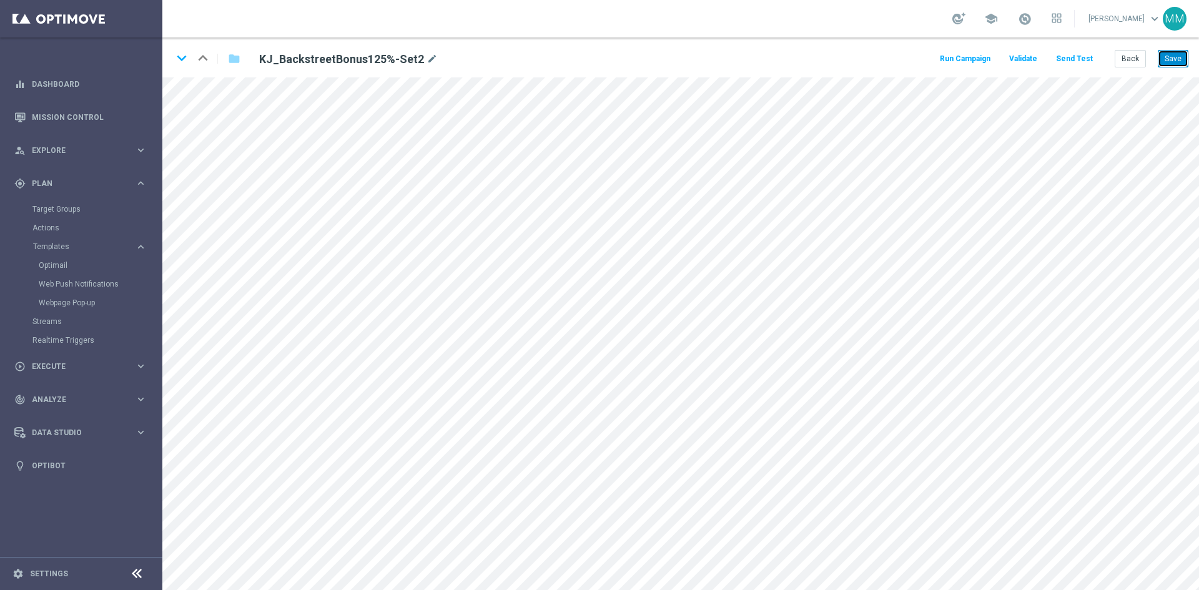
click at [958, 54] on button "Save" at bounding box center [1173, 58] width 31 height 17
click at [186, 58] on icon "keyboard_arrow_down" at bounding box center [181, 58] width 19 height 19
click at [958, 52] on button "Save" at bounding box center [1173, 58] width 31 height 17
drag, startPoint x: 185, startPoint y: 57, endPoint x: 253, endPoint y: 138, distance: 105.9
click at [185, 56] on icon "keyboard_arrow_down" at bounding box center [181, 58] width 19 height 19
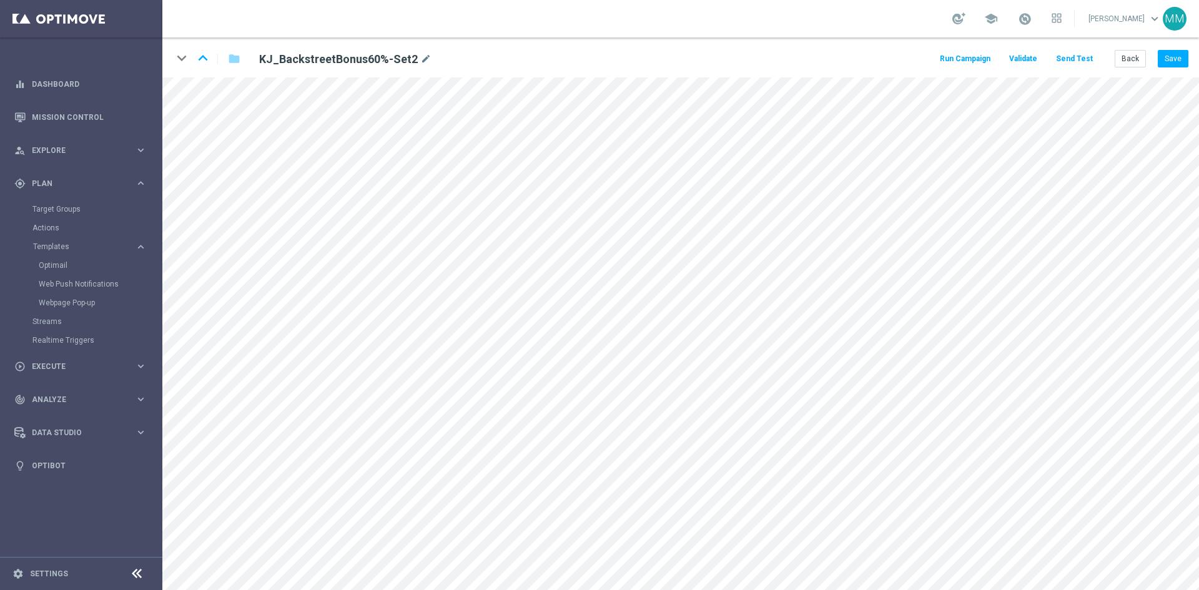
click at [958, 72] on div "keyboard_arrow_down keyboard_arrow_up folder KJ_BackstreetBonus60%-Set2 mode_ed…" at bounding box center [680, 57] width 1036 height 40
click at [958, 52] on button "Save" at bounding box center [1173, 58] width 31 height 17
click at [958, 58] on button "Back" at bounding box center [1130, 58] width 31 height 17
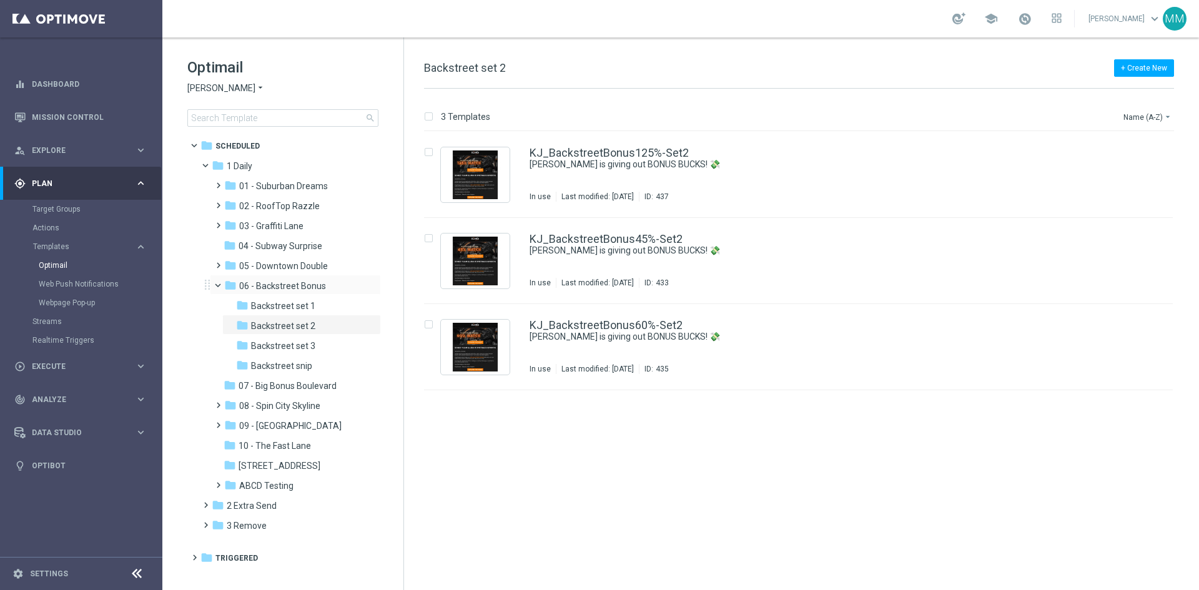
click at [221, 282] on span at bounding box center [223, 283] width 5 height 6
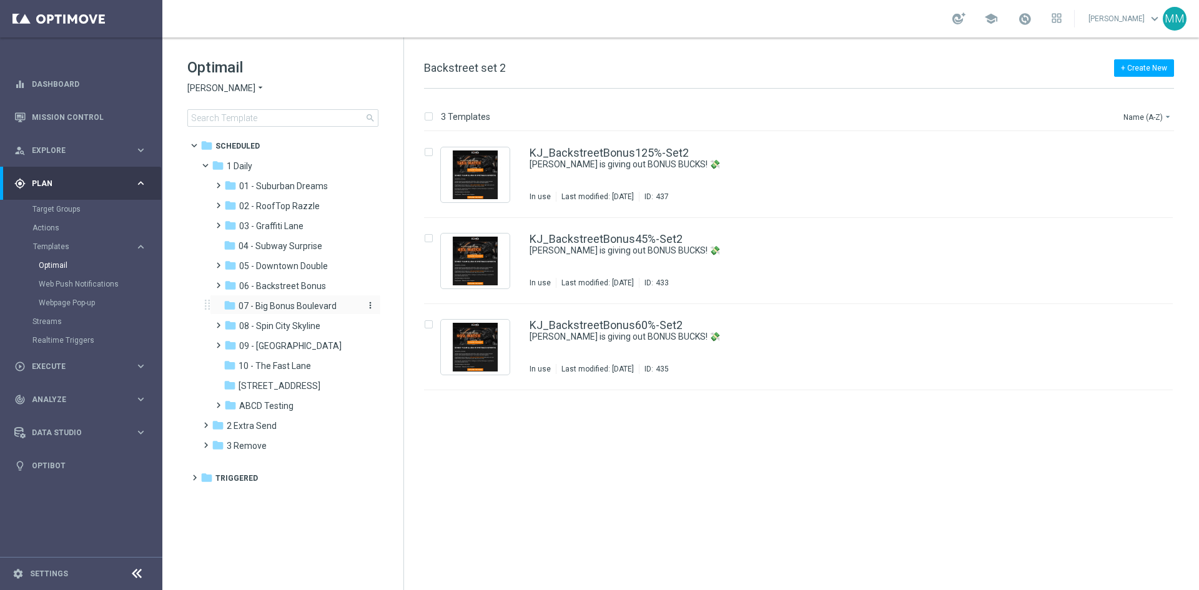
click at [303, 310] on span "07 - Big Bonus Boulevard" at bounding box center [288, 305] width 98 height 11
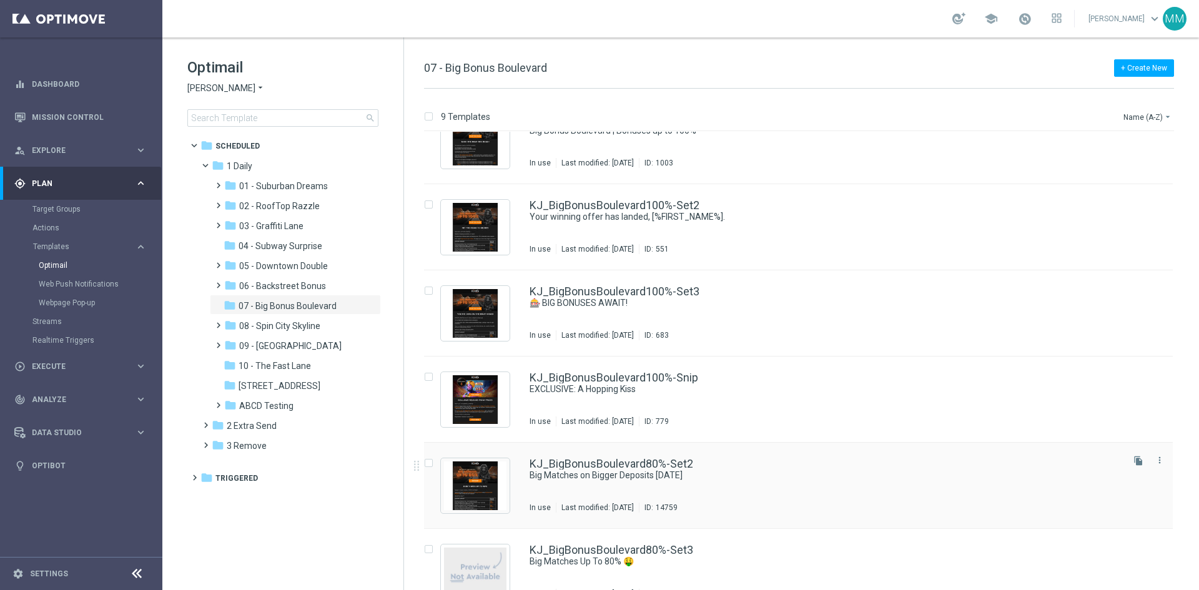
scroll to position [125, 0]
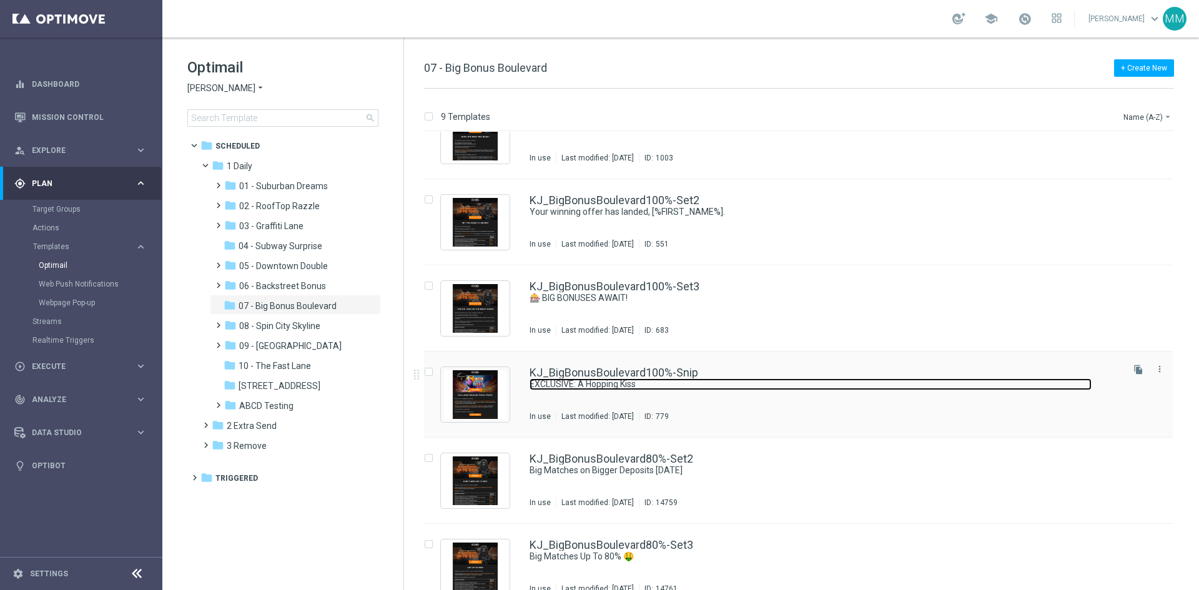
click at [697, 390] on link "EXCLUSIVE: A Hopping Kiss" at bounding box center [810, 384] width 562 height 12
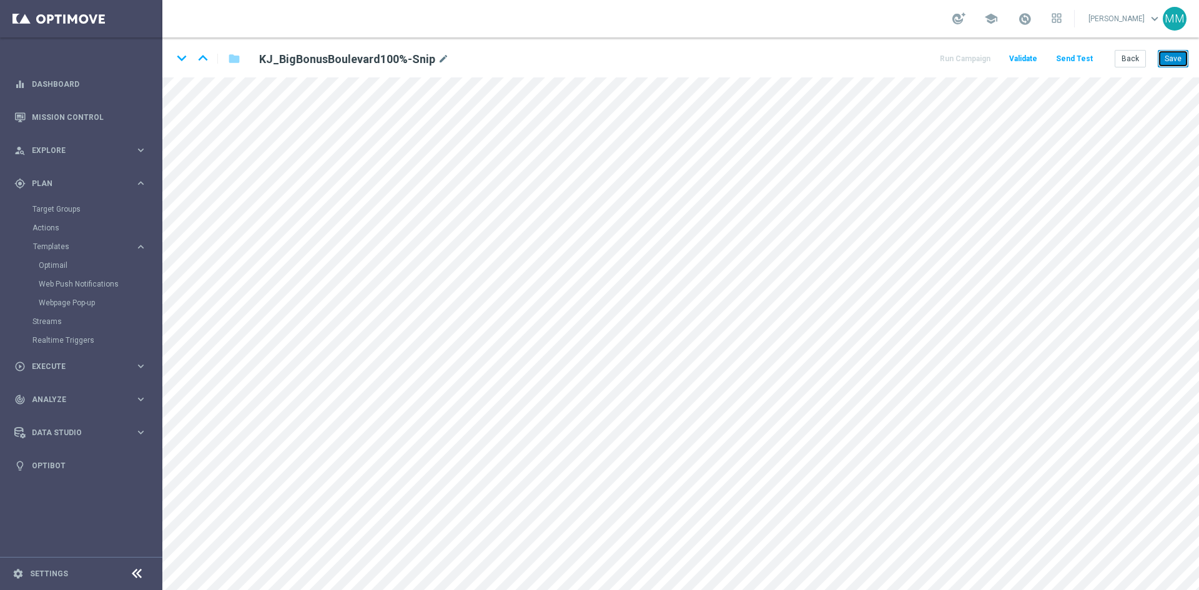
click at [958, 59] on button "Save" at bounding box center [1173, 58] width 31 height 17
click at [958, 58] on button "Save" at bounding box center [1173, 58] width 31 height 17
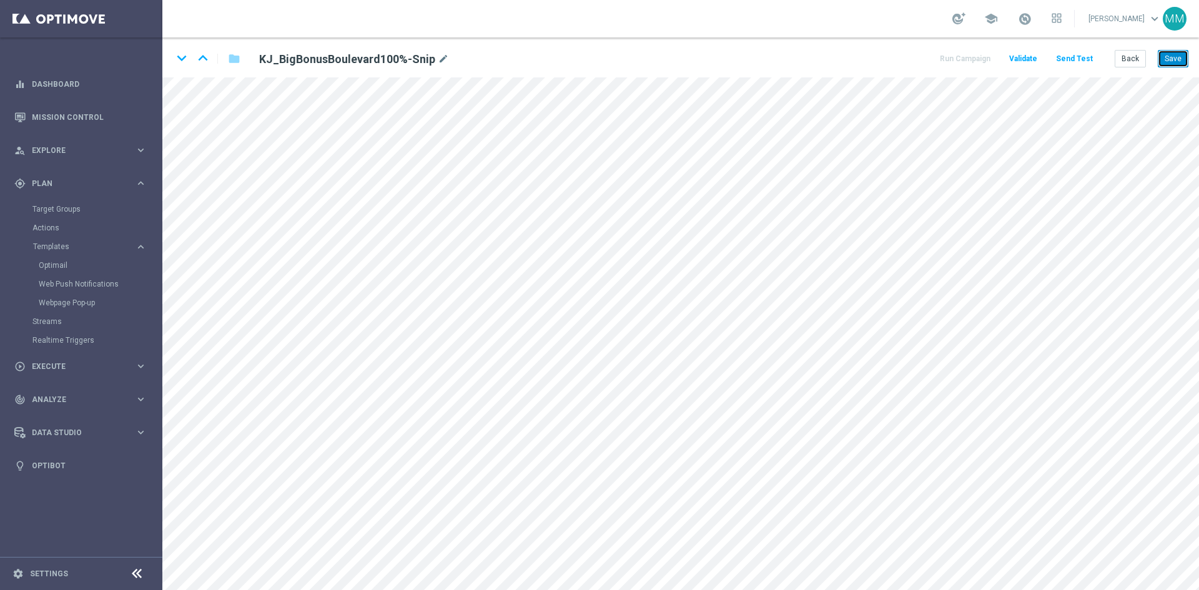
click at [958, 59] on button "Save" at bounding box center [1173, 58] width 31 height 17
click at [958, 58] on button "Save" at bounding box center [1173, 58] width 31 height 17
click at [958, 55] on button "Save" at bounding box center [1173, 58] width 31 height 17
click at [958, 59] on button "Save" at bounding box center [1173, 58] width 31 height 17
click at [958, 57] on button "Save" at bounding box center [1173, 58] width 31 height 17
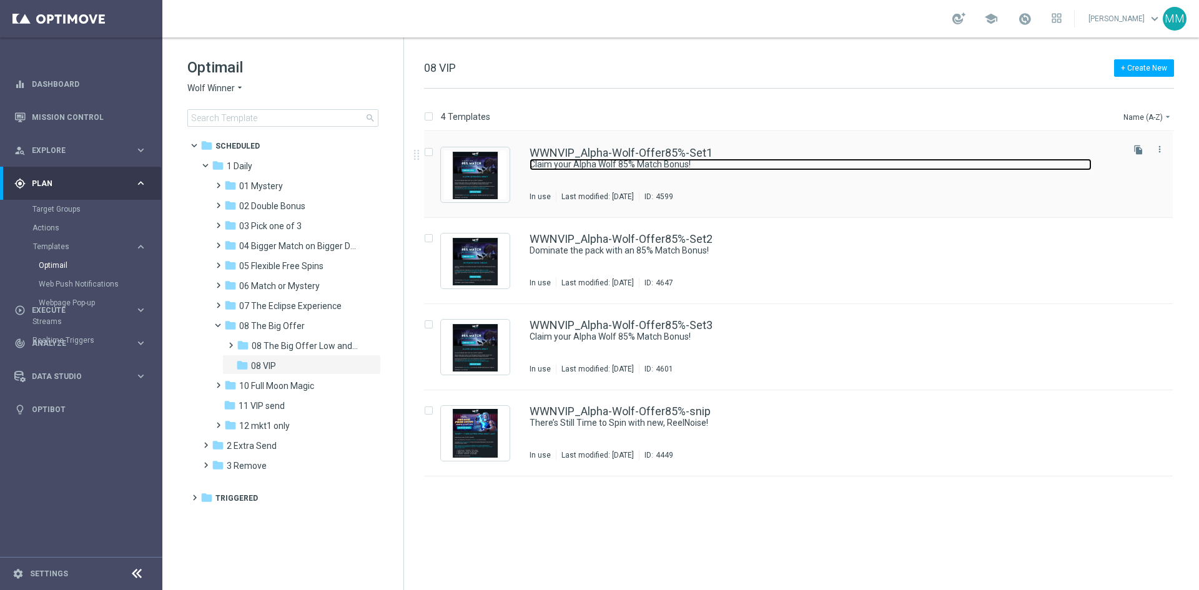
click at [738, 165] on link "Claim your Alpha Wolf 85% Match Bonus!" at bounding box center [810, 165] width 562 height 12
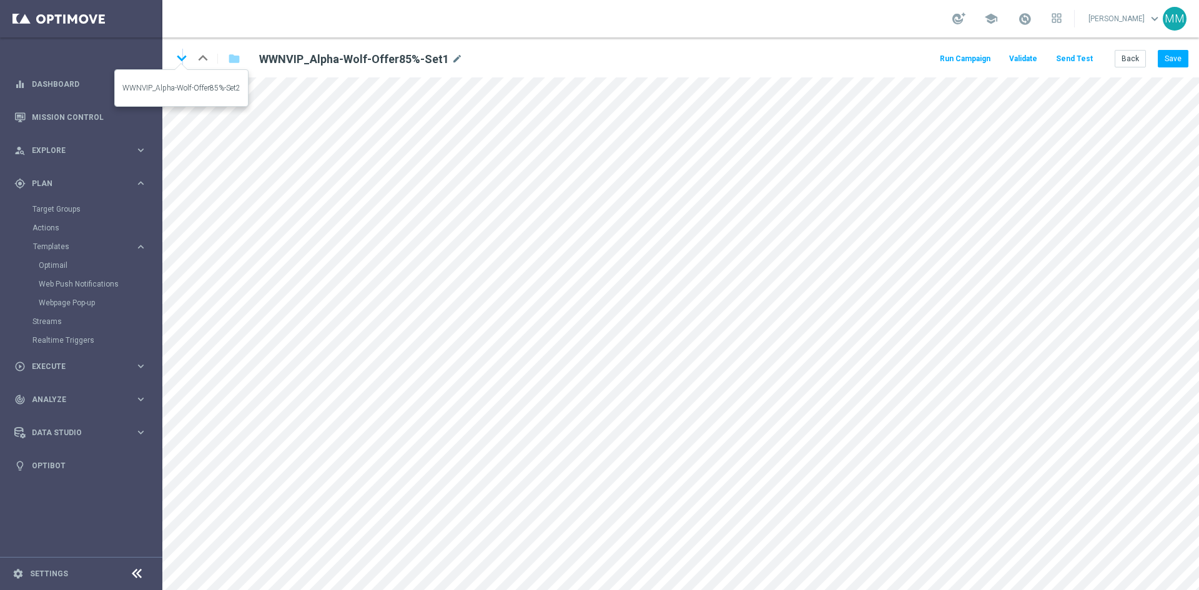
click at [182, 59] on icon "keyboard_arrow_down" at bounding box center [181, 58] width 19 height 19
drag, startPoint x: 1179, startPoint y: 54, endPoint x: 1152, endPoint y: 72, distance: 32.0
click at [958, 54] on button "Save" at bounding box center [1173, 58] width 31 height 17
drag, startPoint x: 184, startPoint y: 58, endPoint x: 272, endPoint y: 162, distance: 136.5
click at [184, 57] on icon "keyboard_arrow_down" at bounding box center [181, 58] width 19 height 19
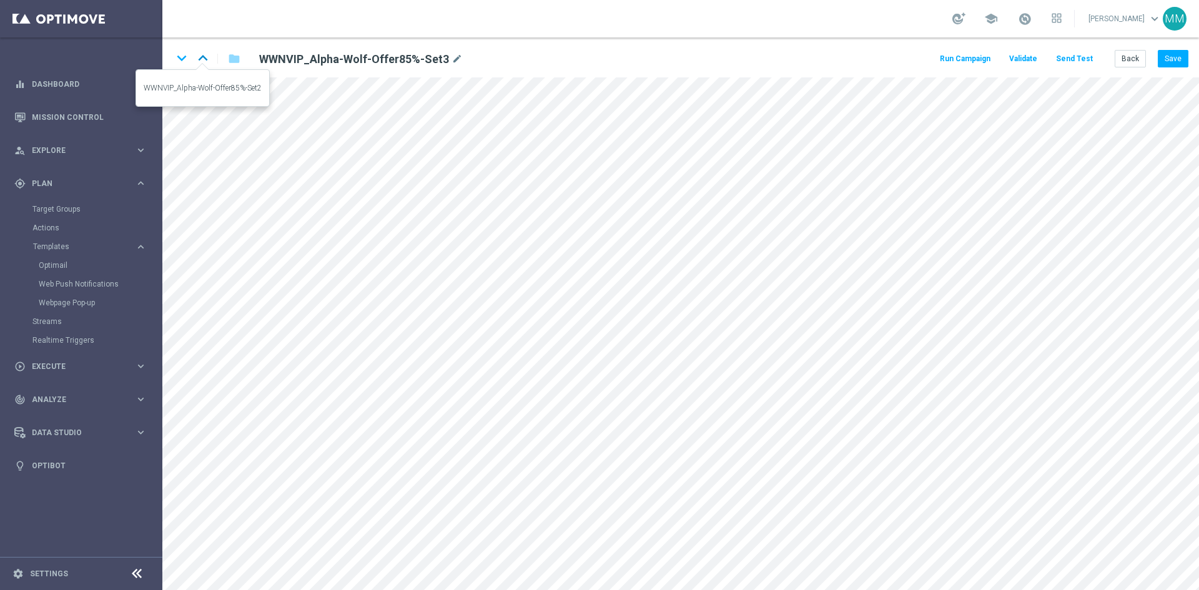
click at [198, 61] on icon "keyboard_arrow_up" at bounding box center [203, 58] width 19 height 19
click at [958, 55] on button "Save" at bounding box center [1173, 58] width 31 height 17
drag, startPoint x: 1174, startPoint y: 54, endPoint x: 1155, endPoint y: 59, distance: 20.2
click at [958, 54] on button "Save" at bounding box center [1173, 58] width 31 height 17
click at [179, 56] on icon "keyboard_arrow_down" at bounding box center [181, 58] width 19 height 19
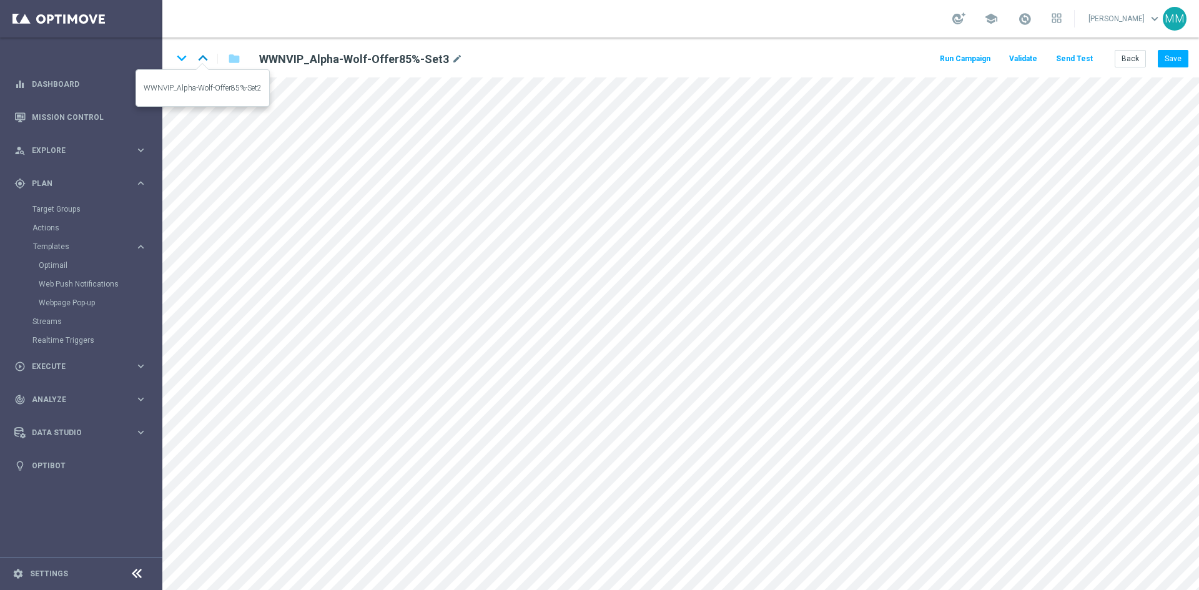
click at [207, 57] on icon "keyboard_arrow_up" at bounding box center [203, 58] width 19 height 19
click at [958, 61] on button "Back" at bounding box center [1130, 58] width 31 height 17
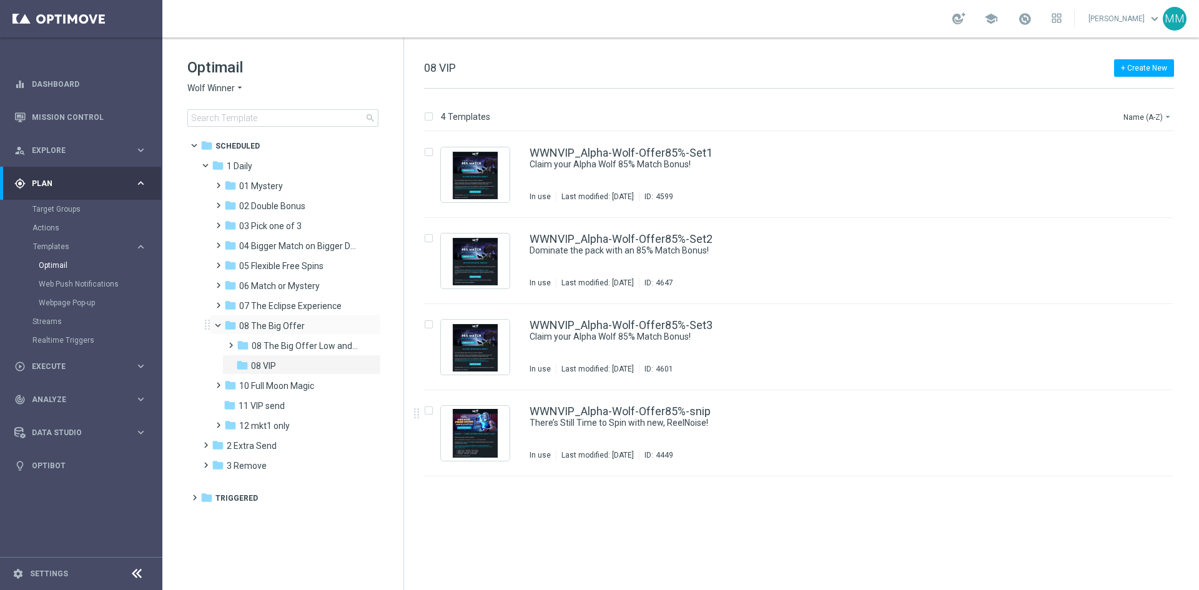
click at [221, 323] on span at bounding box center [223, 323] width 5 height 6
click at [288, 180] on div "folder 01 Mystery" at bounding box center [290, 186] width 133 height 14
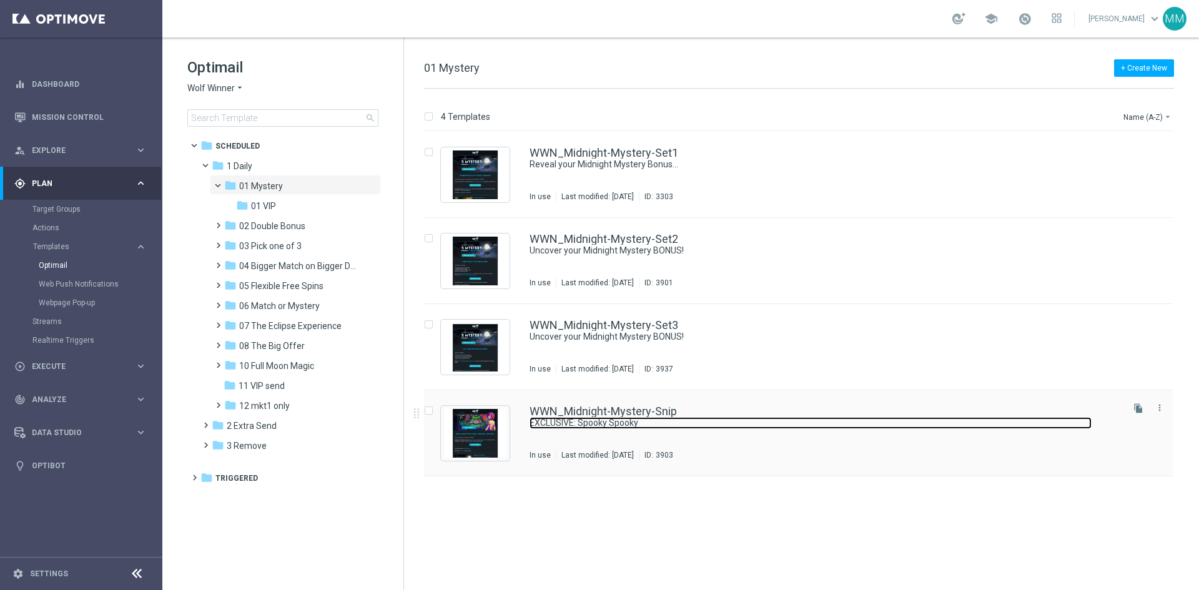
click at [641, 426] on link "EXCLUSIVE: Spooky Spooky" at bounding box center [810, 423] width 562 height 12
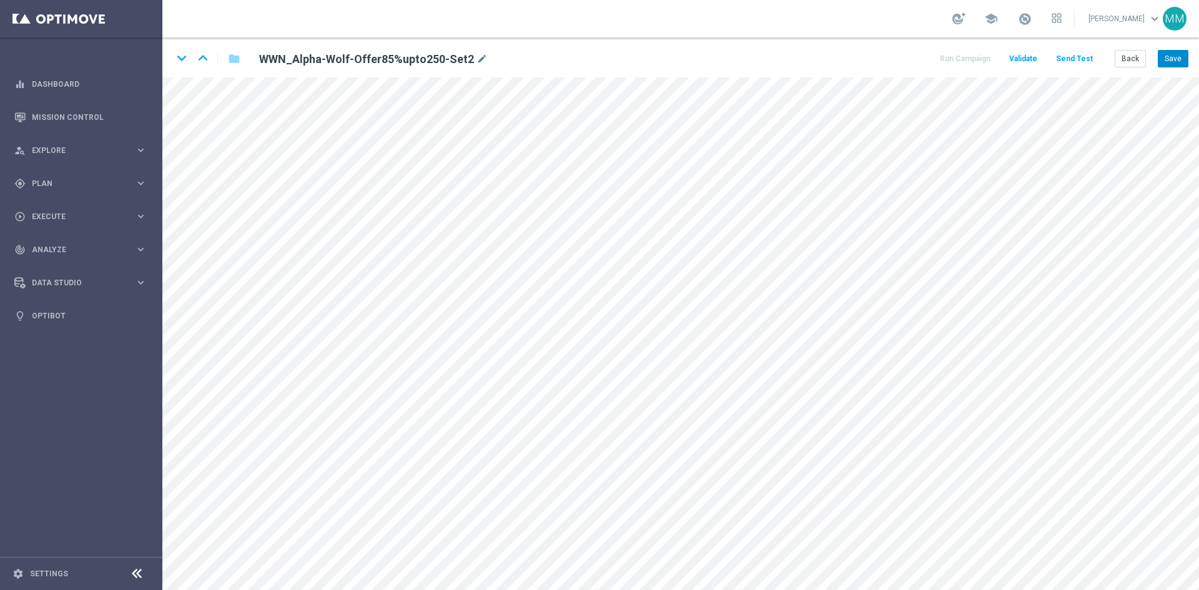
click at [958, 52] on div "Back Save" at bounding box center [1152, 58] width 74 height 17
click at [958, 62] on button "Save" at bounding box center [1173, 58] width 31 height 17
click at [204, 57] on icon "keyboard_arrow_up" at bounding box center [203, 58] width 19 height 19
click at [183, 57] on icon "keyboard_arrow_down" at bounding box center [181, 58] width 19 height 19
click at [958, 71] on div "keyboard_arrow_down keyboard_arrow_up folder WWN_Alpha-Wolf-Offer85%upto250-Set…" at bounding box center [680, 57] width 1036 height 40
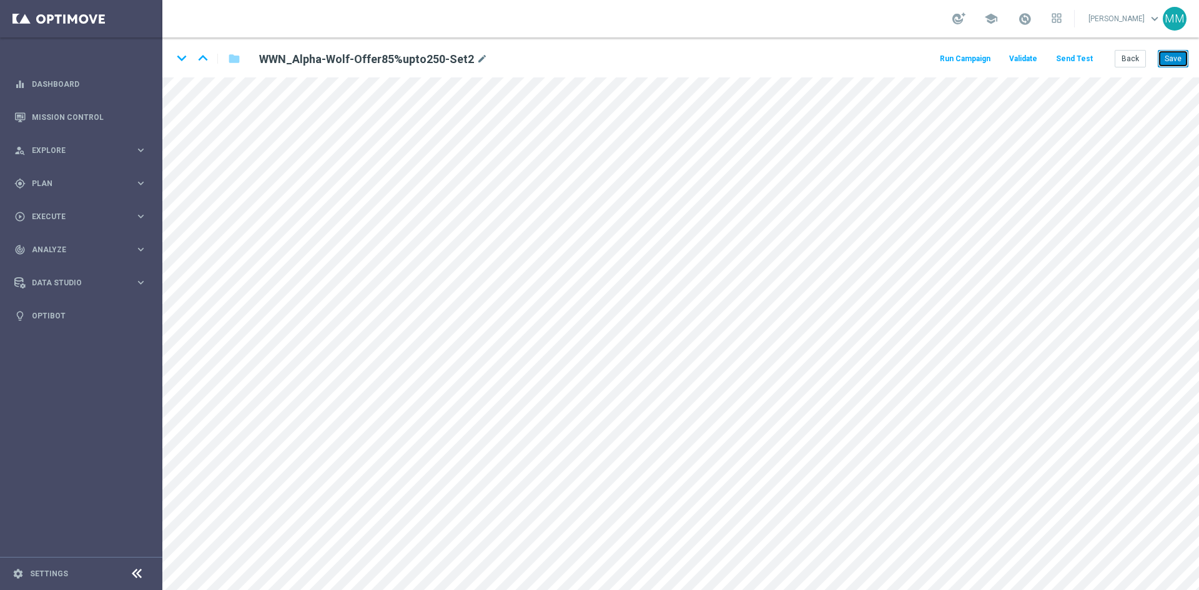
click at [958, 74] on div "keyboard_arrow_down keyboard_arrow_up folder WWN_Alpha-Wolf-Offer85%upto250-Set…" at bounding box center [680, 57] width 1036 height 40
click at [958, 63] on button "Save" at bounding box center [1173, 58] width 31 height 17
click at [958, 64] on button "Save" at bounding box center [1173, 58] width 31 height 17
click at [958, 62] on button "Save" at bounding box center [1173, 58] width 31 height 17
click at [185, 51] on icon "keyboard_arrow_down" at bounding box center [181, 58] width 19 height 19
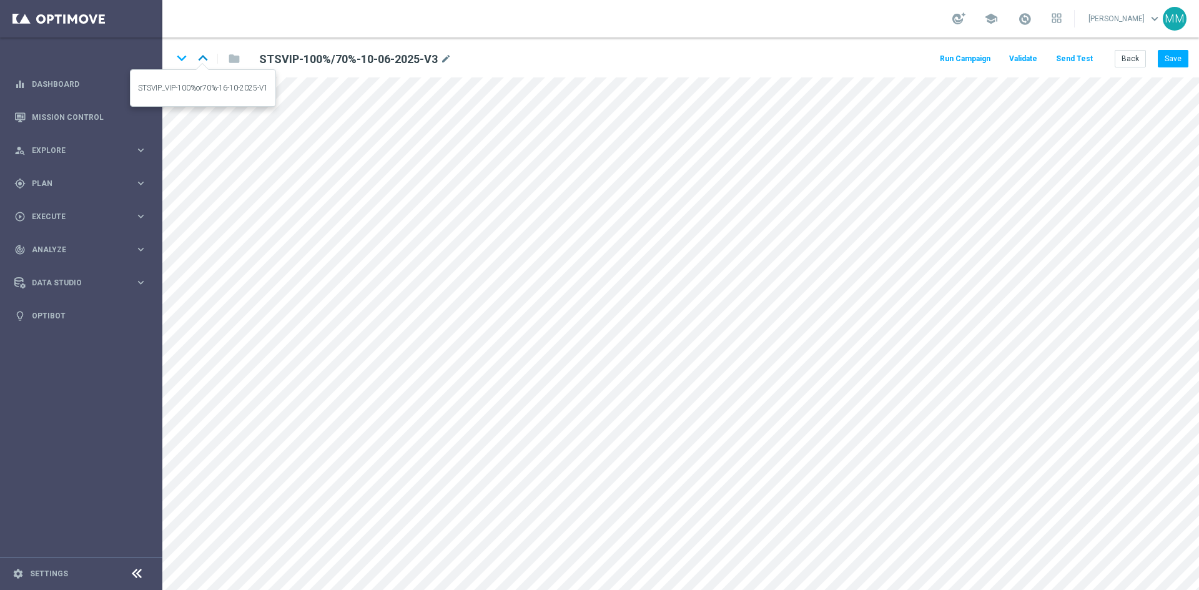
click at [205, 60] on icon "keyboard_arrow_up" at bounding box center [203, 58] width 19 height 19
click at [958, 65] on button "Save" at bounding box center [1173, 58] width 31 height 17
click at [176, 57] on icon "keyboard_arrow_down" at bounding box center [181, 58] width 19 height 19
click at [196, 56] on icon "keyboard_arrow_up" at bounding box center [203, 58] width 19 height 19
click at [958, 54] on button "Save" at bounding box center [1173, 58] width 31 height 17
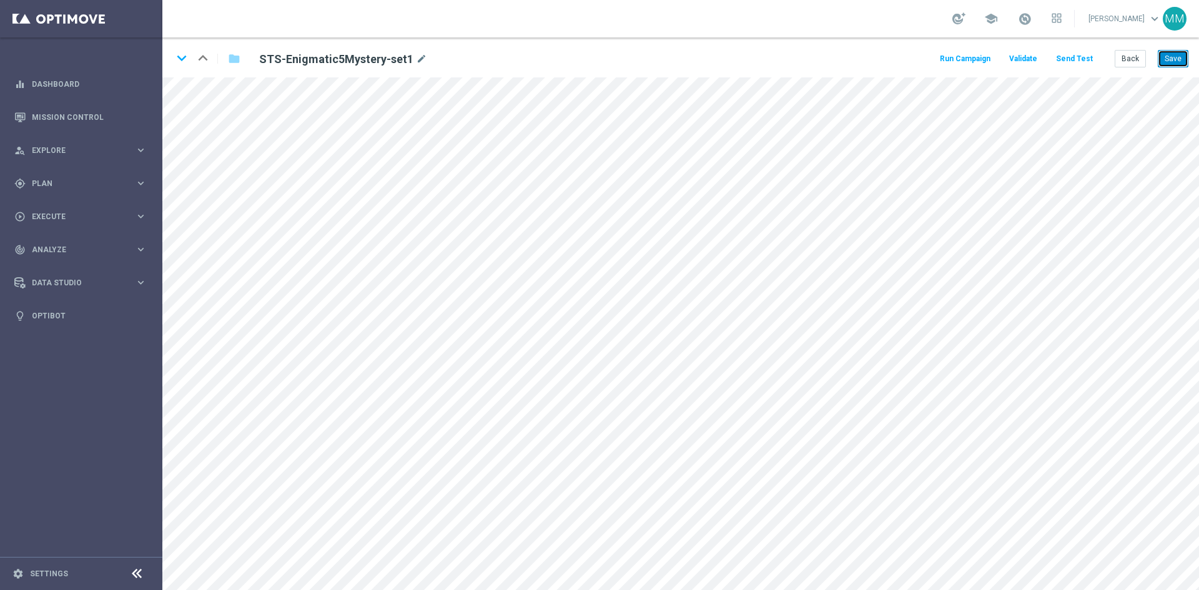
click at [958, 62] on button "Save" at bounding box center [1173, 58] width 31 height 17
click at [174, 59] on icon "keyboard_arrow_down" at bounding box center [181, 58] width 19 height 19
click at [203, 56] on icon "keyboard_arrow_up" at bounding box center [203, 58] width 19 height 19
click at [958, 61] on button "Save" at bounding box center [1173, 58] width 31 height 17
click at [183, 61] on icon "keyboard_arrow_down" at bounding box center [181, 58] width 19 height 19
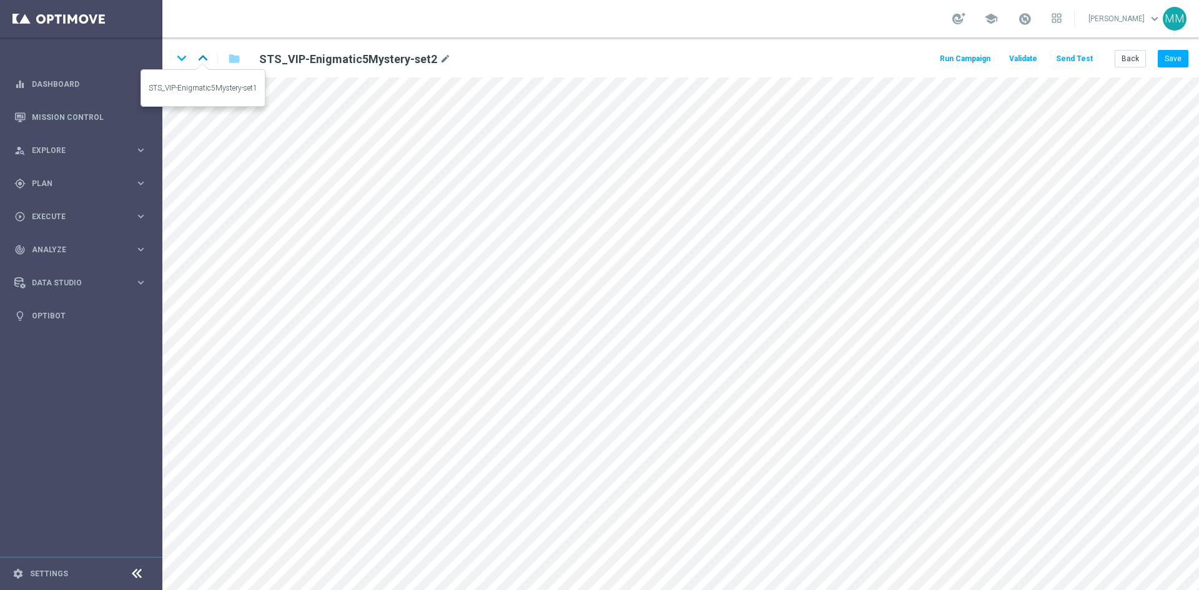
click at [199, 52] on icon "keyboard_arrow_up" at bounding box center [203, 58] width 19 height 19
click at [958, 57] on button "Save" at bounding box center [1173, 58] width 31 height 17
click at [185, 52] on icon "keyboard_arrow_down" at bounding box center [181, 58] width 19 height 19
click at [201, 58] on icon "keyboard_arrow_up" at bounding box center [203, 58] width 19 height 19
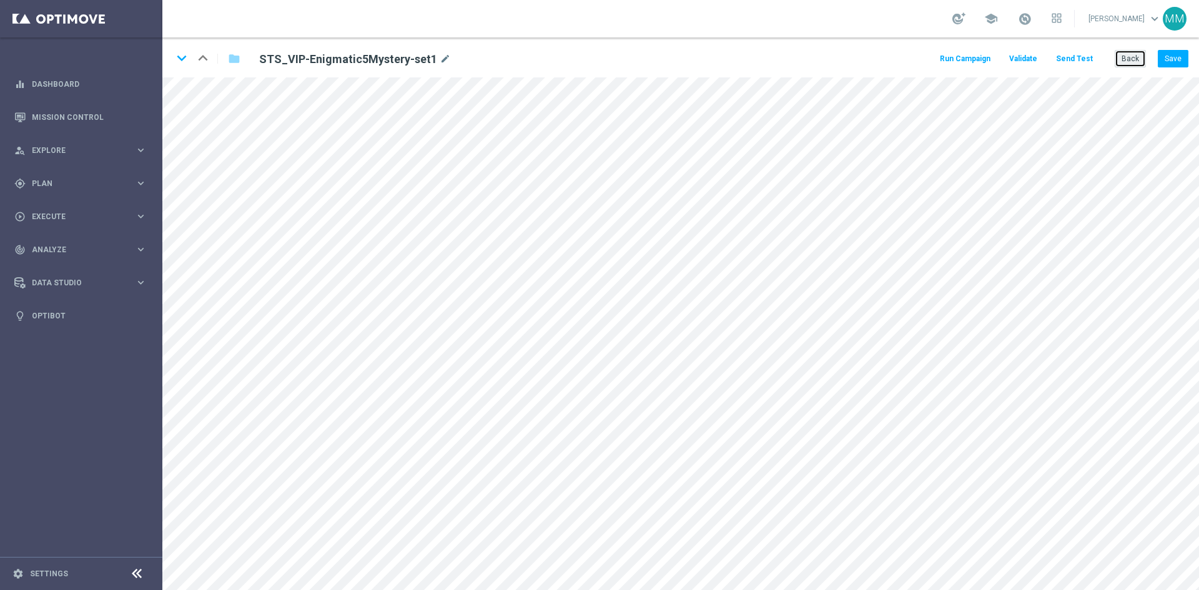
click at [958, 62] on button "Back" at bounding box center [1130, 58] width 31 height 17
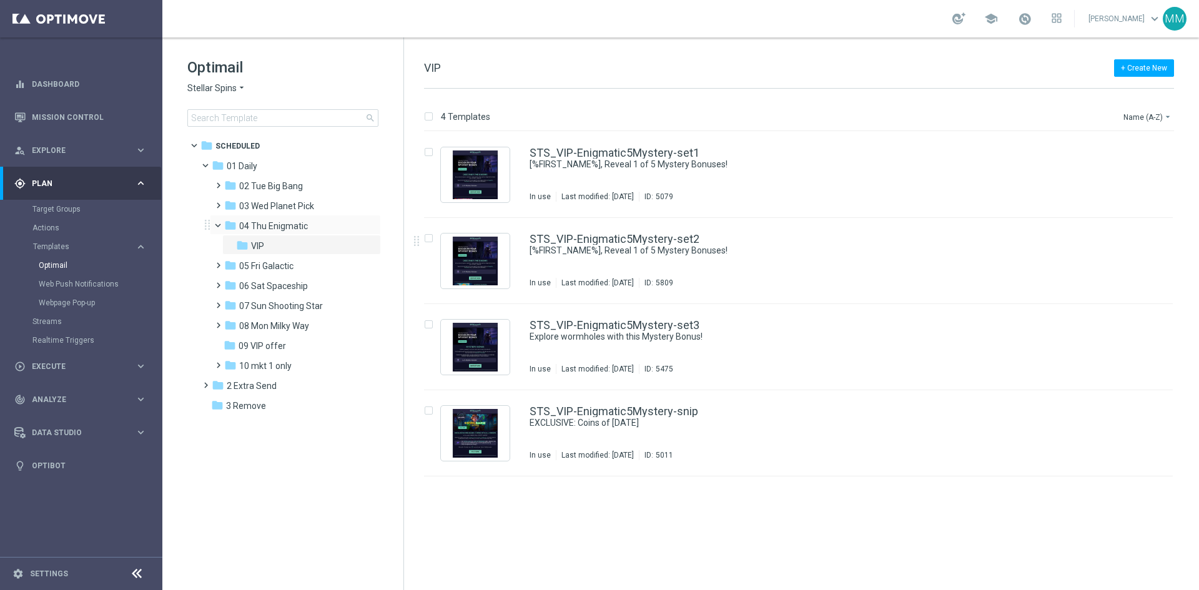
click at [221, 225] on span at bounding box center [223, 223] width 5 height 6
click at [272, 245] on span "05 Fri Galactic" at bounding box center [266, 245] width 54 height 11
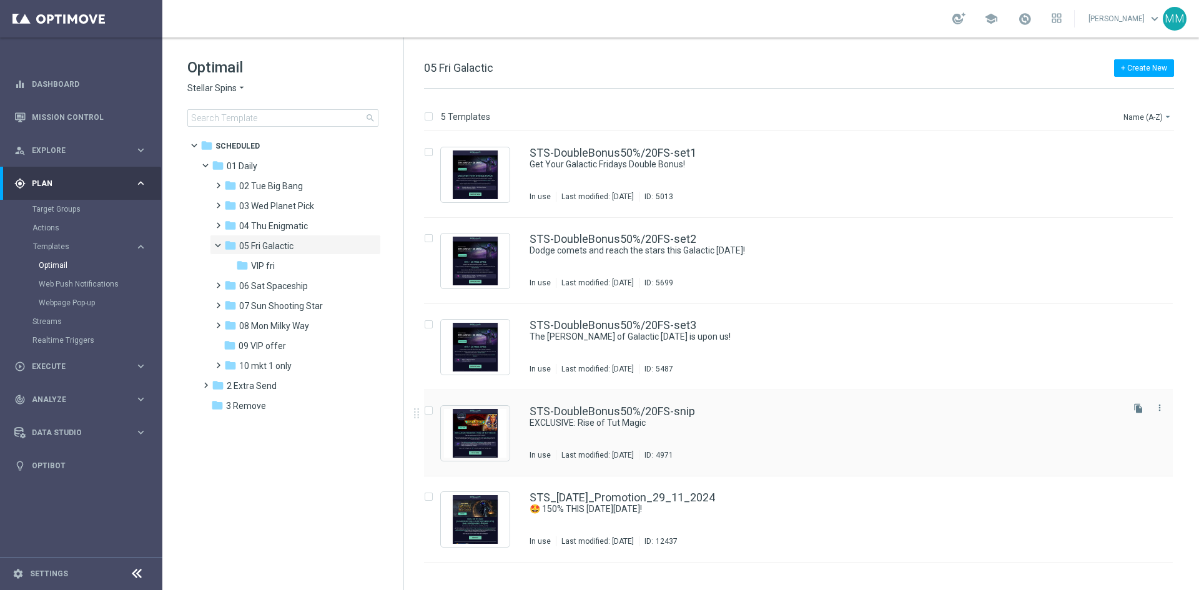
click at [700, 441] on div "STS-DoubleBonus50%/20FS-snip EXCLUSIVE: Rise of Tut Magic In use Last modified:…" at bounding box center [824, 433] width 591 height 54
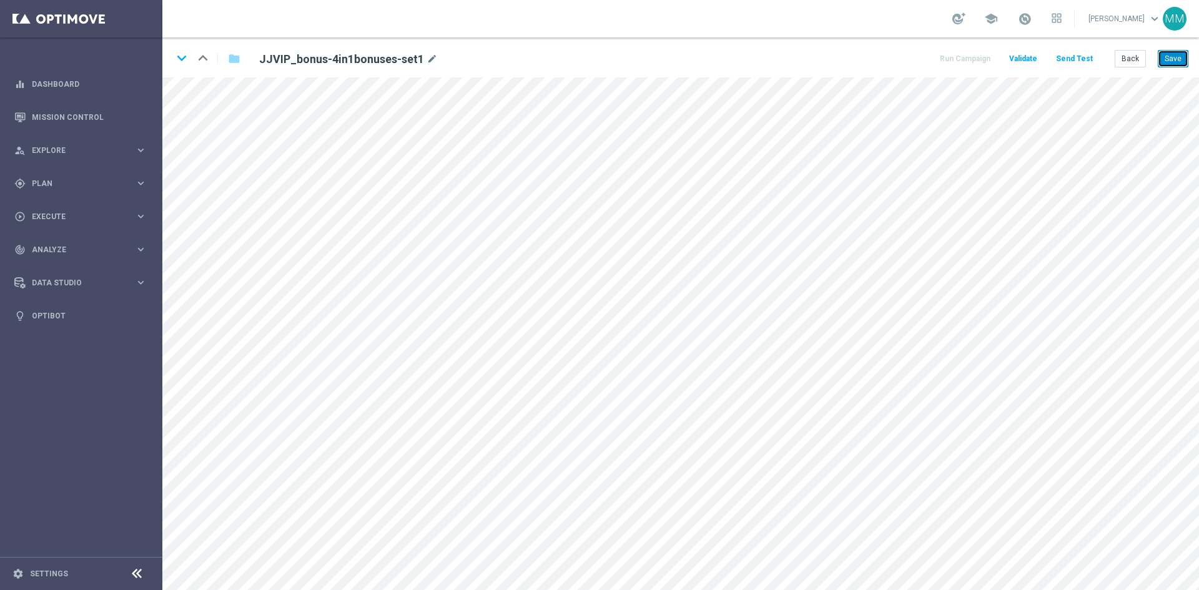
click at [958, 59] on button "Save" at bounding box center [1173, 58] width 31 height 17
click at [184, 59] on icon "keyboard_arrow_down" at bounding box center [181, 58] width 19 height 19
click at [205, 59] on icon "keyboard_arrow_up" at bounding box center [203, 58] width 19 height 19
click at [958, 56] on button "Save" at bounding box center [1173, 58] width 31 height 17
click at [178, 61] on icon "keyboard_arrow_down" at bounding box center [181, 58] width 19 height 19
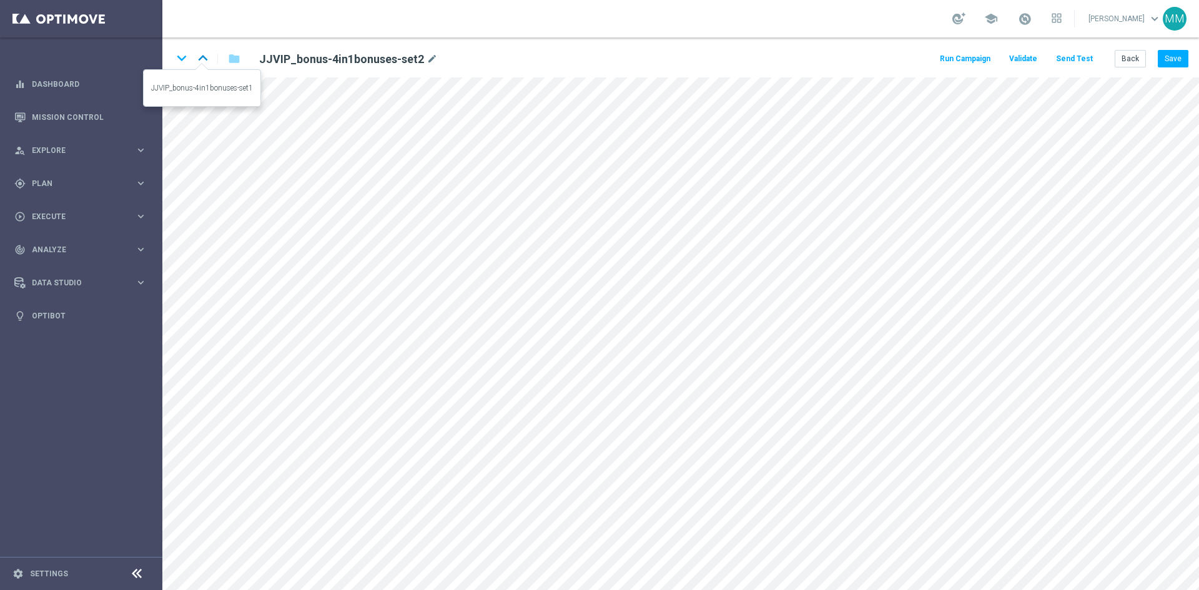
click at [206, 59] on icon "keyboard_arrow_up" at bounding box center [203, 58] width 19 height 19
click at [958, 58] on button "Back" at bounding box center [1130, 58] width 31 height 17
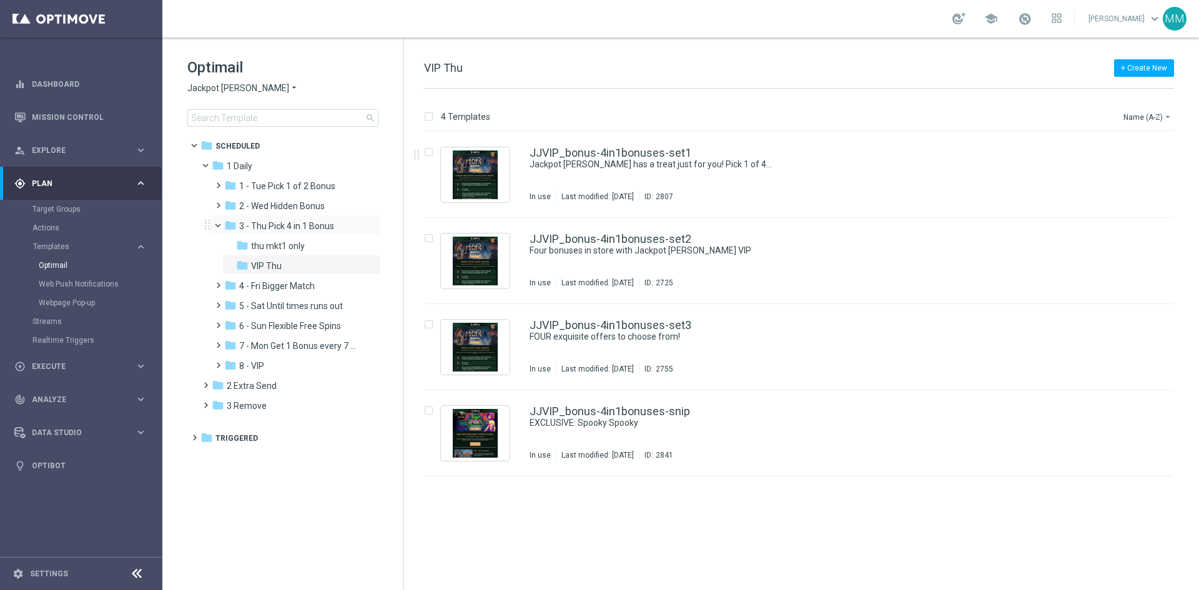
click at [221, 222] on span at bounding box center [223, 223] width 5 height 6
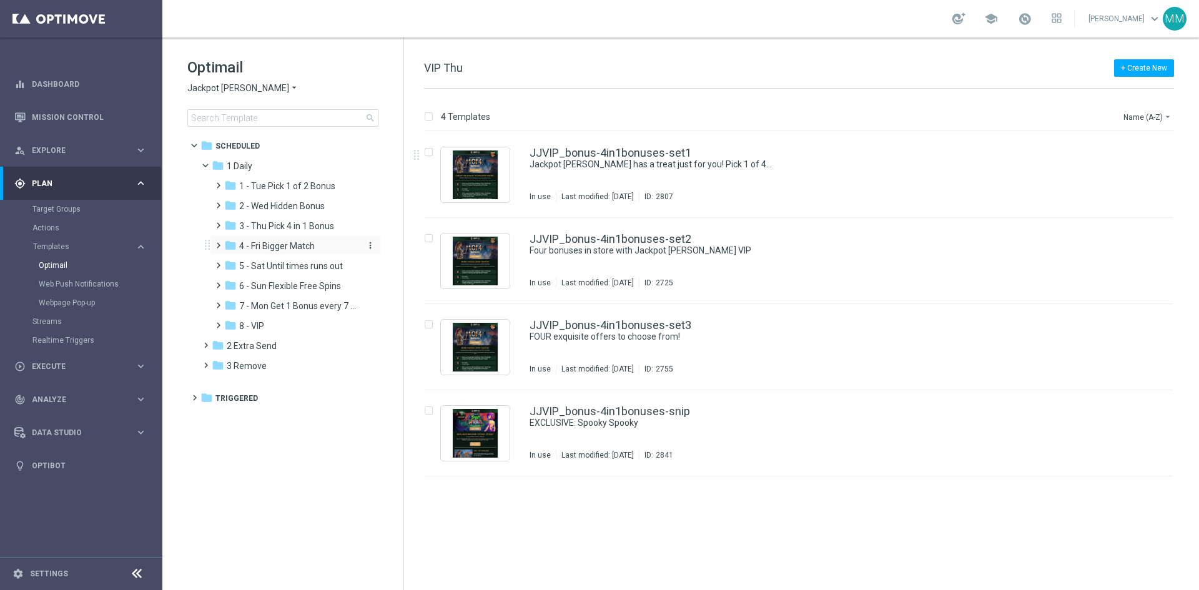
click at [275, 249] on span "4 - Fri Bigger Match" at bounding box center [277, 245] width 76 height 11
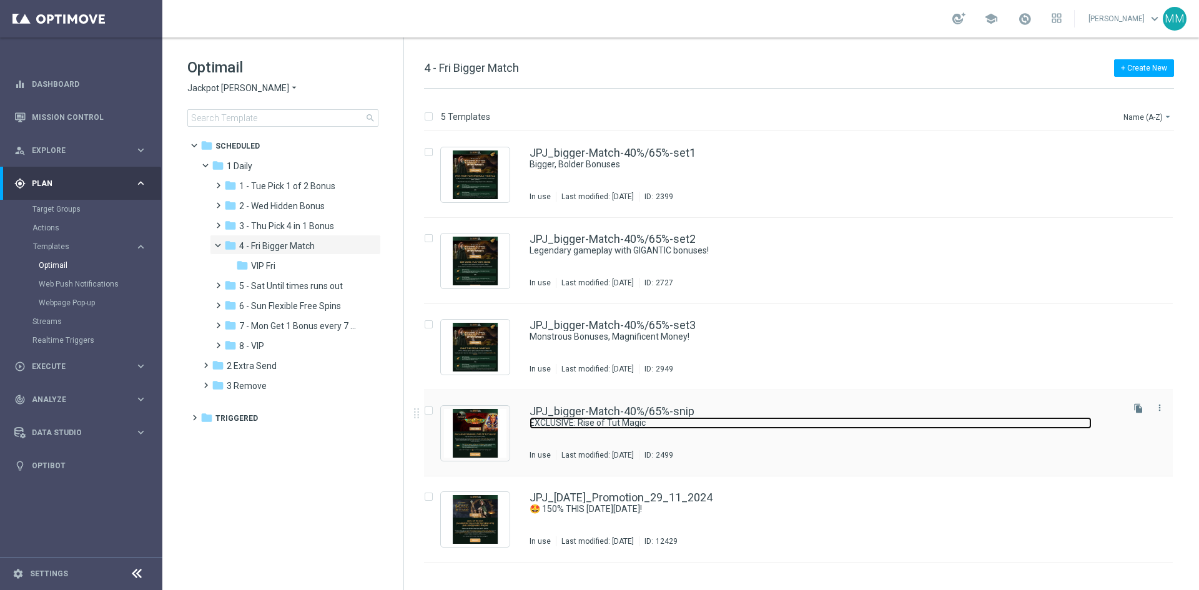
click at [673, 417] on link "EXCLUSIVE: Rise of Tut Magic" at bounding box center [810, 423] width 562 height 12
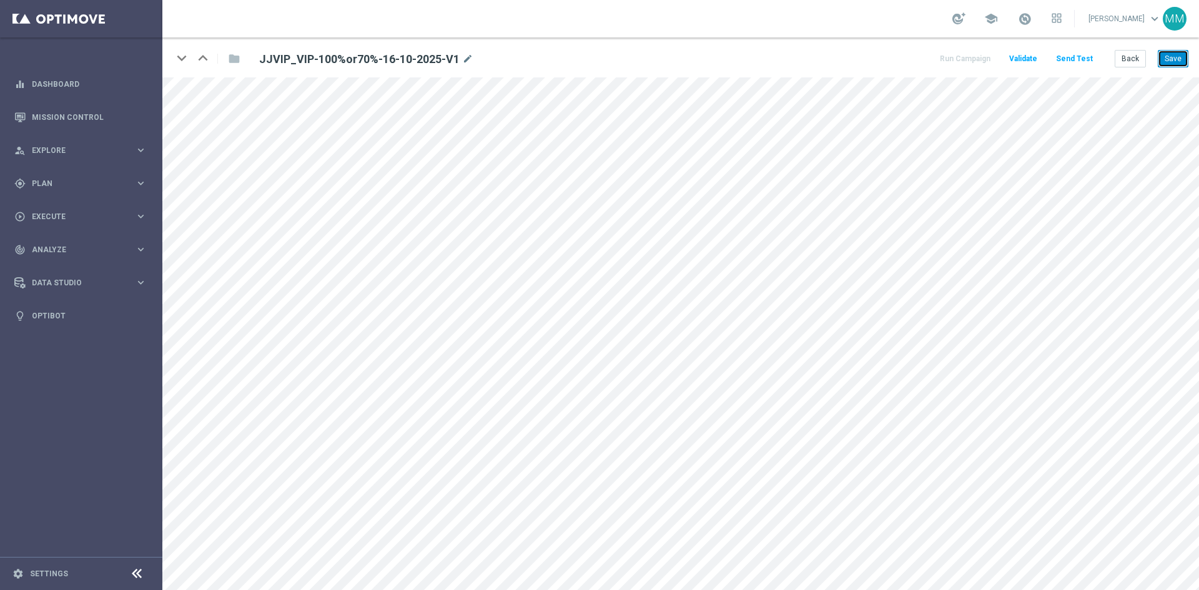
click at [1171, 54] on button "Save" at bounding box center [1173, 58] width 31 height 17
click at [1178, 59] on button "Save" at bounding box center [1173, 58] width 31 height 17
click at [1169, 52] on button "Save" at bounding box center [1173, 58] width 31 height 17
click at [1168, 67] on button "Save" at bounding box center [1173, 58] width 31 height 17
click at [1170, 62] on button "Save" at bounding box center [1173, 58] width 31 height 17
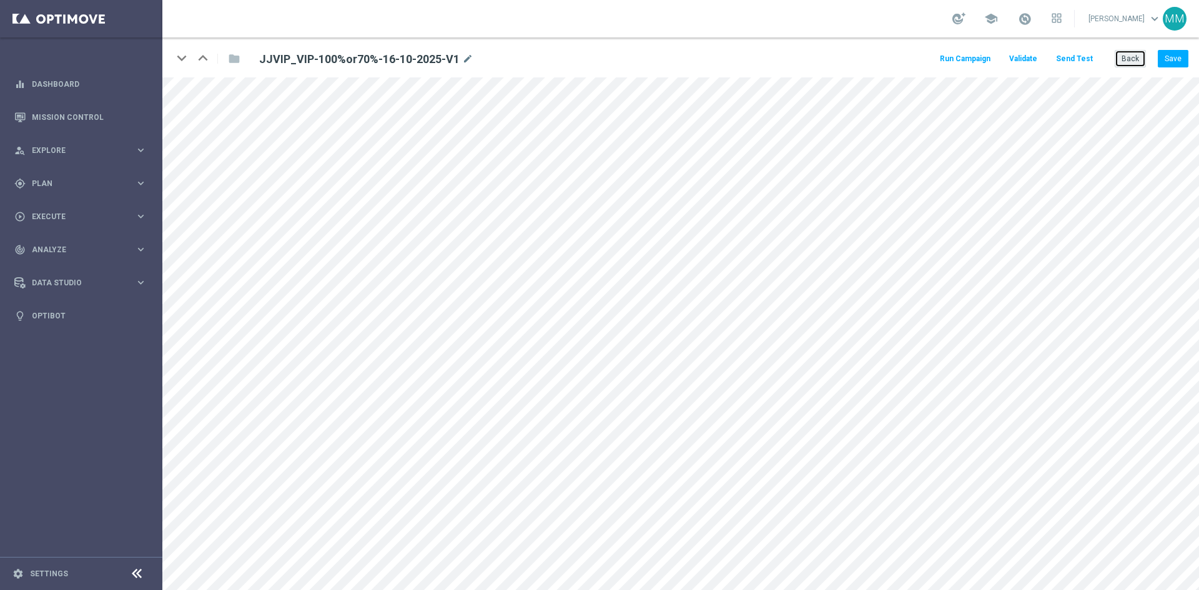
click at [1125, 58] on button "Back" at bounding box center [1130, 58] width 31 height 17
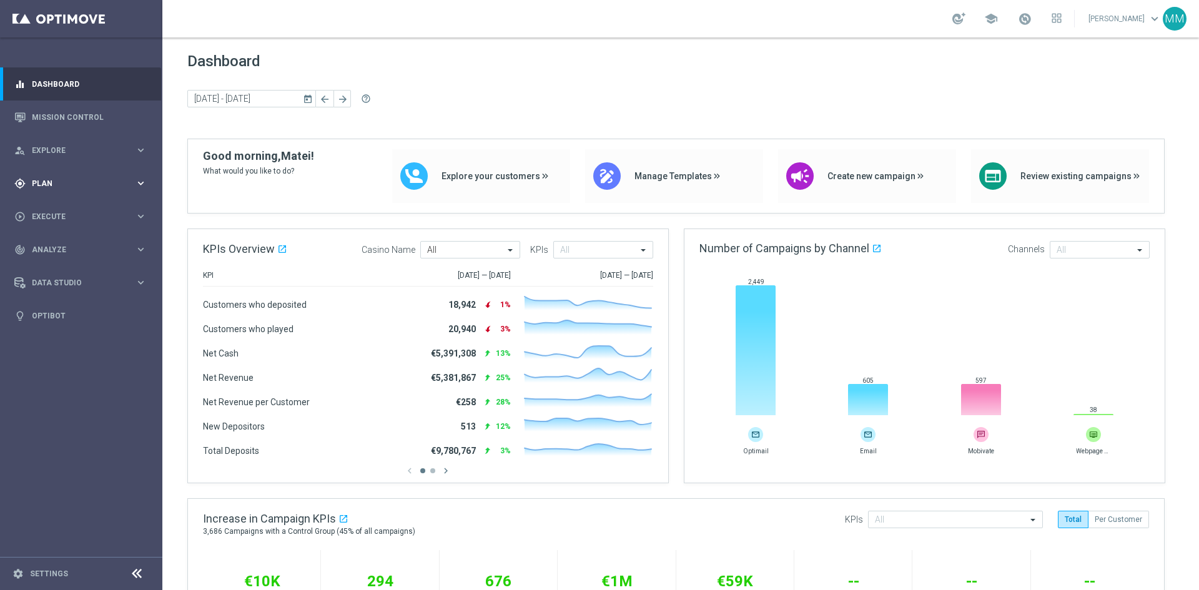
click at [135, 179] on icon "keyboard_arrow_right" at bounding box center [141, 183] width 12 height 12
click at [101, 245] on span "Templates" at bounding box center [77, 246] width 89 height 7
click at [68, 262] on link "Optimail" at bounding box center [84, 265] width 91 height 10
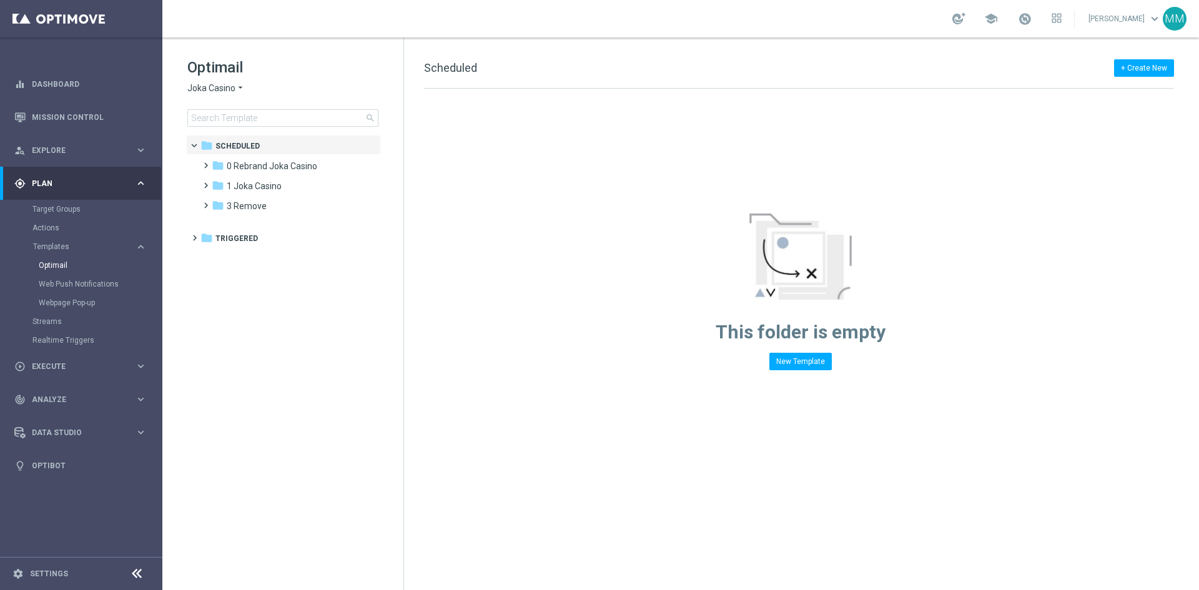
click at [223, 85] on span "Joka Casino" at bounding box center [211, 88] width 48 height 12
click at [278, 82] on div "Optimail Joka Casino arrow_drop_down × Joka Casino Joka Casino King Johnnie Jok…" at bounding box center [295, 91] width 216 height 69
click at [258, 173] on div "folder 0 Rebrand Joka Casino more_vert" at bounding box center [289, 165] width 184 height 20
click at [263, 178] on div "folder 1 Joka Casino more_vert" at bounding box center [289, 185] width 184 height 20
click at [263, 180] on span "1 Joka Casino" at bounding box center [254, 185] width 55 height 11
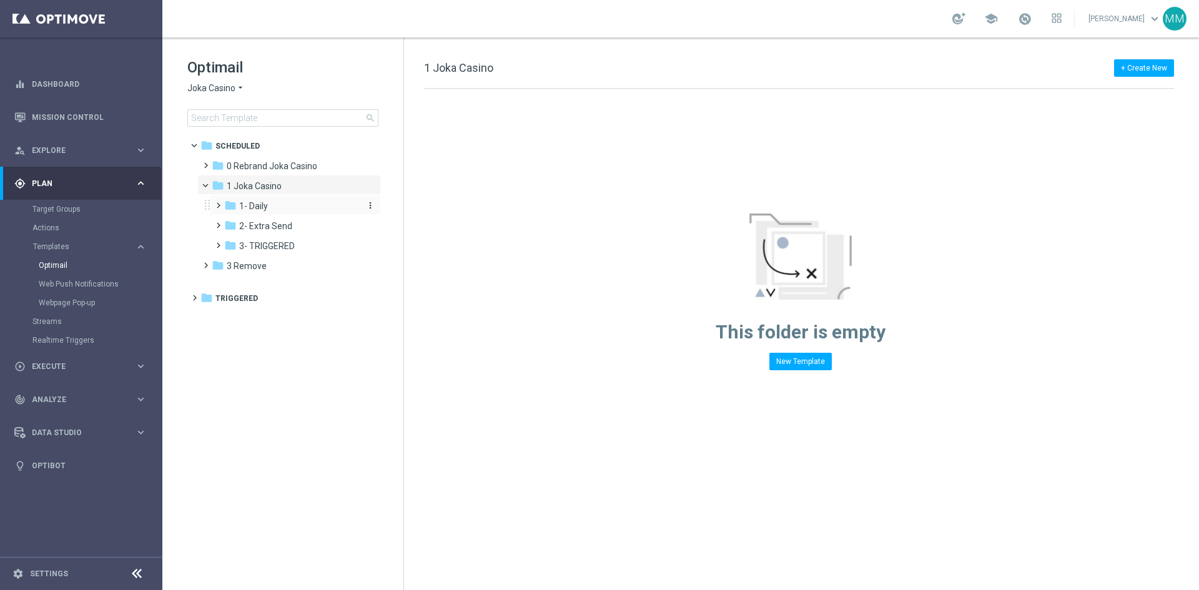
click at [261, 207] on span "1- Daily" at bounding box center [253, 205] width 29 height 11
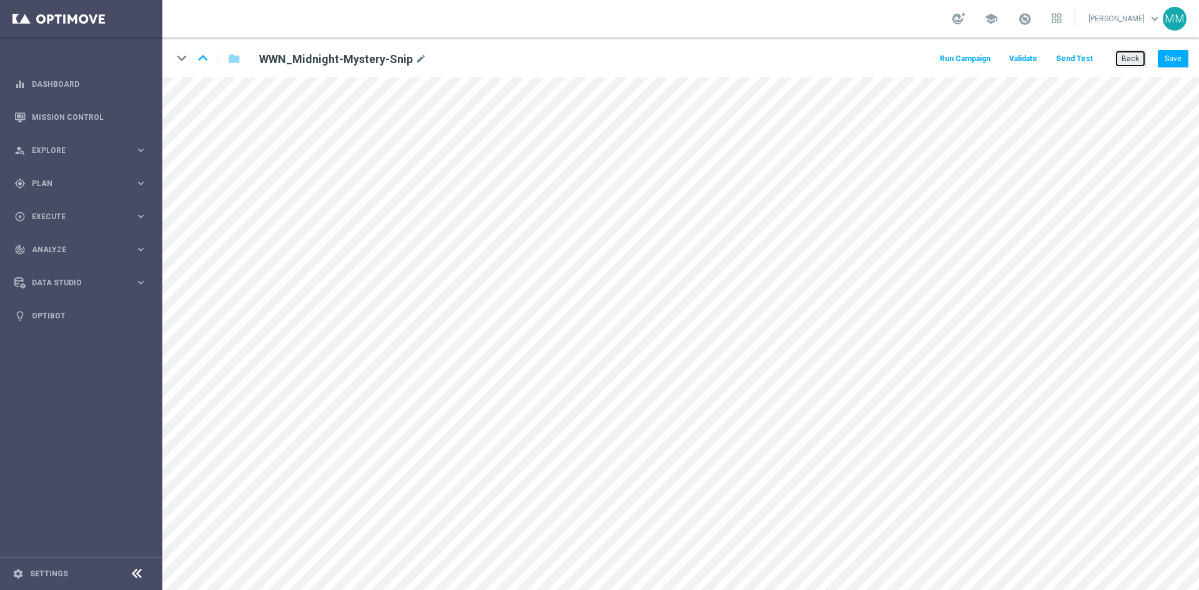
click at [1126, 54] on button "Back" at bounding box center [1130, 58] width 31 height 17
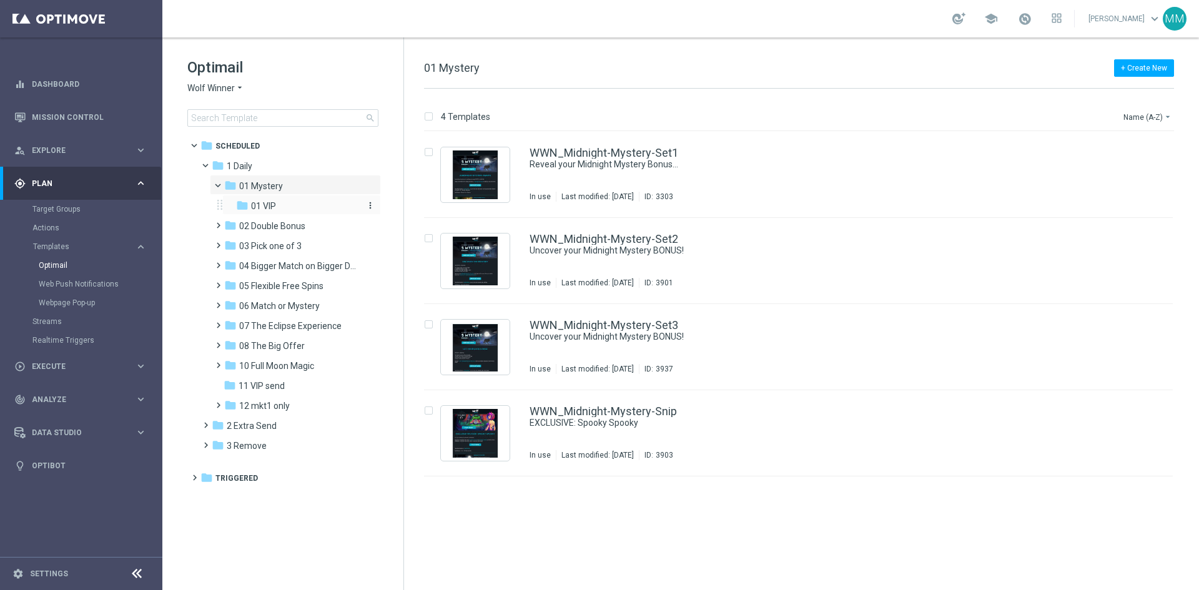
click at [285, 206] on div "folder 01 VIP" at bounding box center [297, 206] width 123 height 14
click at [669, 430] on div "WWNVIP_Midnight-Mystery-Snip EXCLUSIVE: Spooky Spooky In use Last modified: [DA…" at bounding box center [824, 433] width 591 height 54
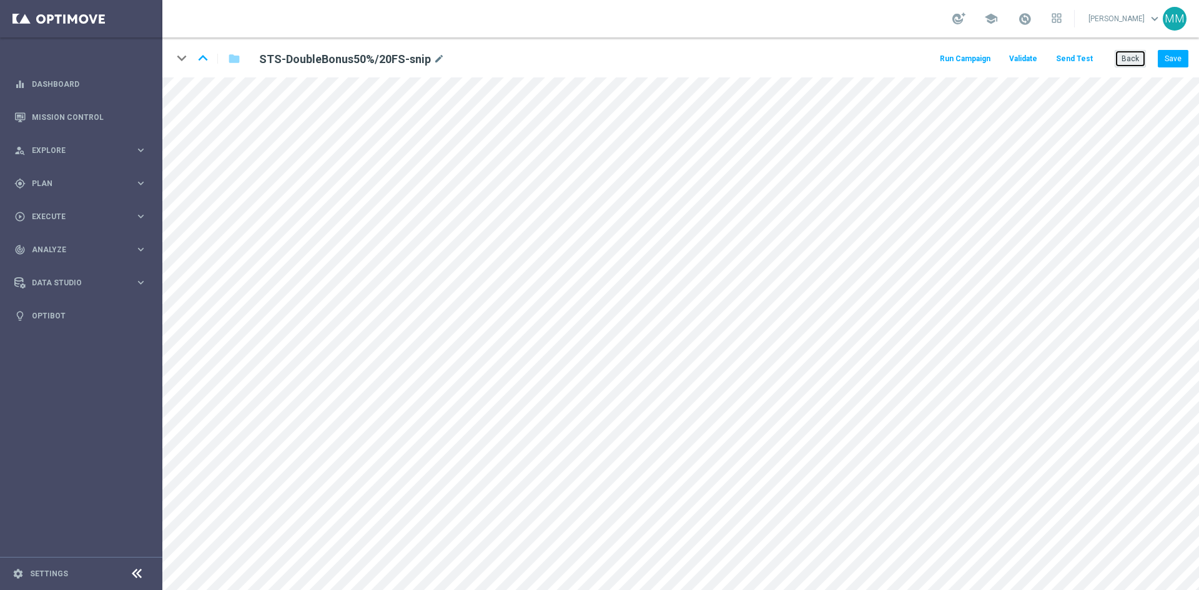
drag, startPoint x: 1126, startPoint y: 57, endPoint x: 1136, endPoint y: 56, distance: 10.0
click at [1129, 56] on button "Back" at bounding box center [1130, 58] width 31 height 17
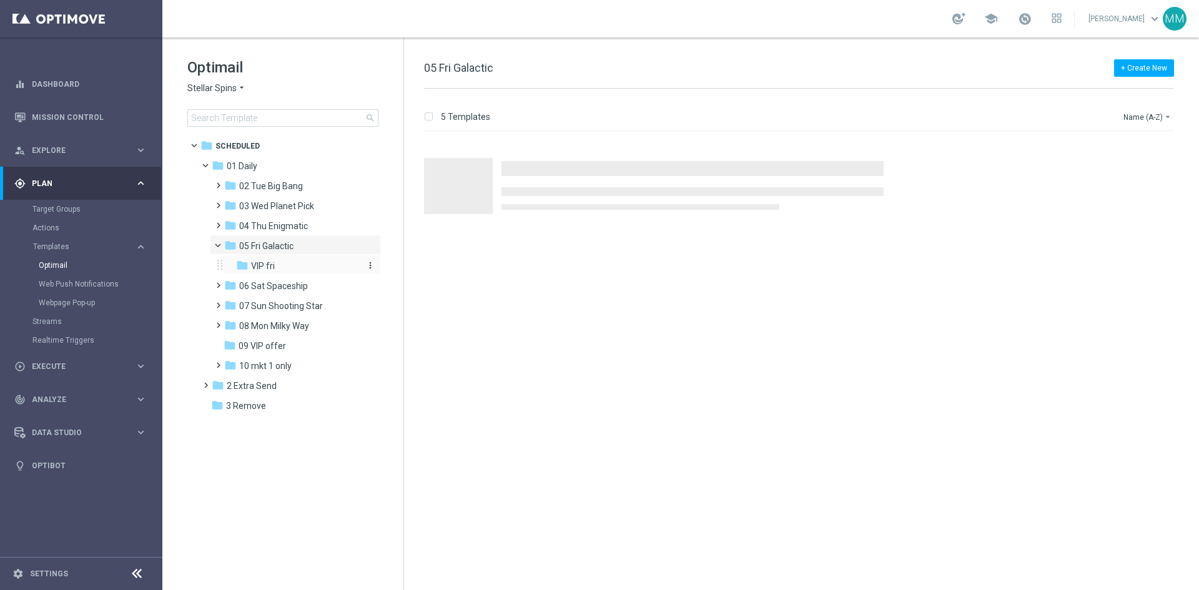
click at [285, 263] on div "folder VIP fri" at bounding box center [297, 266] width 123 height 14
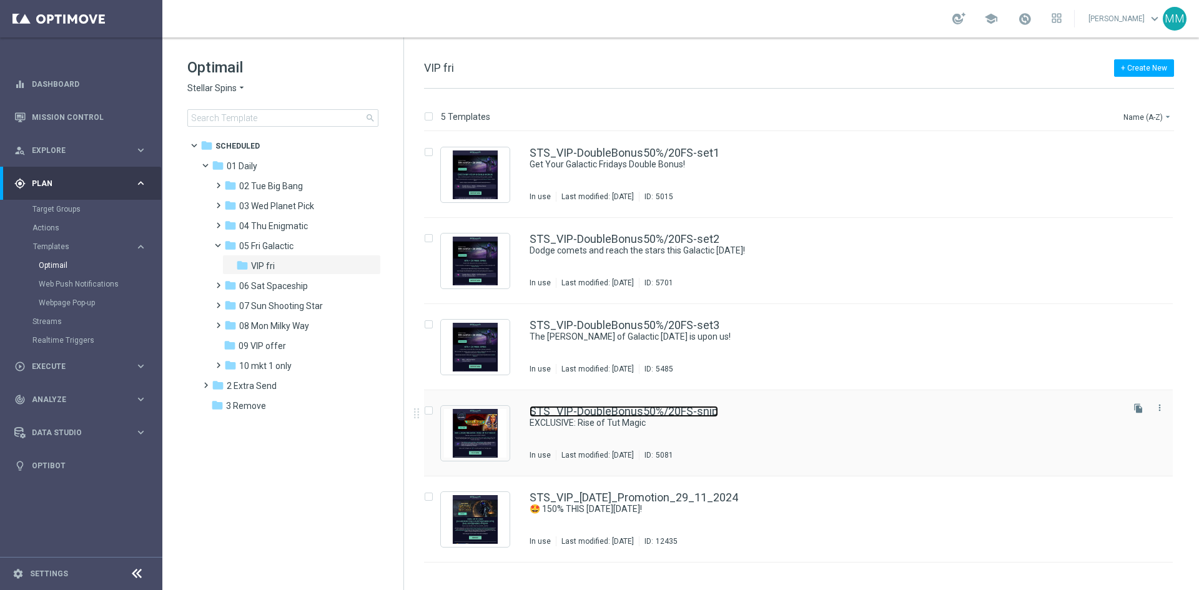
click at [697, 413] on link "STS_VIP-DoubleBonus50%/20FS-snip" at bounding box center [623, 411] width 189 height 11
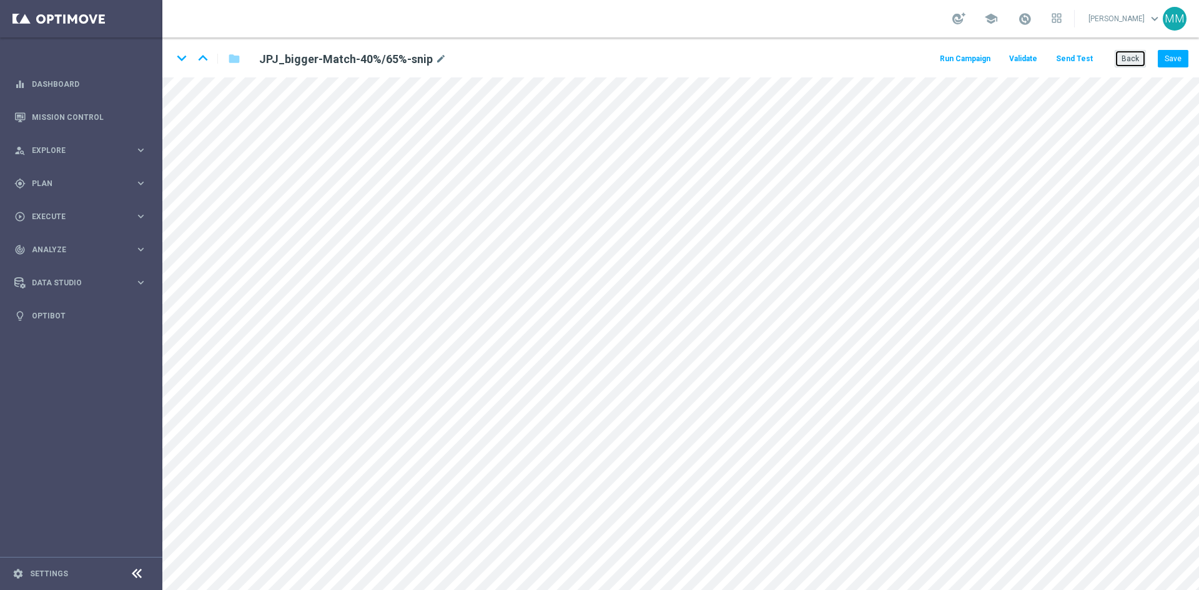
click at [1125, 58] on button "Back" at bounding box center [1130, 58] width 31 height 17
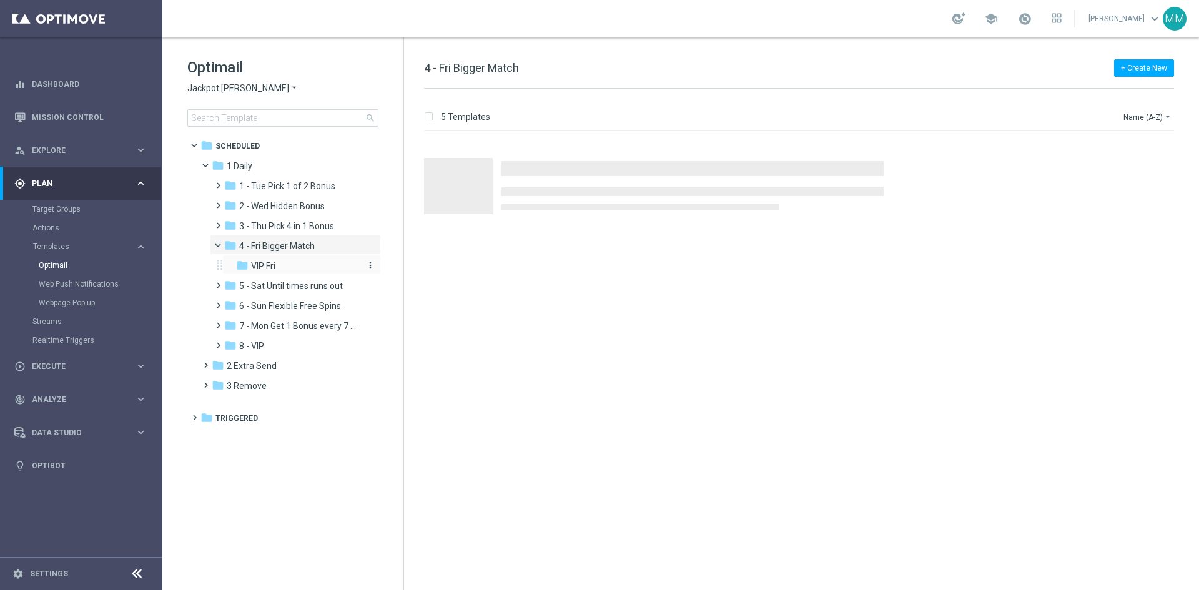
click at [284, 263] on div "folder VIP Fri" at bounding box center [297, 266] width 123 height 14
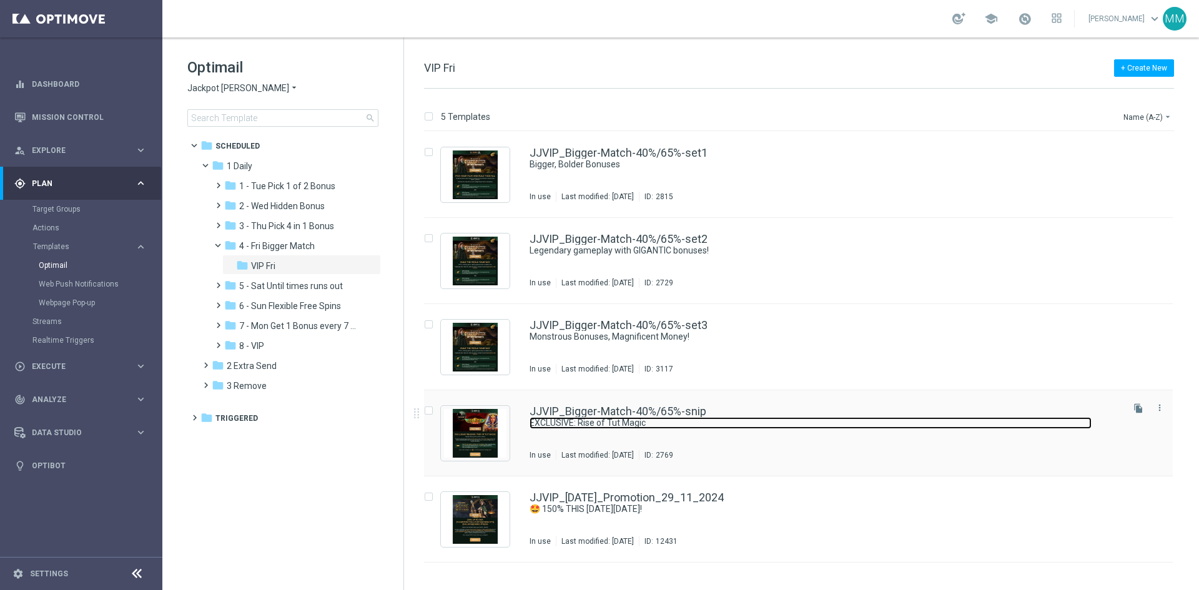
click at [686, 418] on link "EXCLUSIVE: Rise of Tut Magic" at bounding box center [810, 423] width 562 height 12
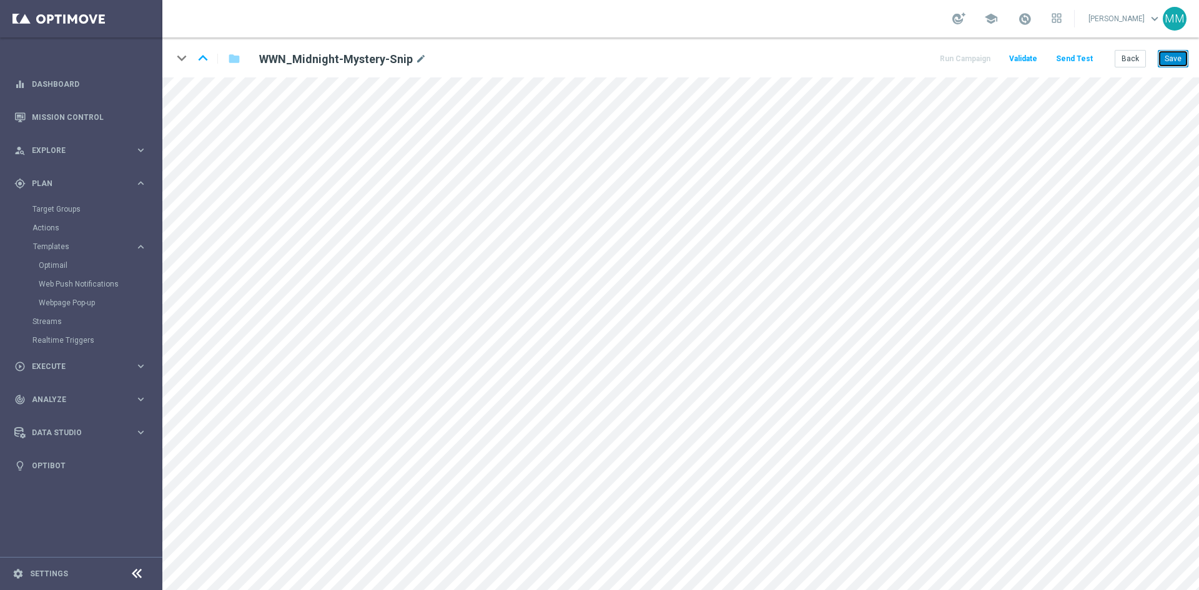
click at [1176, 60] on button "Save" at bounding box center [1173, 58] width 31 height 17
click at [1181, 51] on button "Save" at bounding box center [1173, 58] width 31 height 17
click at [1166, 58] on button "Save" at bounding box center [1173, 58] width 31 height 17
click at [1174, 60] on button "Save" at bounding box center [1173, 58] width 31 height 17
click at [1181, 61] on button "Save" at bounding box center [1173, 58] width 31 height 17
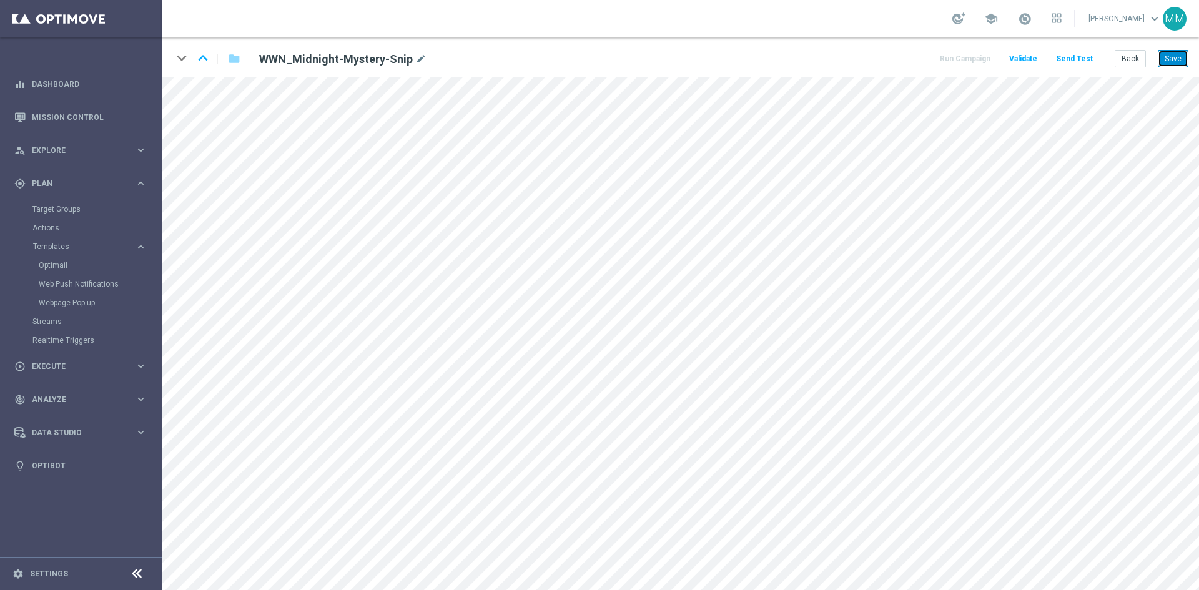
click at [1169, 59] on button "Save" at bounding box center [1173, 58] width 31 height 17
click at [1175, 51] on button "Save" at bounding box center [1173, 58] width 31 height 17
click at [1163, 59] on button "Save" at bounding box center [1173, 58] width 31 height 17
click at [1175, 55] on button "Save" at bounding box center [1173, 58] width 31 height 17
click at [1175, 61] on button "Save" at bounding box center [1173, 58] width 31 height 17
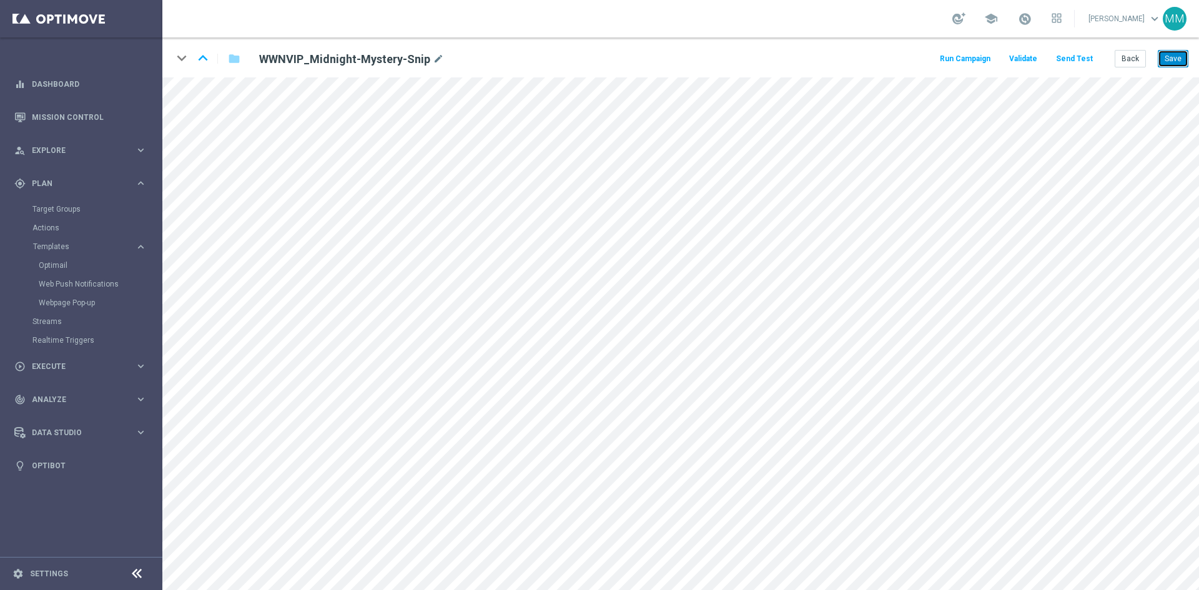
click at [1172, 59] on button "Save" at bounding box center [1173, 58] width 31 height 17
click at [1190, 59] on div "keyboard_arrow_down keyboard_arrow_up folder WWNVIP_Midnight-Mystery-Snip mode_…" at bounding box center [680, 57] width 1036 height 40
click at [1175, 59] on button "Save" at bounding box center [1173, 58] width 31 height 17
click at [1179, 58] on button "Save" at bounding box center [1173, 58] width 31 height 17
click at [1172, 54] on button "Save" at bounding box center [1173, 58] width 31 height 17
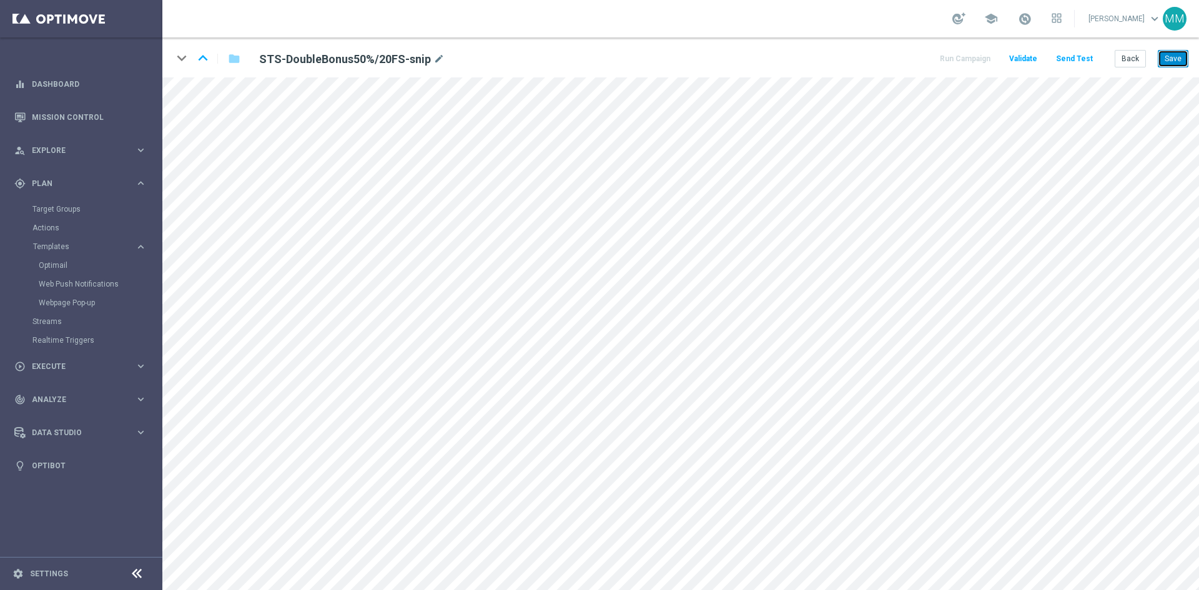
click at [1167, 56] on button "Save" at bounding box center [1173, 58] width 31 height 17
click at [1178, 57] on button "Save" at bounding box center [1173, 58] width 31 height 17
click at [1180, 58] on button "Save" at bounding box center [1173, 58] width 31 height 17
click at [1175, 53] on button "Save" at bounding box center [1173, 58] width 31 height 17
click at [1174, 57] on button "Save" at bounding box center [1173, 58] width 31 height 17
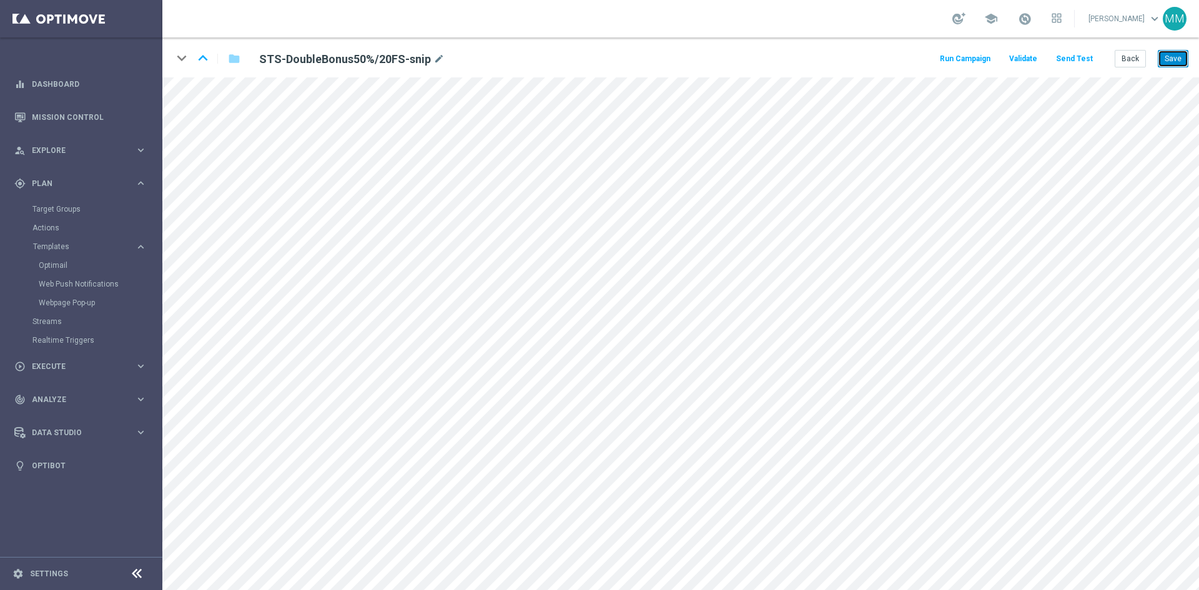
click at [1180, 57] on button "Save" at bounding box center [1173, 58] width 31 height 17
click at [1176, 56] on button "Save" at bounding box center [1173, 58] width 31 height 17
click at [1158, 66] on div "Back Save" at bounding box center [1152, 58] width 74 height 17
click at [1163, 66] on button "Save" at bounding box center [1173, 58] width 31 height 17
click at [1181, 62] on button "Save" at bounding box center [1173, 58] width 31 height 17
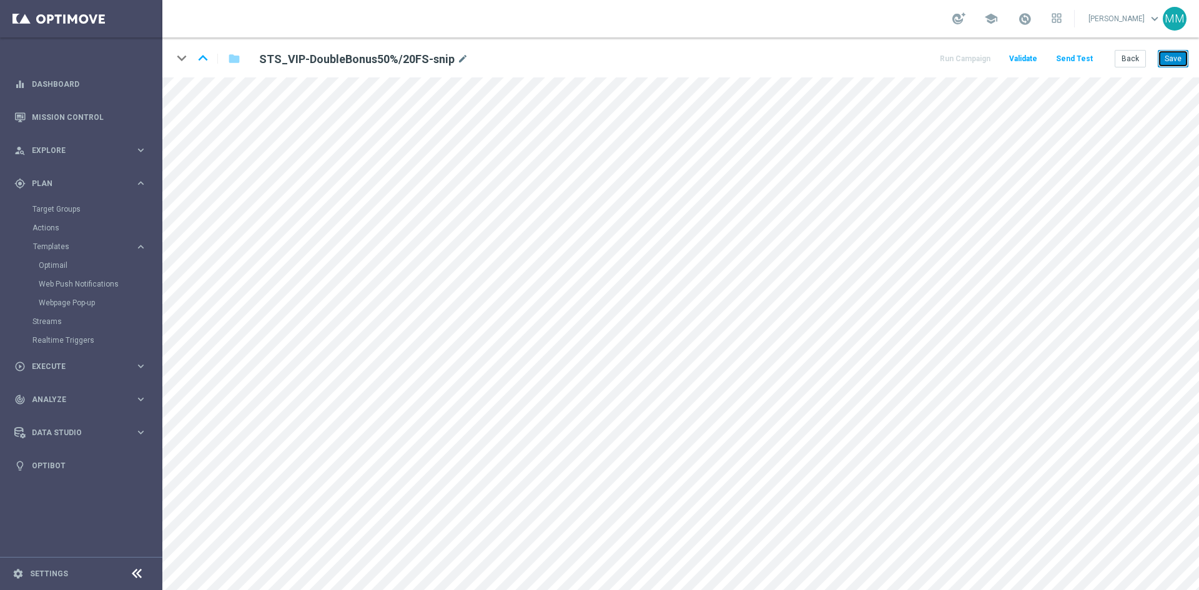
click at [1174, 62] on button "Save" at bounding box center [1173, 58] width 31 height 17
click at [1172, 56] on button "Save" at bounding box center [1173, 58] width 31 height 17
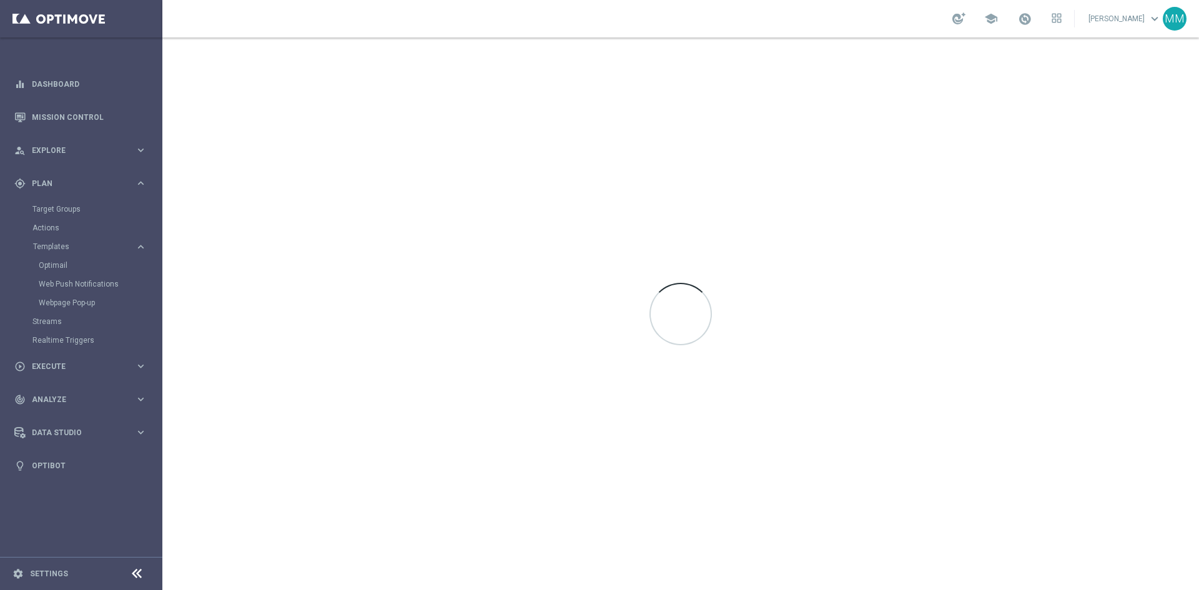
click at [215, 91] on div at bounding box center [680, 313] width 1036 height 553
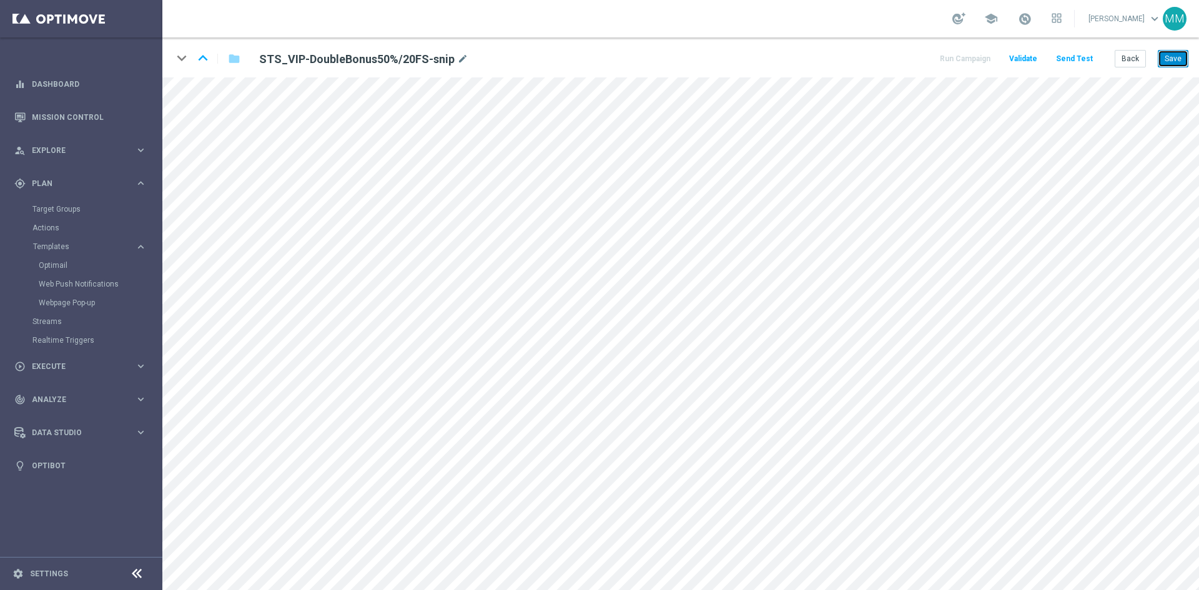
click at [1176, 58] on button "Save" at bounding box center [1173, 58] width 31 height 17
drag, startPoint x: 1187, startPoint y: 58, endPoint x: 1158, endPoint y: 74, distance: 33.0
click at [1186, 58] on button "Save" at bounding box center [1173, 58] width 31 height 17
click at [1167, 60] on button "Save" at bounding box center [1173, 58] width 31 height 17
click at [1179, 57] on button "Save" at bounding box center [1173, 58] width 31 height 17
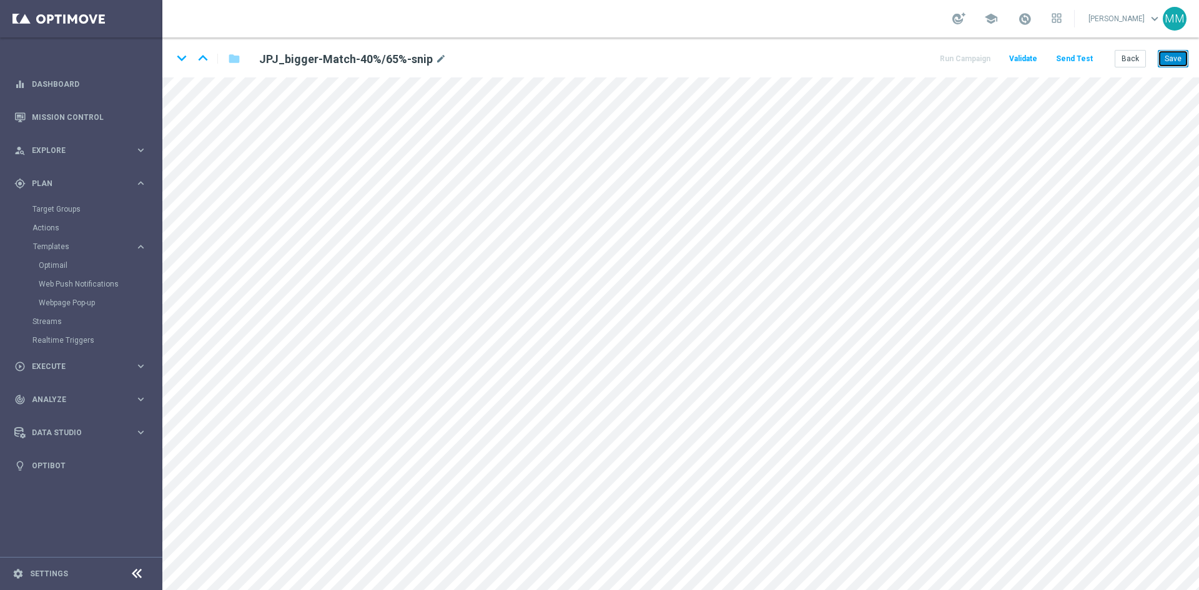
click at [1176, 56] on button "Save" at bounding box center [1173, 58] width 31 height 17
click at [1171, 51] on button "Save" at bounding box center [1173, 58] width 31 height 17
click at [1179, 54] on button "Save" at bounding box center [1173, 58] width 31 height 17
click at [1174, 58] on button "Save" at bounding box center [1173, 58] width 31 height 17
click at [1179, 58] on button "Save" at bounding box center [1173, 58] width 31 height 17
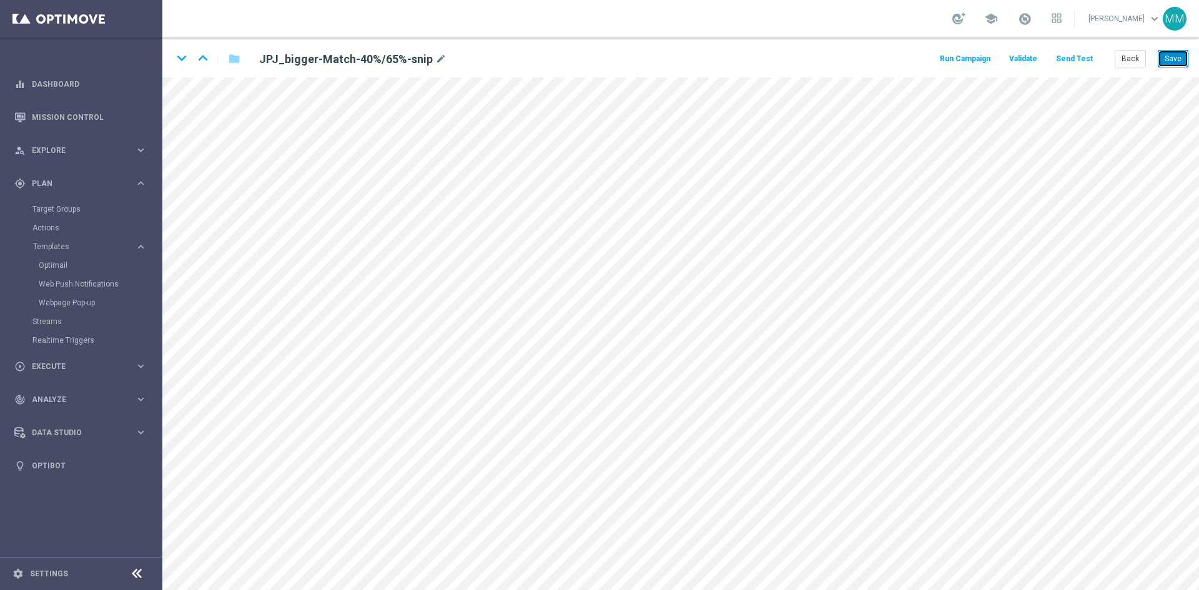
click at [1166, 56] on button "Save" at bounding box center [1173, 58] width 31 height 17
click at [1173, 61] on button "Save" at bounding box center [1173, 58] width 31 height 17
click at [1180, 55] on button "Save" at bounding box center [1173, 58] width 31 height 17
click at [1164, 57] on button "Save" at bounding box center [1173, 58] width 31 height 17
click at [1181, 58] on button "Save" at bounding box center [1173, 58] width 31 height 17
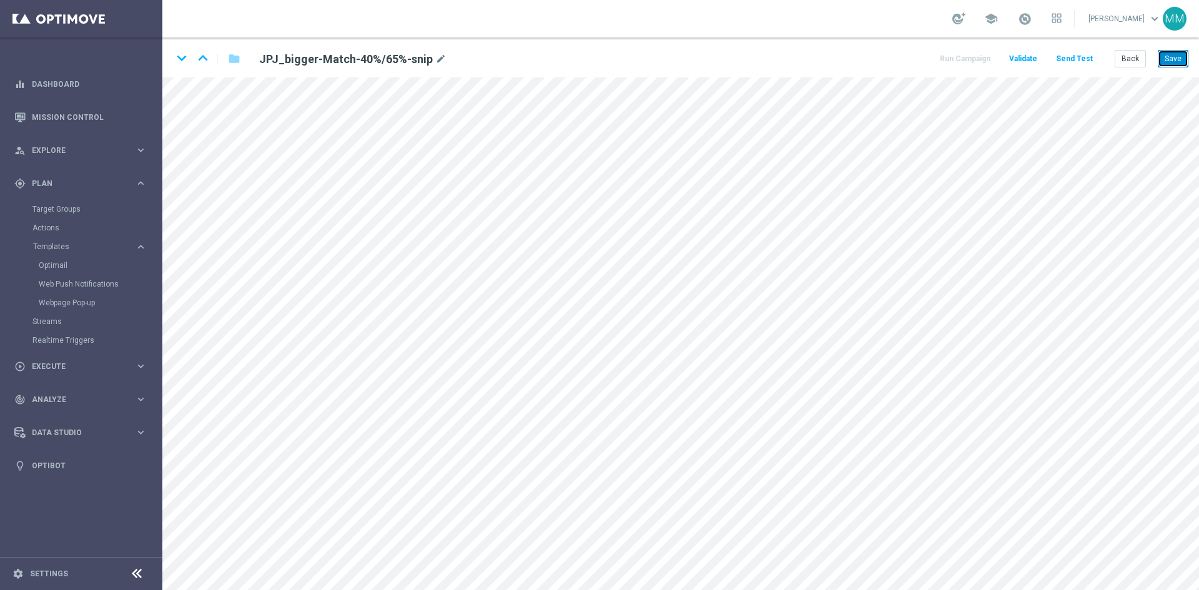
click at [1164, 54] on button "Save" at bounding box center [1173, 58] width 31 height 17
click at [1164, 53] on button "Save" at bounding box center [1173, 58] width 31 height 17
click at [1177, 57] on button "Save" at bounding box center [1173, 58] width 31 height 17
click at [1186, 59] on button "Save" at bounding box center [1173, 58] width 31 height 17
click at [1167, 59] on button "Save" at bounding box center [1173, 58] width 31 height 17
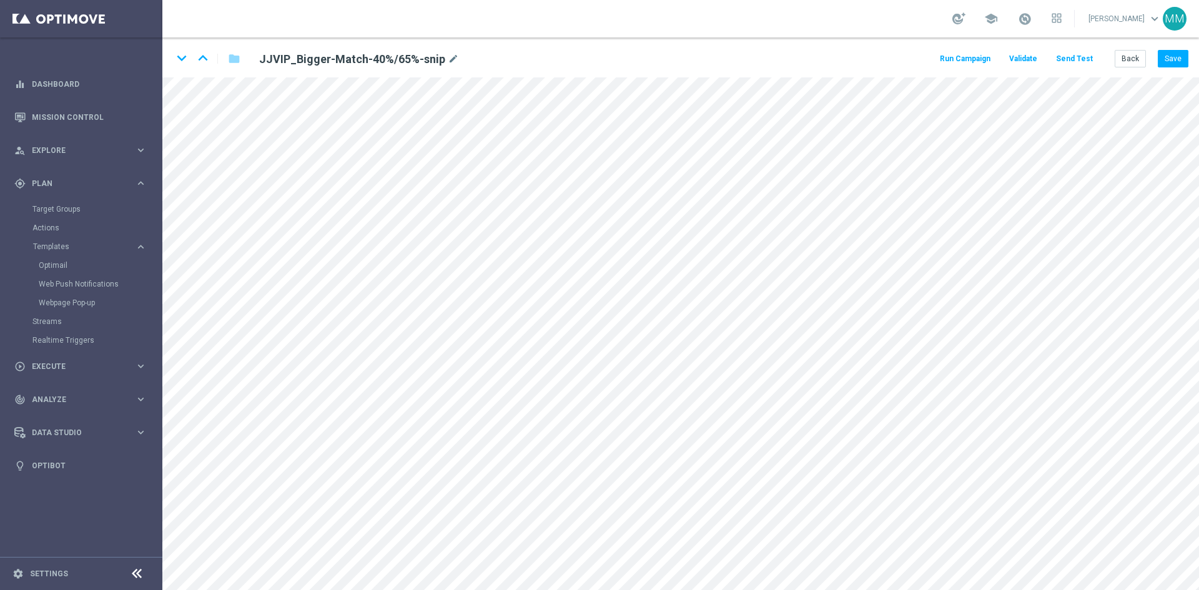
click at [227, 76] on div "keyboard_arrow_down keyboard_arrow_up folder JJVIP_Bigger-Match-40%/65%-snip mo…" at bounding box center [680, 57] width 1036 height 40
drag, startPoint x: 1175, startPoint y: 60, endPoint x: 1153, endPoint y: 73, distance: 25.5
click at [1175, 60] on button "Save" at bounding box center [1173, 58] width 31 height 17
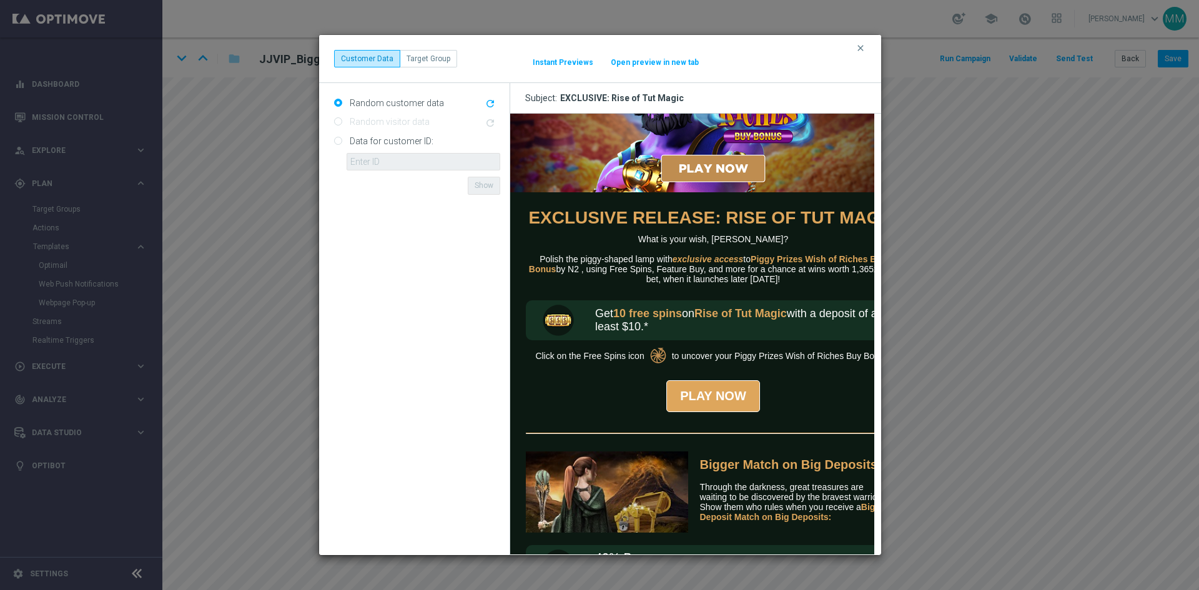
scroll to position [125, 0]
drag, startPoint x: 709, startPoint y: 265, endPoint x: 681, endPoint y: 280, distance: 31.0
click at [681, 280] on td "What is your wish, [PERSON_NAME]? Polish the piggy-shaped lamp with exclusive a…" at bounding box center [712, 264] width 375 height 60
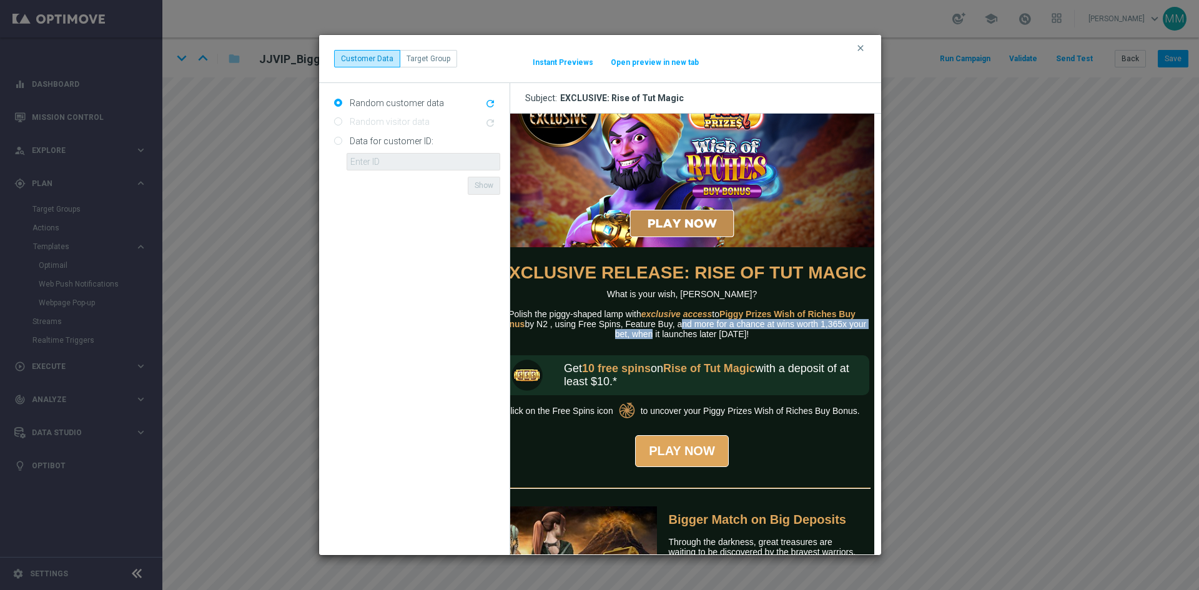
scroll to position [0, 31]
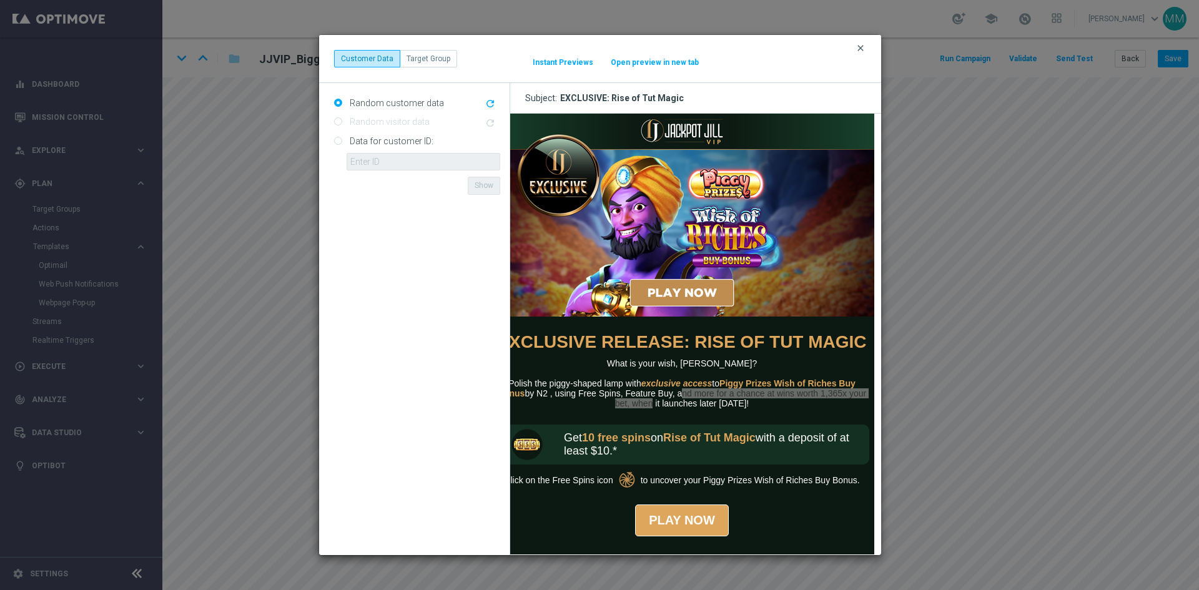
click at [863, 51] on icon "clear" at bounding box center [860, 48] width 10 height 10
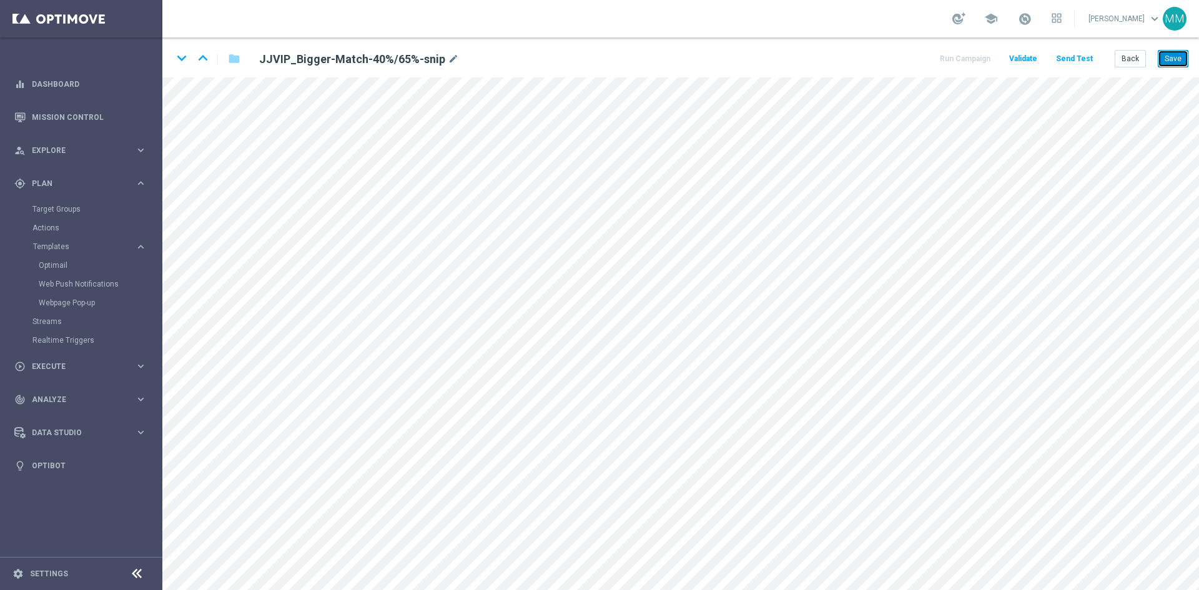
click at [1170, 55] on button "Save" at bounding box center [1173, 58] width 31 height 17
click at [1166, 60] on button "Save" at bounding box center [1173, 58] width 31 height 17
click at [1163, 56] on button "Save" at bounding box center [1173, 58] width 31 height 17
click at [1176, 61] on button "Save" at bounding box center [1173, 58] width 31 height 17
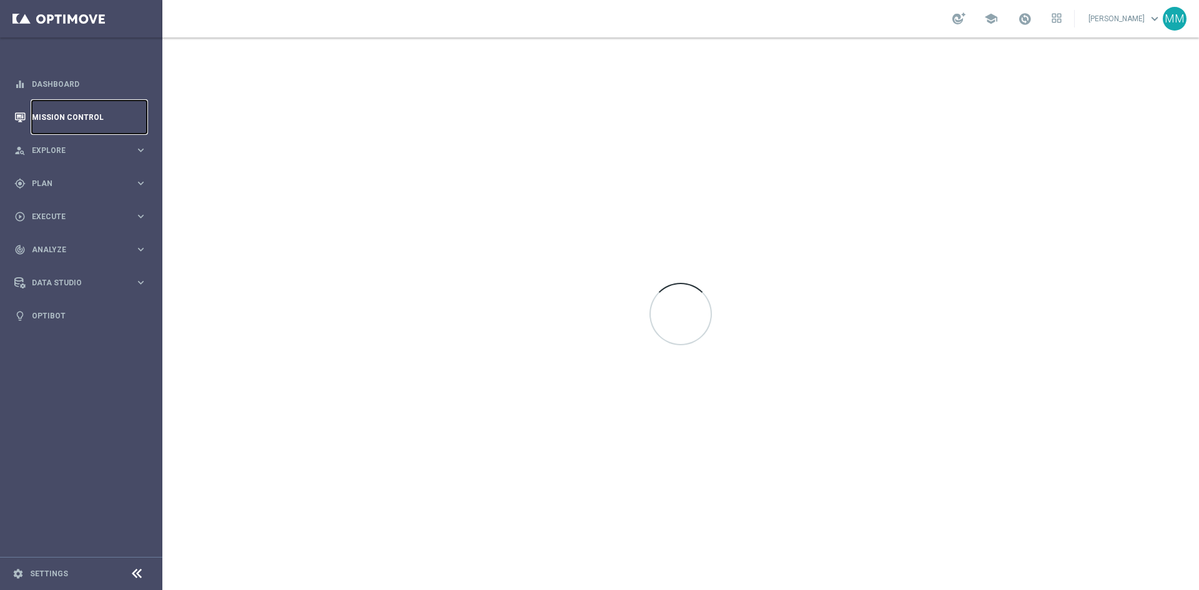
click at [46, 119] on link "Mission Control" at bounding box center [89, 117] width 115 height 33
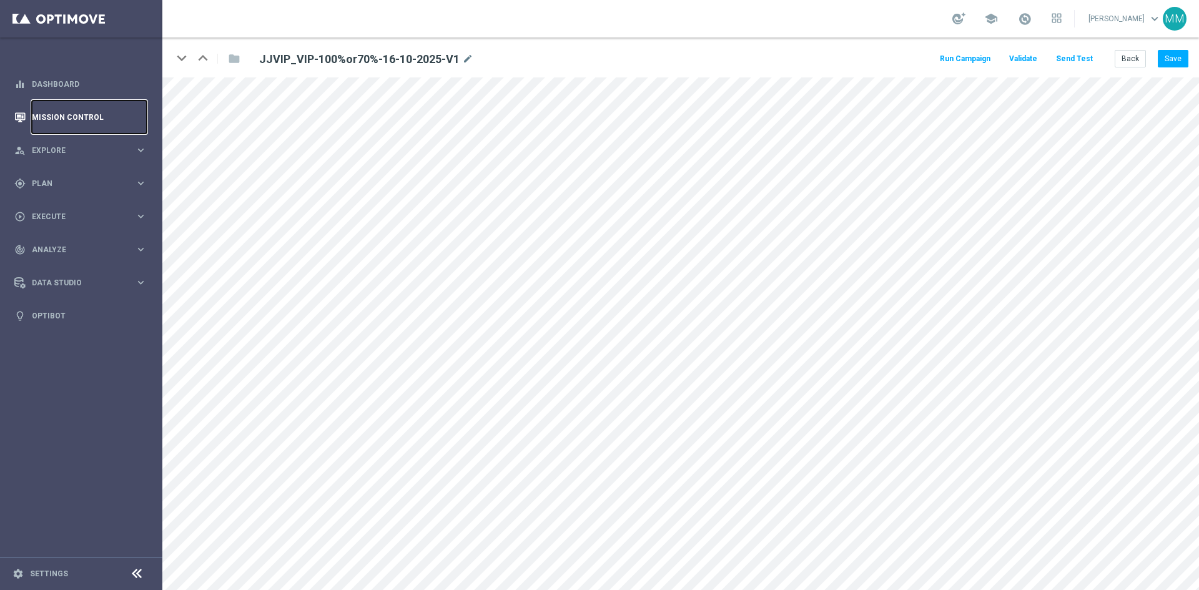
click at [51, 113] on link "Mission Control" at bounding box center [89, 117] width 115 height 33
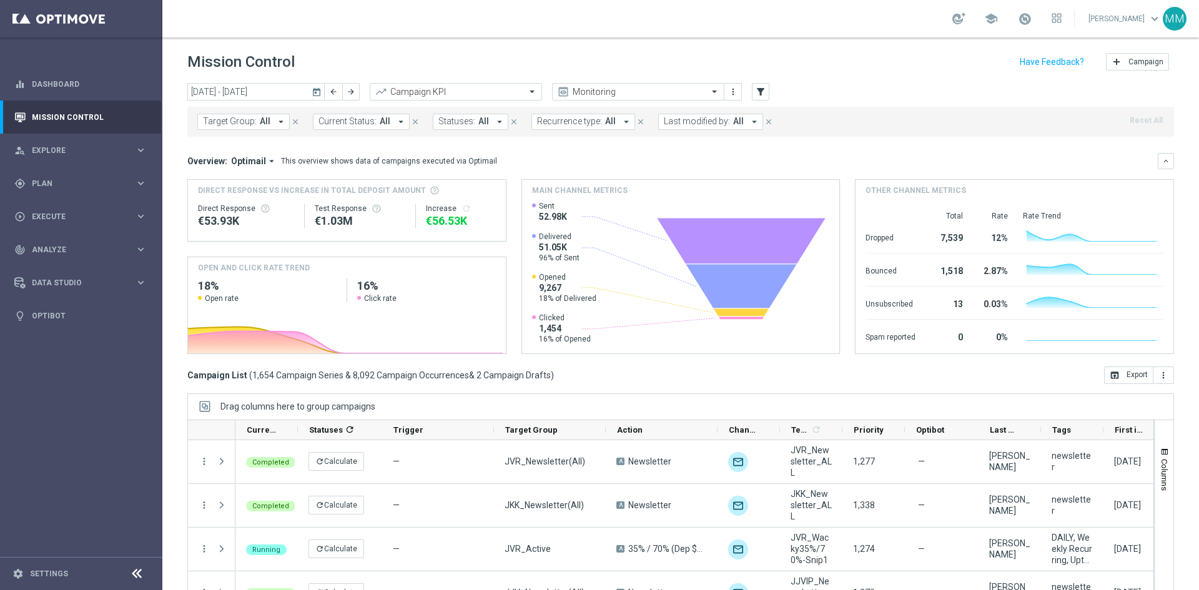
click at [314, 92] on icon "today" at bounding box center [317, 91] width 11 height 11
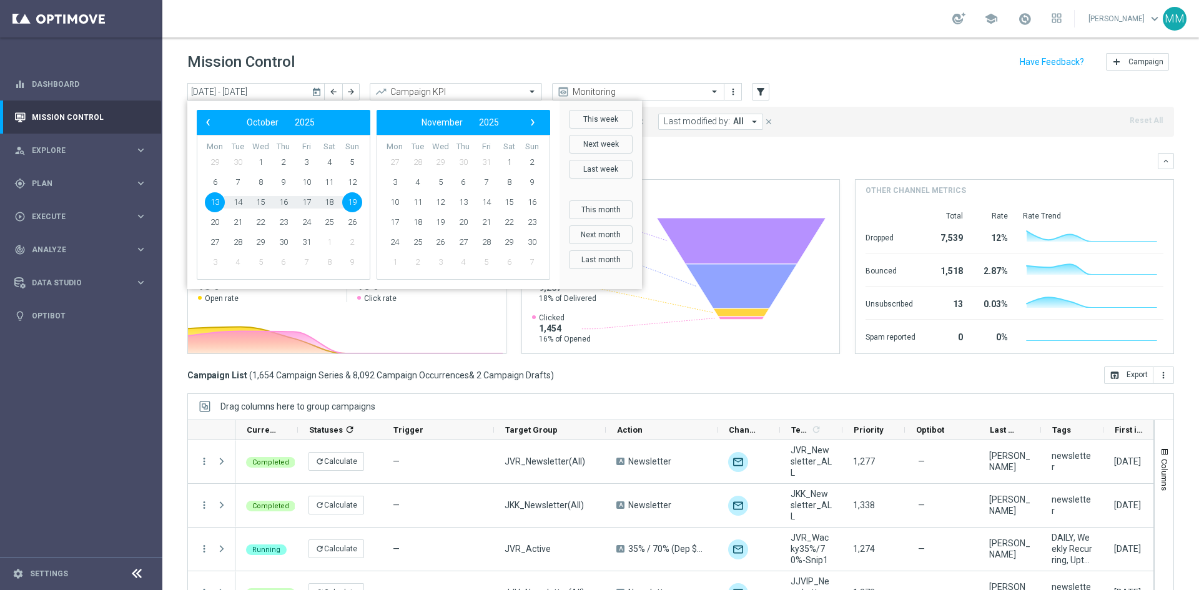
click at [215, 203] on span "13" at bounding box center [215, 202] width 20 height 20
click at [217, 204] on span "13" at bounding box center [215, 202] width 20 height 20
type input "13 Oct 2025 - 13 Oct 2025"
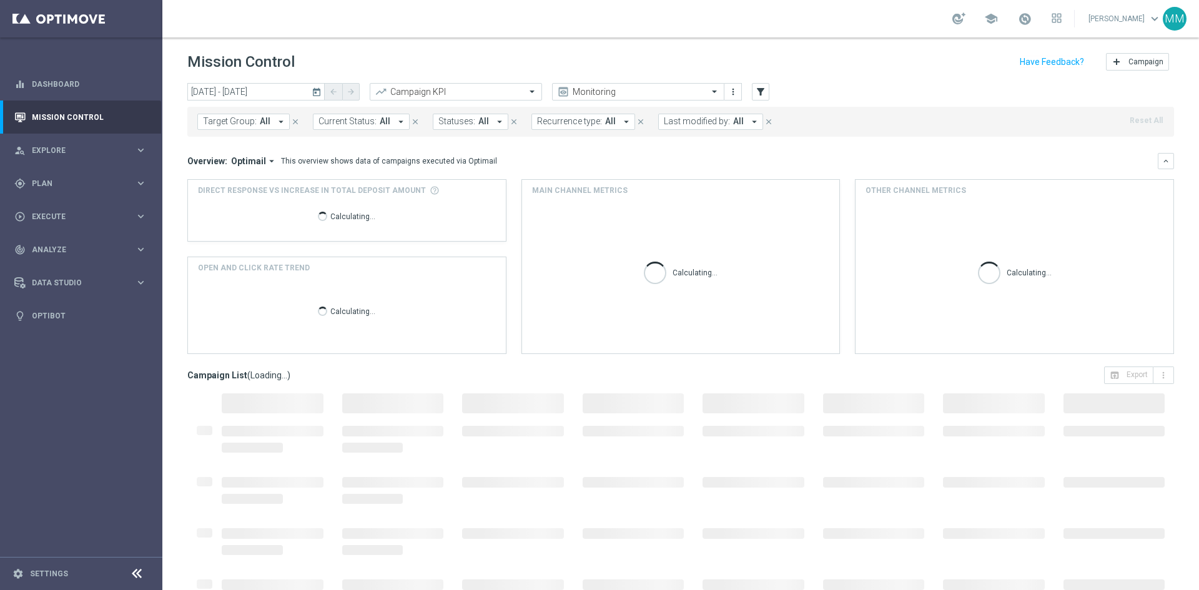
click at [217, 204] on div "Calculating..." at bounding box center [347, 216] width 298 height 40
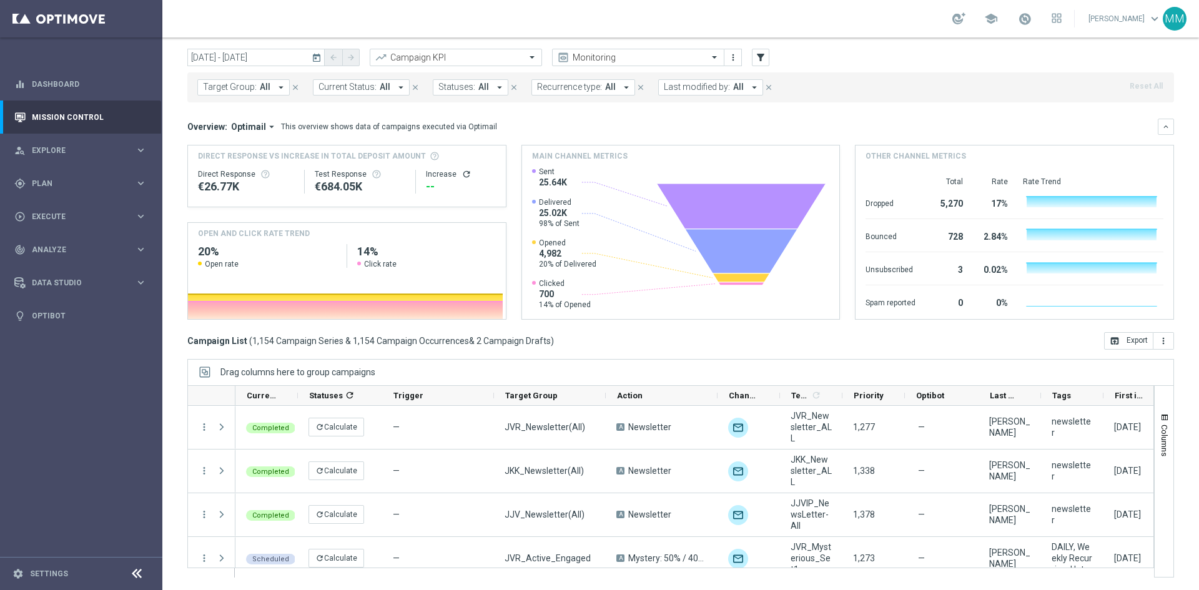
click at [722, 87] on button "Last modified by: All arrow_drop_down" at bounding box center [710, 87] width 105 height 16
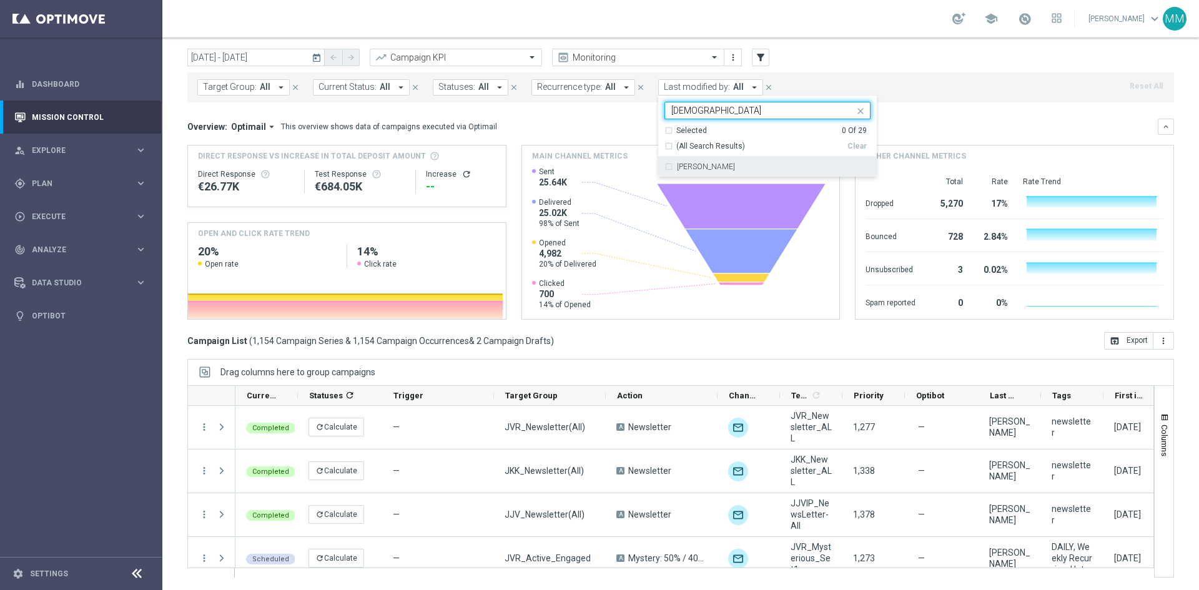
click at [724, 167] on div "Judith Ratau" at bounding box center [774, 166] width 194 height 7
type input "Judi"
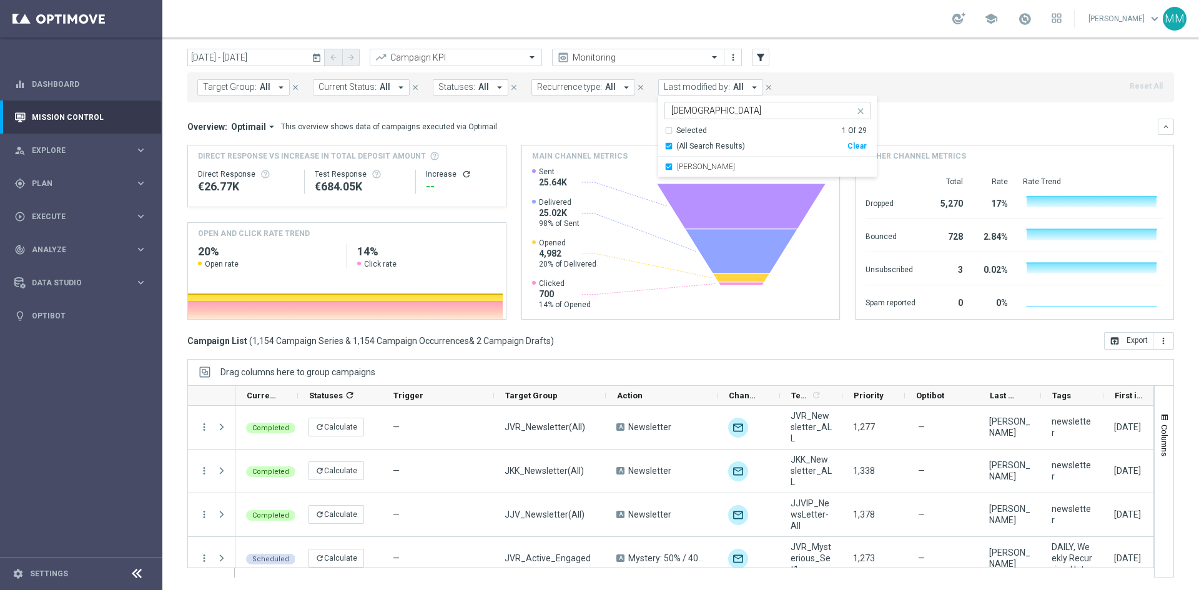
click at [920, 87] on div "Target Group: All arrow_drop_down close Current Status: All arrow_drop_down clo…" at bounding box center [680, 87] width 987 height 30
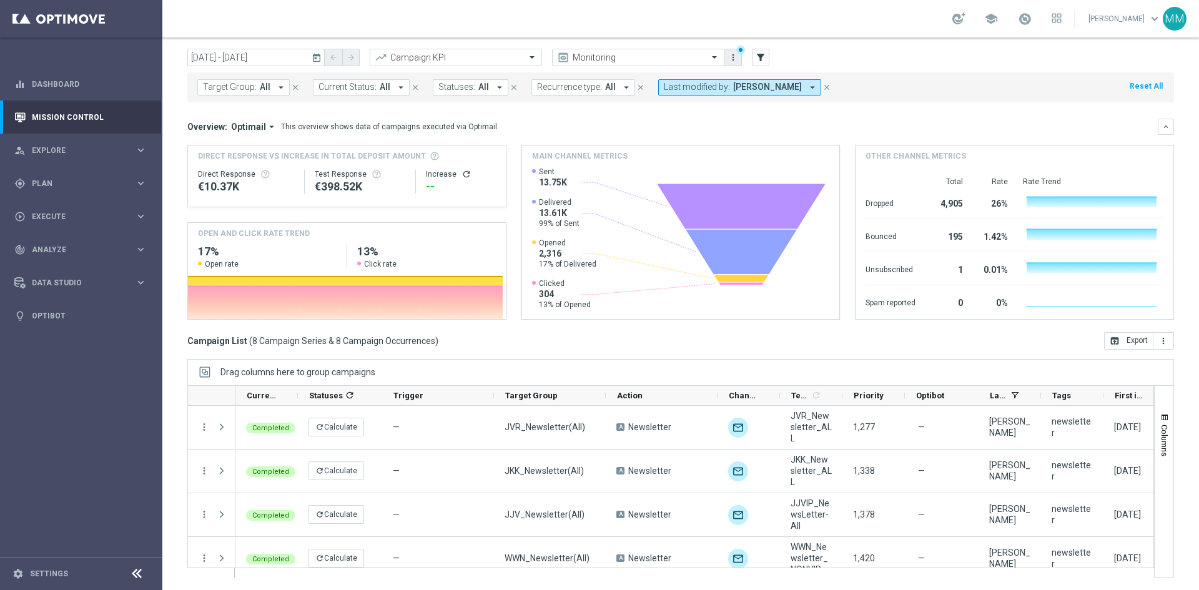
click at [738, 57] on button "more_vert" at bounding box center [733, 57] width 12 height 15
click at [760, 103] on div "Save as new view" at bounding box center [798, 105] width 113 height 9
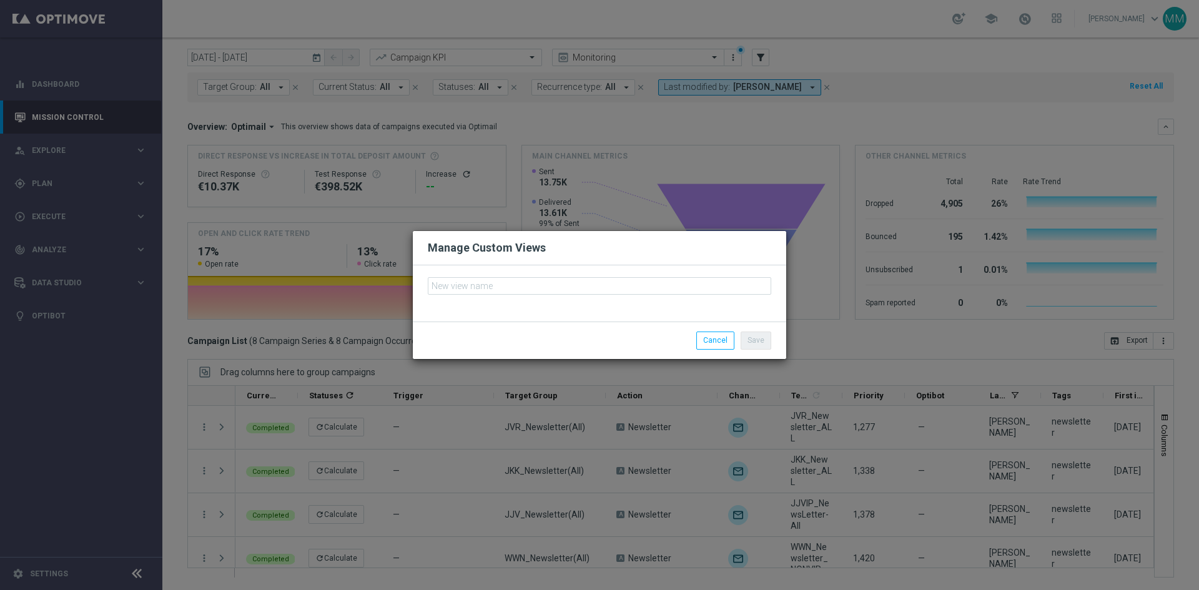
click at [511, 285] on input "text" at bounding box center [599, 285] width 343 height 17
type input "Newsletter Schedule"
click at [749, 339] on button "Save" at bounding box center [756, 340] width 31 height 17
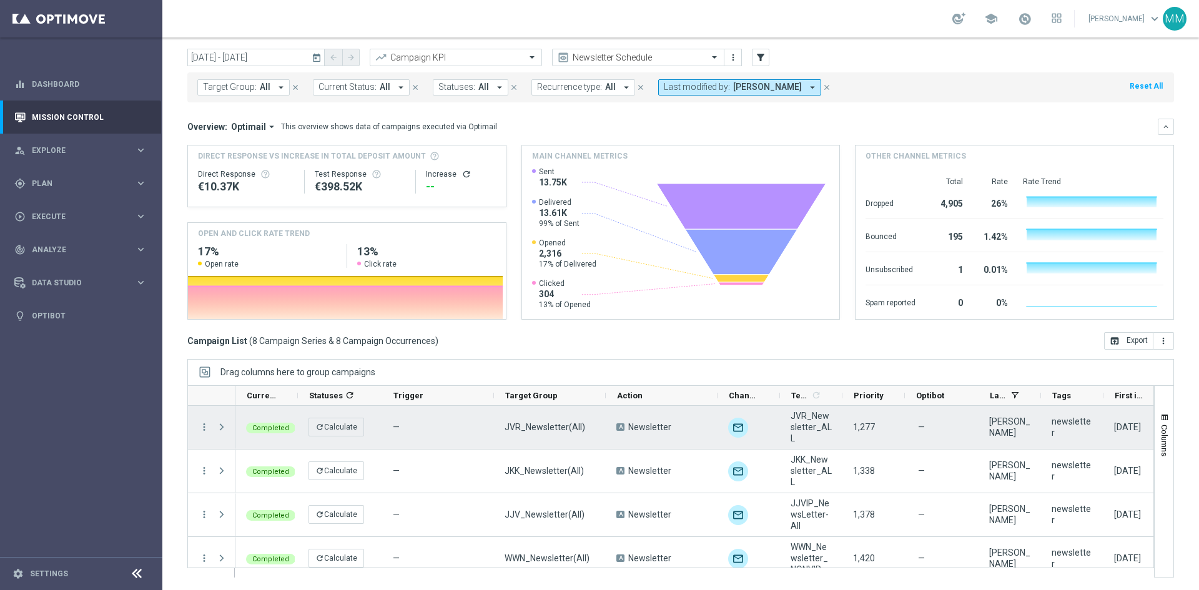
click at [210, 421] on div "more_vert" at bounding box center [199, 427] width 22 height 43
click at [205, 426] on icon "more_vert" at bounding box center [204, 426] width 11 height 11
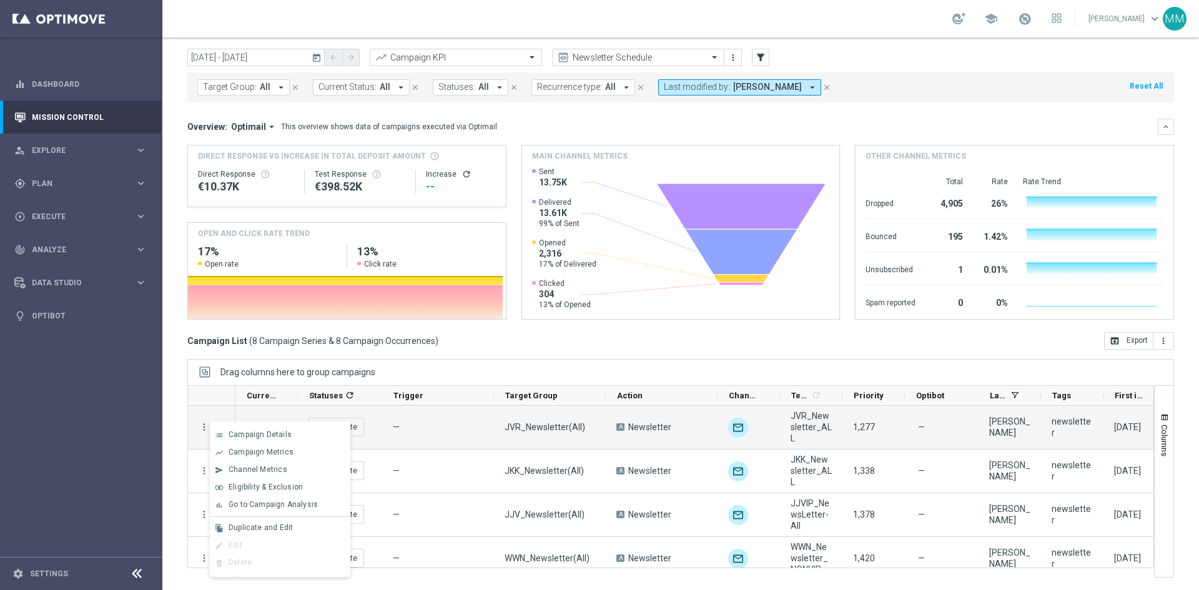
click at [244, 529] on span "Duplicate and Edit" at bounding box center [261, 527] width 64 height 9
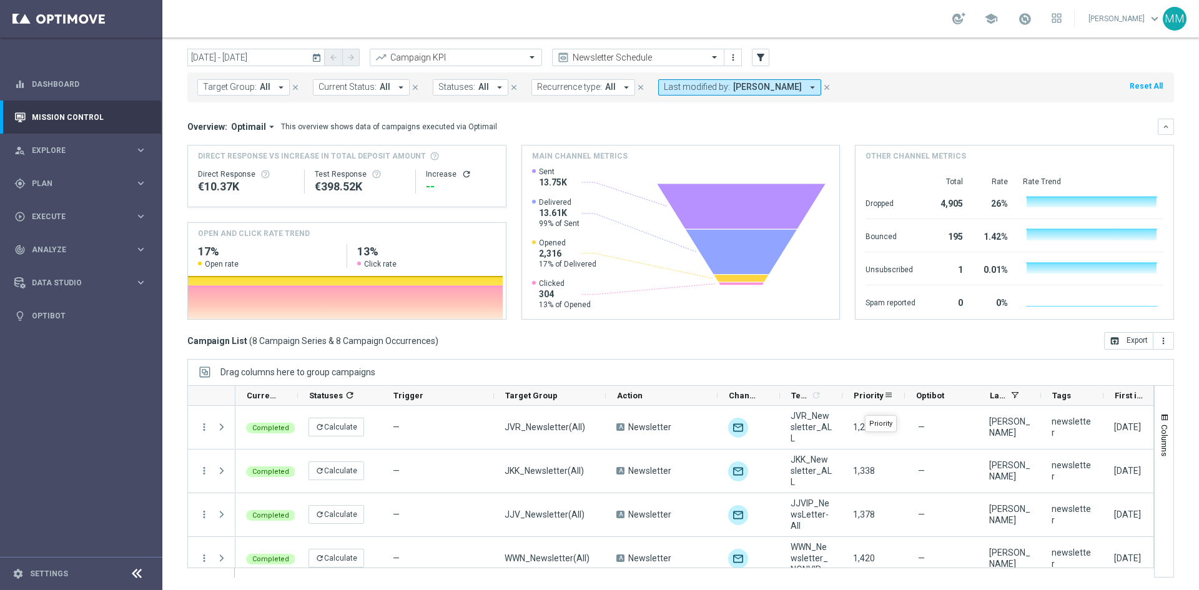
click at [864, 399] on span "Priority" at bounding box center [869, 395] width 30 height 9
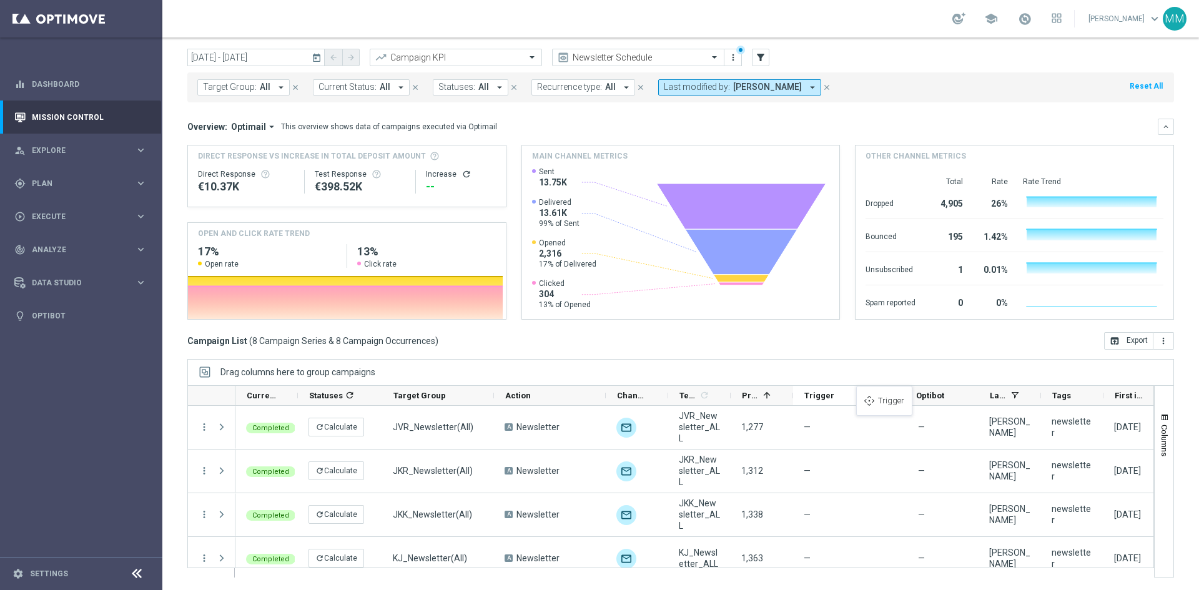
drag, startPoint x: 413, startPoint y: 396, endPoint x: 862, endPoint y: 393, distance: 449.6
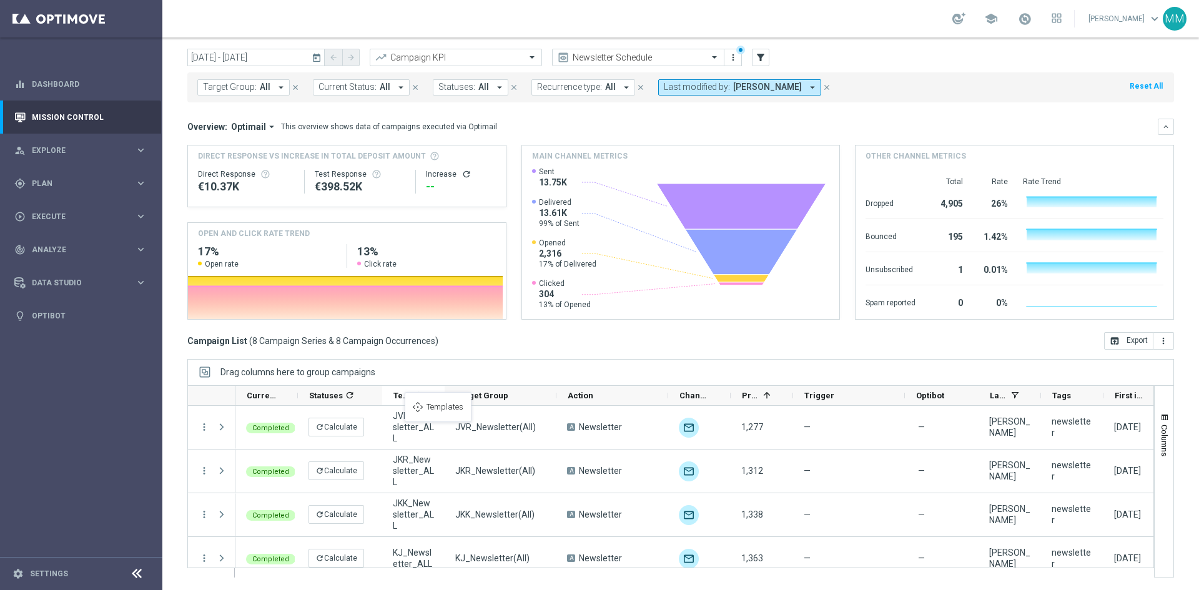
drag, startPoint x: 679, startPoint y: 398, endPoint x: 411, endPoint y: 400, distance: 268.5
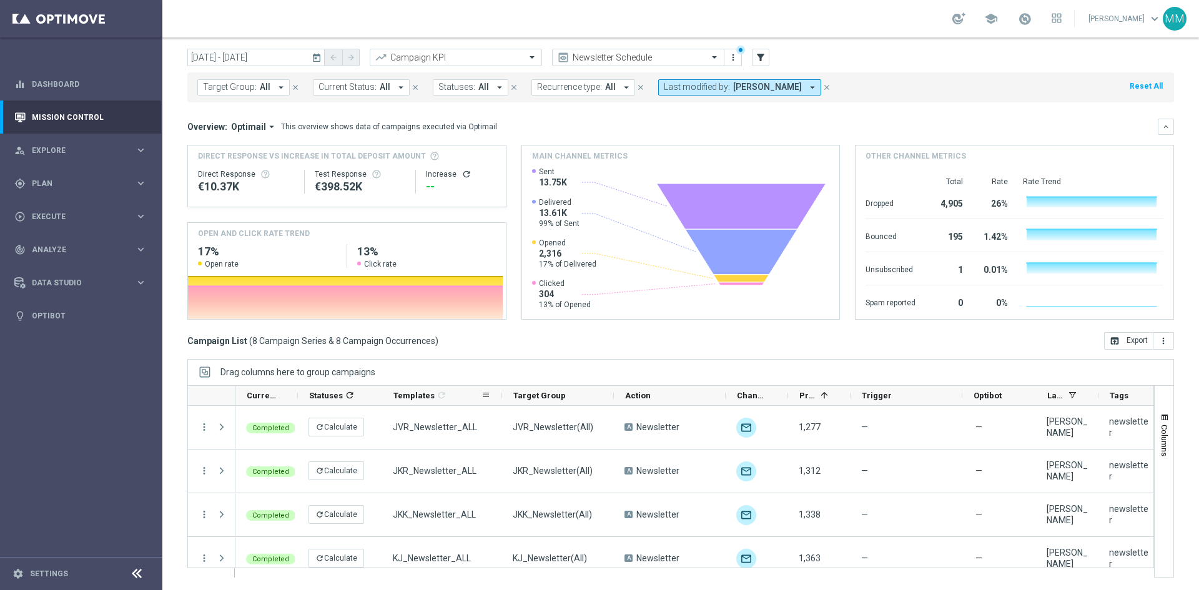
drag, startPoint x: 444, startPoint y: 397, endPoint x: 501, endPoint y: 393, distance: 57.6
click at [501, 393] on div at bounding box center [502, 395] width 5 height 19
click at [733, 59] on icon "more_vert" at bounding box center [733, 57] width 10 height 10
click at [751, 77] on div "Save view" at bounding box center [798, 80] width 113 height 9
click at [1158, 121] on button "keyboard_arrow_down" at bounding box center [1166, 127] width 16 height 16
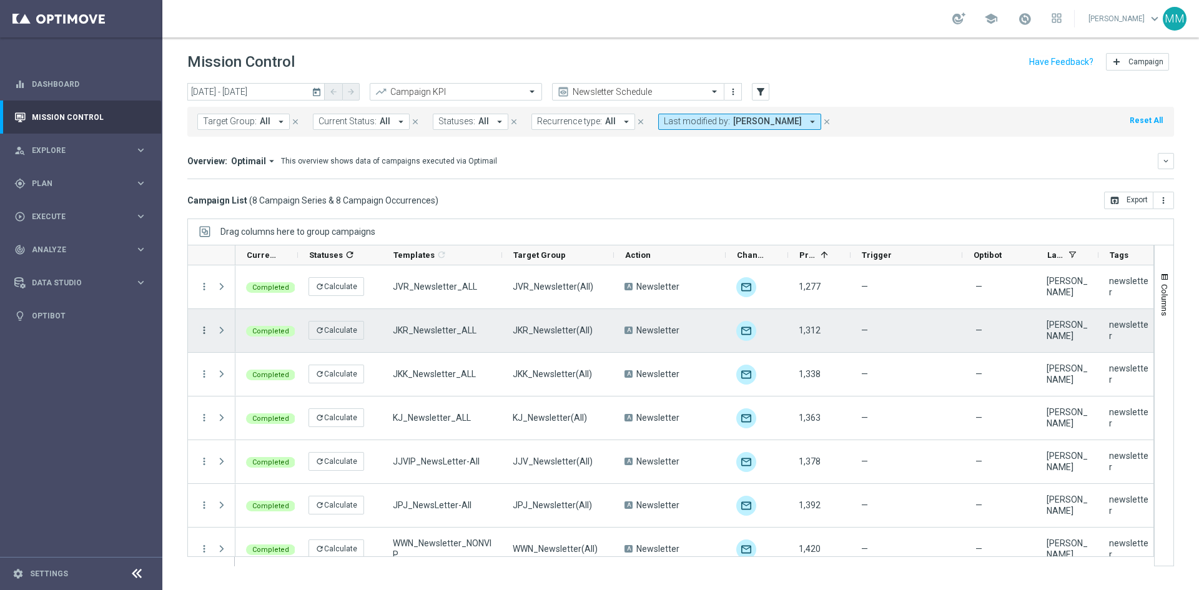
click at [206, 328] on icon "more_vert" at bounding box center [204, 330] width 11 height 11
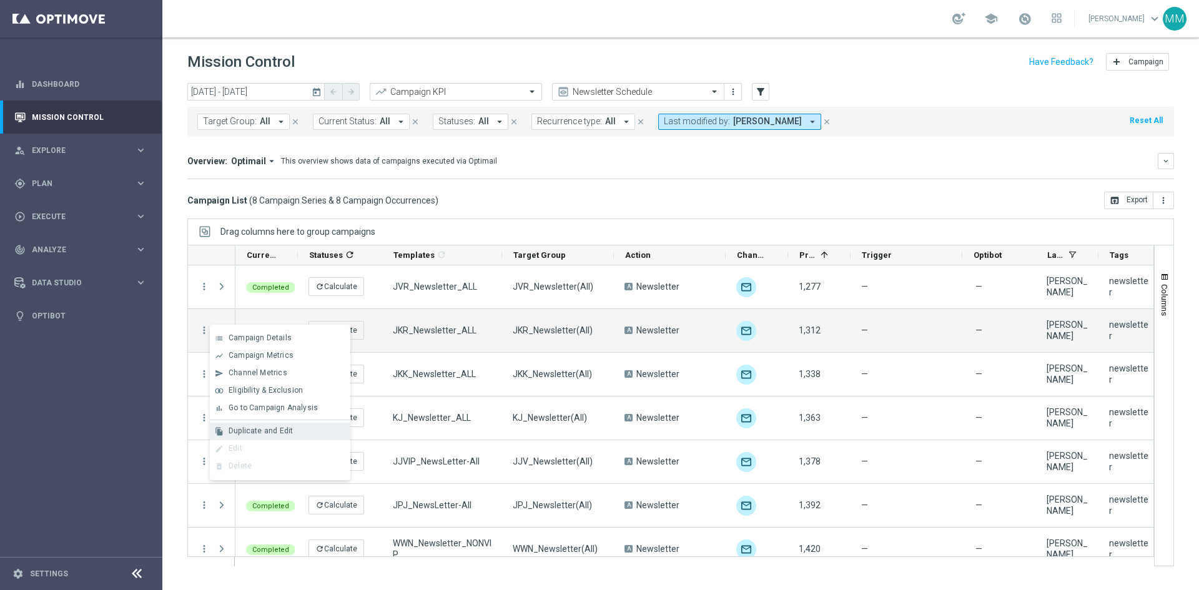
click at [236, 427] on div "file_copy Duplicate and Edit" at bounding box center [280, 431] width 140 height 17
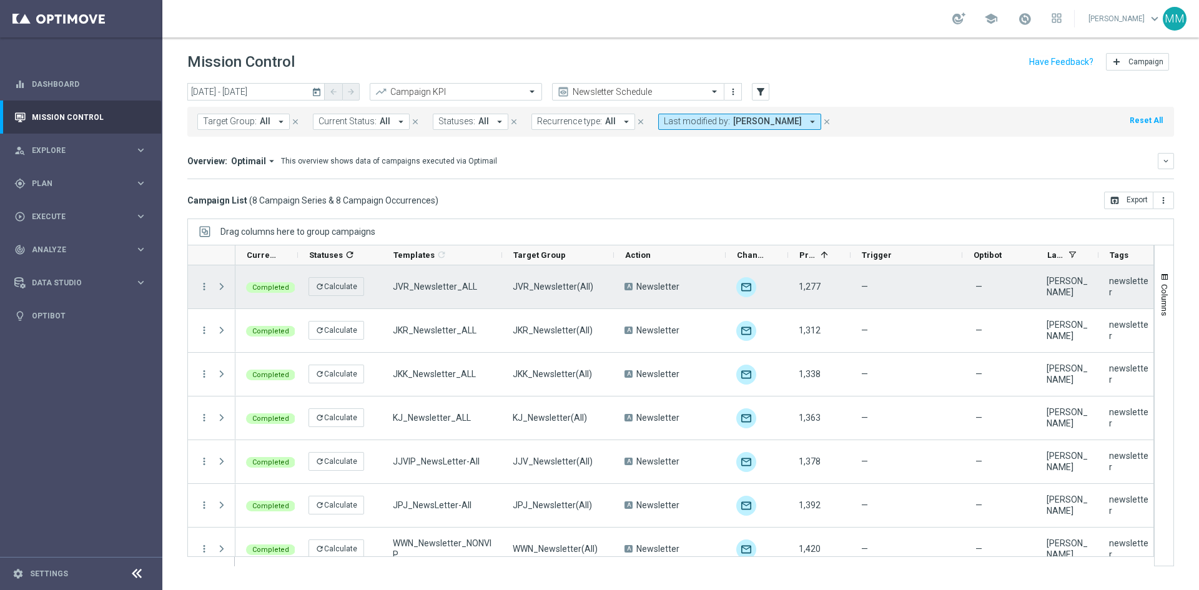
drag, startPoint x: 591, startPoint y: 283, endPoint x: 488, endPoint y: 278, distance: 102.5
click at [488, 278] on div "Completed refresh Calculate — JVR_Newsletter(All) A Newsletter unfold_more JVR_…" at bounding box center [791, 287] width 1113 height 44
copy div "A Newsletter unfold_more JVR_Newsletter_ALL 1,277 — Judith Ratau newsletter 13 …"
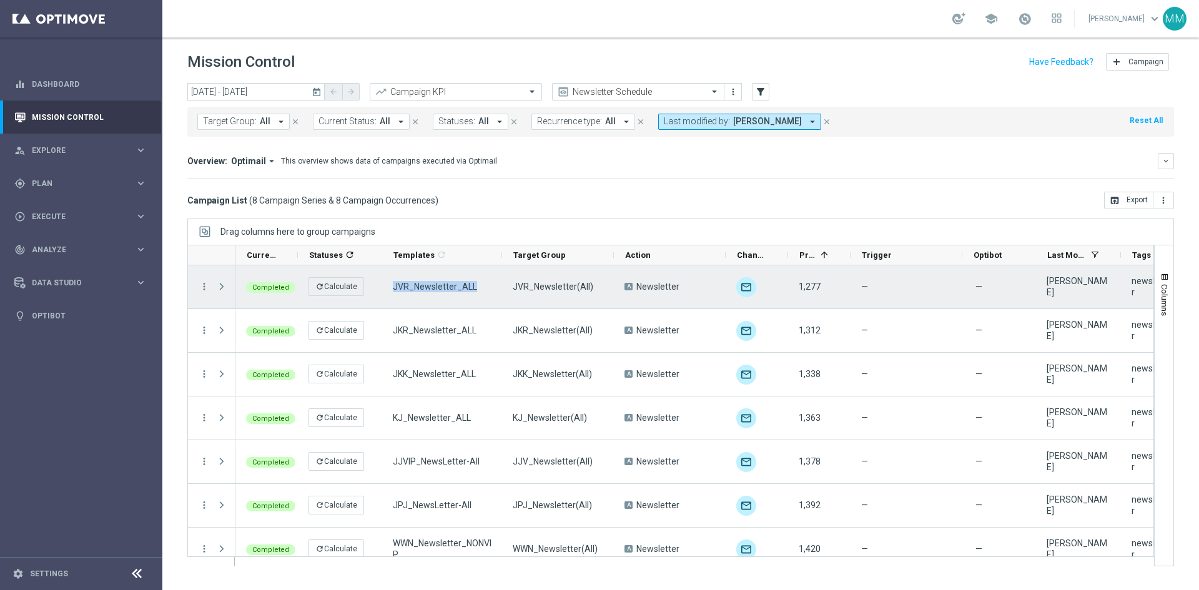
drag, startPoint x: 1116, startPoint y: 265, endPoint x: 1138, endPoint y: 273, distance: 23.5
click at [1138, 273] on div at bounding box center [670, 406] width 967 height 322
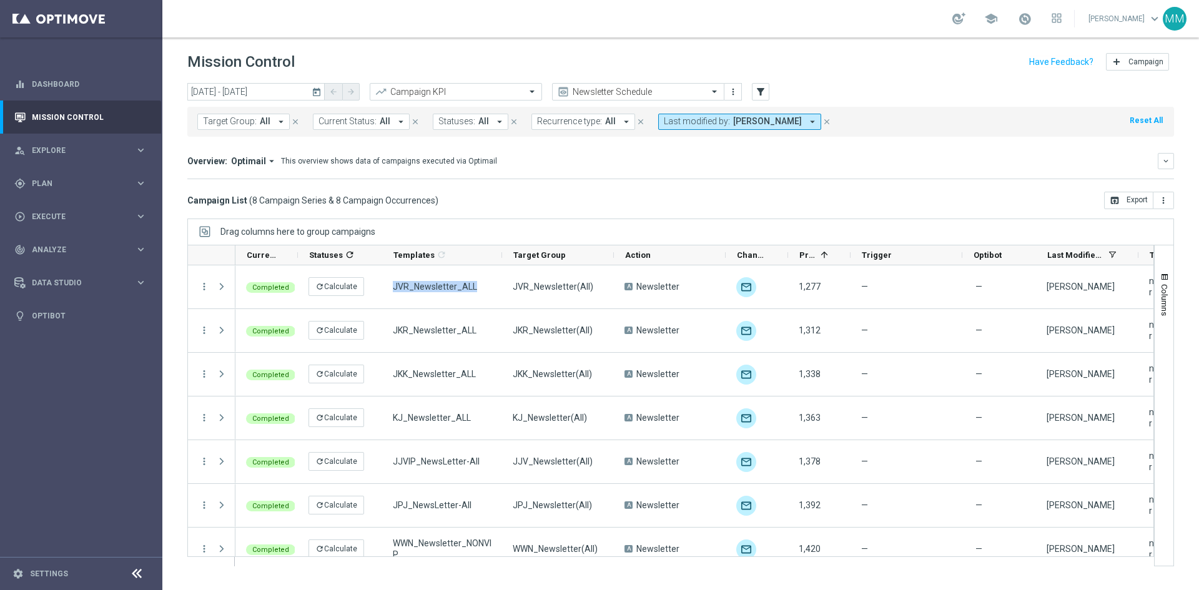
click at [695, 121] on span "Last modified by:" at bounding box center [697, 121] width 66 height 11
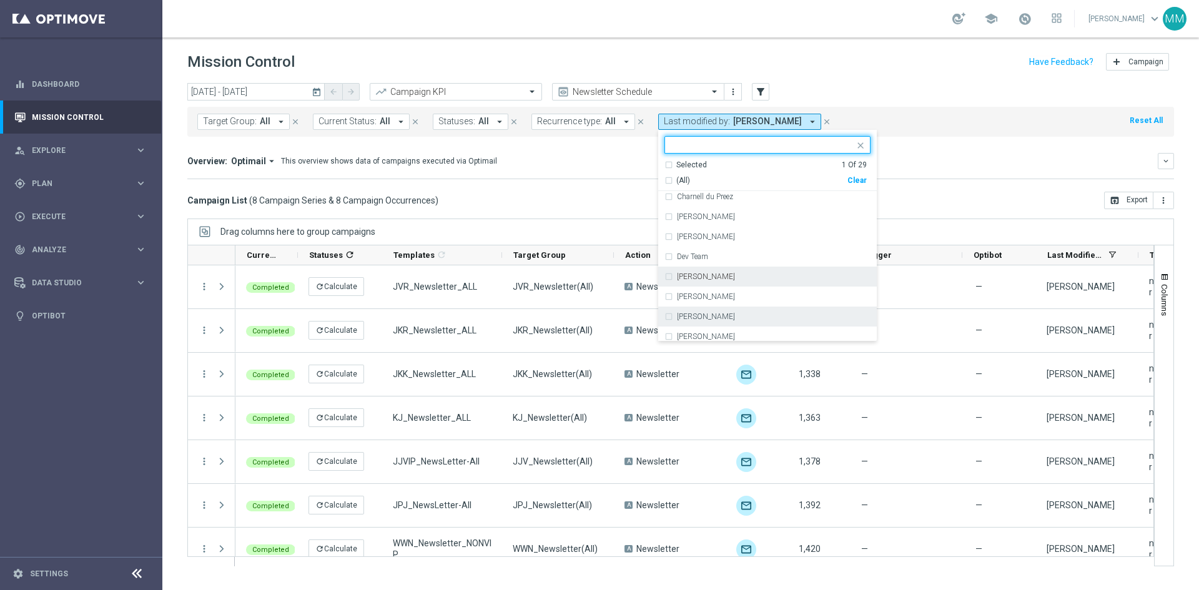
scroll to position [125, 0]
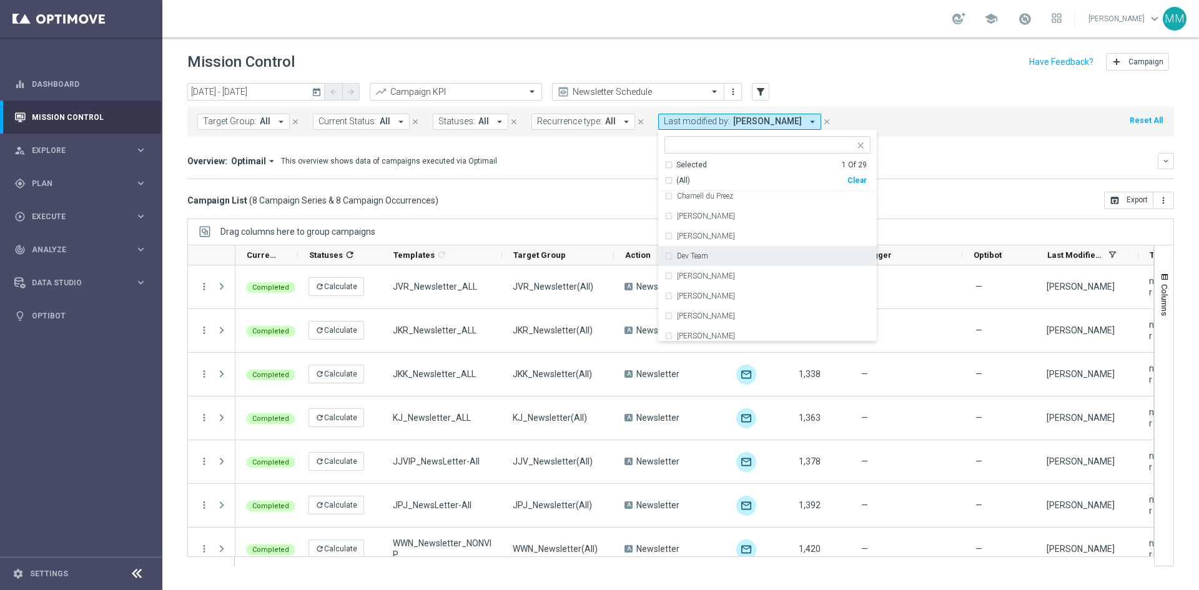
click at [610, 193] on div "Campaign List ( 8 Campaign Series & 8 Campaign Occurrences ) open_in_browser Ex…" at bounding box center [680, 200] width 987 height 17
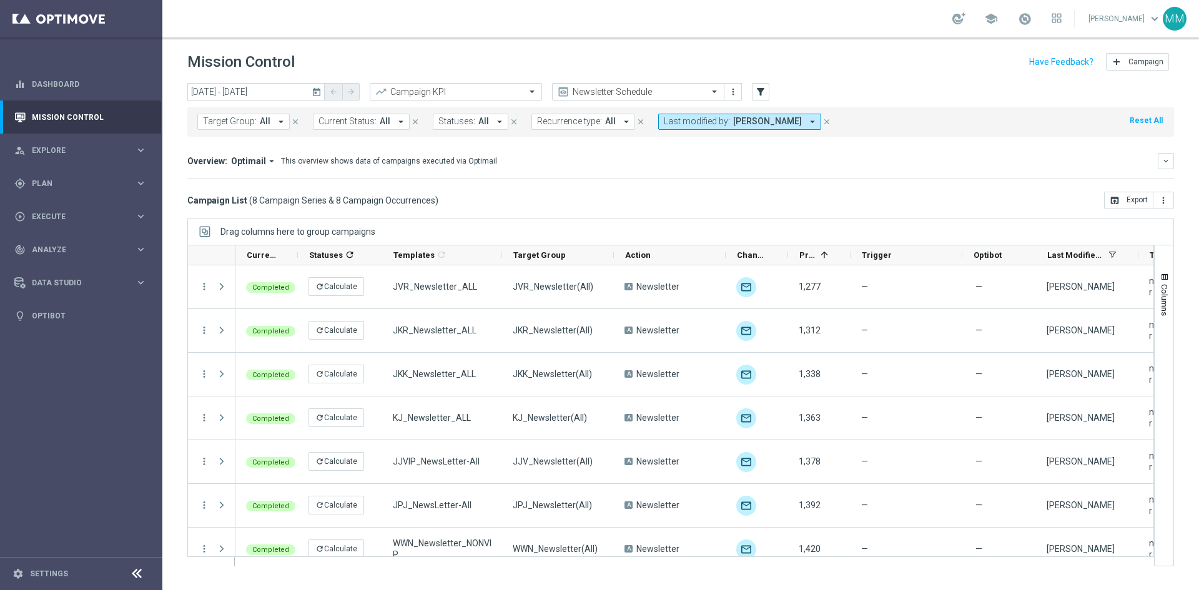
click at [709, 119] on span "Last modified by:" at bounding box center [697, 121] width 66 height 11
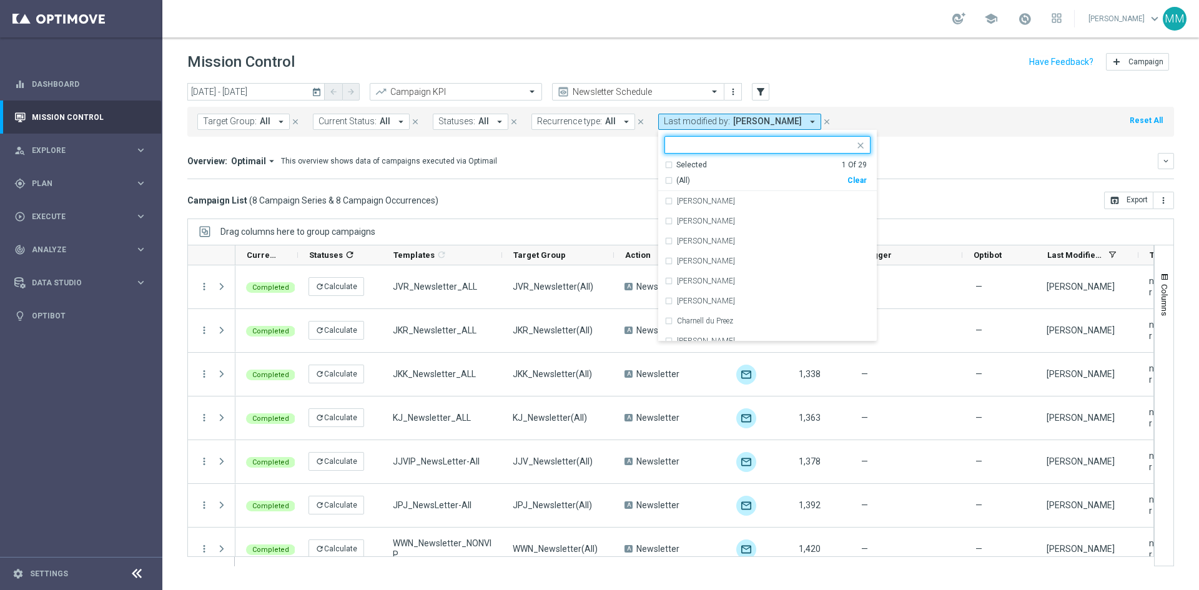
click at [686, 144] on input "text" at bounding box center [762, 145] width 183 height 11
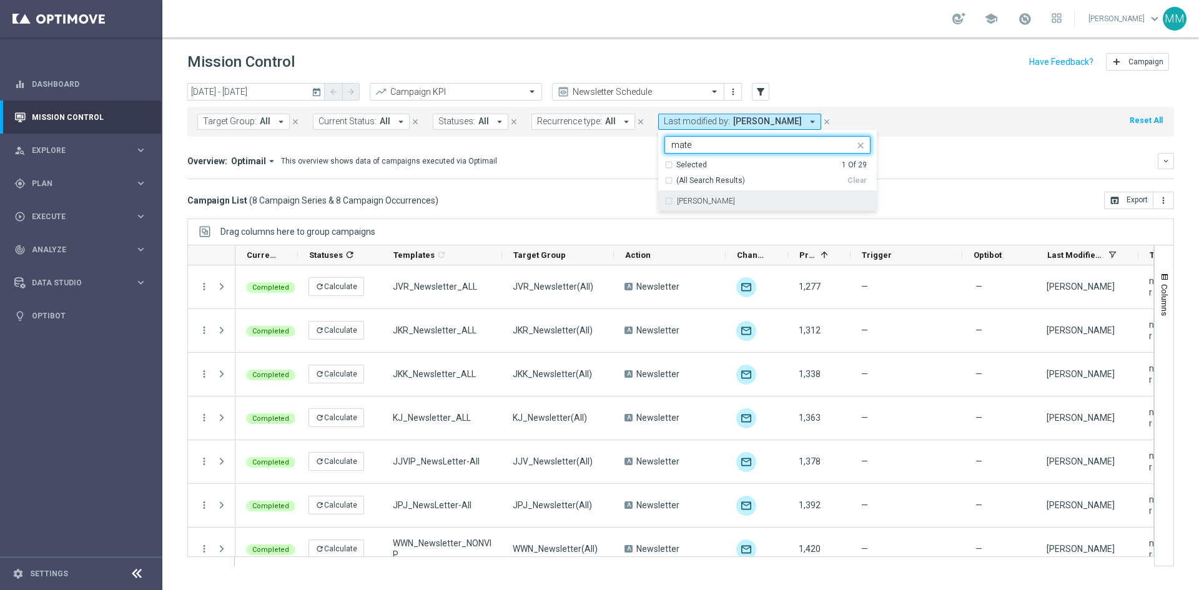
click at [693, 197] on label "[PERSON_NAME]" at bounding box center [706, 200] width 58 height 7
type input "mate"
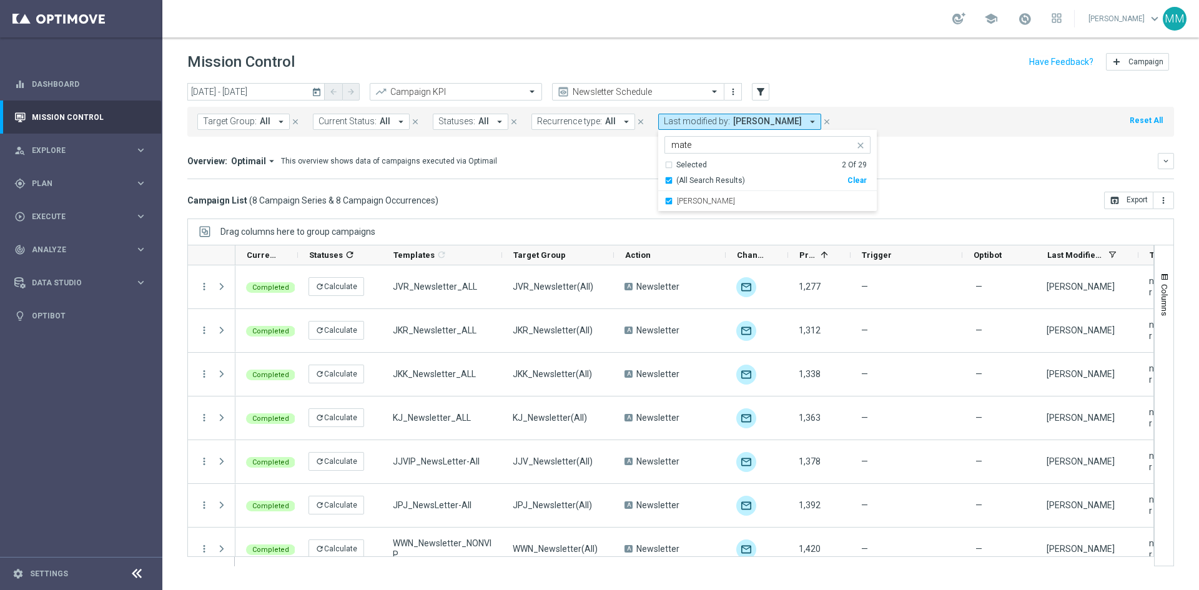
click at [1005, 130] on div "Target Group: All arrow_drop_down close Current Status: All arrow_drop_down clo…" at bounding box center [680, 122] width 987 height 30
click at [734, 88] on icon "more_vert" at bounding box center [733, 92] width 10 height 10
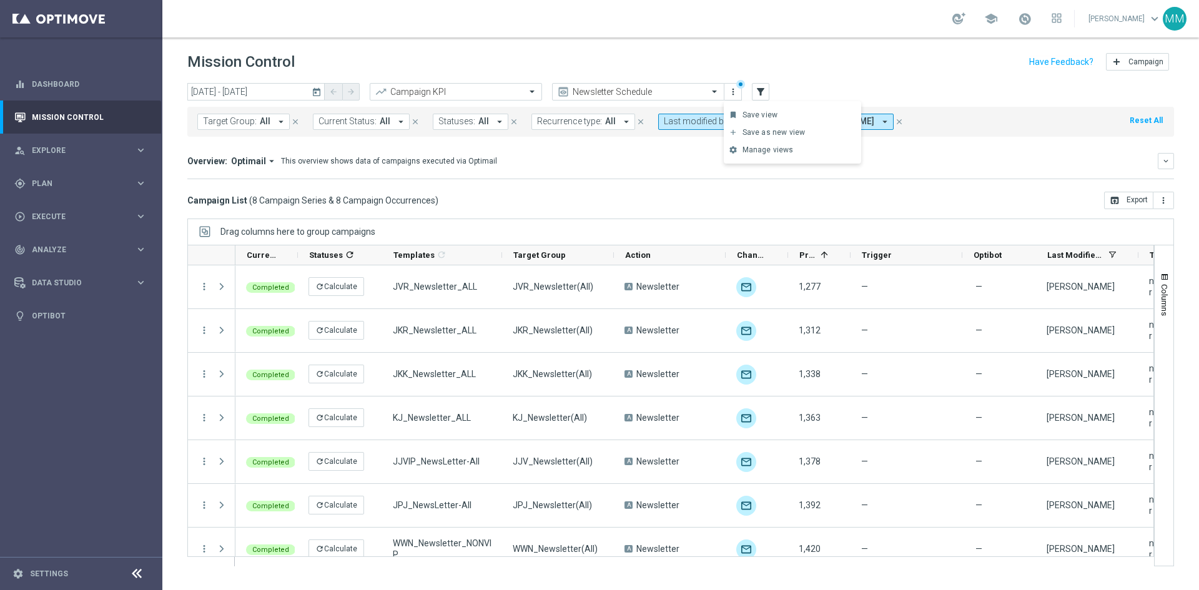
drag, startPoint x: 757, startPoint y: 114, endPoint x: 887, endPoint y: 155, distance: 136.4
click at [755, 113] on div "Save view" at bounding box center [798, 115] width 113 height 9
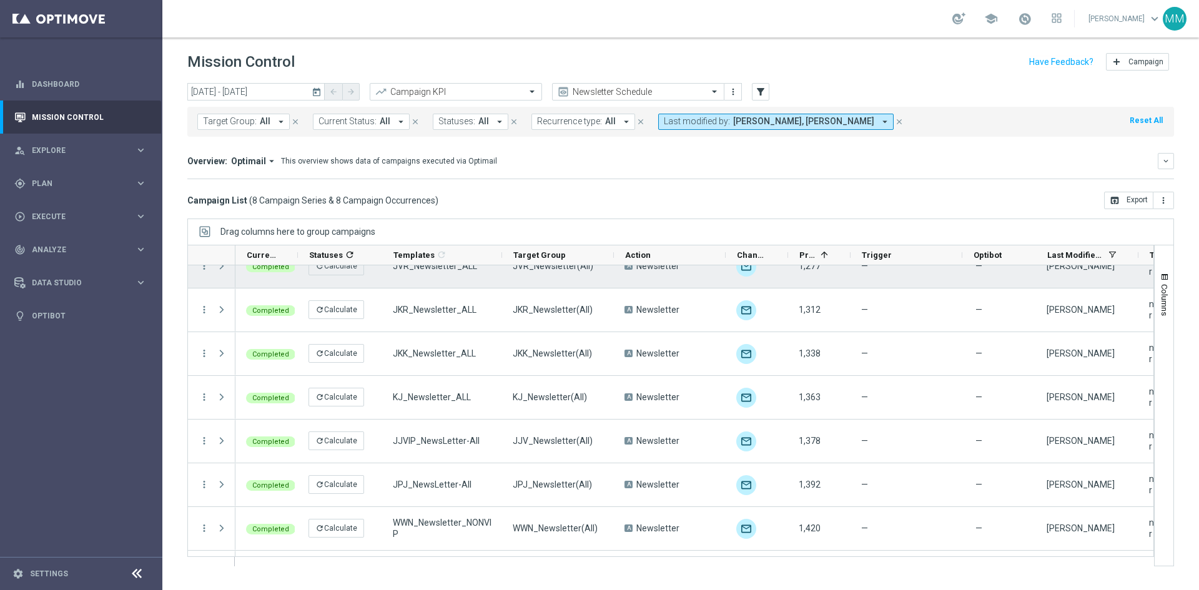
scroll to position [0, 0]
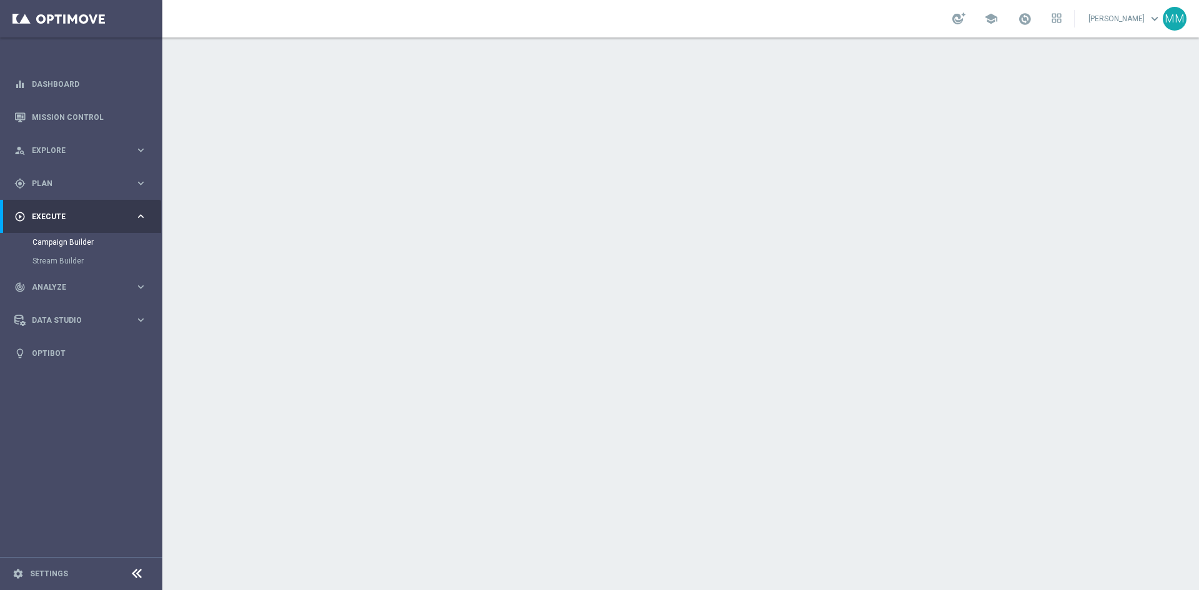
click at [1011, 138] on icon "keyboard_arrow_down" at bounding box center [1020, 136] width 19 height 19
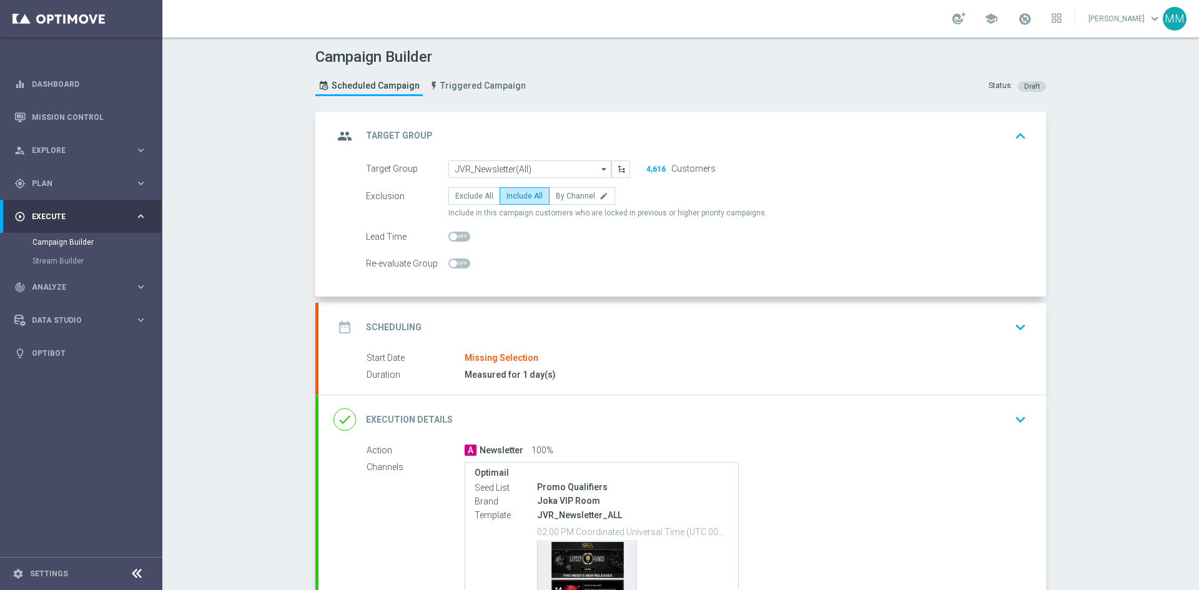
click at [1011, 136] on icon "keyboard_arrow_up" at bounding box center [1020, 136] width 19 height 19
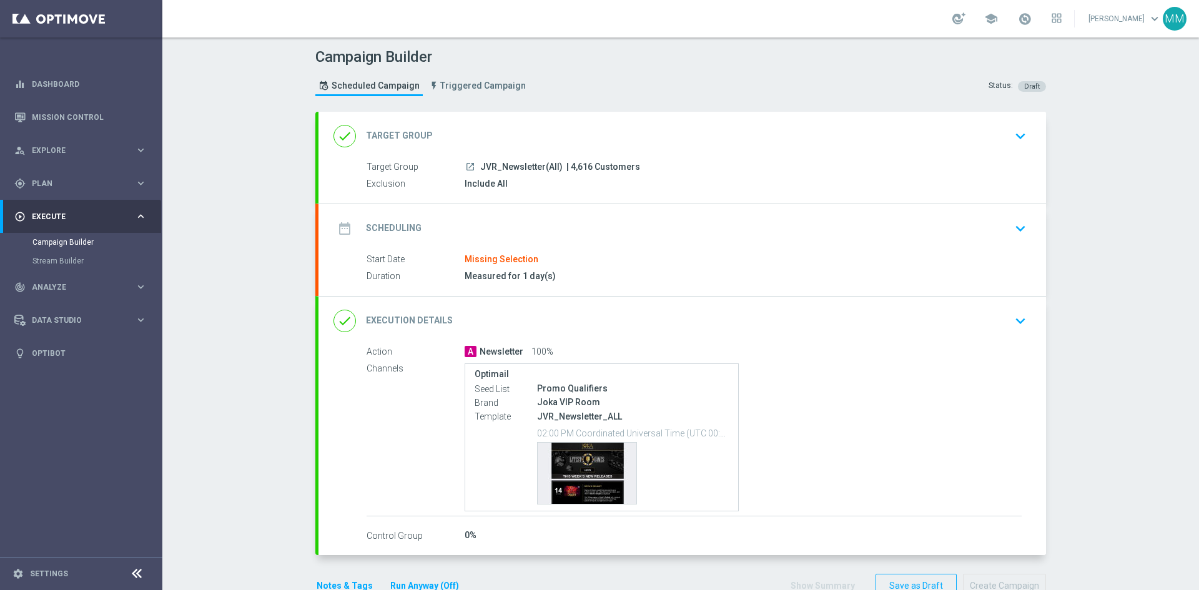
click at [1011, 134] on icon "keyboard_arrow_down" at bounding box center [1020, 136] width 19 height 19
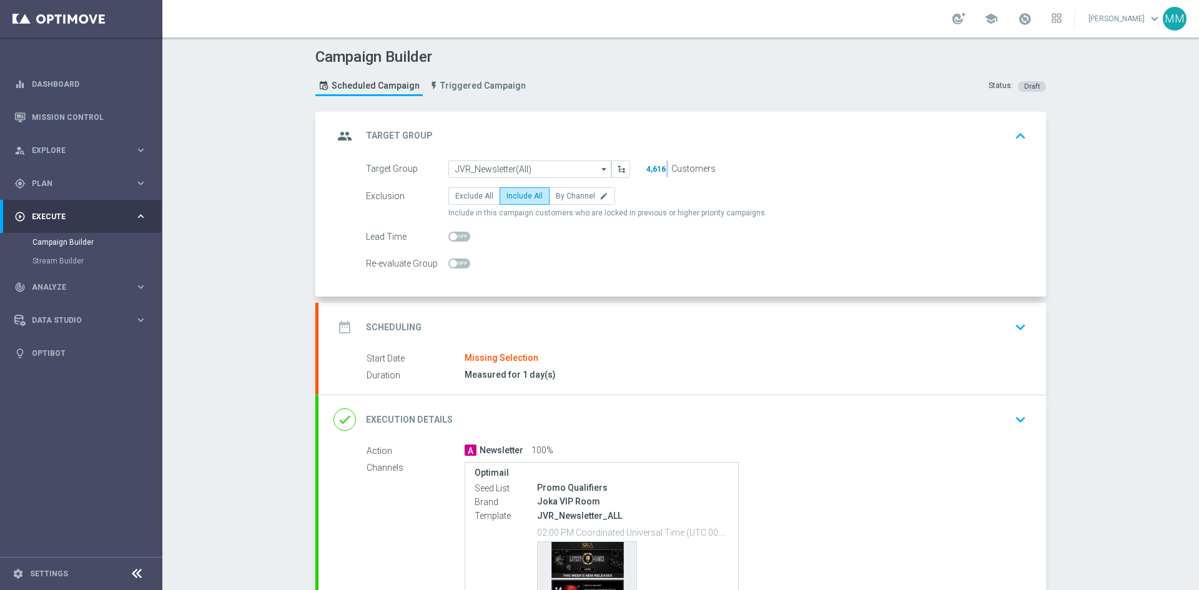
drag, startPoint x: 663, startPoint y: 167, endPoint x: 642, endPoint y: 170, distance: 21.5
click at [642, 170] on div "4,616 Customers" at bounding box center [682, 168] width 86 height 17
click at [945, 523] on div "Optimail Seed List Promo Qualifiers Brand Joka VIP Room Template JVR_Newsletter…" at bounding box center [743, 536] width 557 height 149
drag, startPoint x: 649, startPoint y: 169, endPoint x: 639, endPoint y: 169, distance: 10.0
click at [639, 169] on div "4,616 Customers" at bounding box center [682, 168] width 86 height 17
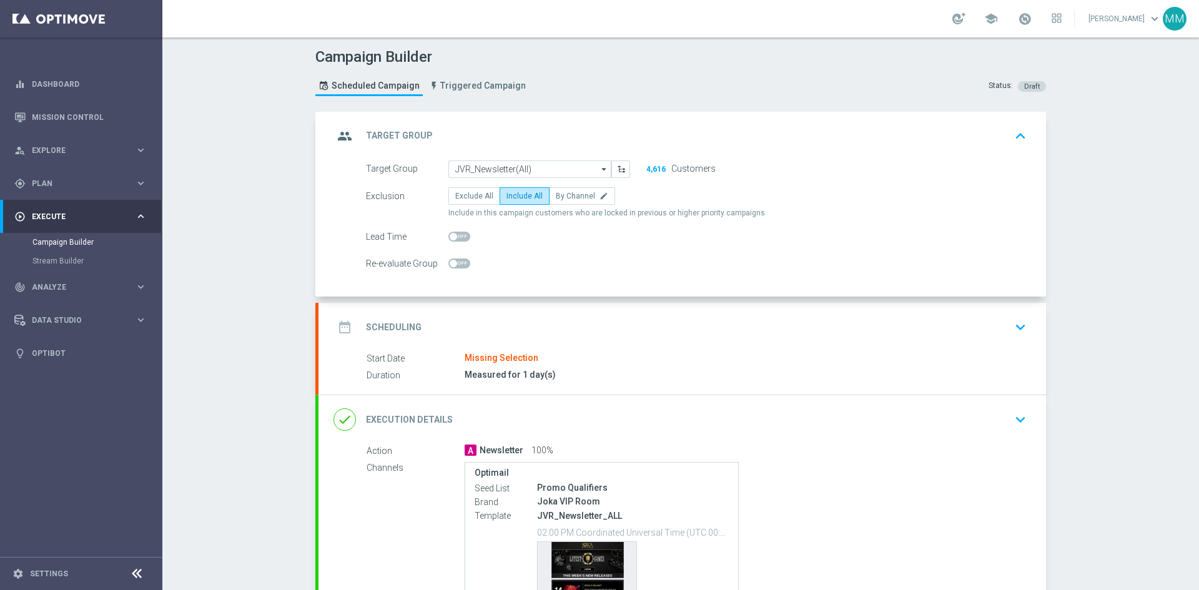
click at [1026, 326] on button "keyboard_arrow_down" at bounding box center [1020, 327] width 21 height 24
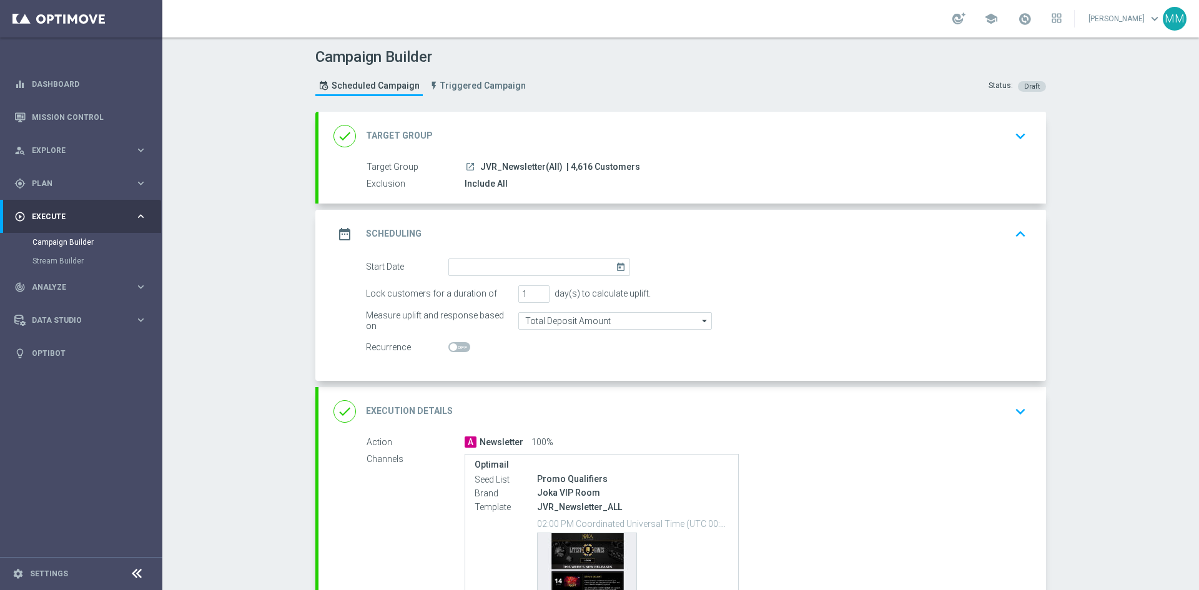
click at [1021, 133] on icon "keyboard_arrow_down" at bounding box center [1020, 136] width 19 height 19
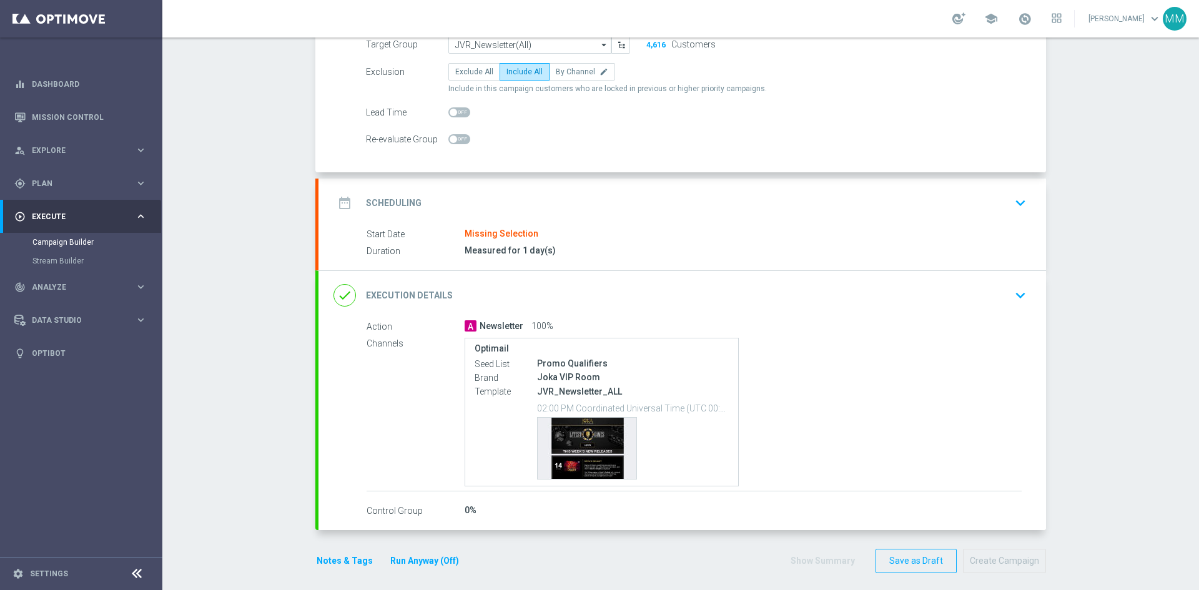
scroll to position [125, 0]
click at [1021, 202] on icon "keyboard_arrow_down" at bounding box center [1020, 202] width 19 height 19
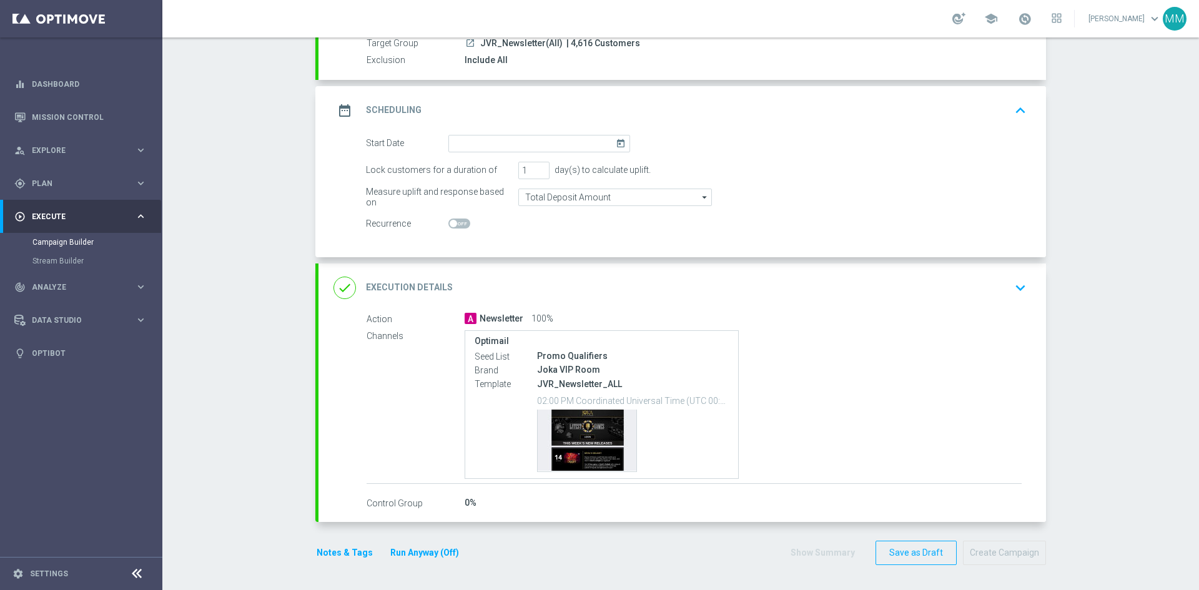
scroll to position [119, 0]
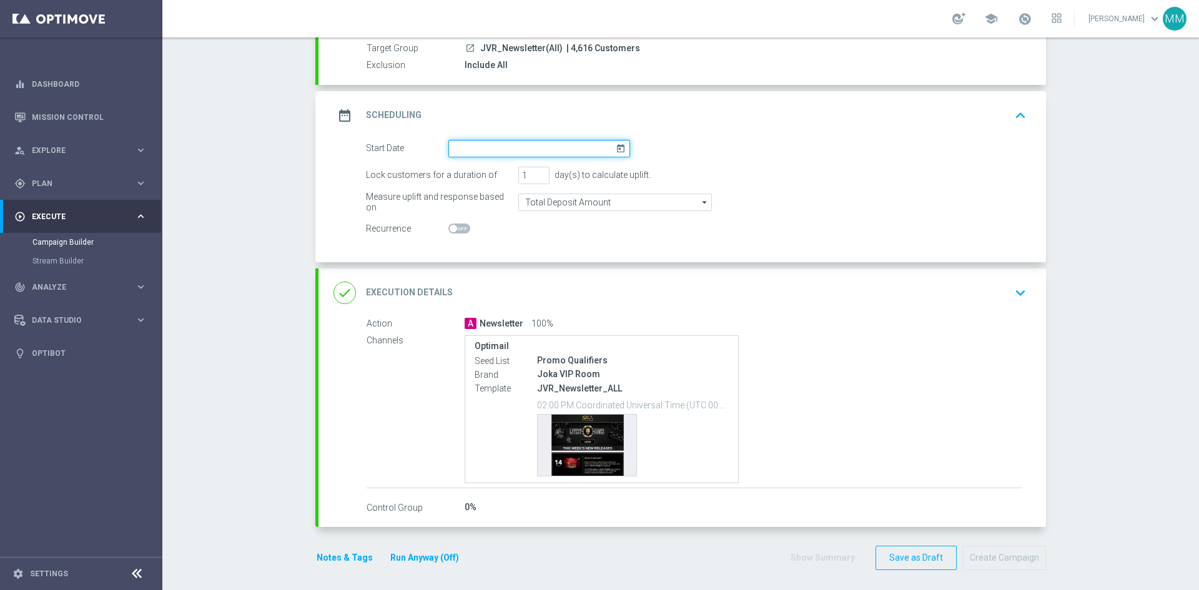
click at [539, 149] on input at bounding box center [539, 148] width 182 height 17
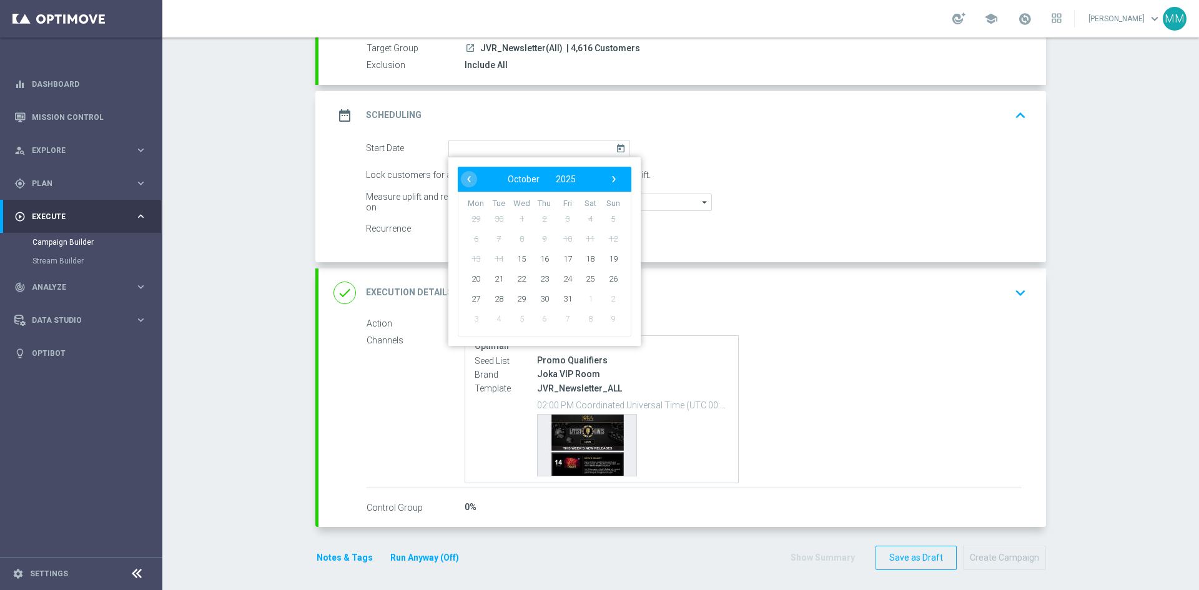
click at [778, 159] on form "Start Date today ‹ ​ October ​ 2025 ​ › Mon Tue Wed Thu Fri Sat Sun 29 30 1 2 3…" at bounding box center [696, 189] width 661 height 98
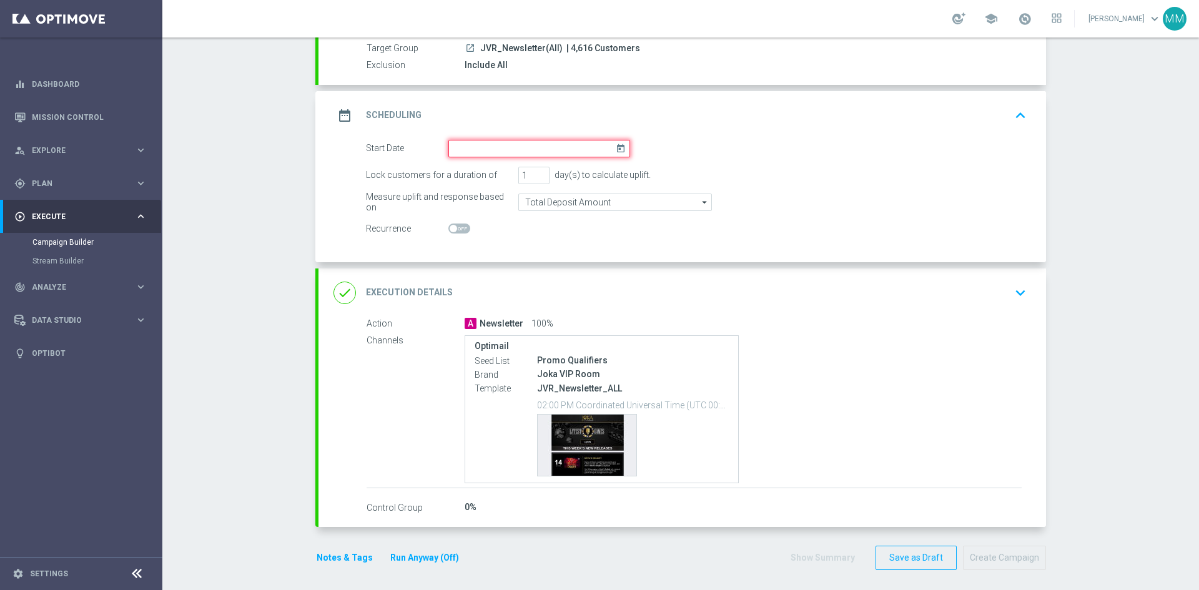
click at [541, 142] on input at bounding box center [539, 148] width 182 height 17
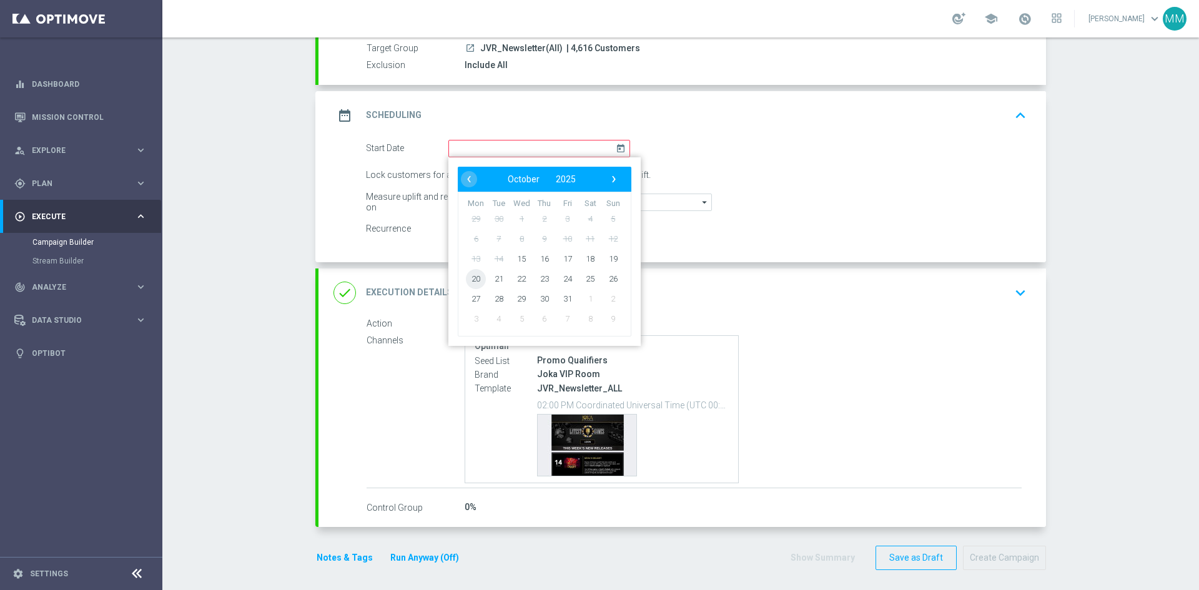
click at [475, 277] on span "20" at bounding box center [476, 278] width 20 height 20
type input "20 Oct 2025"
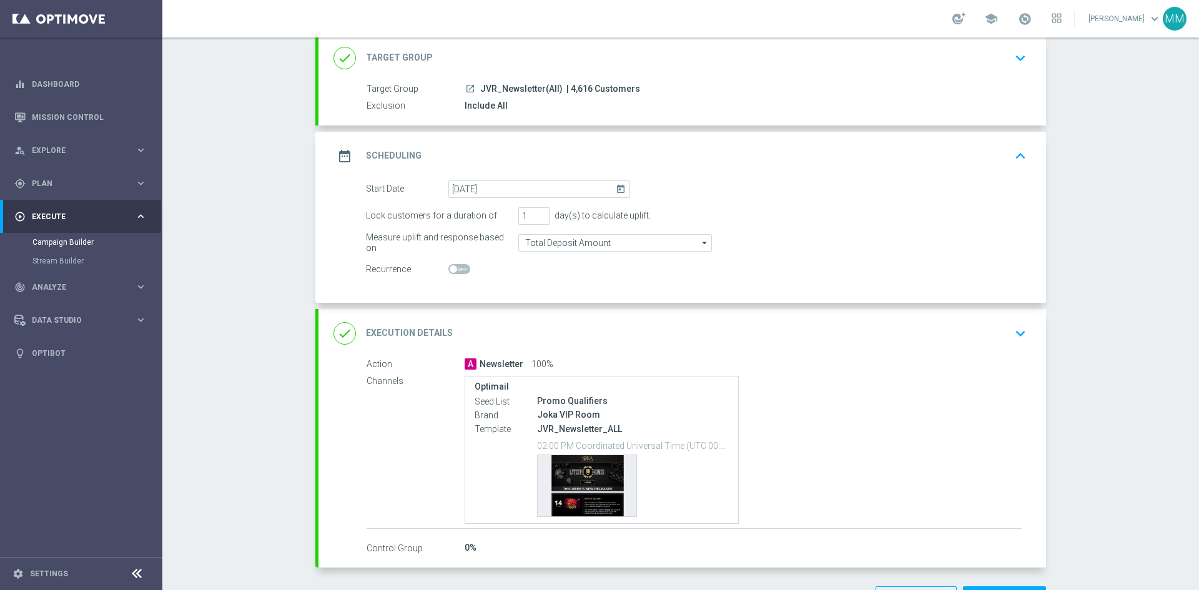
scroll to position [124, 0]
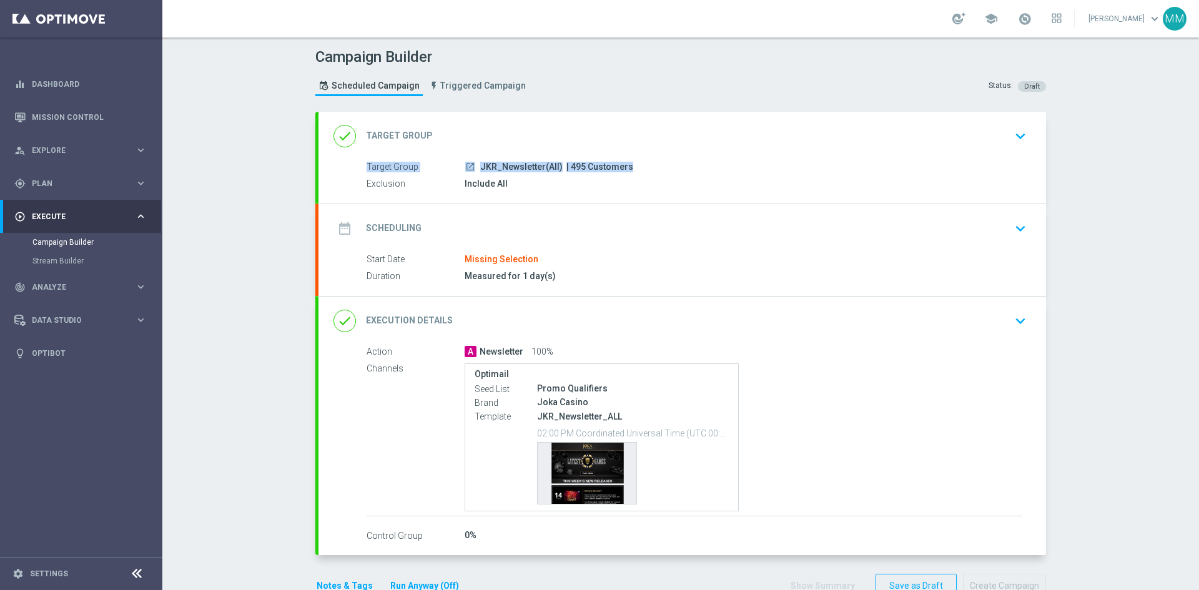
drag, startPoint x: 579, startPoint y: 164, endPoint x: 564, endPoint y: 159, distance: 15.4
click at [564, 159] on div "done Target Group keyboard_arrow_down Target Group launch JKR_Newsletter(All) |…" at bounding box center [681, 158] width 727 height 92
click at [859, 159] on div "done Target Group keyboard_arrow_down" at bounding box center [681, 136] width 727 height 49
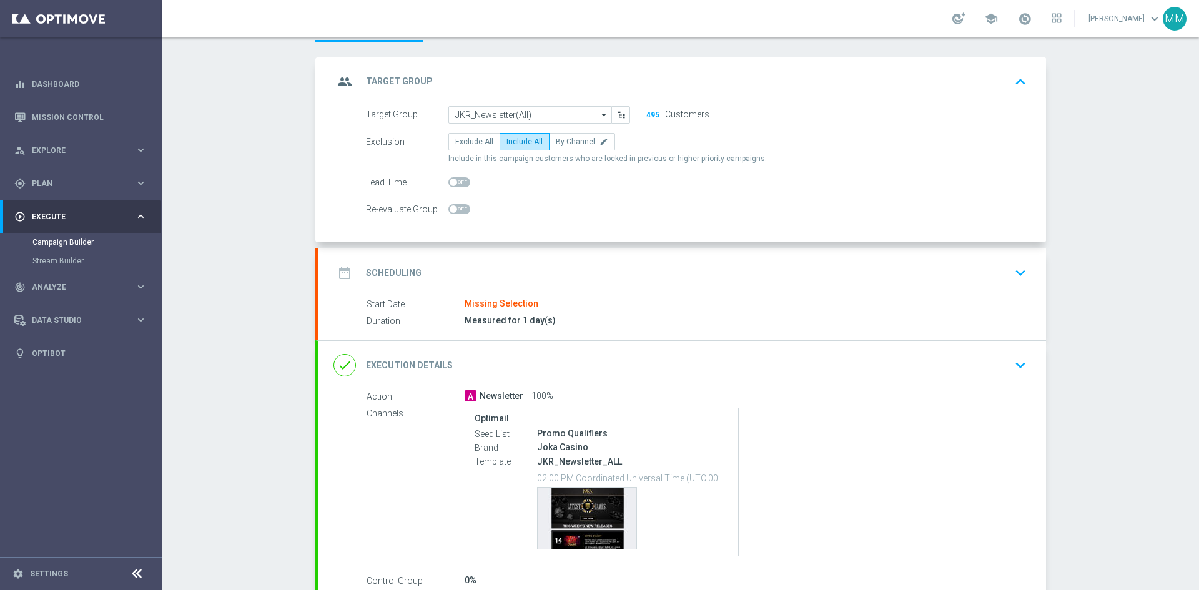
scroll to position [125, 0]
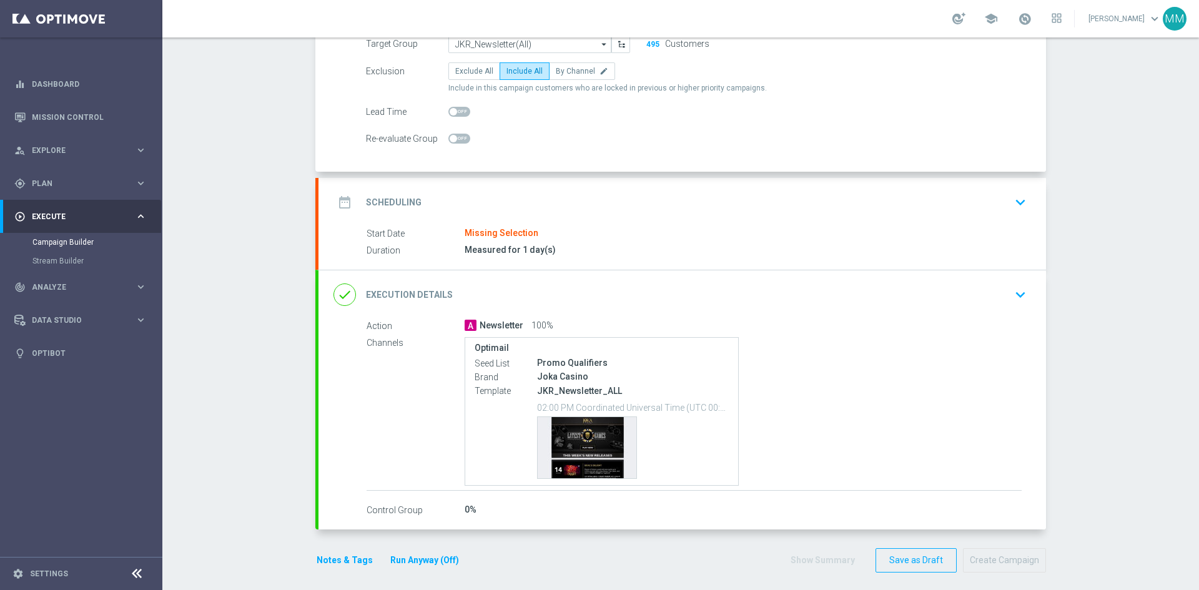
click at [1016, 195] on icon "keyboard_arrow_down" at bounding box center [1020, 202] width 19 height 19
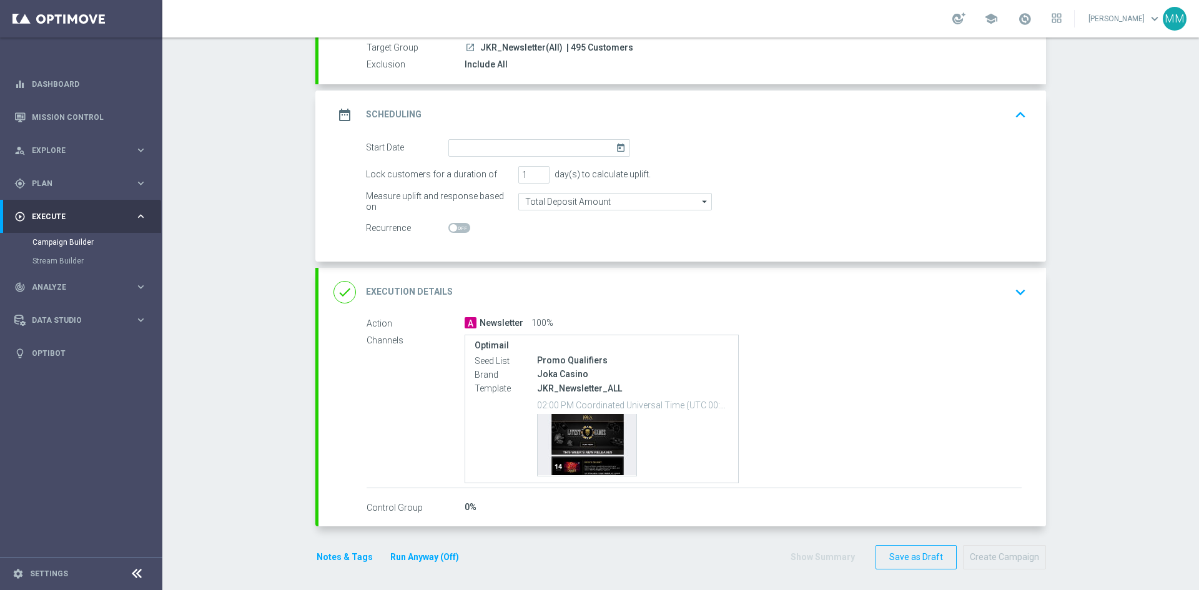
scroll to position [119, 0]
click at [616, 146] on icon "today" at bounding box center [623, 147] width 14 height 14
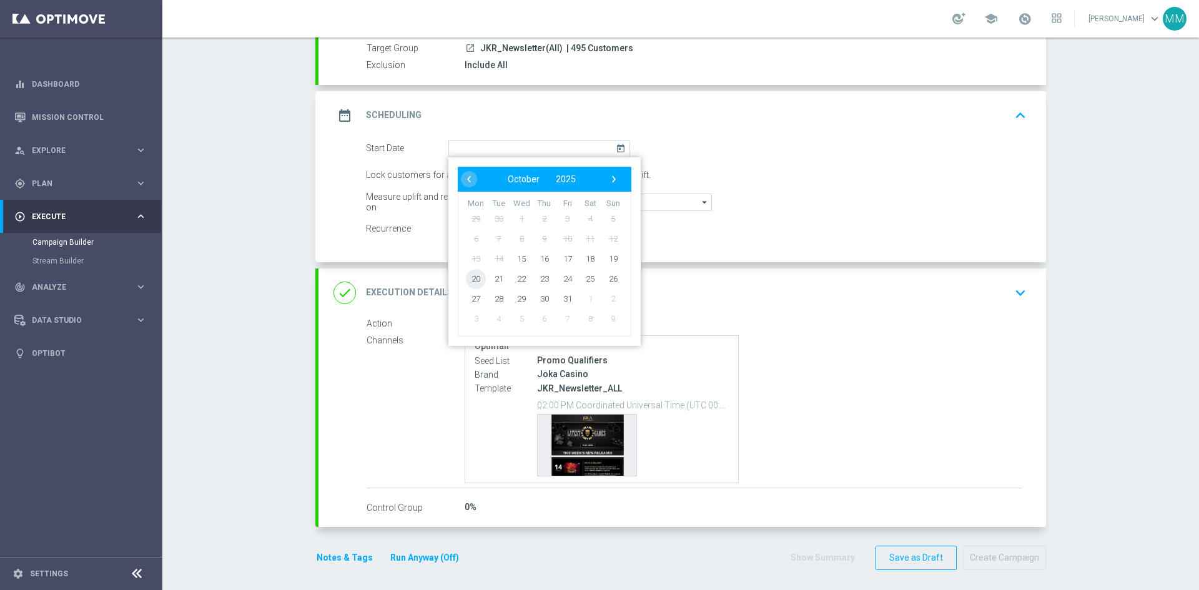
click at [476, 278] on span "20" at bounding box center [476, 278] width 20 height 20
type input "20 Oct 2025"
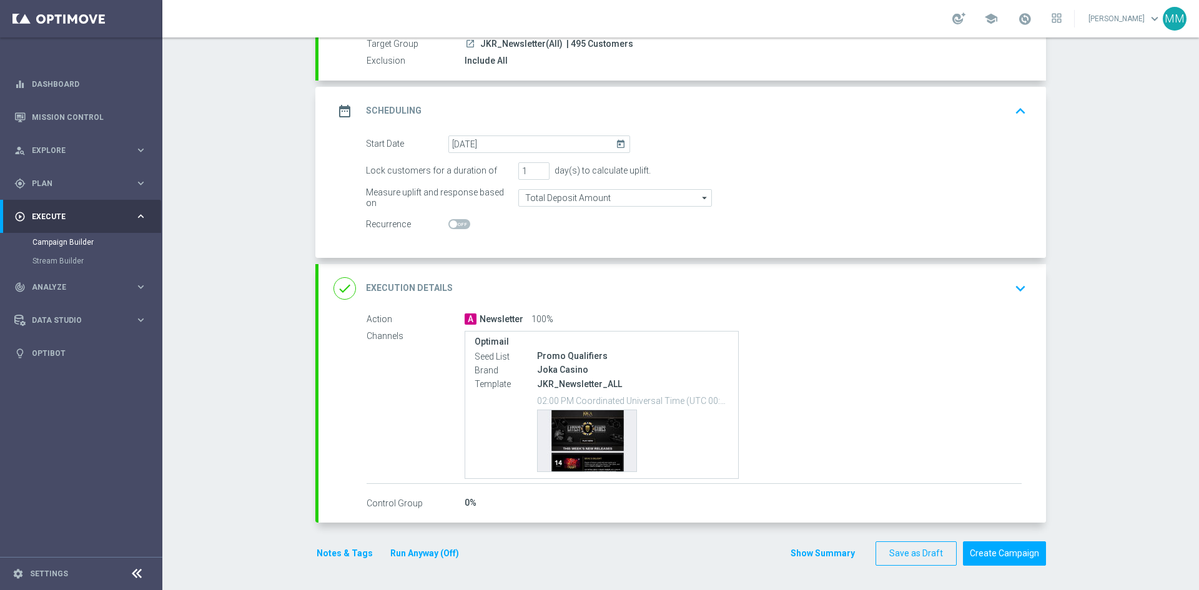
scroll to position [124, 0]
drag, startPoint x: 533, startPoint y: 398, endPoint x: 555, endPoint y: 398, distance: 21.9
click at [556, 398] on p "02:00 PM Coordinated Universal Time (UTC 00:00)" at bounding box center [633, 399] width 192 height 12
click at [794, 351] on div "Optimail Seed List Promo Qualifiers Brand Joka Casino Template JKR_Newsletter_A…" at bounding box center [743, 404] width 557 height 149
click at [315, 554] on button "Notes & Tags" at bounding box center [344, 553] width 59 height 16
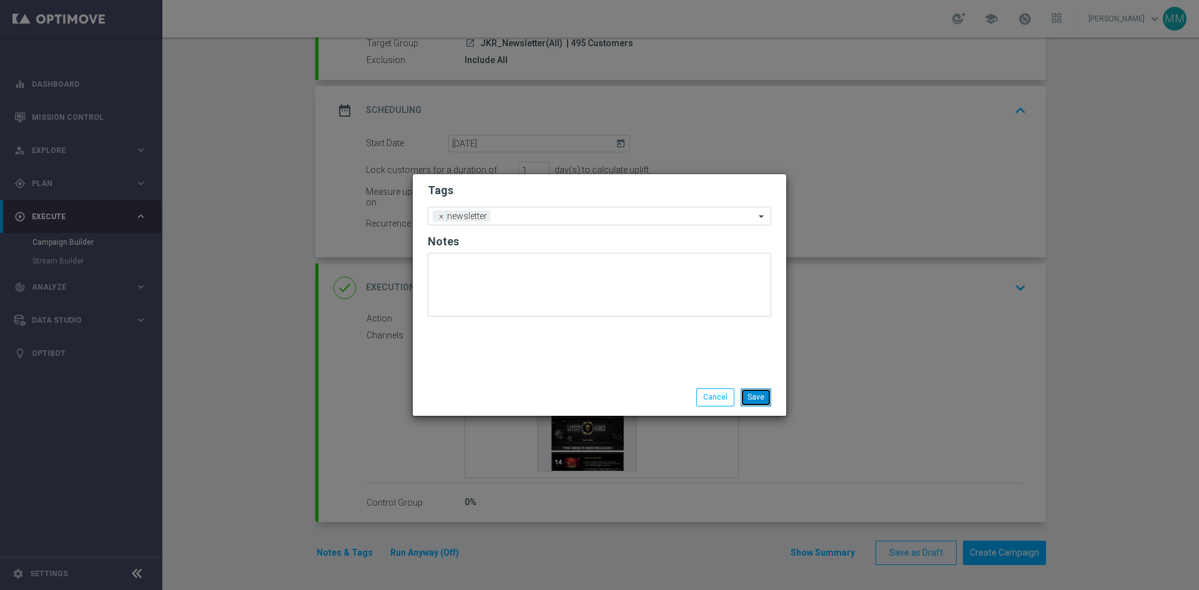
click at [755, 396] on button "Save" at bounding box center [756, 396] width 31 height 17
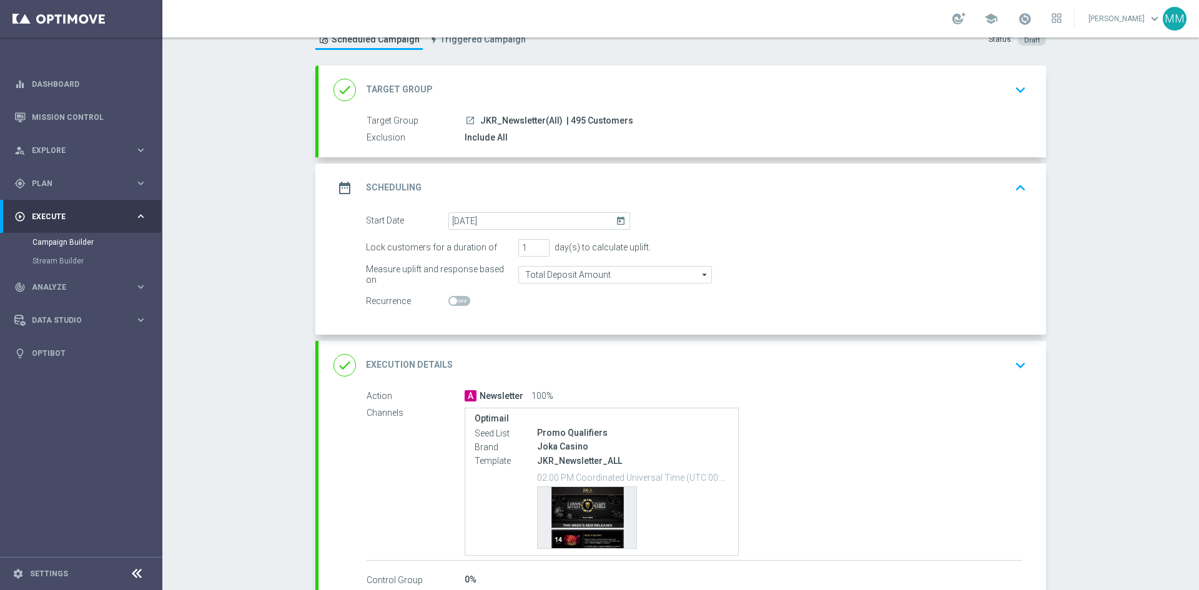
scroll to position [0, 0]
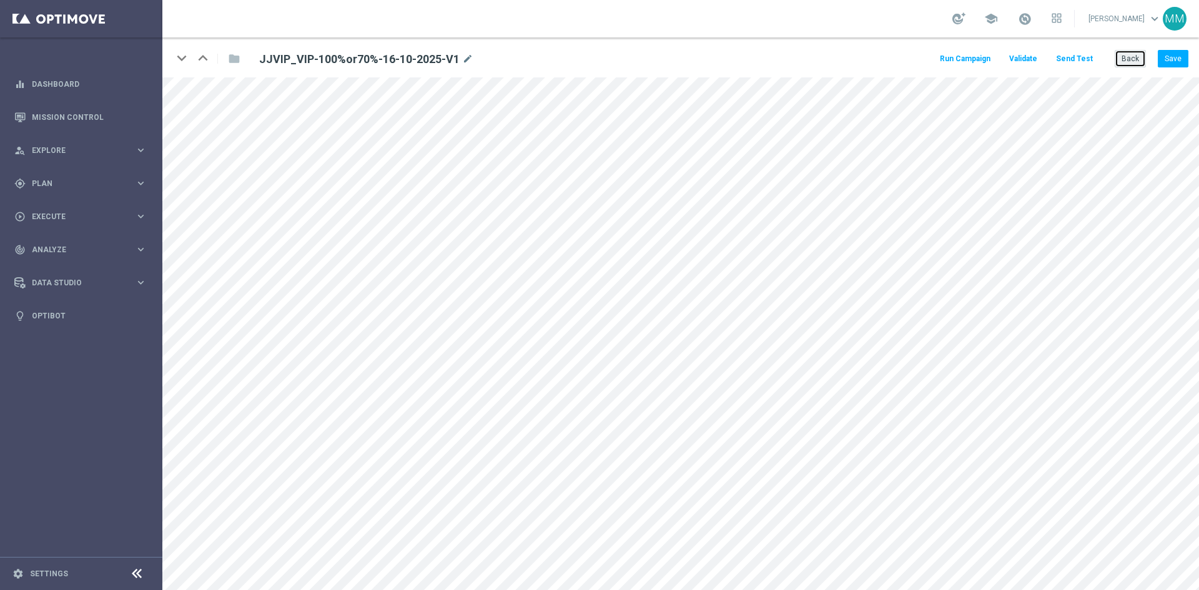
drag, startPoint x: 1133, startPoint y: 53, endPoint x: 589, endPoint y: 159, distance: 554.6
click at [1131, 54] on button "Back" at bounding box center [1130, 58] width 31 height 17
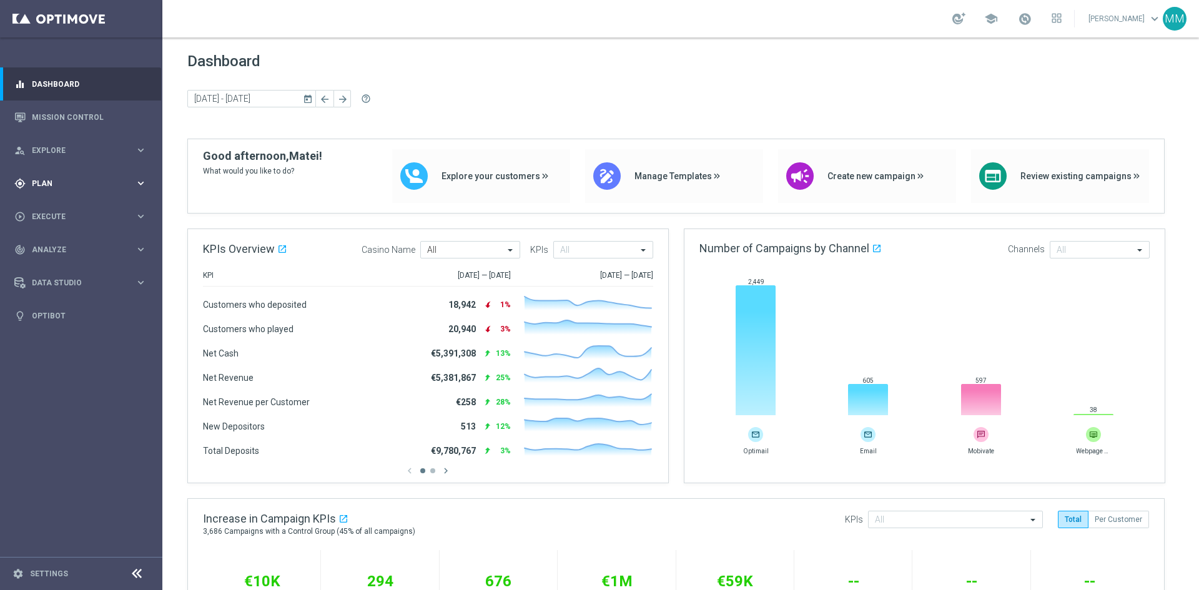
click at [66, 180] on span "Plan" at bounding box center [83, 183] width 103 height 7
click at [70, 245] on span "Templates" at bounding box center [77, 246] width 89 height 7
drag, startPoint x: 51, startPoint y: 264, endPoint x: 61, endPoint y: 264, distance: 10.6
click at [51, 264] on link "Optimail" at bounding box center [84, 265] width 91 height 10
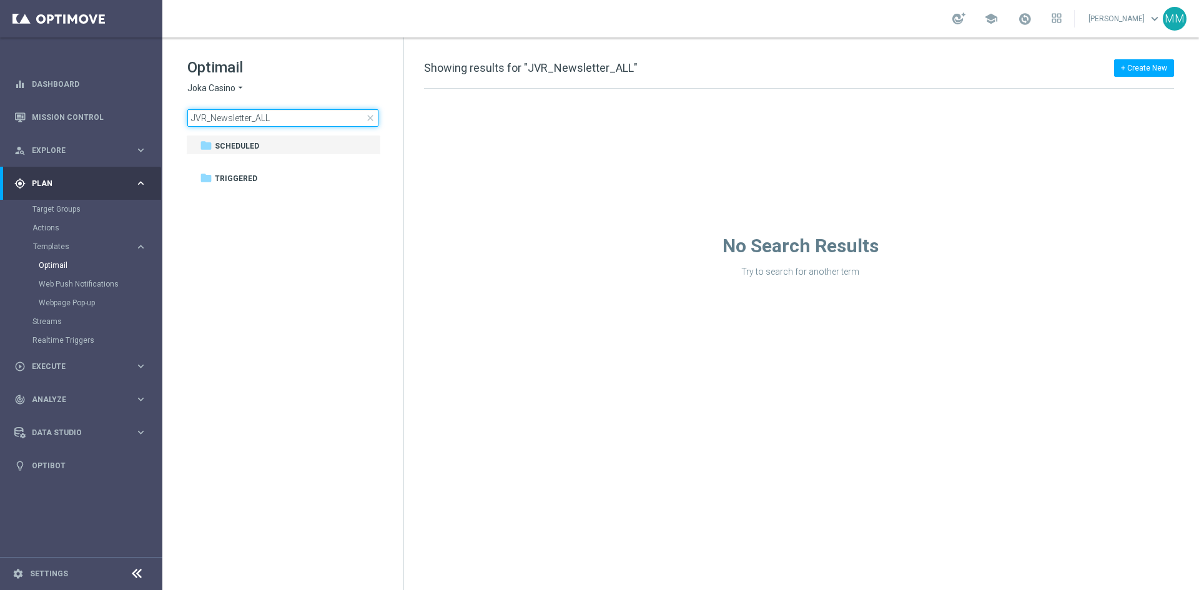
type input "JVR_Newsletter_ALL"
click at [204, 88] on span "Joka Casino" at bounding box center [211, 88] width 48 height 12
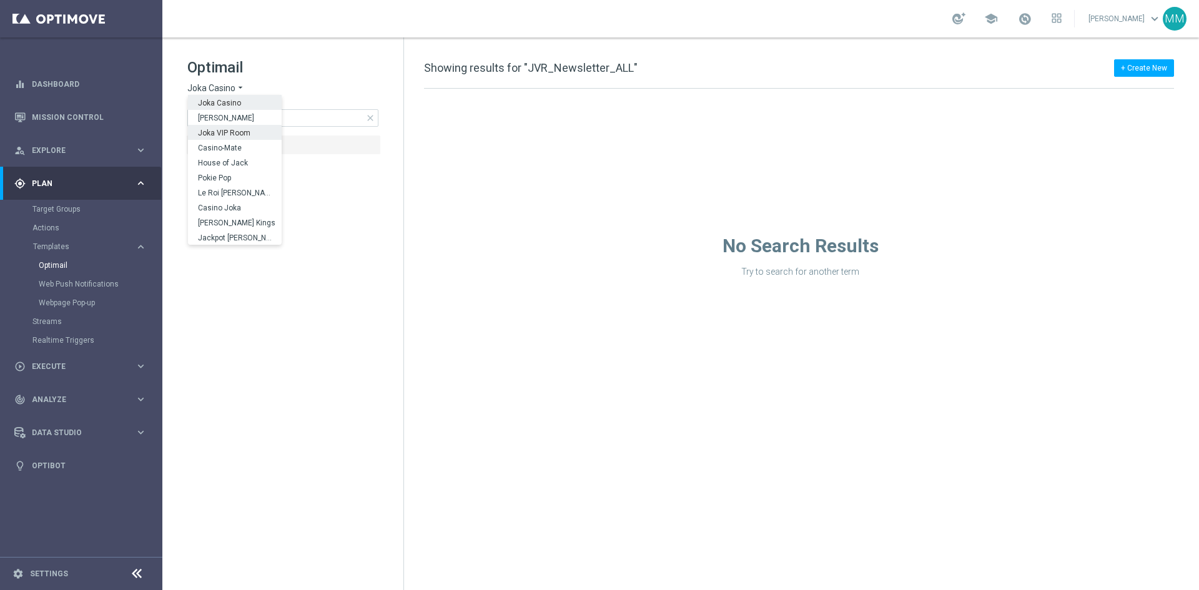
click at [219, 137] on div "Joka VIP Room" at bounding box center [235, 132] width 94 height 15
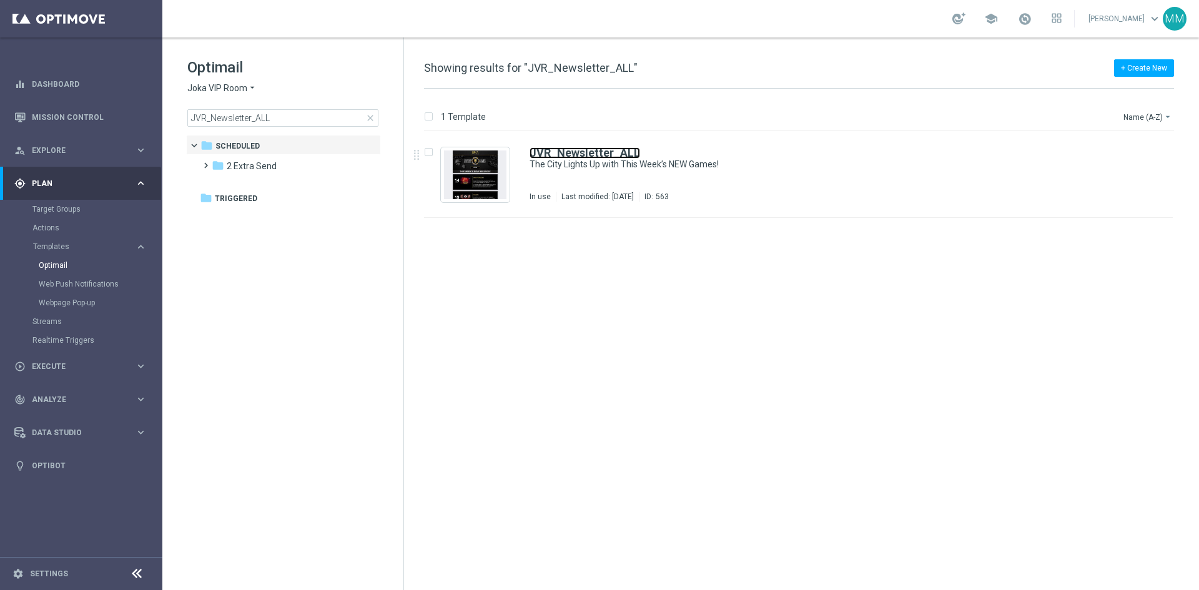
drag, startPoint x: 537, startPoint y: 157, endPoint x: 538, endPoint y: 133, distance: 23.8
click at [539, 157] on b "JVR_Newsletter_ALL" at bounding box center [584, 152] width 111 height 13
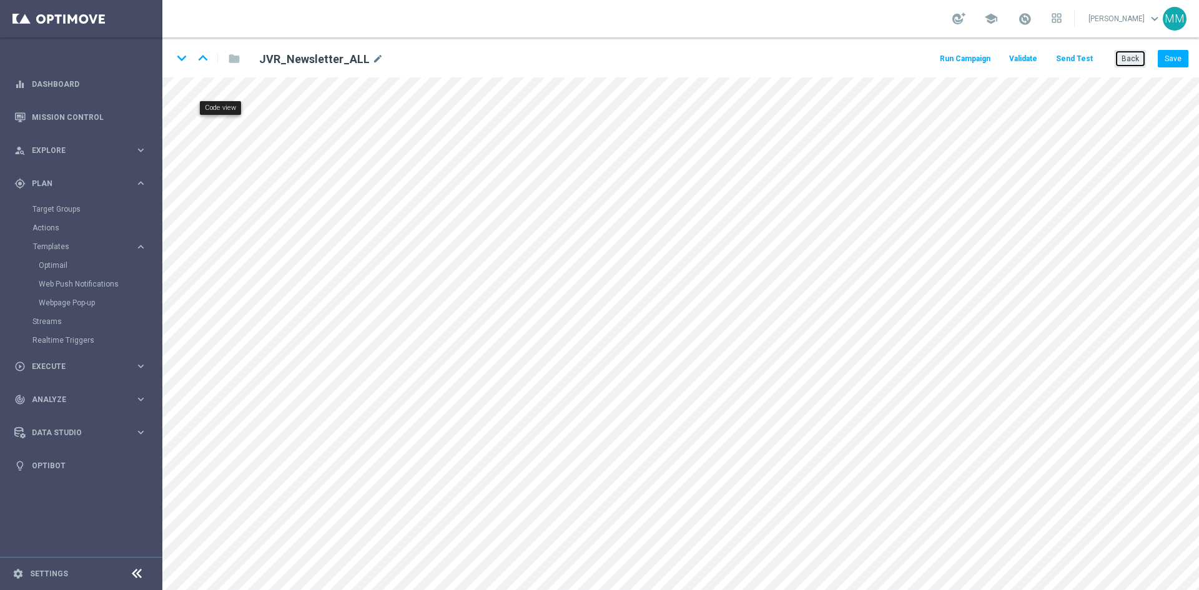
click at [1133, 52] on button "Back" at bounding box center [1130, 58] width 31 height 17
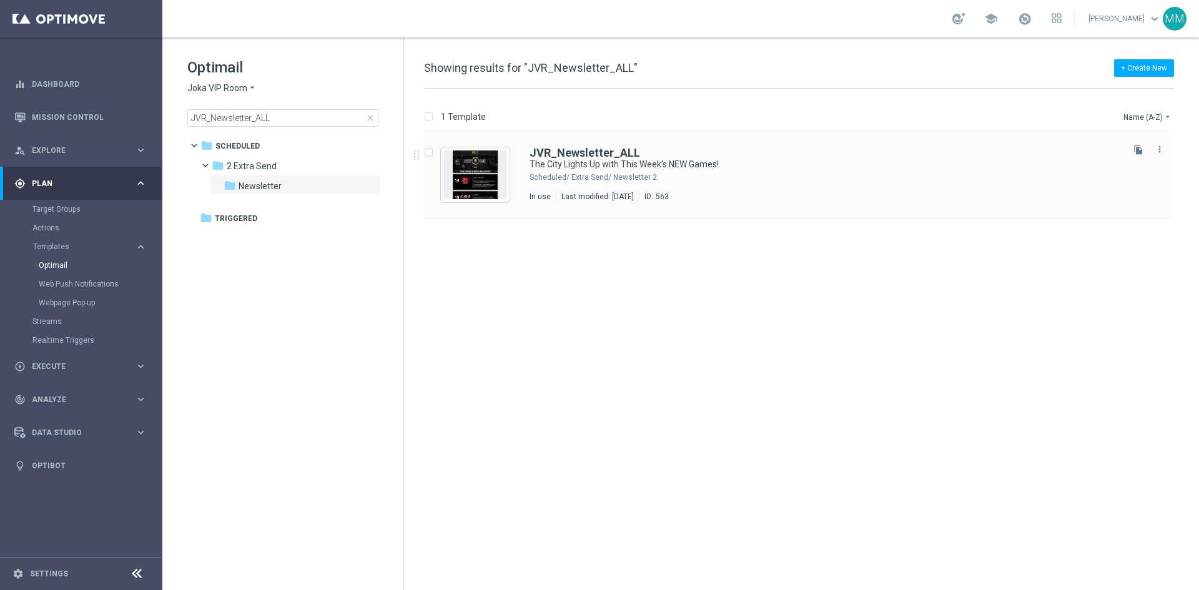
click at [510, 162] on div "JVR_Newsletter_ALL The City Lights Up with This Week’s NEW Games! Scheduled/ 2 …" at bounding box center [798, 175] width 749 height 86
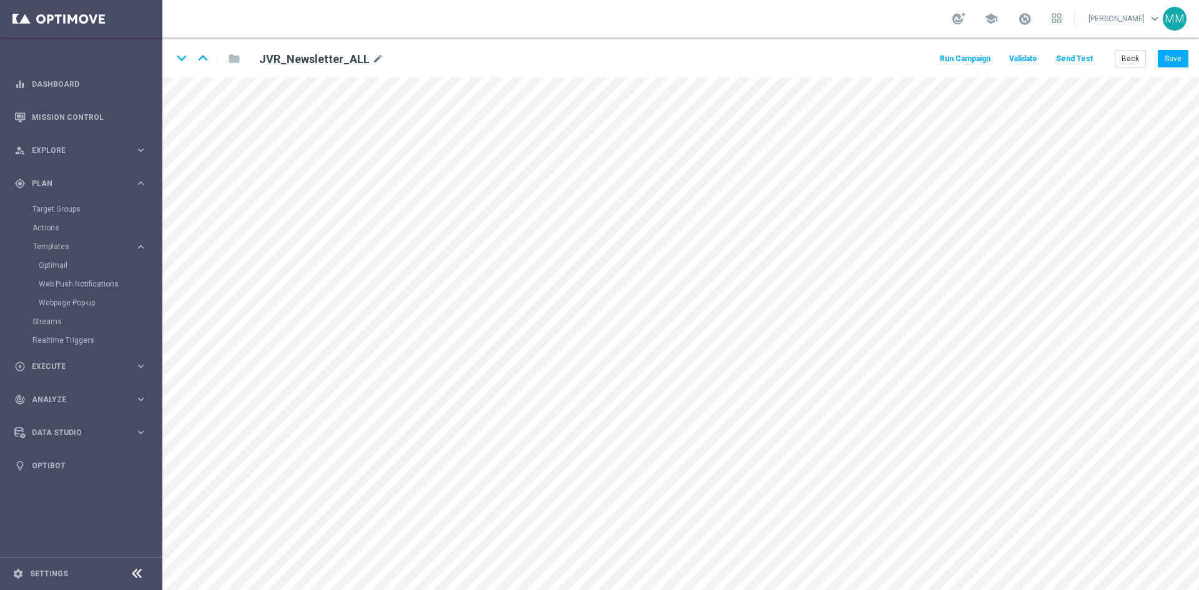
click at [1038, 34] on div "school Matei Motaung keyboard_arrow_down MM" at bounding box center [680, 18] width 1036 height 37
click at [1031, 22] on span at bounding box center [1025, 19] width 14 height 14
click at [963, 14] on div at bounding box center [958, 18] width 13 height 12
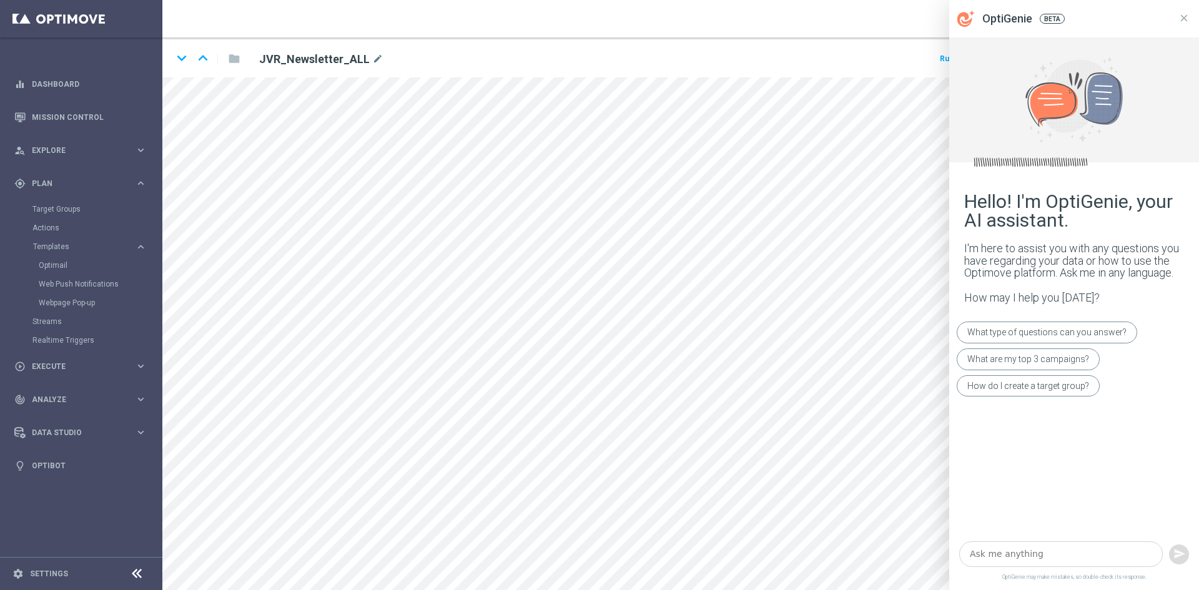
click at [967, 14] on icon "OptiGenie Icon" at bounding box center [964, 19] width 15 height 15
click at [998, 557] on textarea at bounding box center [1061, 554] width 204 height 26
click at [832, 44] on div "keyboard_arrow_down keyboard_arrow_up folder JVR_Newsletter_ALL mode_edit Run C…" at bounding box center [680, 57] width 1036 height 40
drag, startPoint x: 1189, startPoint y: 17, endPoint x: 1174, endPoint y: 35, distance: 23.5
click at [1189, 17] on button at bounding box center [1183, 18] width 15 height 37
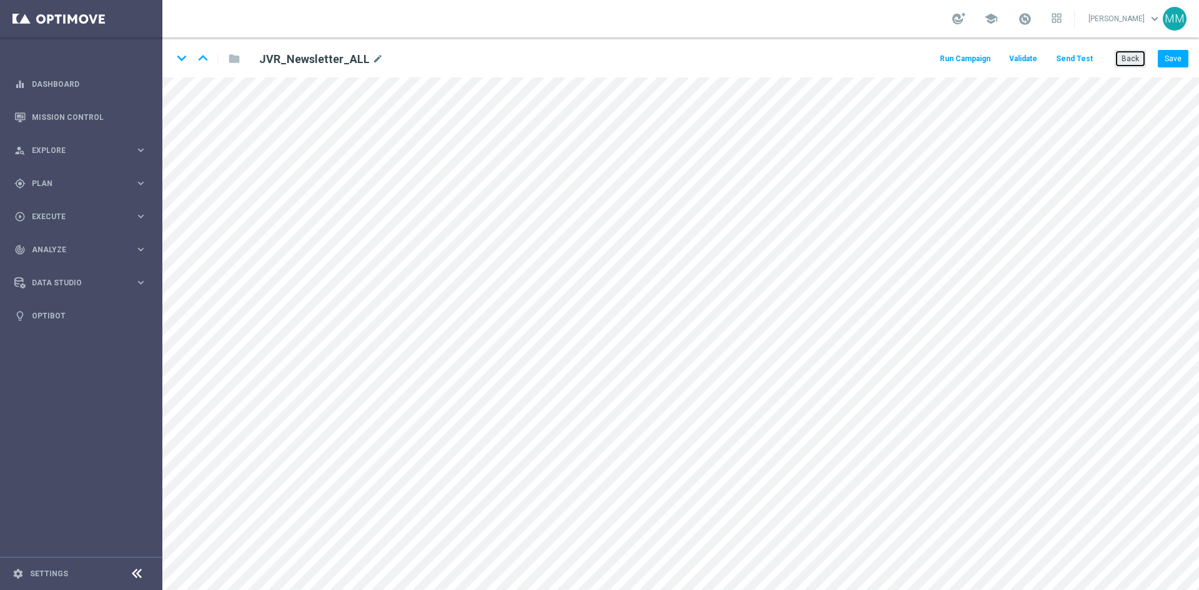
click at [1125, 61] on button "Back" at bounding box center [1130, 58] width 31 height 17
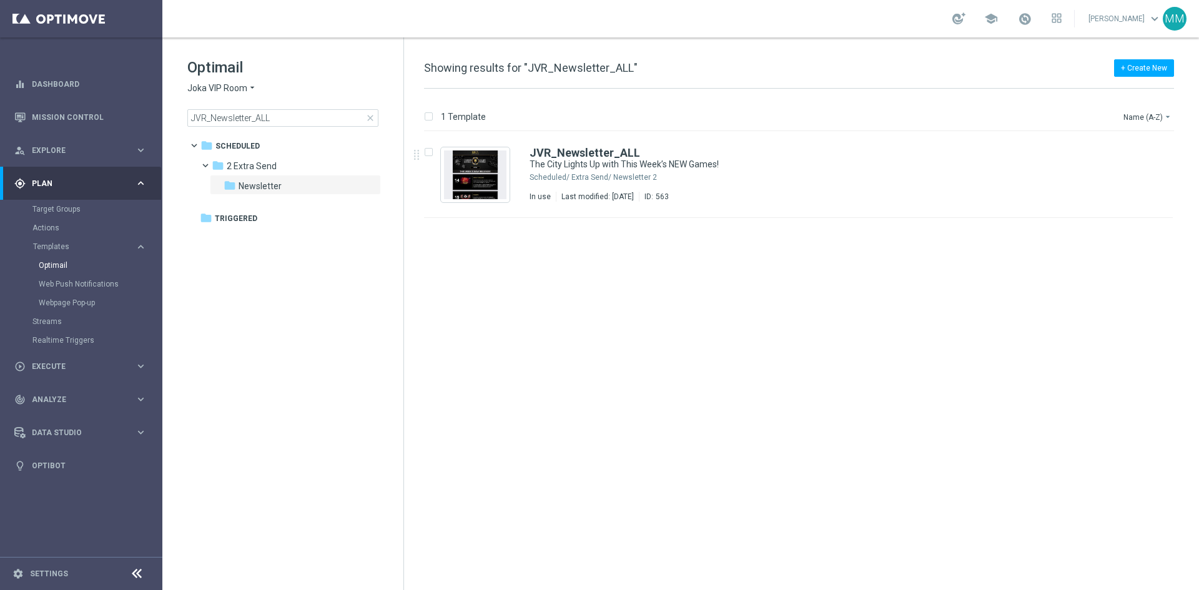
click at [228, 93] on span "Joka VIP Room" at bounding box center [217, 88] width 60 height 12
drag, startPoint x: 216, startPoint y: 120, endPoint x: 255, endPoint y: 86, distance: 51.3
click at [0, 0] on span "King Johnnie" at bounding box center [0, 0] width 0 height 0
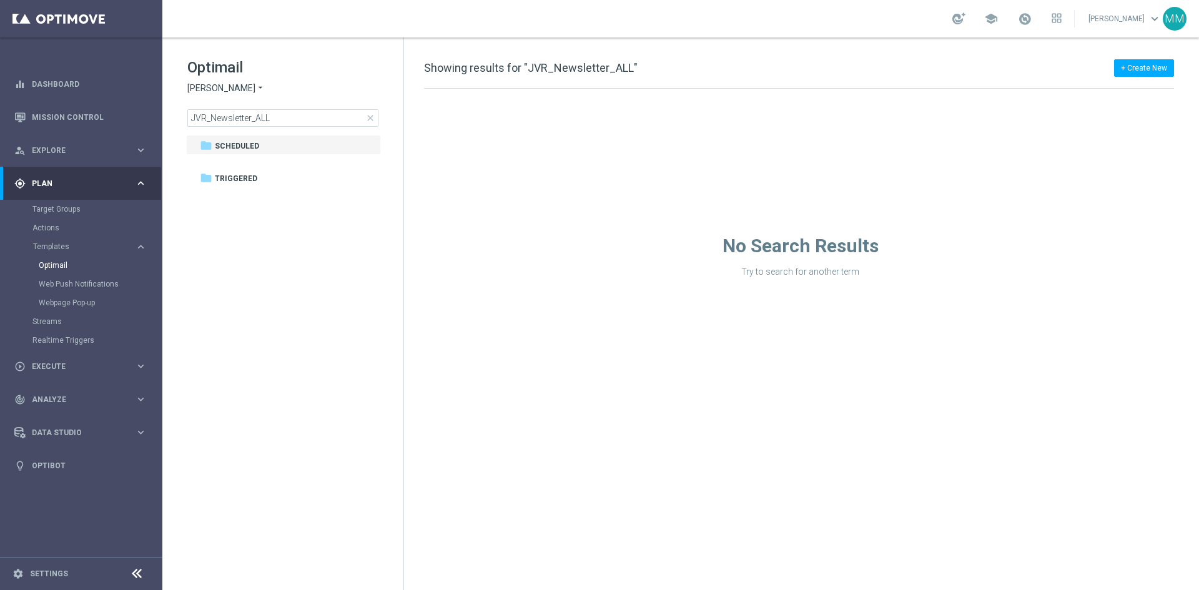
click at [225, 87] on span "King Johnnie" at bounding box center [221, 88] width 68 height 12
click at [328, 113] on input "JVR_Newsletter_ALL" at bounding box center [282, 117] width 191 height 17
drag, startPoint x: 207, startPoint y: 116, endPoint x: 167, endPoint y: 116, distance: 40.6
click at [167, 116] on div "Optimail King Johnnie arrow_drop_down × King Johnnie JVR_Newsletter_ALL close f…" at bounding box center [282, 123] width 241 height 172
click at [105, 42] on sidenavbar "equalizer Dashboard Mission Control" at bounding box center [81, 295] width 162 height 590
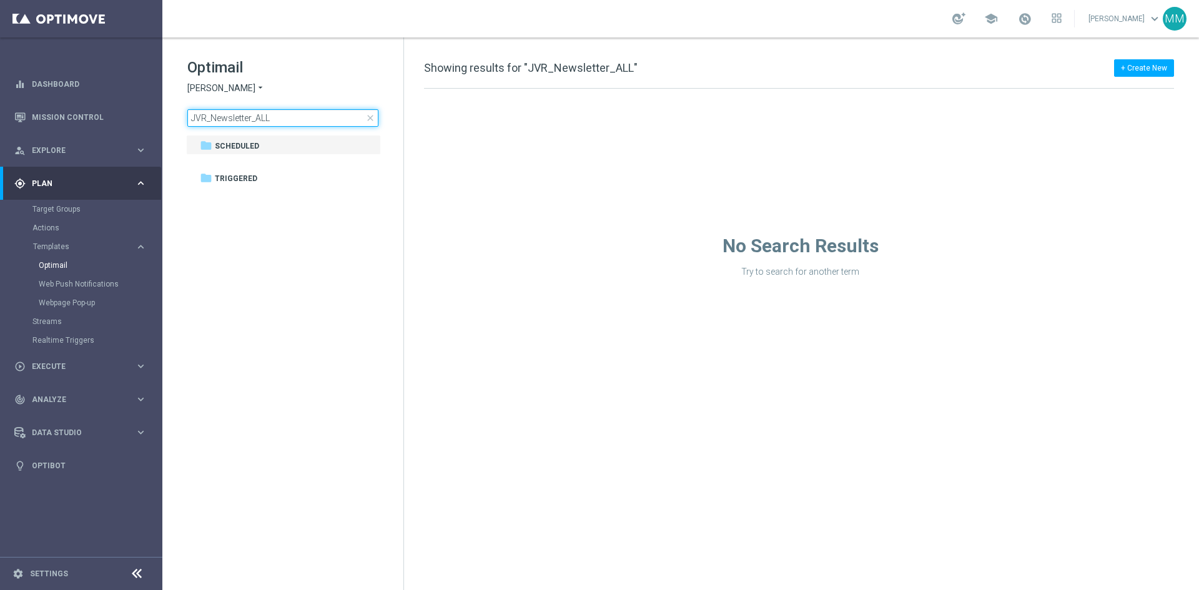
drag, startPoint x: 211, startPoint y: 111, endPoint x: 162, endPoint y: 101, distance: 50.3
click at [164, 102] on div "Optimail King Johnnie arrow_drop_down × King Johnnie JVR_Newsletter_ALL close f…" at bounding box center [282, 123] width 241 height 172
drag, startPoint x: 365, startPoint y: 116, endPoint x: 340, endPoint y: 123, distance: 25.5
click at [364, 115] on input "JVR_Newsletter_ALL" at bounding box center [282, 117] width 191 height 17
click at [370, 119] on span "close" at bounding box center [370, 118] width 10 height 10
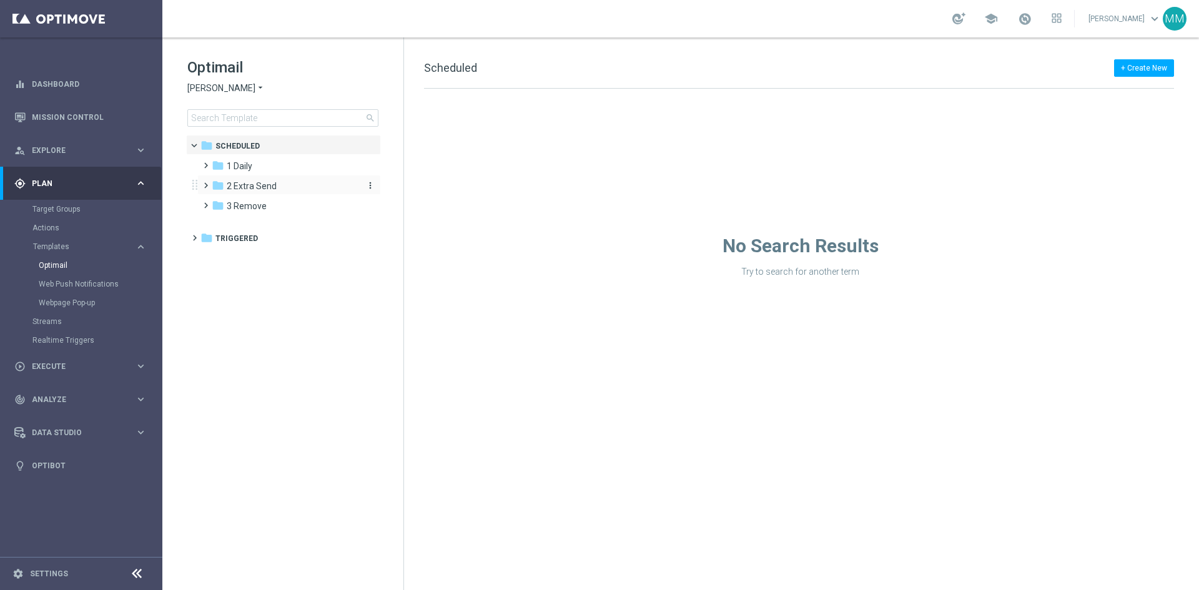
click at [257, 192] on div "folder 2 Extra Send" at bounding box center [284, 186] width 144 height 14
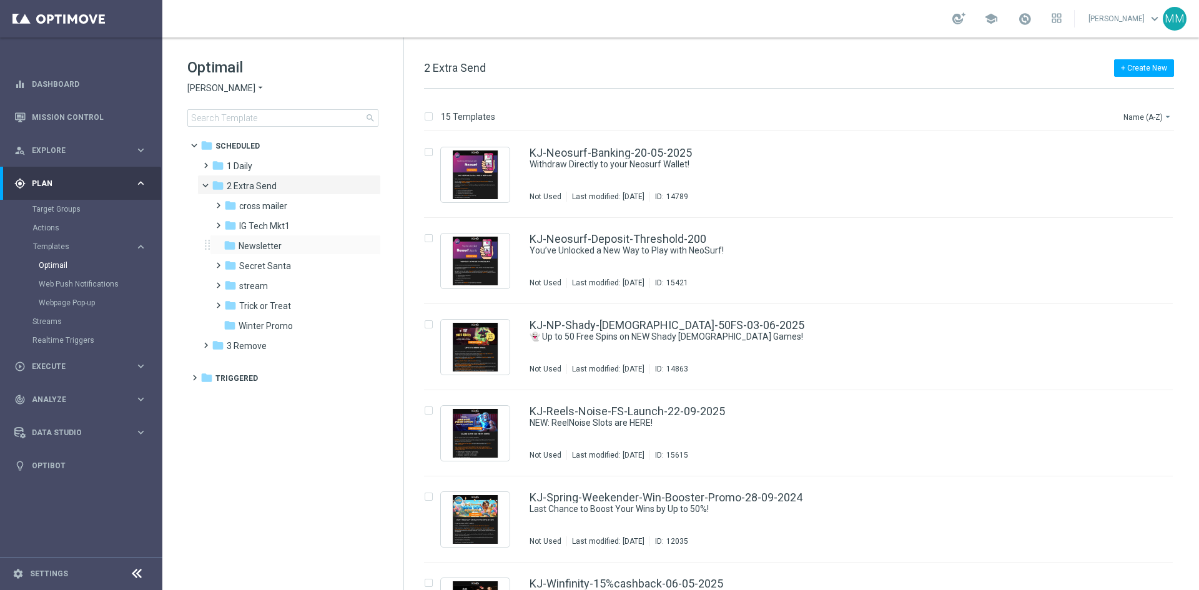
click at [270, 235] on div "folder Newsletter more_vert" at bounding box center [295, 245] width 171 height 20
click at [292, 241] on div "folder Newsletter" at bounding box center [290, 246] width 133 height 14
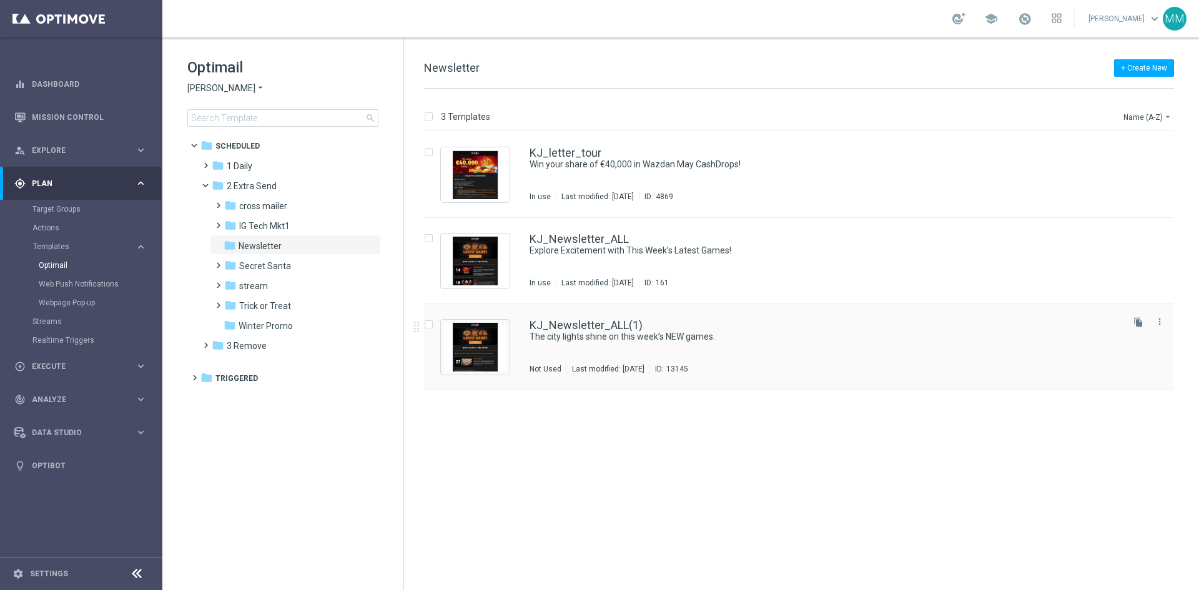
click at [604, 343] on div "KJ_Newsletter_ALL(1) The city lights shine on this week’s NEW games. Not Used L…" at bounding box center [824, 347] width 591 height 54
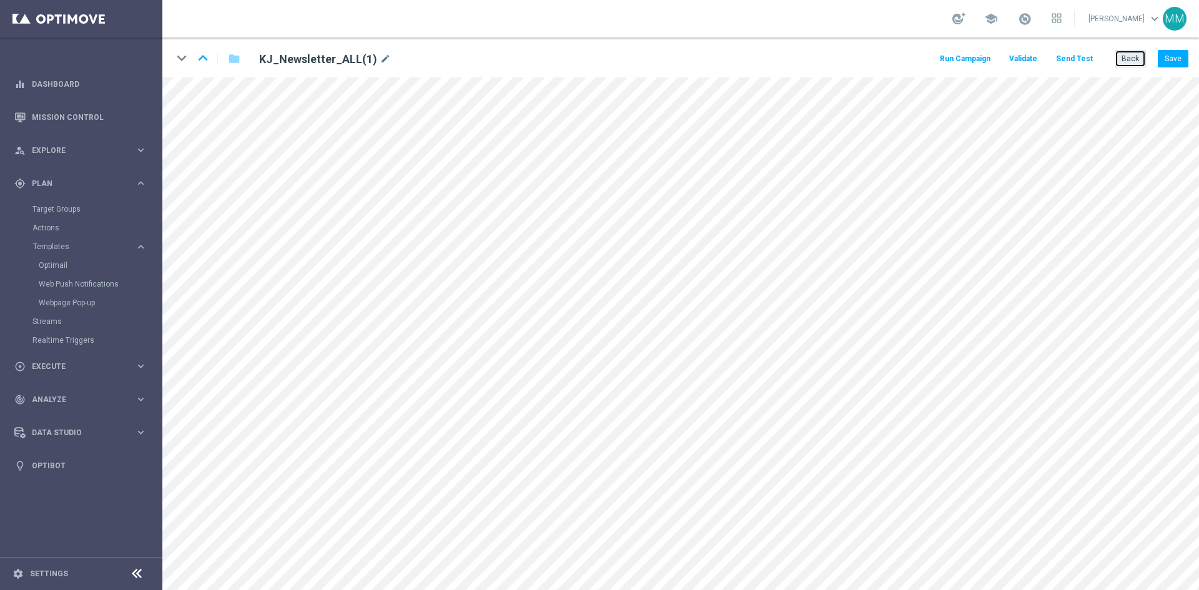
drag, startPoint x: 1123, startPoint y: 60, endPoint x: 1117, endPoint y: 59, distance: 6.3
click at [1121, 59] on button "Back" at bounding box center [1130, 58] width 31 height 17
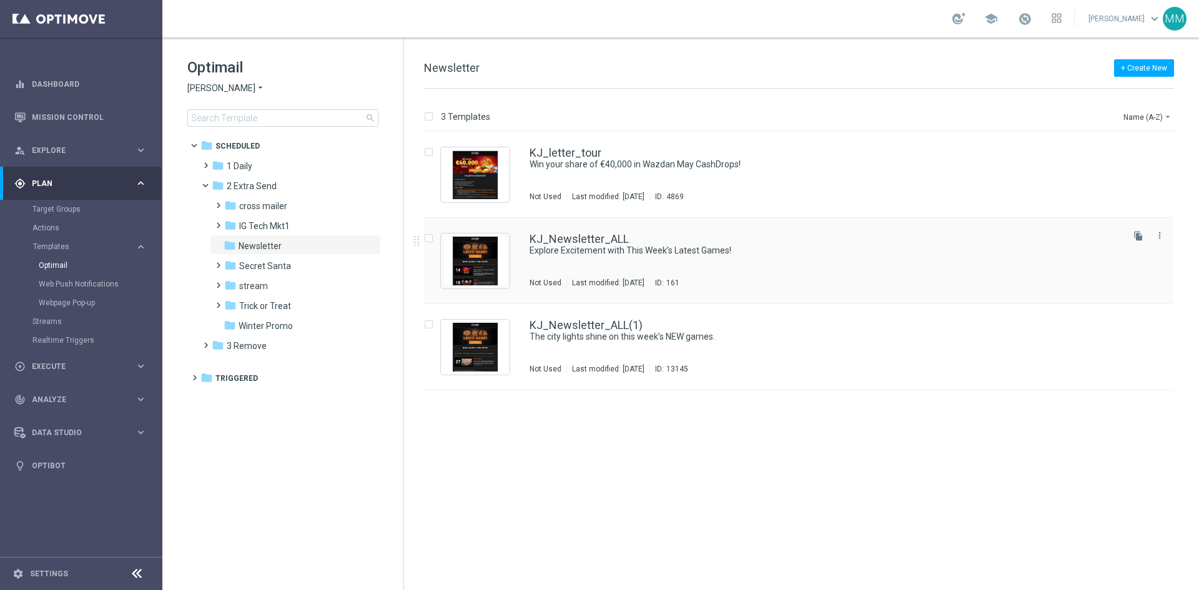
click at [572, 258] on div "KJ_Newsletter_ALL Explore Excitement with This Week’s Latest Games! Not Used La…" at bounding box center [824, 261] width 591 height 54
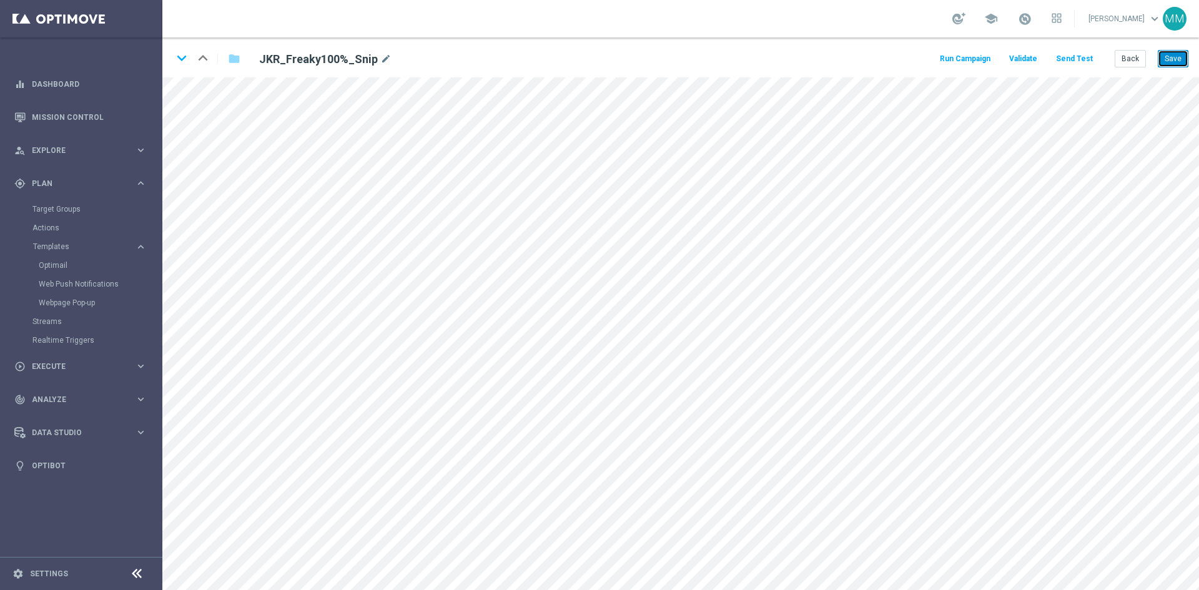
click at [1188, 54] on button "Save" at bounding box center [1173, 58] width 31 height 17
click at [1171, 52] on button "Save" at bounding box center [1173, 58] width 31 height 17
click at [188, 55] on icon "keyboard_arrow_down" at bounding box center [181, 58] width 19 height 19
click at [1123, 56] on button "Back" at bounding box center [1130, 58] width 31 height 17
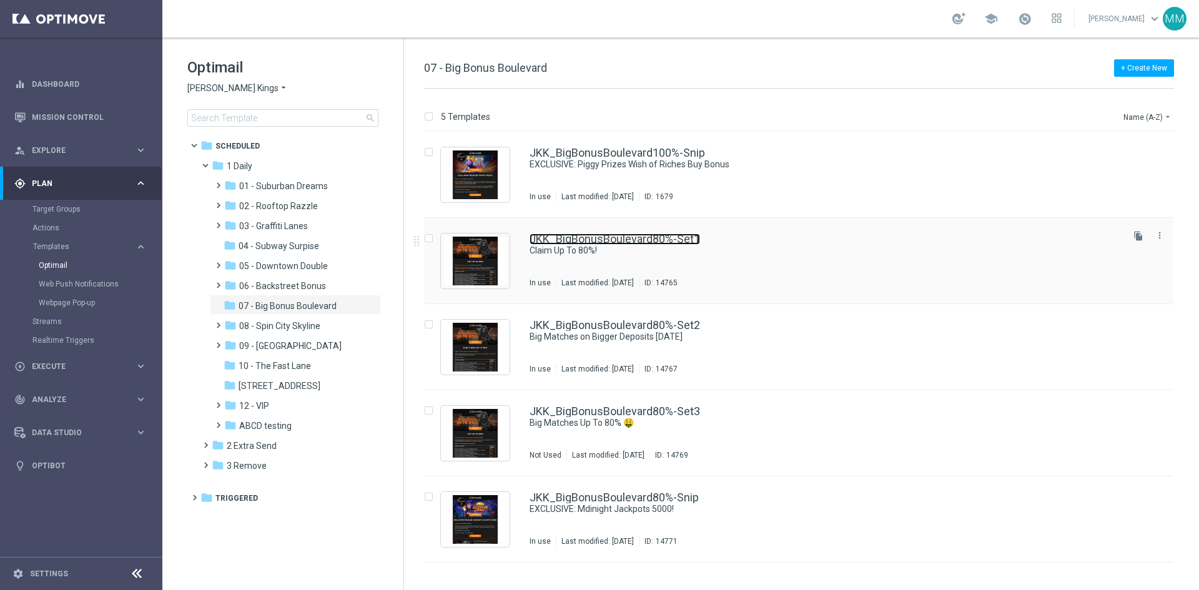
click at [656, 244] on link "JKK_BigBonusBoulevard80%-Set1" at bounding box center [614, 239] width 170 height 11
